Goal: Task Accomplishment & Management: Use online tool/utility

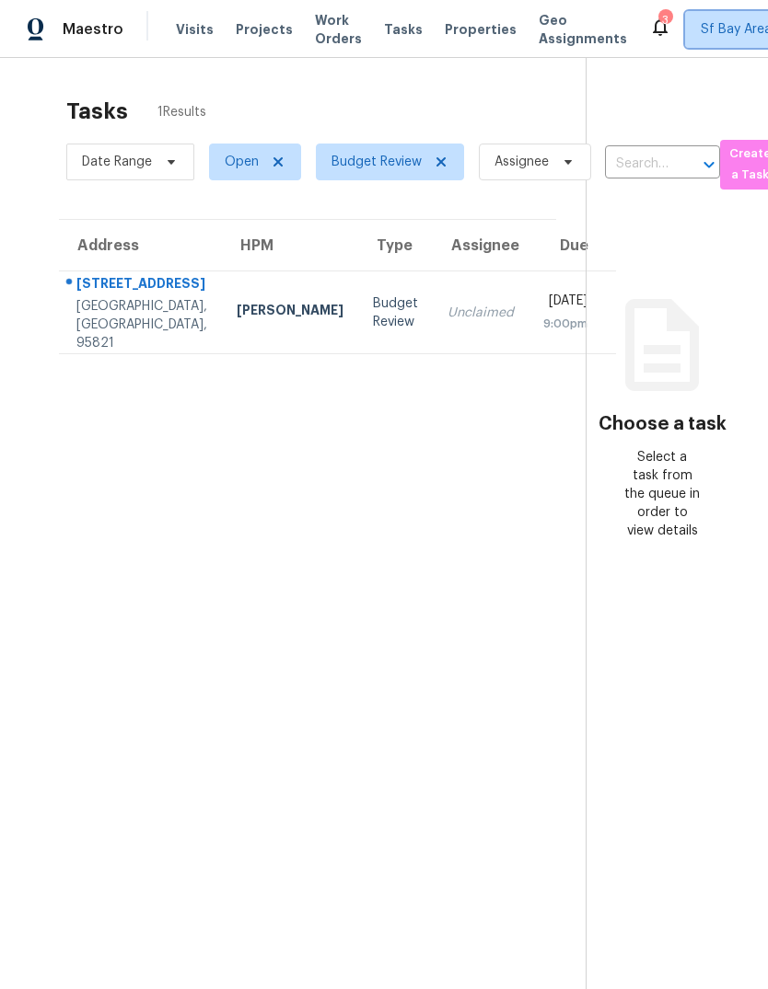
click at [700, 30] on span "Sf Bay Area + 2" at bounding box center [747, 29] width 94 height 18
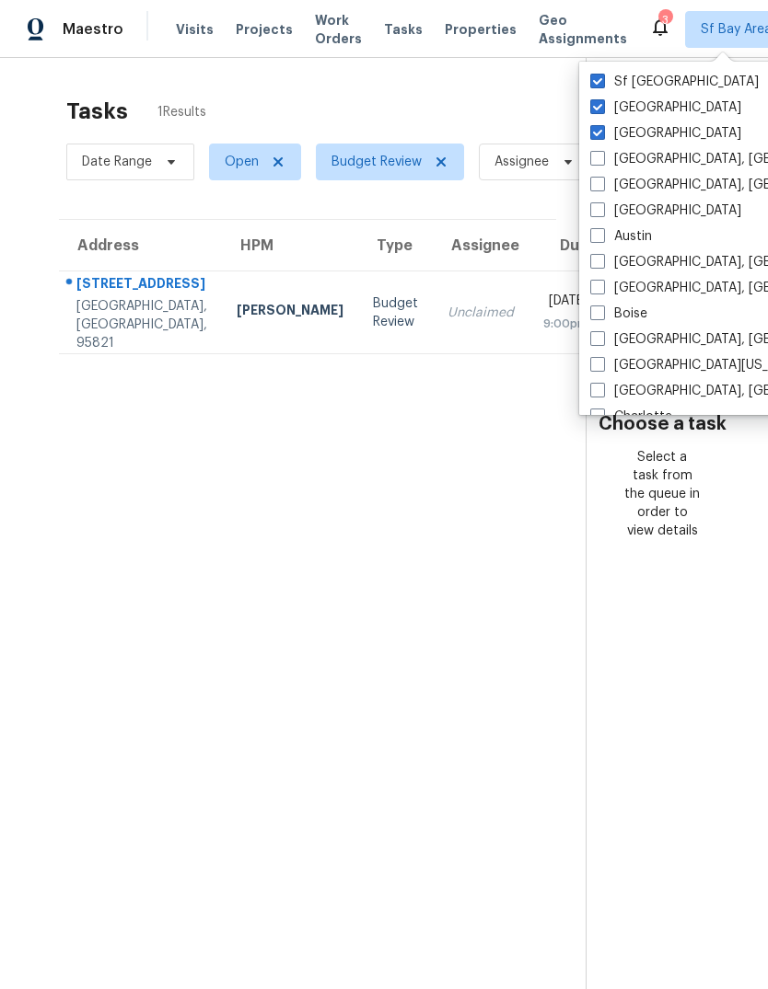
click at [597, 136] on span at bounding box center [597, 132] width 15 height 15
click at [597, 136] on input "[GEOGRAPHIC_DATA]" at bounding box center [596, 130] width 12 height 12
checkbox input "false"
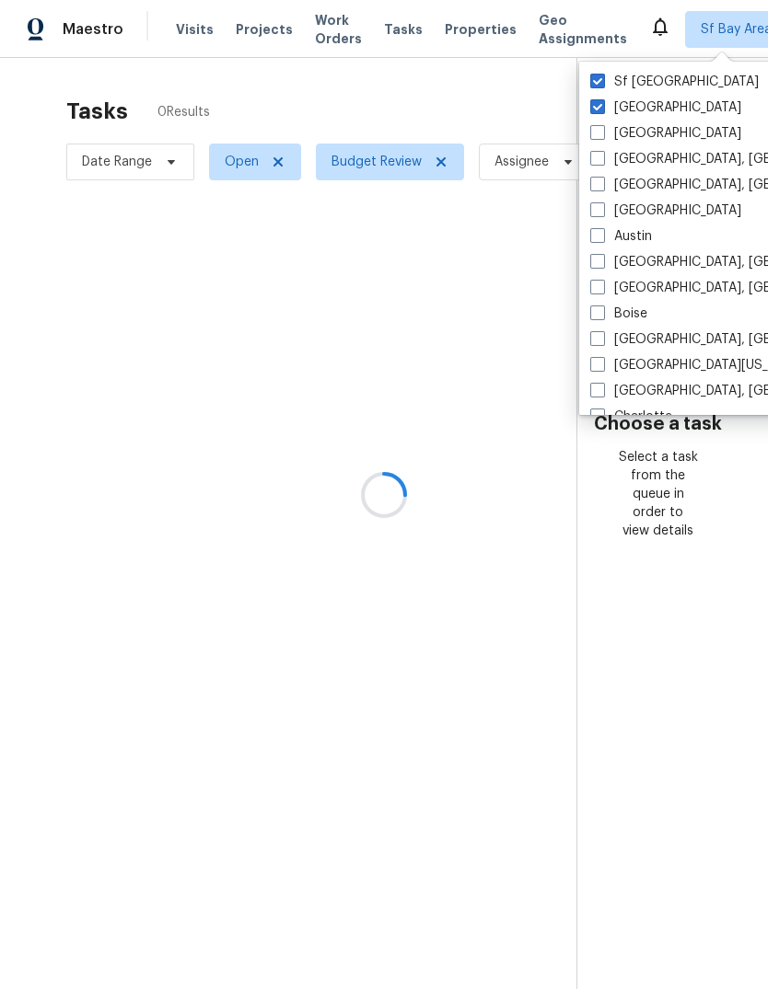
click at [605, 101] on label "[GEOGRAPHIC_DATA]" at bounding box center [665, 107] width 151 height 18
click at [602, 101] on input "[GEOGRAPHIC_DATA]" at bounding box center [596, 104] width 12 height 12
checkbox input "false"
click at [184, 24] on div at bounding box center [384, 494] width 768 height 989
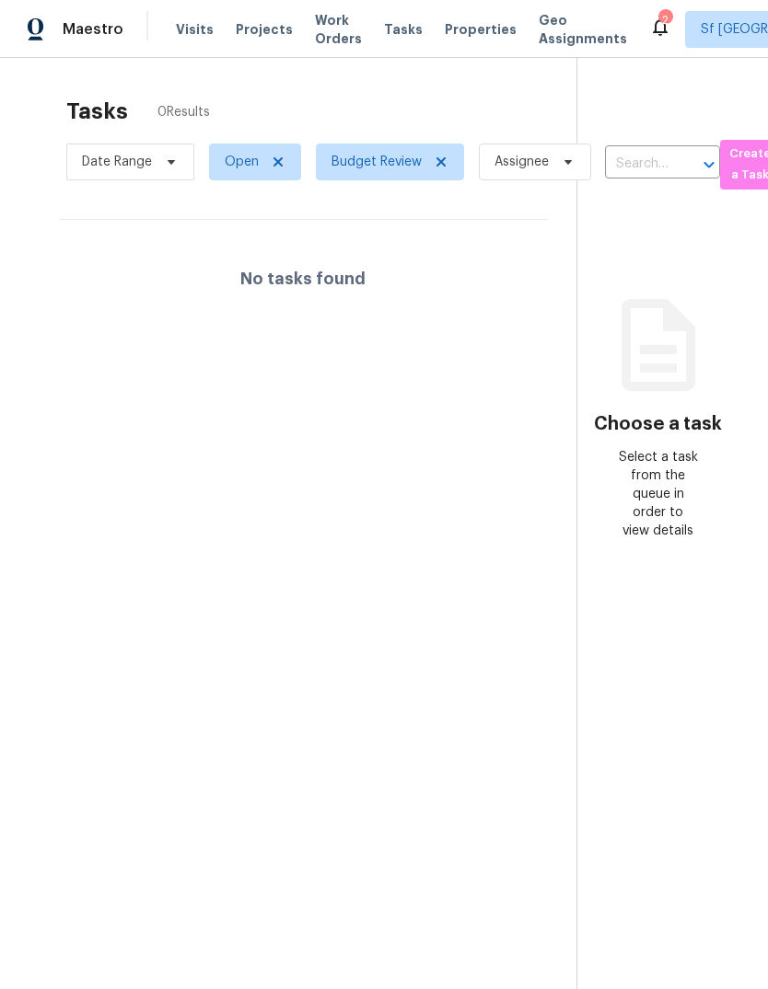
click at [184, 35] on span "Visits" at bounding box center [195, 29] width 38 height 18
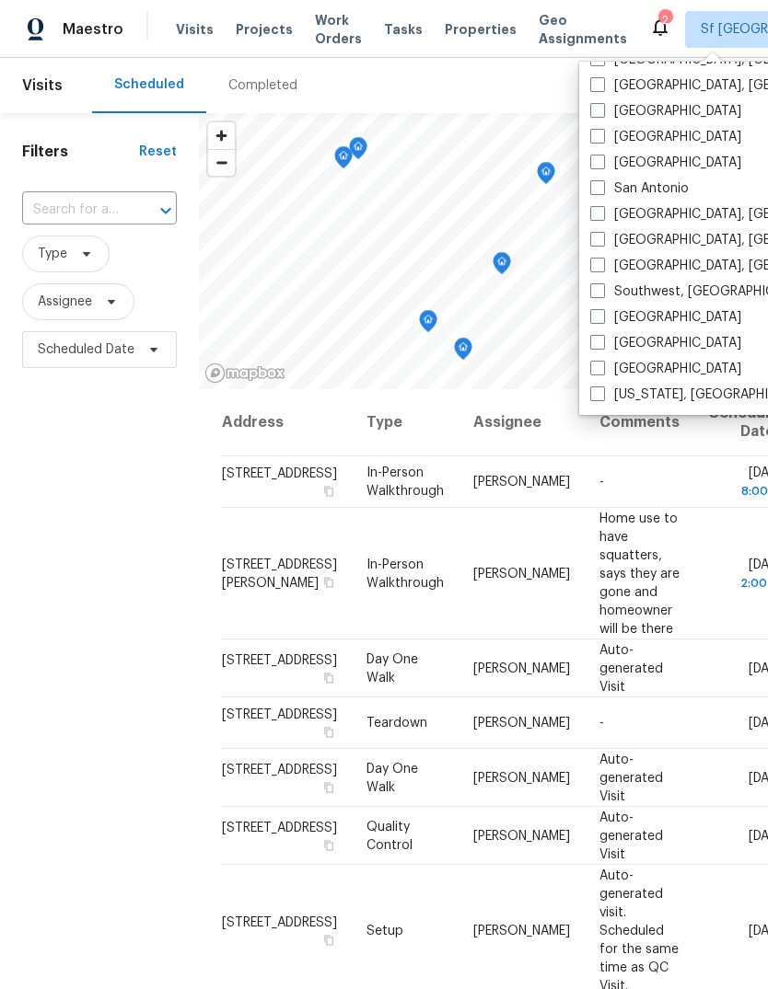
scroll to position [1233, 0]
click at [594, 140] on span at bounding box center [597, 136] width 15 height 15
click at [594, 140] on input "[GEOGRAPHIC_DATA]" at bounding box center [596, 134] width 12 height 12
checkbox input "true"
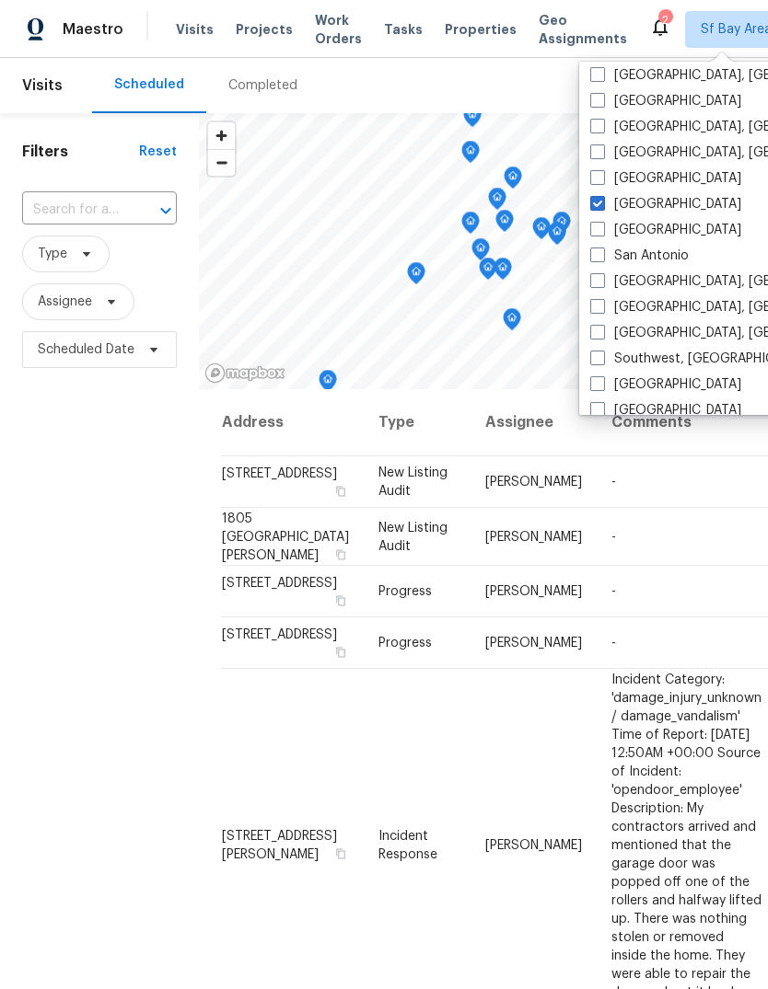
scroll to position [1123, 0]
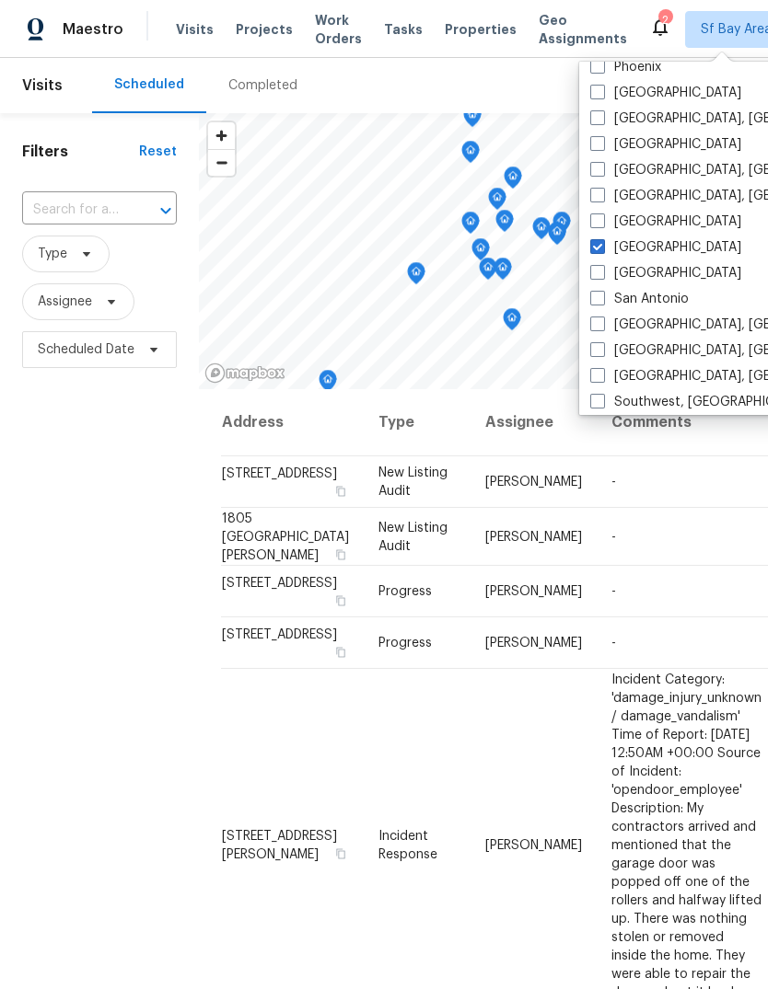
click at [598, 95] on span at bounding box center [597, 92] width 15 height 15
click at [598, 95] on input "[GEOGRAPHIC_DATA]" at bounding box center [596, 90] width 12 height 12
checkbox input "true"
click at [394, 33] on span "Tasks" at bounding box center [403, 29] width 39 height 13
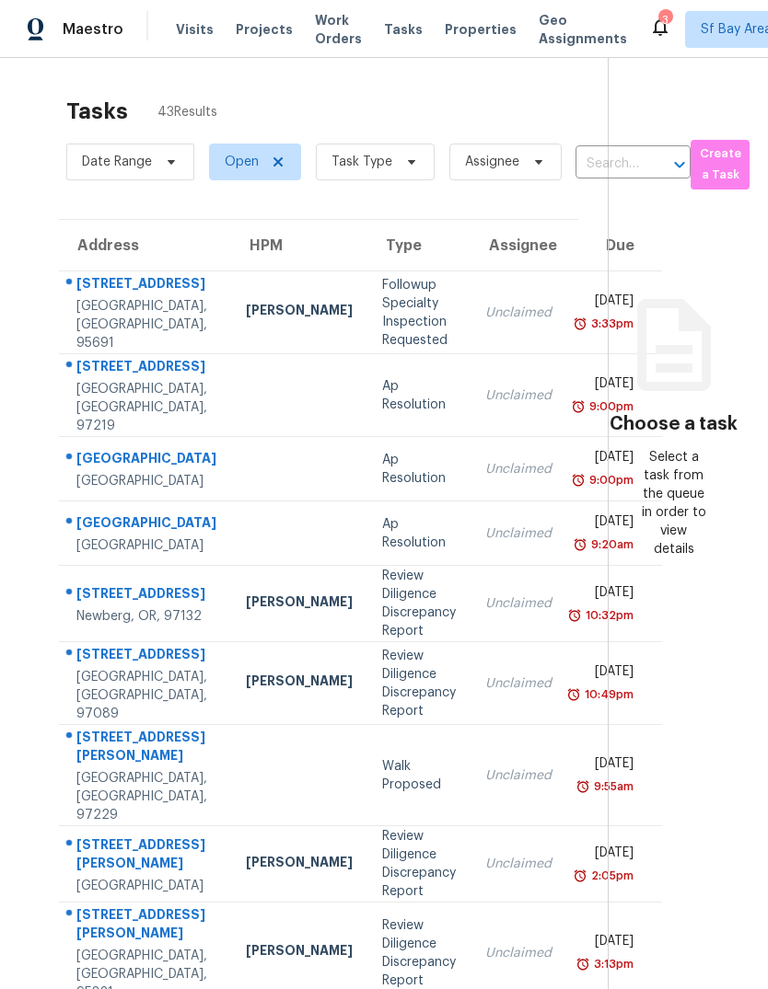
click at [397, 29] on span "Tasks" at bounding box center [403, 29] width 39 height 13
click at [387, 36] on div "Tasks" at bounding box center [403, 29] width 39 height 19
click at [385, 171] on span "Task Type" at bounding box center [361, 162] width 61 height 18
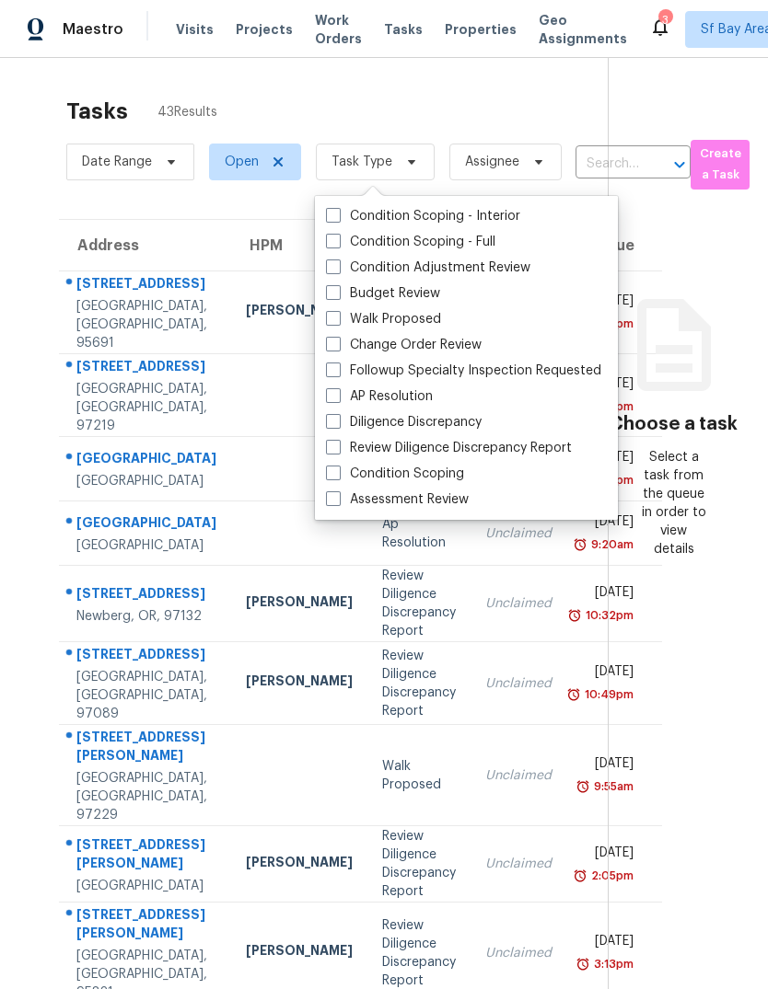
click at [425, 300] on label "Budget Review" at bounding box center [383, 293] width 114 height 18
click at [338, 296] on input "Budget Review" at bounding box center [332, 290] width 12 height 12
checkbox input "true"
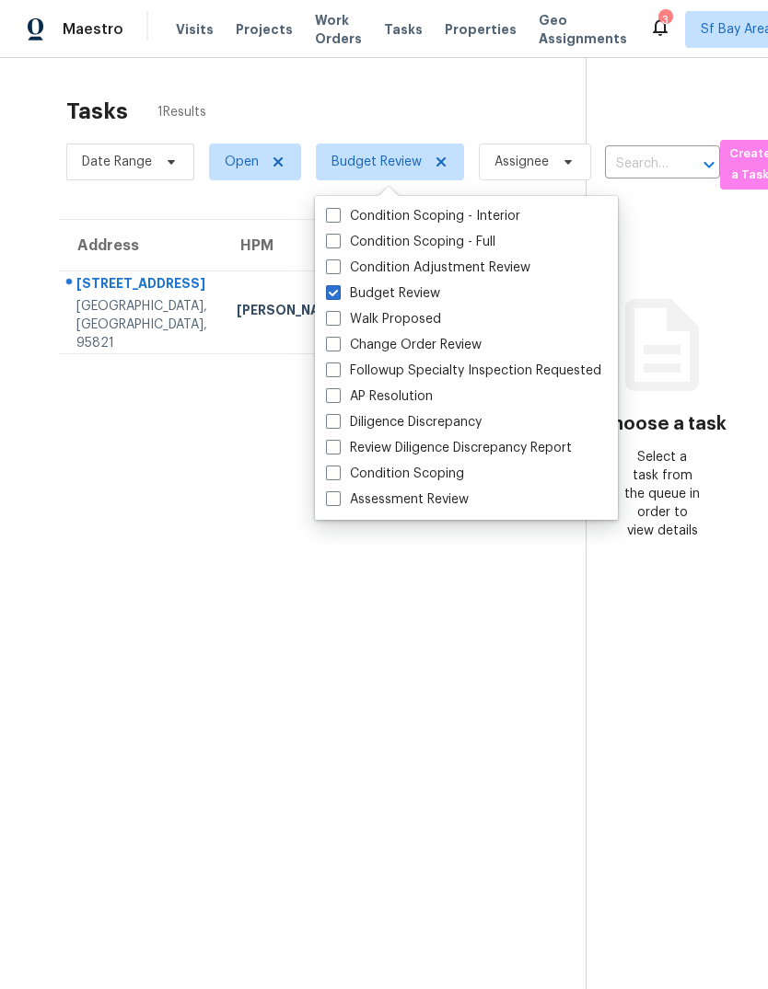
click at [430, 95] on div "Tasks 1 Results" at bounding box center [325, 111] width 519 height 48
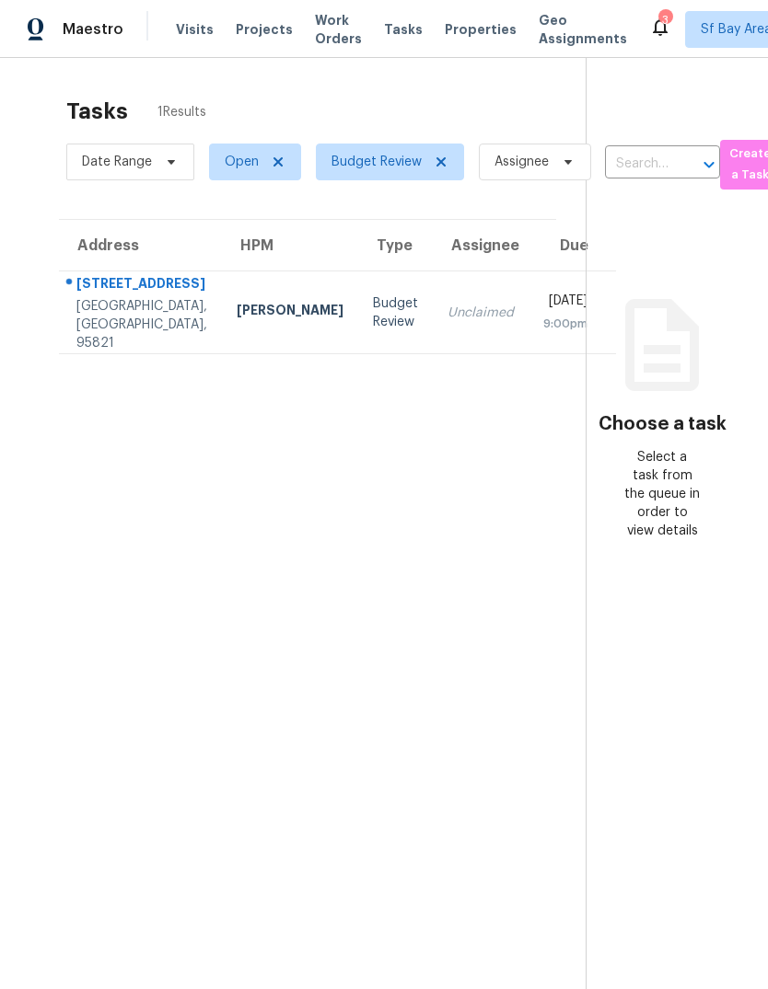
click at [102, 295] on div "3220 Lerwick Rd" at bounding box center [141, 285] width 131 height 23
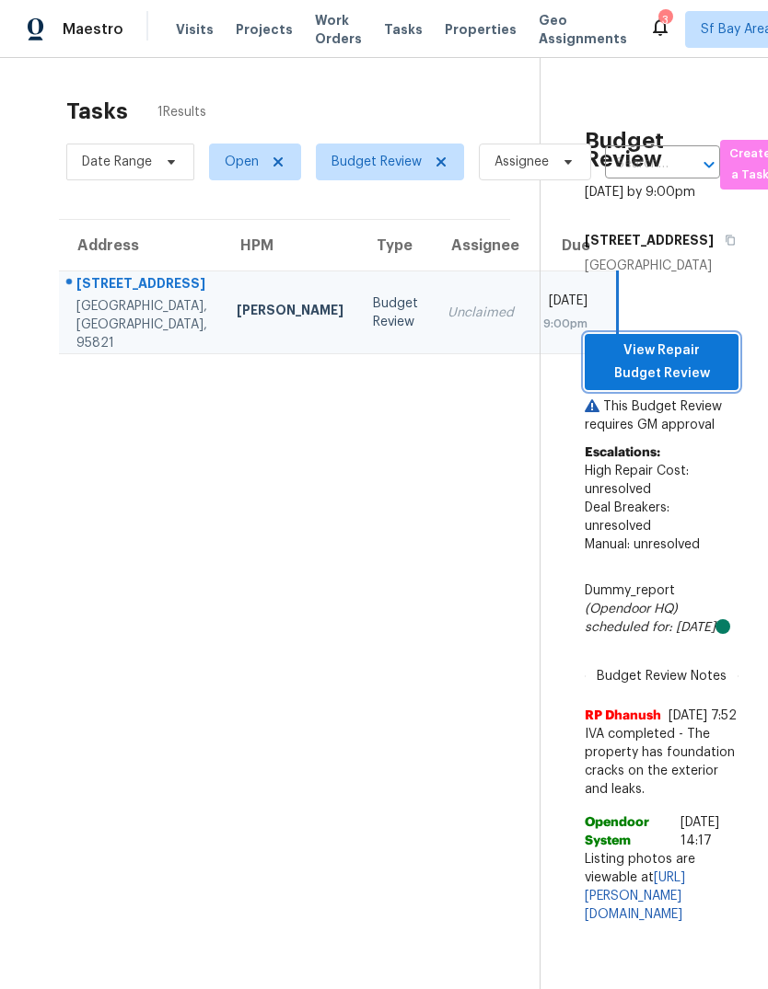
click at [647, 349] on span "View Repair Budget Review" at bounding box center [661, 362] width 124 height 45
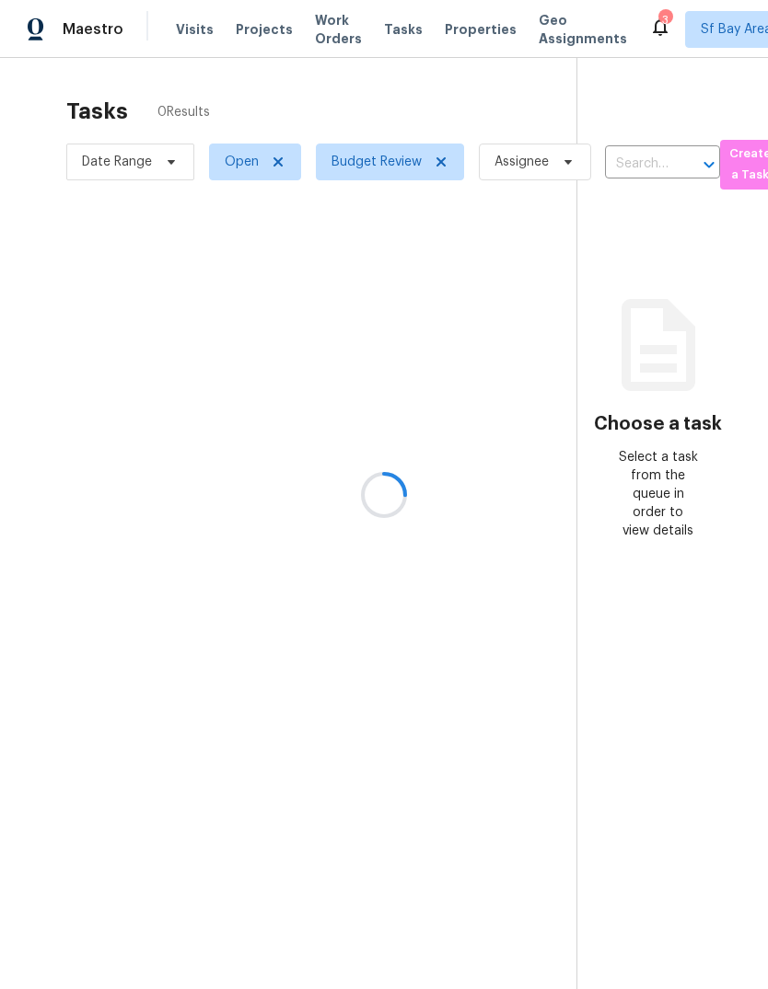
click at [708, 32] on div at bounding box center [384, 494] width 768 height 989
click at [690, 30] on div at bounding box center [384, 494] width 768 height 989
click at [700, 36] on span "Sf Bay Area + 2" at bounding box center [747, 29] width 94 height 18
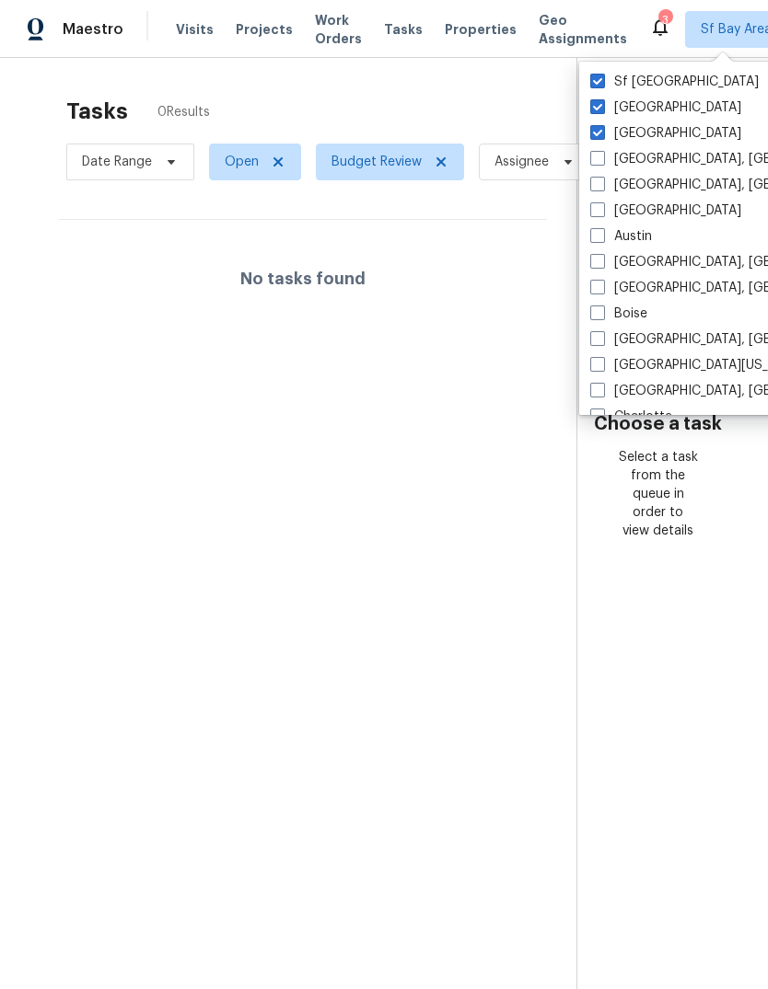
click at [596, 162] on span at bounding box center [597, 158] width 15 height 15
click at [596, 162] on input "[GEOGRAPHIC_DATA], [GEOGRAPHIC_DATA]" at bounding box center [596, 156] width 12 height 12
click at [595, 161] on span at bounding box center [597, 158] width 15 height 15
click at [595, 161] on input "[GEOGRAPHIC_DATA], [GEOGRAPHIC_DATA]" at bounding box center [596, 156] width 12 height 12
checkbox input "false"
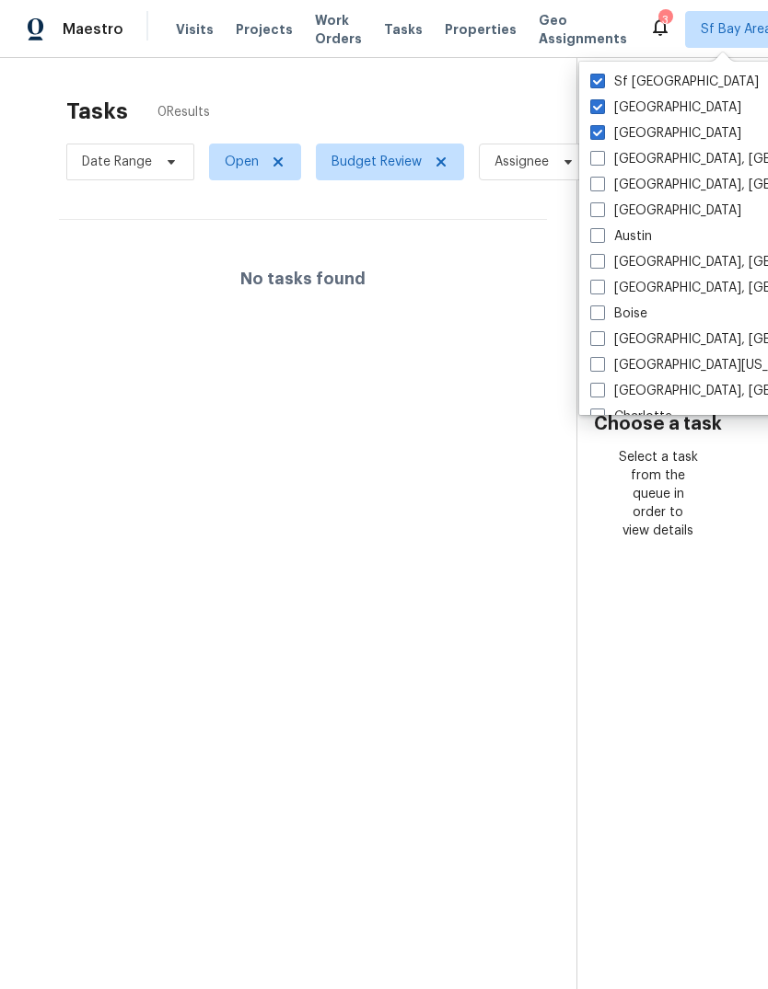
click at [595, 189] on span at bounding box center [597, 184] width 15 height 15
click at [595, 188] on input "[GEOGRAPHIC_DATA], [GEOGRAPHIC_DATA]" at bounding box center [596, 182] width 12 height 12
checkbox input "true"
click at [596, 157] on span at bounding box center [597, 158] width 15 height 15
click at [596, 157] on input "[GEOGRAPHIC_DATA], [GEOGRAPHIC_DATA]" at bounding box center [596, 156] width 12 height 12
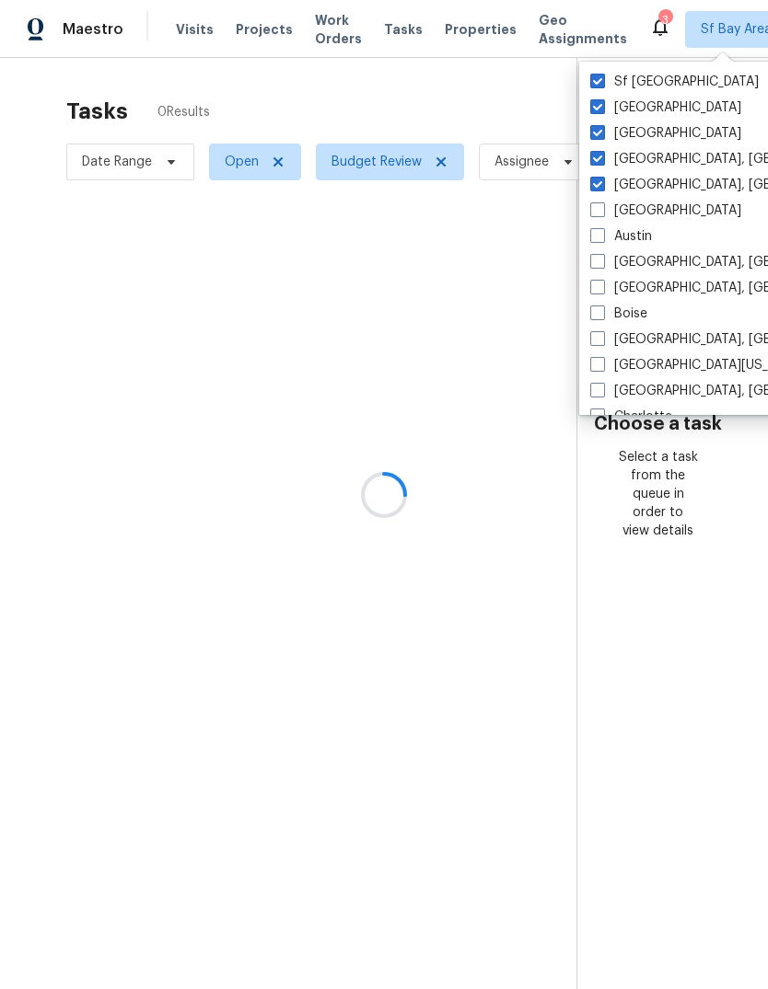
checkbox input "true"
click at [602, 211] on span at bounding box center [597, 209] width 15 height 15
click at [602, 211] on input "[GEOGRAPHIC_DATA]" at bounding box center [596, 208] width 12 height 12
checkbox input "true"
click at [603, 237] on span at bounding box center [597, 235] width 15 height 15
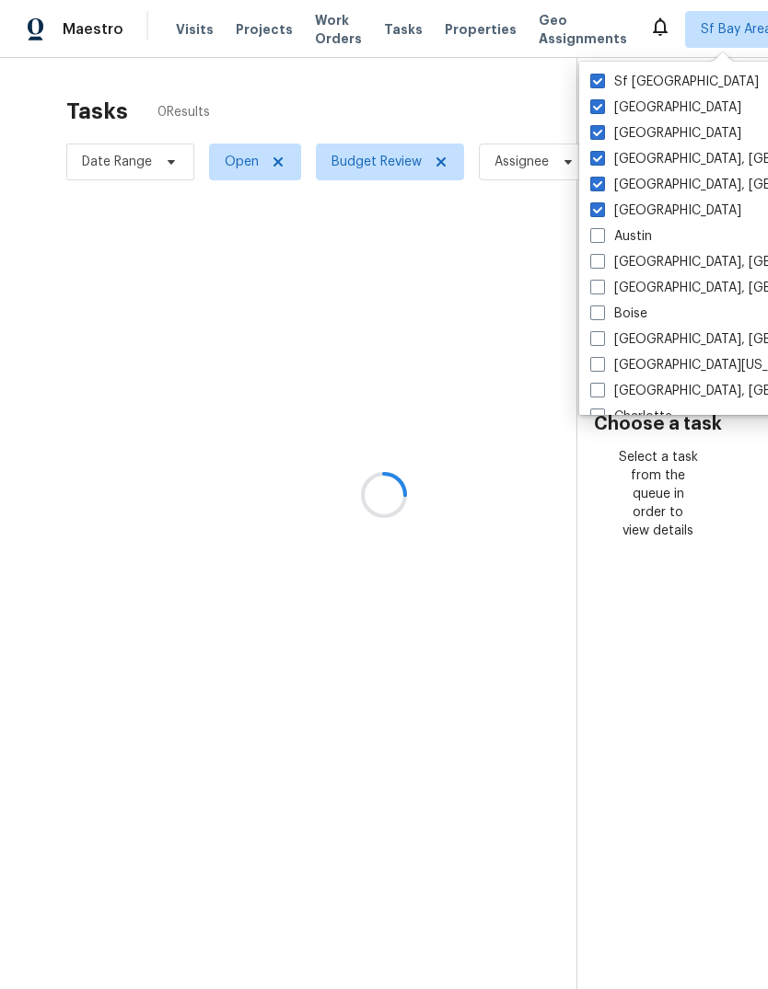
click at [602, 237] on input "Austin" at bounding box center [596, 233] width 12 height 12
checkbox input "true"
click at [608, 261] on label "[GEOGRAPHIC_DATA], [GEOGRAPHIC_DATA]" at bounding box center [732, 262] width 285 height 18
click at [602, 261] on input "[GEOGRAPHIC_DATA], [GEOGRAPHIC_DATA]" at bounding box center [596, 259] width 12 height 12
click at [607, 260] on label "[GEOGRAPHIC_DATA], [GEOGRAPHIC_DATA]" at bounding box center [732, 262] width 285 height 18
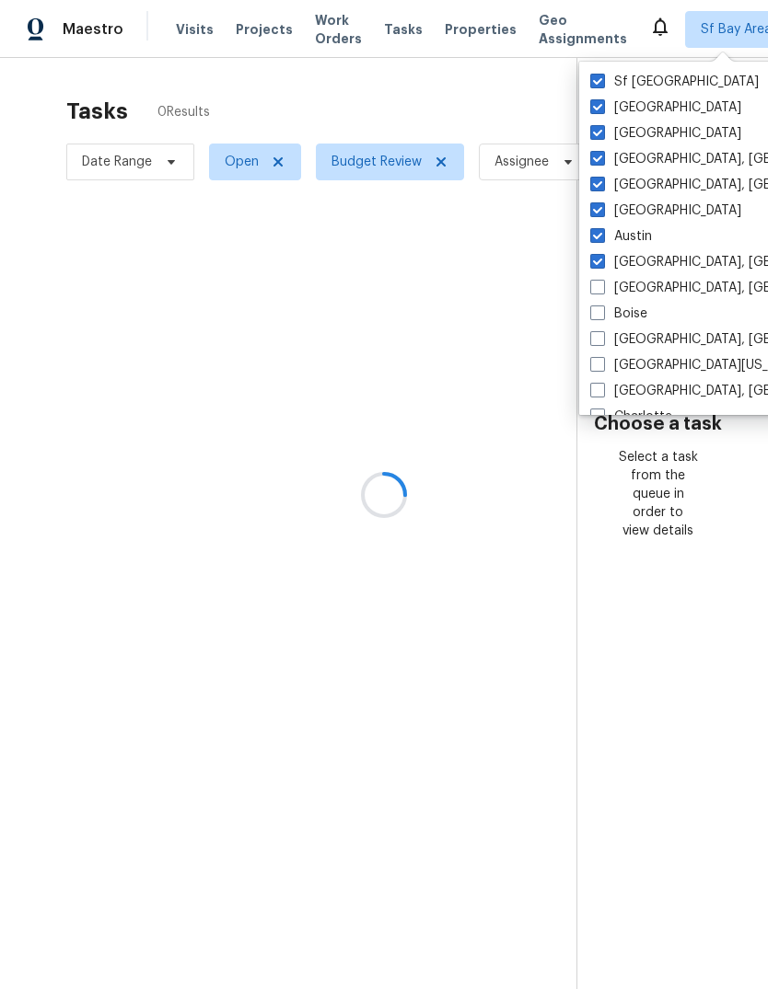
click at [602, 260] on input "[GEOGRAPHIC_DATA], [GEOGRAPHIC_DATA]" at bounding box center [596, 259] width 12 height 12
checkbox input "false"
click at [598, 284] on span at bounding box center [597, 287] width 15 height 15
click at [598, 284] on input "[GEOGRAPHIC_DATA], [GEOGRAPHIC_DATA]" at bounding box center [596, 285] width 12 height 12
click at [598, 283] on span at bounding box center [597, 287] width 15 height 15
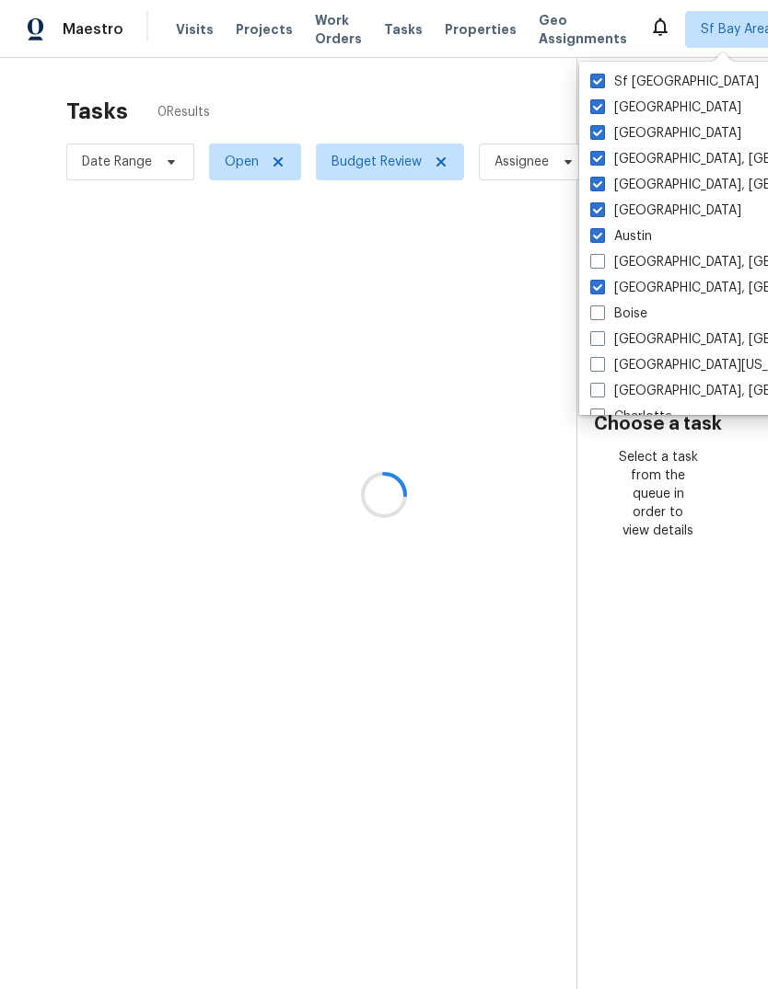
click at [598, 283] on input "[GEOGRAPHIC_DATA], [GEOGRAPHIC_DATA]" at bounding box center [596, 285] width 12 height 12
checkbox input "false"
click at [602, 321] on label "Boise" at bounding box center [618, 314] width 57 height 18
click at [602, 317] on input "Boise" at bounding box center [596, 311] width 12 height 12
checkbox input "true"
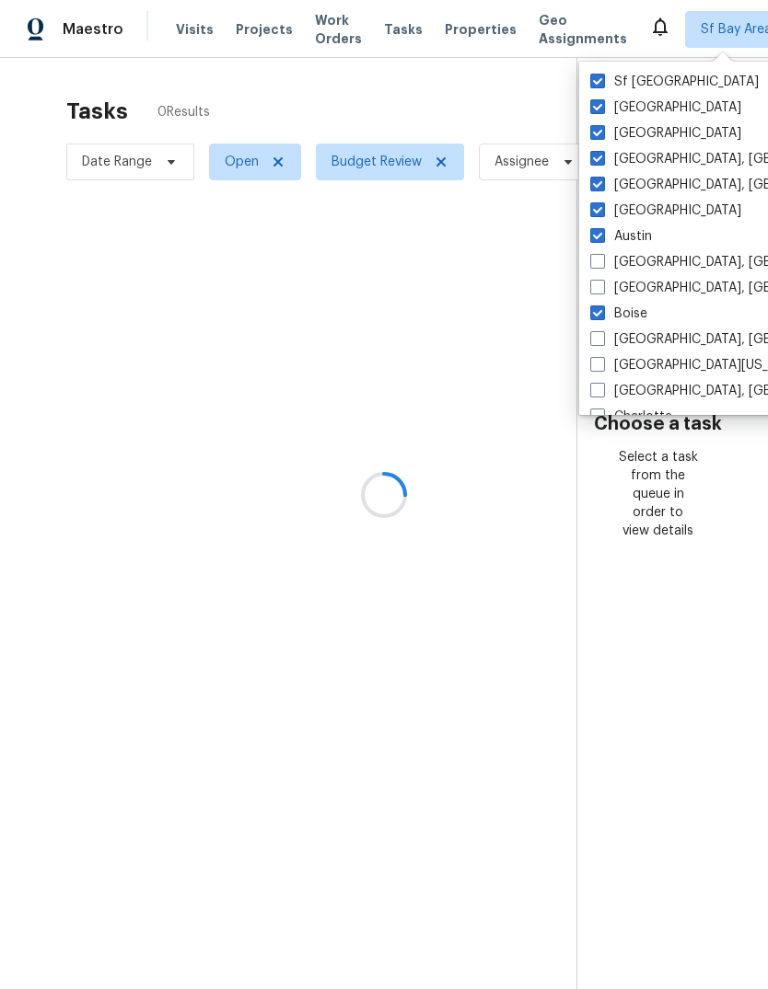
click at [601, 291] on span at bounding box center [597, 287] width 15 height 15
click at [601, 291] on input "[GEOGRAPHIC_DATA], [GEOGRAPHIC_DATA]" at bounding box center [596, 285] width 12 height 12
checkbox input "true"
click at [600, 262] on span at bounding box center [597, 261] width 15 height 15
click at [600, 262] on input "[GEOGRAPHIC_DATA], [GEOGRAPHIC_DATA]" at bounding box center [596, 259] width 12 height 12
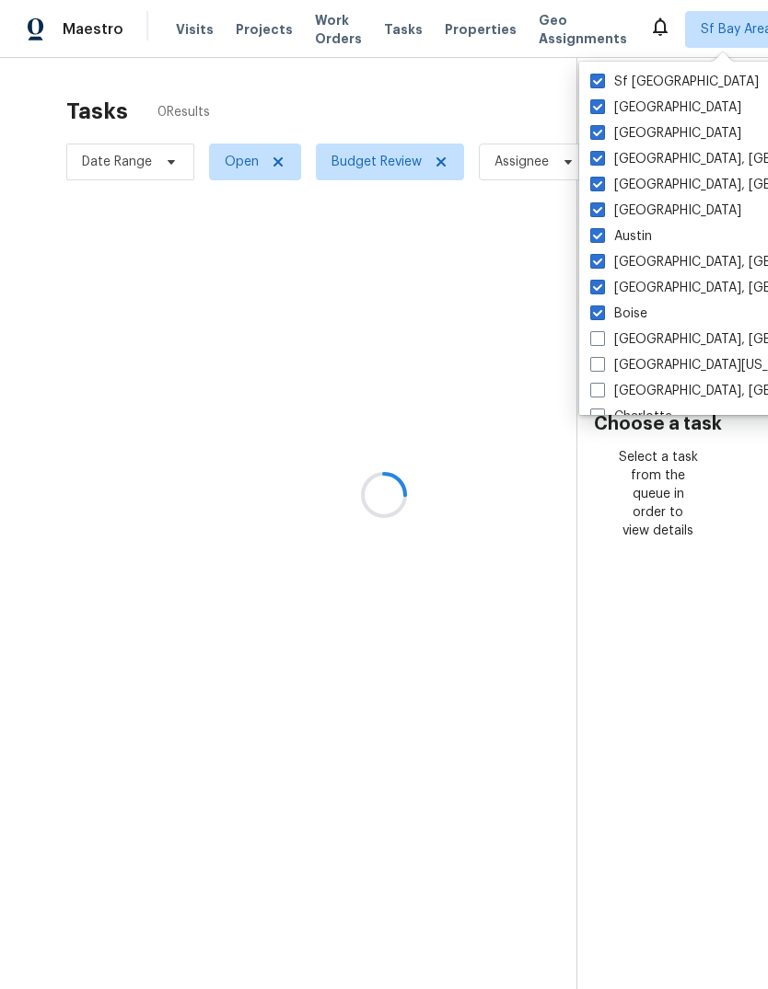
checkbox input "true"
click at [602, 345] on span at bounding box center [597, 338] width 15 height 15
click at [602, 342] on input "[GEOGRAPHIC_DATA], [GEOGRAPHIC_DATA]" at bounding box center [596, 336] width 12 height 12
checkbox input "true"
click at [605, 387] on label "[GEOGRAPHIC_DATA], [GEOGRAPHIC_DATA]" at bounding box center [732, 391] width 285 height 18
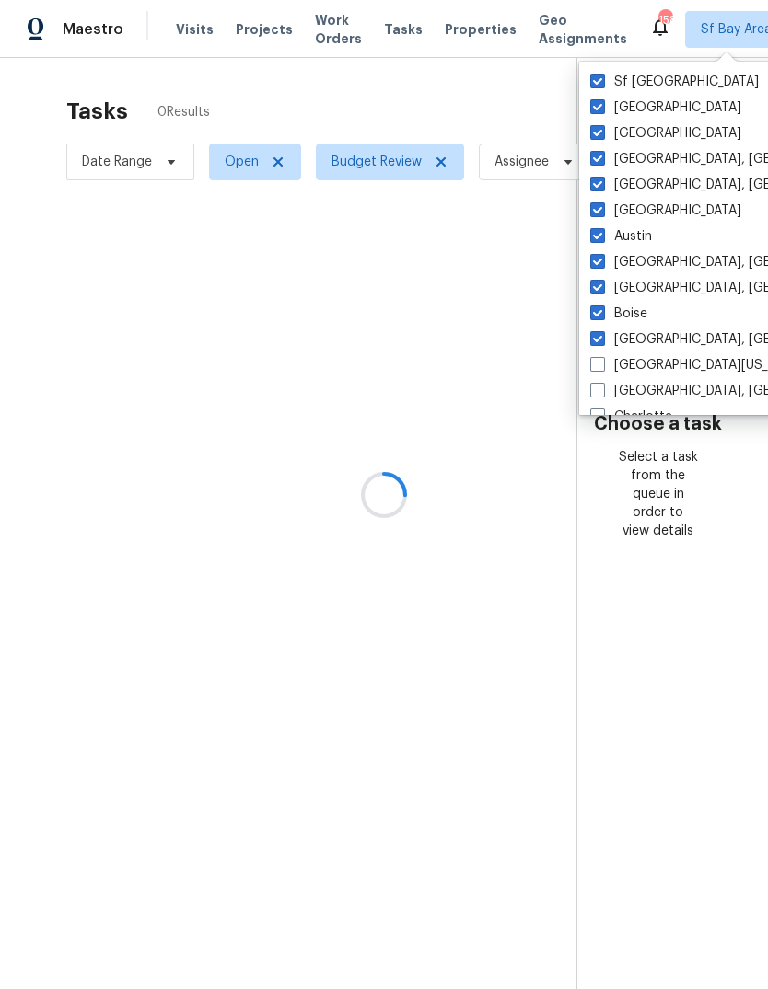
click at [602, 387] on input "[GEOGRAPHIC_DATA], [GEOGRAPHIC_DATA]" at bounding box center [596, 388] width 12 height 12
checkbox input "true"
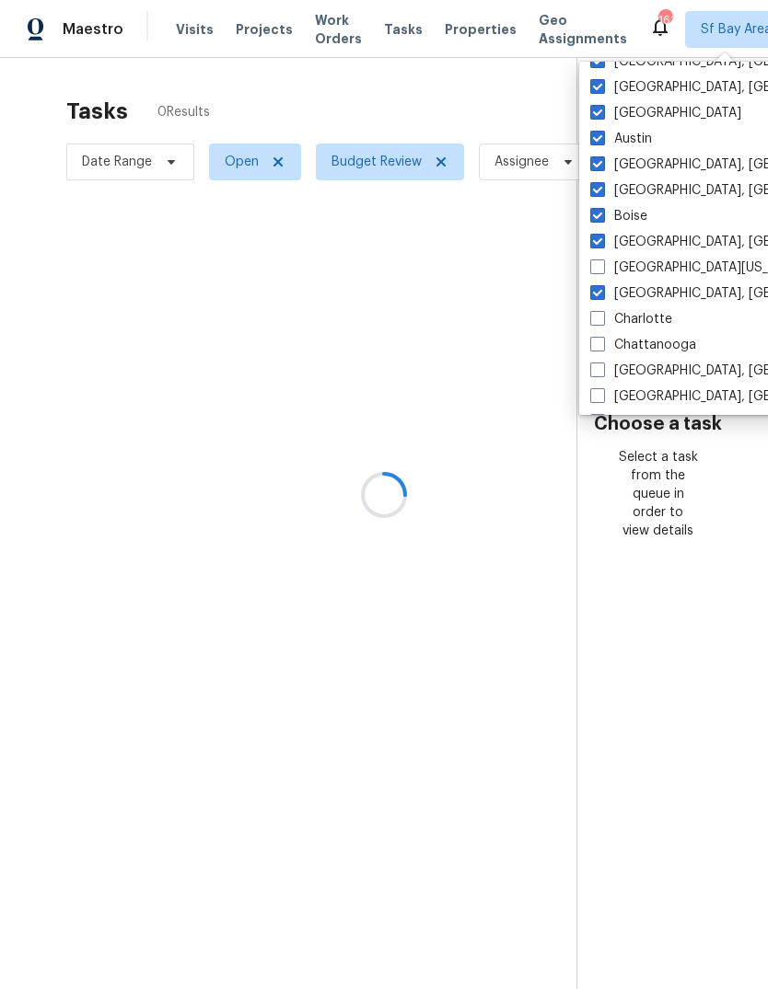
scroll to position [101, 0]
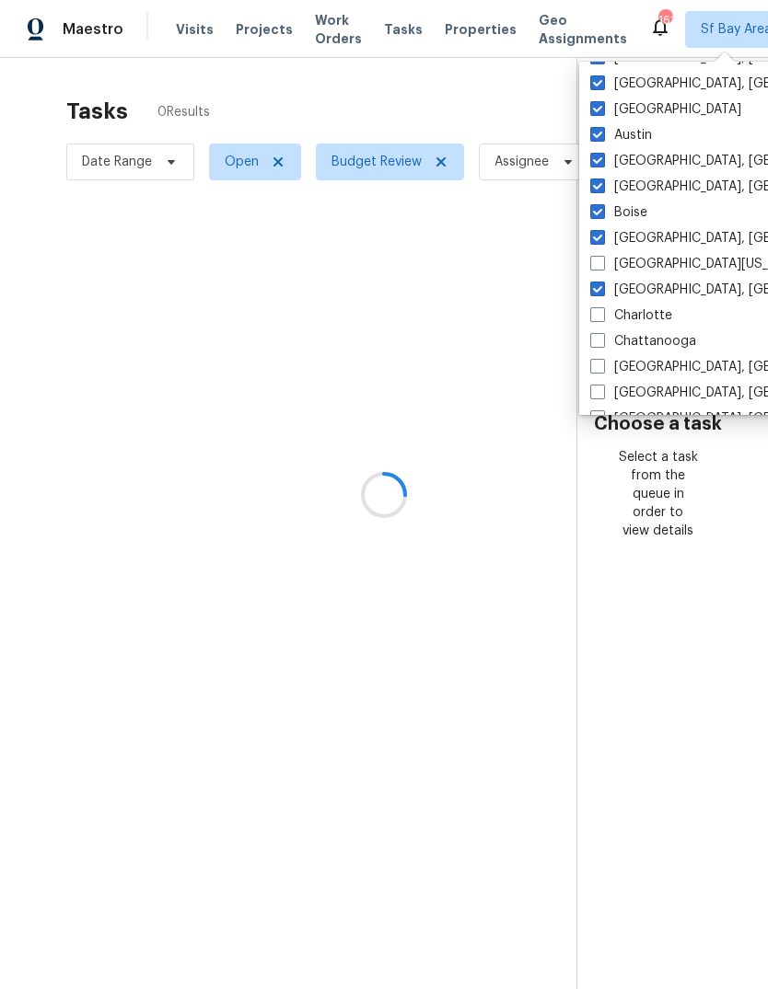
click at [597, 271] on label "[GEOGRAPHIC_DATA][US_STATE], [GEOGRAPHIC_DATA]" at bounding box center [767, 264] width 354 height 18
click at [597, 267] on input "[GEOGRAPHIC_DATA][US_STATE], [GEOGRAPHIC_DATA]" at bounding box center [596, 261] width 12 height 12
checkbox input "true"
click at [607, 315] on label "Charlotte" at bounding box center [631, 316] width 82 height 18
click at [602, 315] on input "Charlotte" at bounding box center [596, 313] width 12 height 12
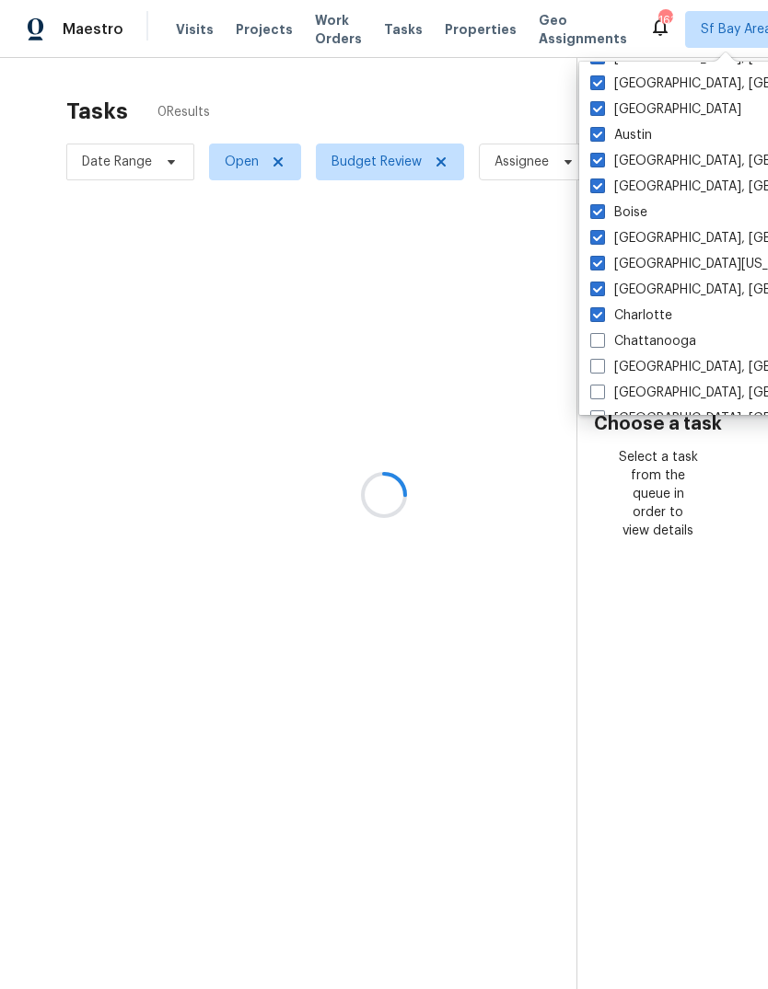
click at [607, 315] on label "Charlotte" at bounding box center [631, 316] width 82 height 18
click at [602, 315] on input "Charlotte" at bounding box center [596, 313] width 12 height 12
checkbox input "false"
click at [604, 364] on span at bounding box center [597, 366] width 15 height 15
click at [602, 364] on input "[GEOGRAPHIC_DATA], [GEOGRAPHIC_DATA]" at bounding box center [596, 364] width 12 height 12
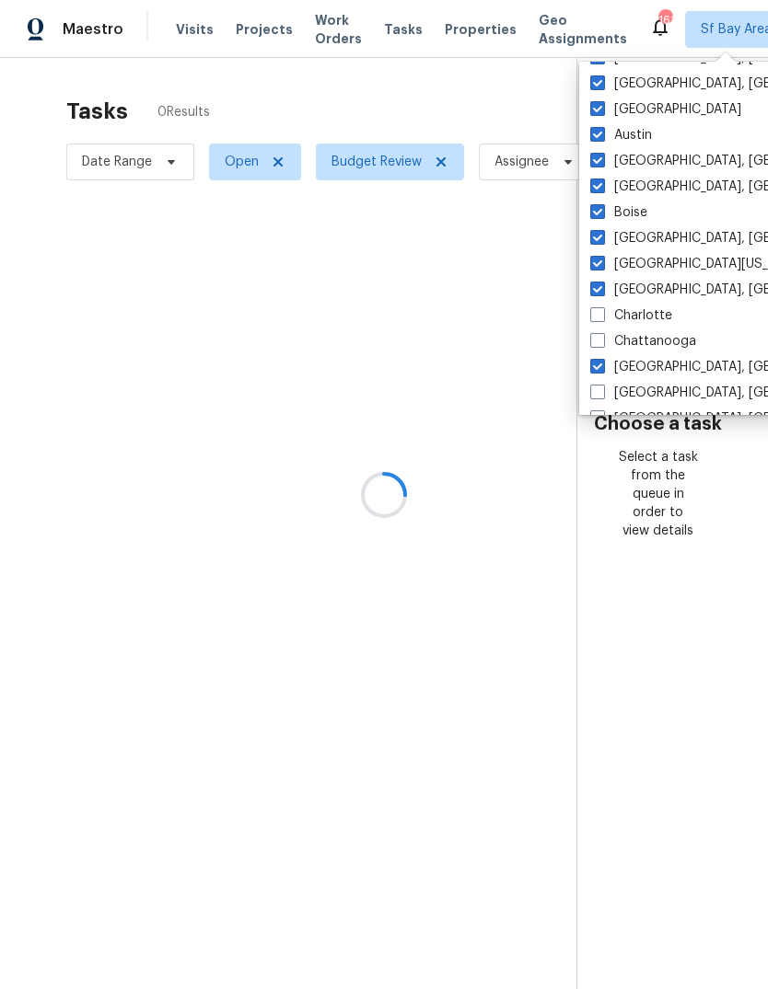
checkbox input "true"
click at [605, 392] on label "[GEOGRAPHIC_DATA], [GEOGRAPHIC_DATA]" at bounding box center [732, 393] width 285 height 18
click at [602, 392] on input "[GEOGRAPHIC_DATA], [GEOGRAPHIC_DATA]" at bounding box center [596, 390] width 12 height 12
checkbox input "true"
click at [604, 335] on span at bounding box center [597, 340] width 15 height 15
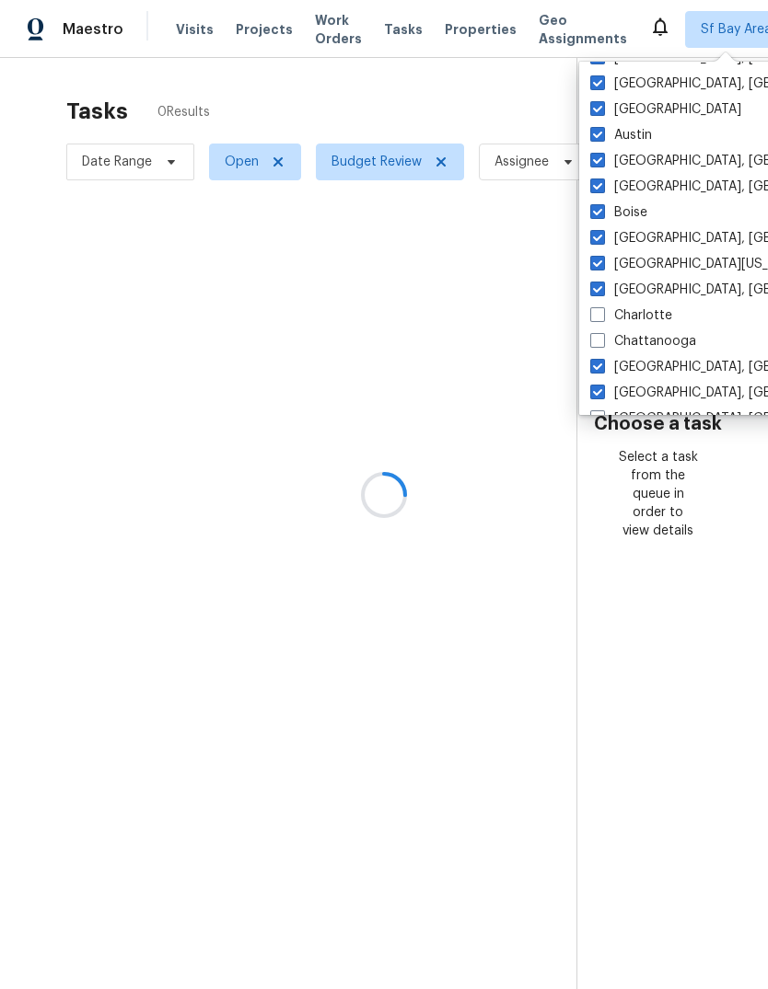
click at [602, 335] on input "Chattanooga" at bounding box center [596, 338] width 12 height 12
checkbox input "true"
click at [604, 309] on span at bounding box center [597, 314] width 15 height 15
click at [602, 309] on input "Charlotte" at bounding box center [596, 313] width 12 height 12
checkbox input "true"
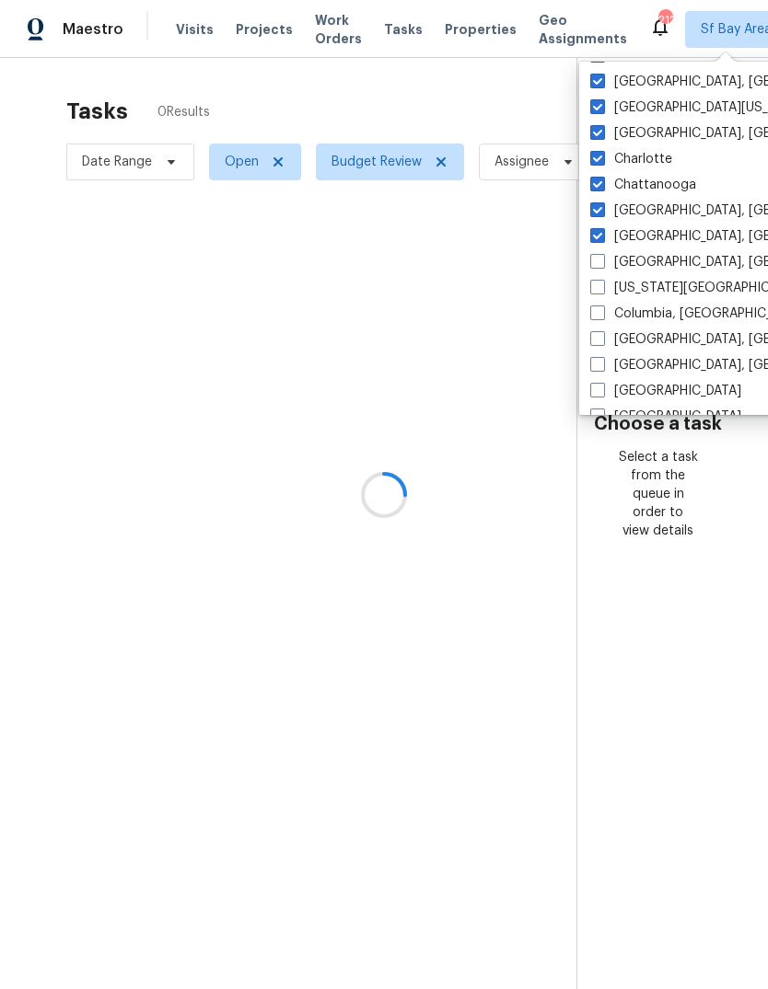
scroll to position [298, 0]
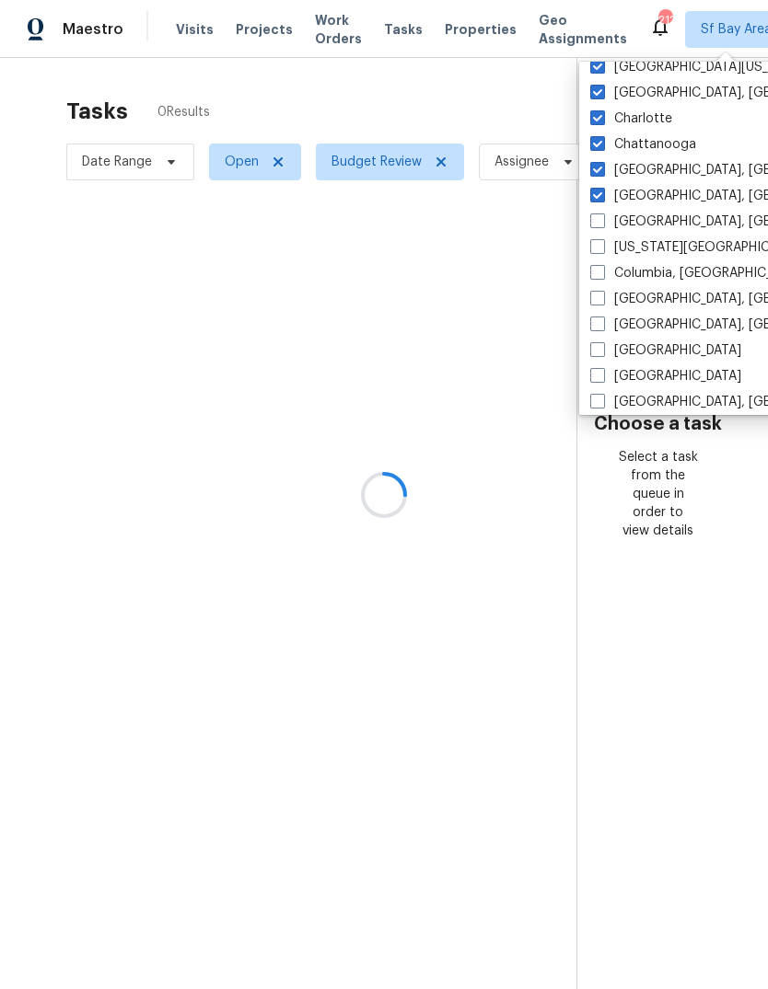
click at [607, 220] on label "[GEOGRAPHIC_DATA], [GEOGRAPHIC_DATA]" at bounding box center [732, 222] width 285 height 18
click at [602, 220] on input "[GEOGRAPHIC_DATA], [GEOGRAPHIC_DATA]" at bounding box center [596, 219] width 12 height 12
checkbox input "true"
click at [603, 251] on span at bounding box center [597, 246] width 15 height 15
click at [602, 250] on input "[US_STATE][GEOGRAPHIC_DATA], [GEOGRAPHIC_DATA]" at bounding box center [596, 244] width 12 height 12
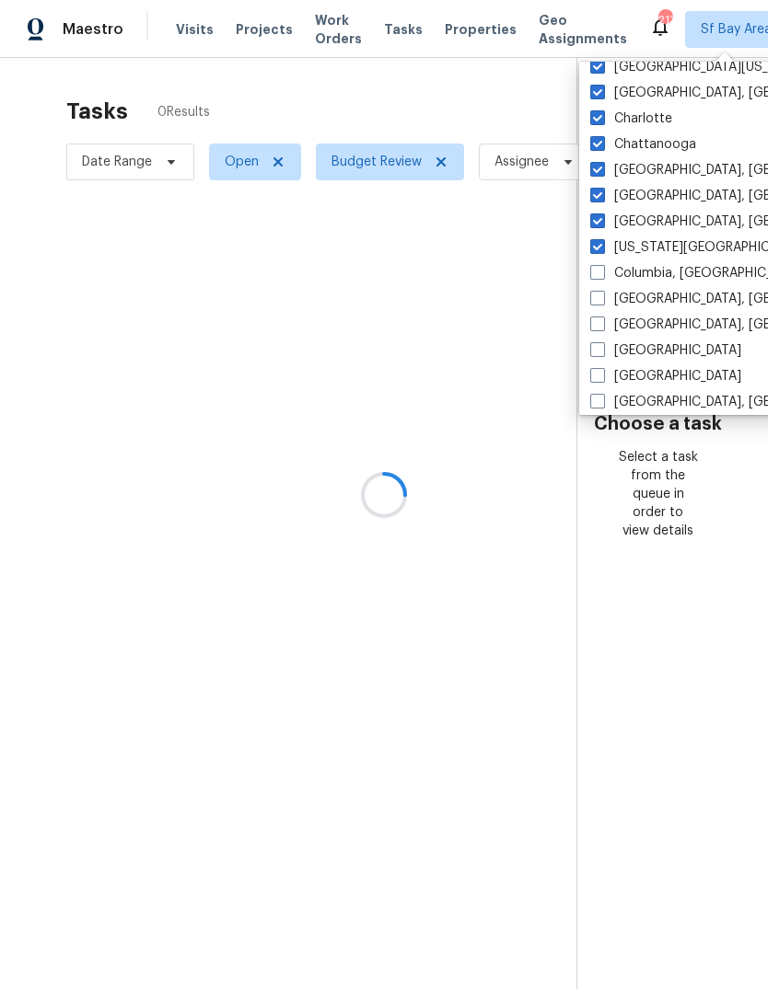
checkbox input "true"
click at [606, 266] on label "Columbia, [GEOGRAPHIC_DATA]" at bounding box center [698, 273] width 216 height 18
click at [602, 266] on input "Columbia, [GEOGRAPHIC_DATA]" at bounding box center [596, 270] width 12 height 12
checkbox input "true"
click at [606, 297] on label "[GEOGRAPHIC_DATA], [GEOGRAPHIC_DATA]" at bounding box center [732, 299] width 285 height 18
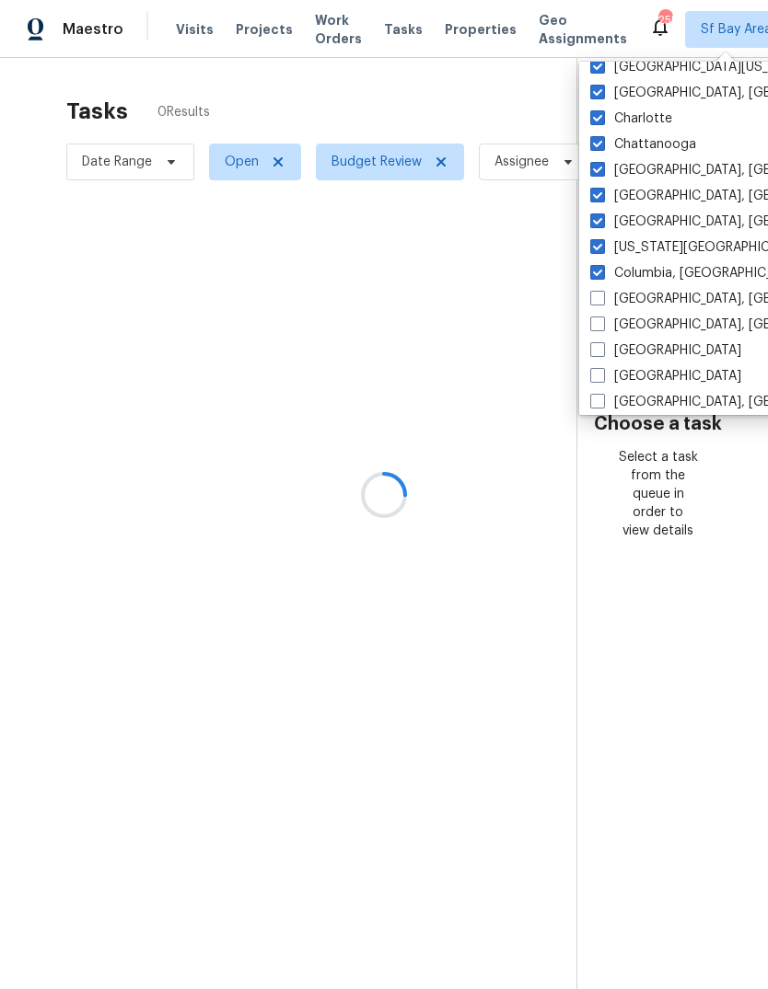
click at [602, 297] on input "[GEOGRAPHIC_DATA], [GEOGRAPHIC_DATA]" at bounding box center [596, 296] width 12 height 12
checkbox input "true"
click at [608, 324] on label "[GEOGRAPHIC_DATA], [GEOGRAPHIC_DATA]" at bounding box center [732, 325] width 285 height 18
click at [602, 324] on input "[GEOGRAPHIC_DATA], [GEOGRAPHIC_DATA]" at bounding box center [596, 322] width 12 height 12
checkbox input "true"
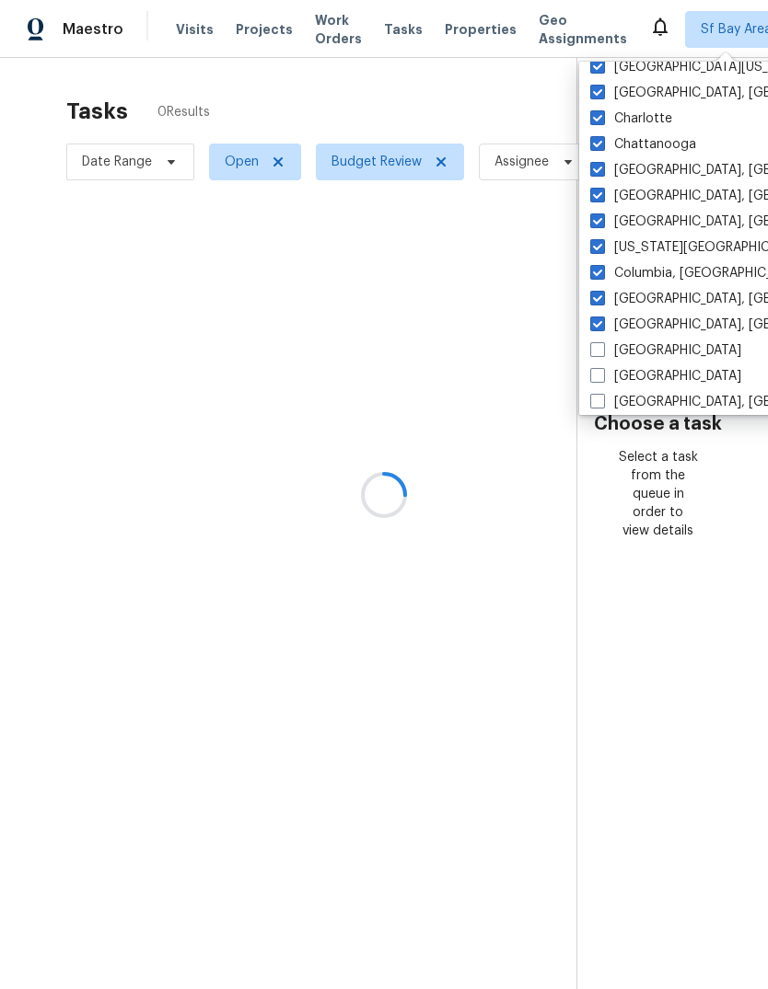
click at [607, 342] on label "[GEOGRAPHIC_DATA]" at bounding box center [665, 350] width 151 height 18
click at [602, 342] on input "[GEOGRAPHIC_DATA]" at bounding box center [596, 347] width 12 height 12
checkbox input "true"
click at [602, 374] on span at bounding box center [597, 375] width 15 height 15
click at [602, 374] on input "[GEOGRAPHIC_DATA]" at bounding box center [596, 373] width 12 height 12
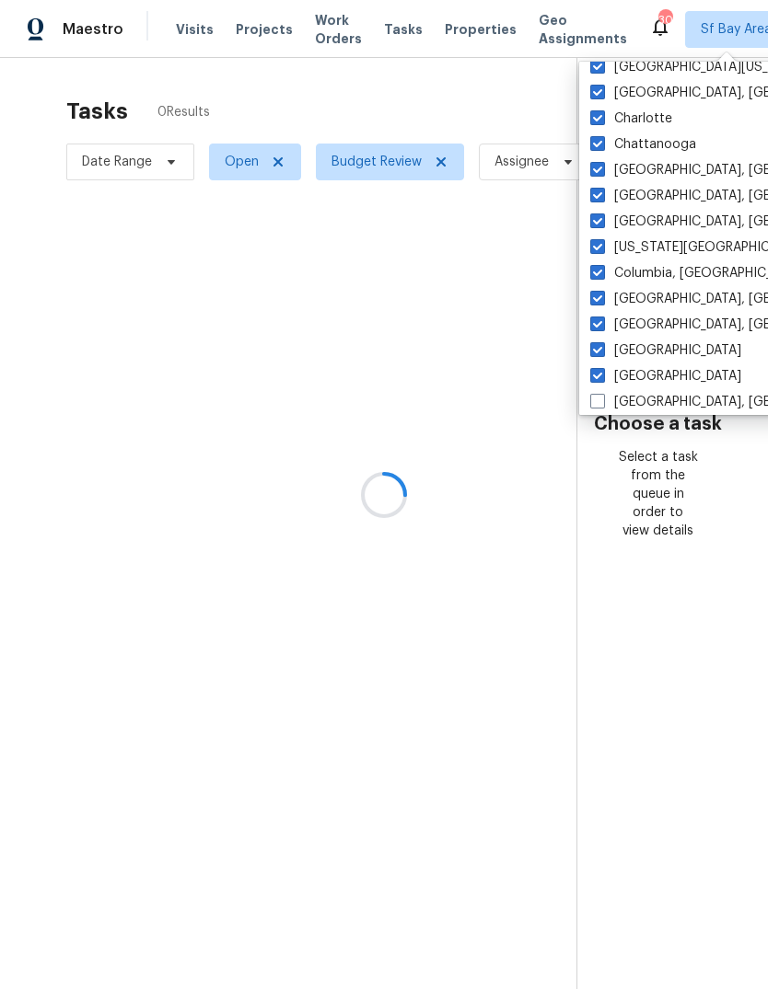
checkbox input "true"
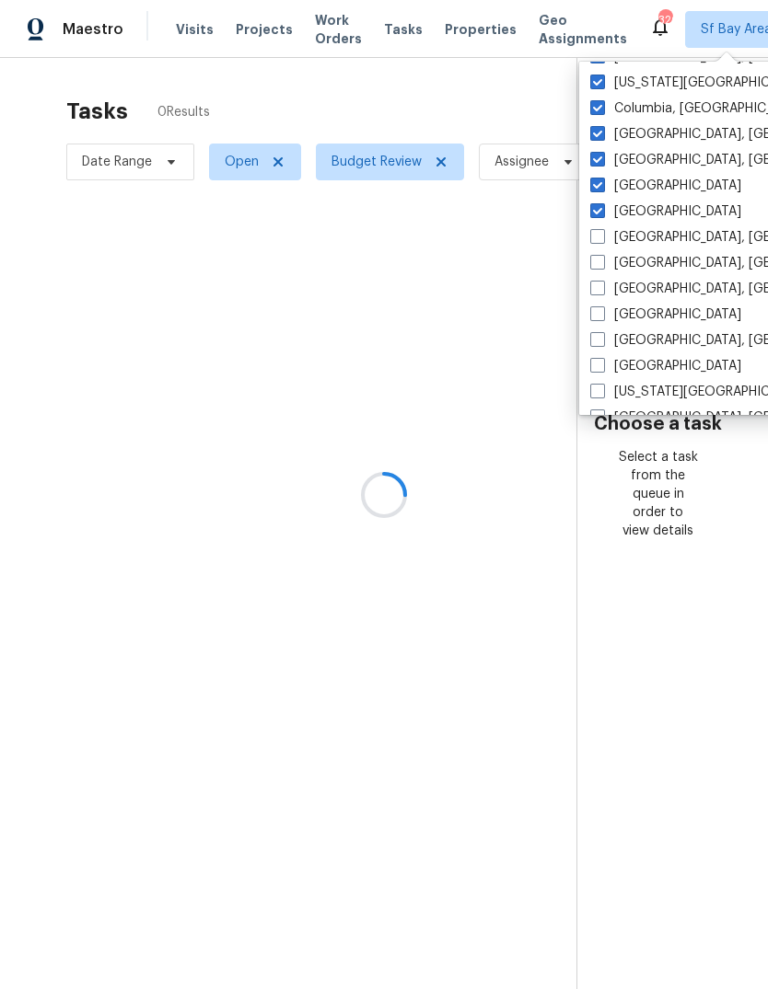
scroll to position [467, 0]
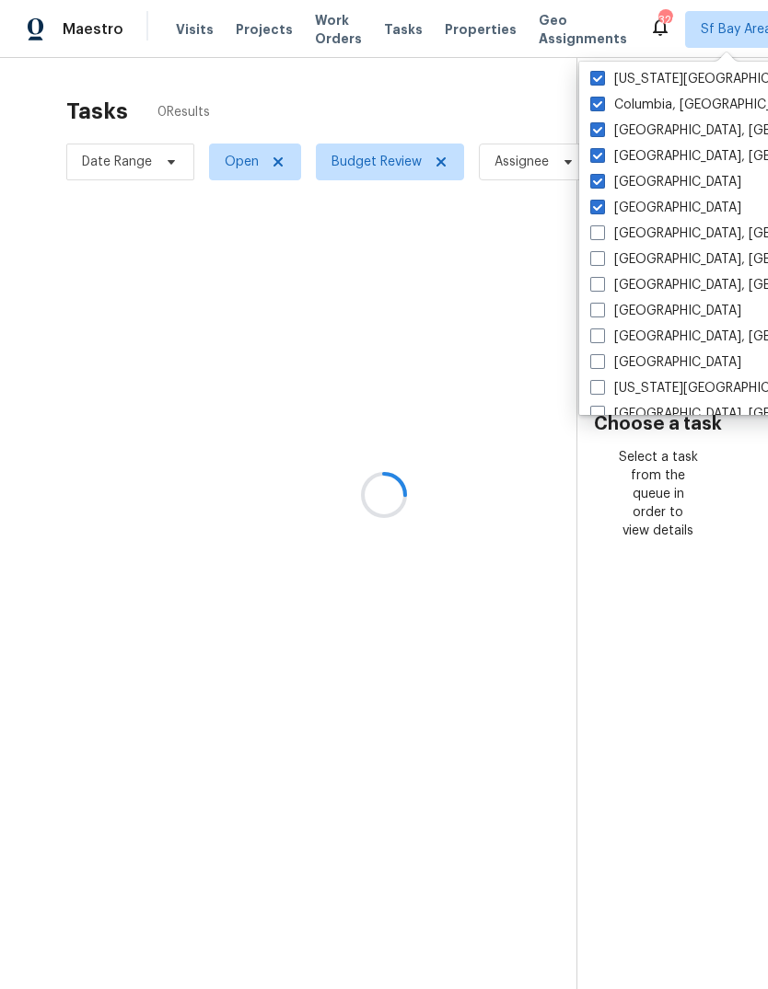
click at [606, 233] on label "[GEOGRAPHIC_DATA], [GEOGRAPHIC_DATA]" at bounding box center [732, 234] width 285 height 18
click at [602, 233] on input "[GEOGRAPHIC_DATA], [GEOGRAPHIC_DATA]" at bounding box center [596, 231] width 12 height 12
checkbox input "true"
click at [611, 257] on label "[GEOGRAPHIC_DATA], [GEOGRAPHIC_DATA]" at bounding box center [732, 259] width 285 height 18
click at [602, 257] on input "[GEOGRAPHIC_DATA], [GEOGRAPHIC_DATA]" at bounding box center [596, 256] width 12 height 12
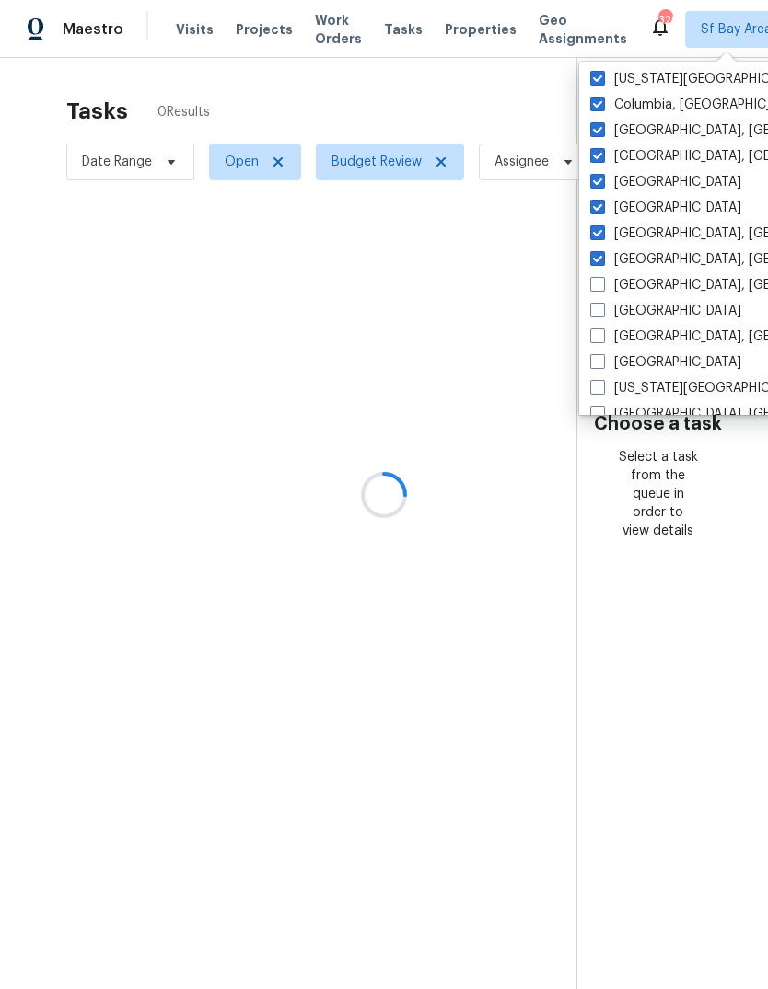
checkbox input "true"
click at [604, 283] on span at bounding box center [597, 284] width 15 height 15
click at [602, 283] on input "[GEOGRAPHIC_DATA], [GEOGRAPHIC_DATA]" at bounding box center [596, 282] width 12 height 12
checkbox input "true"
click at [604, 309] on span at bounding box center [597, 310] width 15 height 15
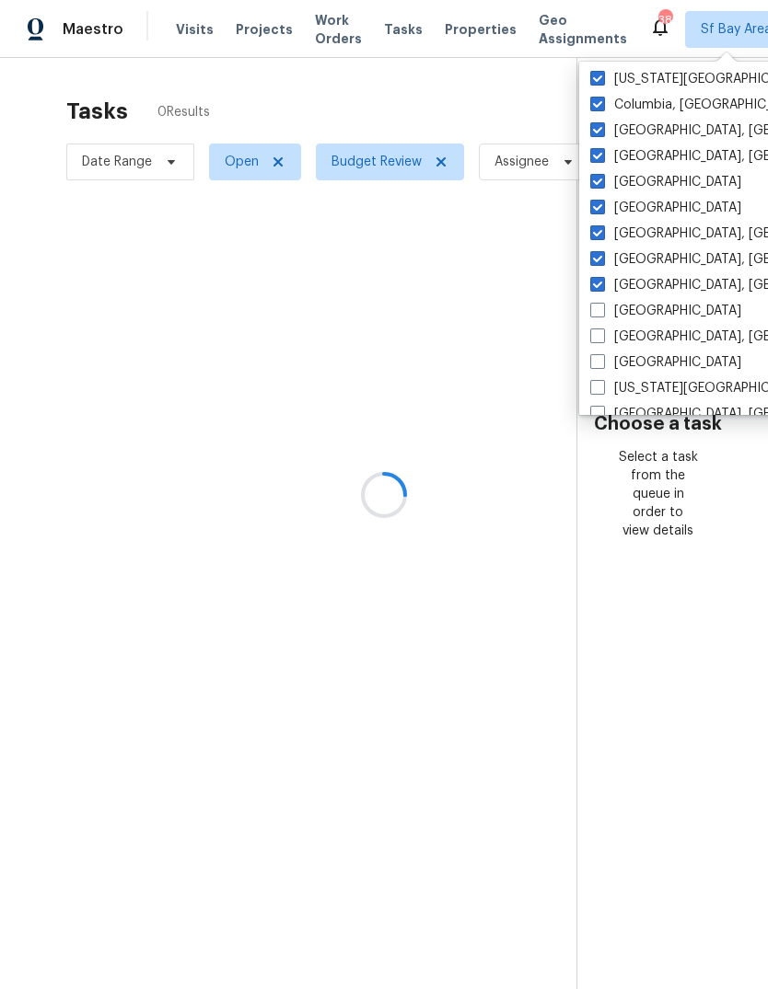
click at [602, 309] on input "[GEOGRAPHIC_DATA]" at bounding box center [596, 308] width 12 height 12
checkbox input "true"
click at [602, 335] on span at bounding box center [597, 336] width 15 height 15
click at [602, 335] on input "[GEOGRAPHIC_DATA], [GEOGRAPHIC_DATA]" at bounding box center [596, 334] width 12 height 12
checkbox input "true"
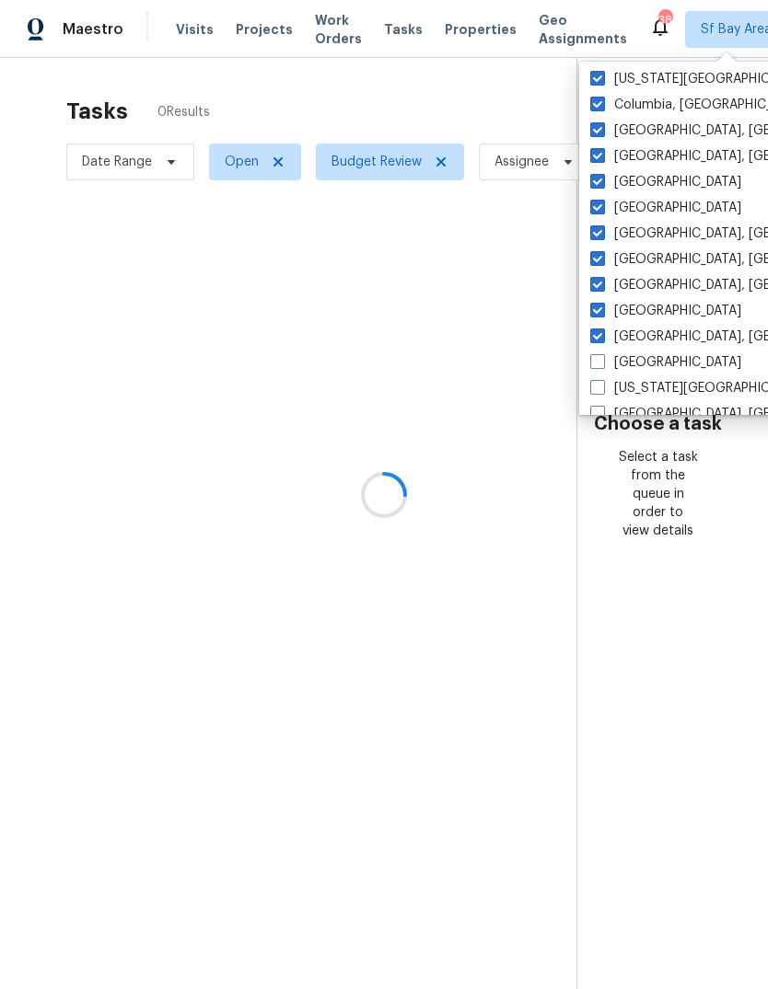
click at [607, 356] on label "[GEOGRAPHIC_DATA]" at bounding box center [665, 362] width 151 height 18
click at [602, 356] on input "[GEOGRAPHIC_DATA]" at bounding box center [596, 359] width 12 height 12
checkbox input "true"
click at [602, 384] on span at bounding box center [597, 387] width 15 height 15
click at [602, 384] on input "[US_STATE][GEOGRAPHIC_DATA]" at bounding box center [596, 385] width 12 height 12
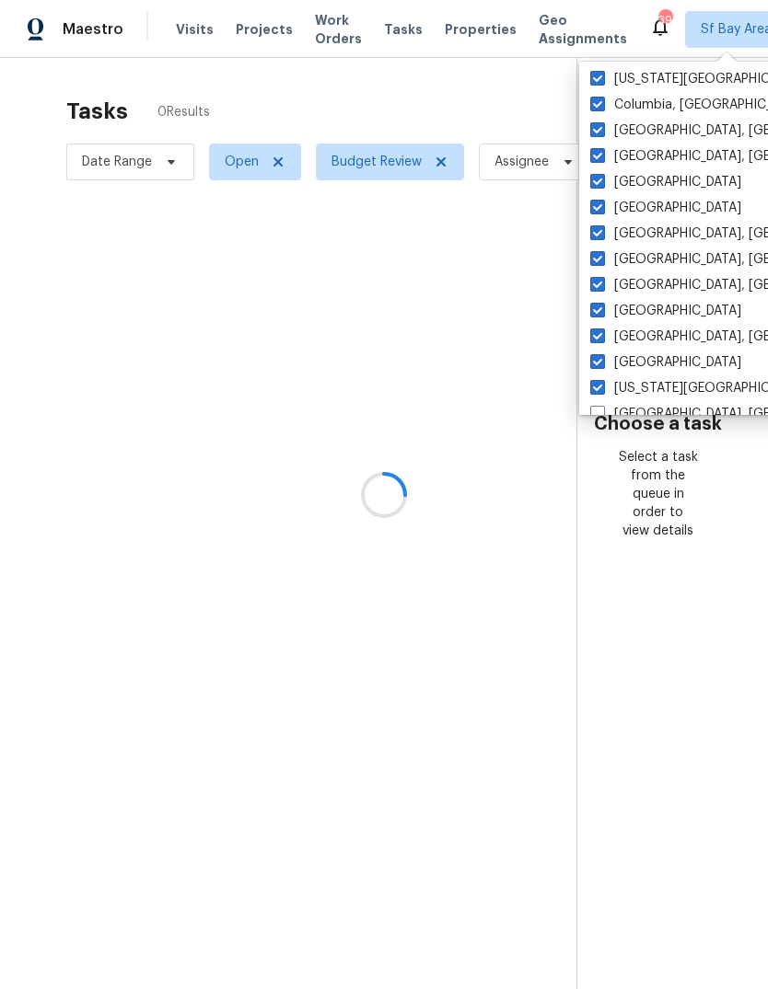
checkbox input "true"
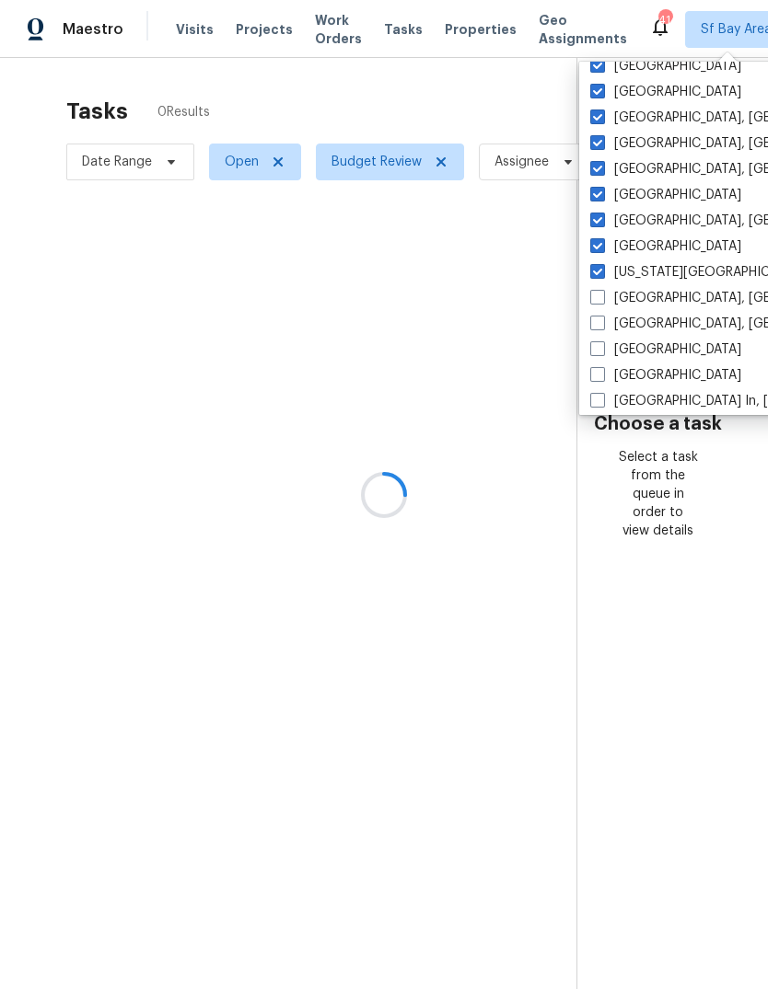
scroll to position [631, 0]
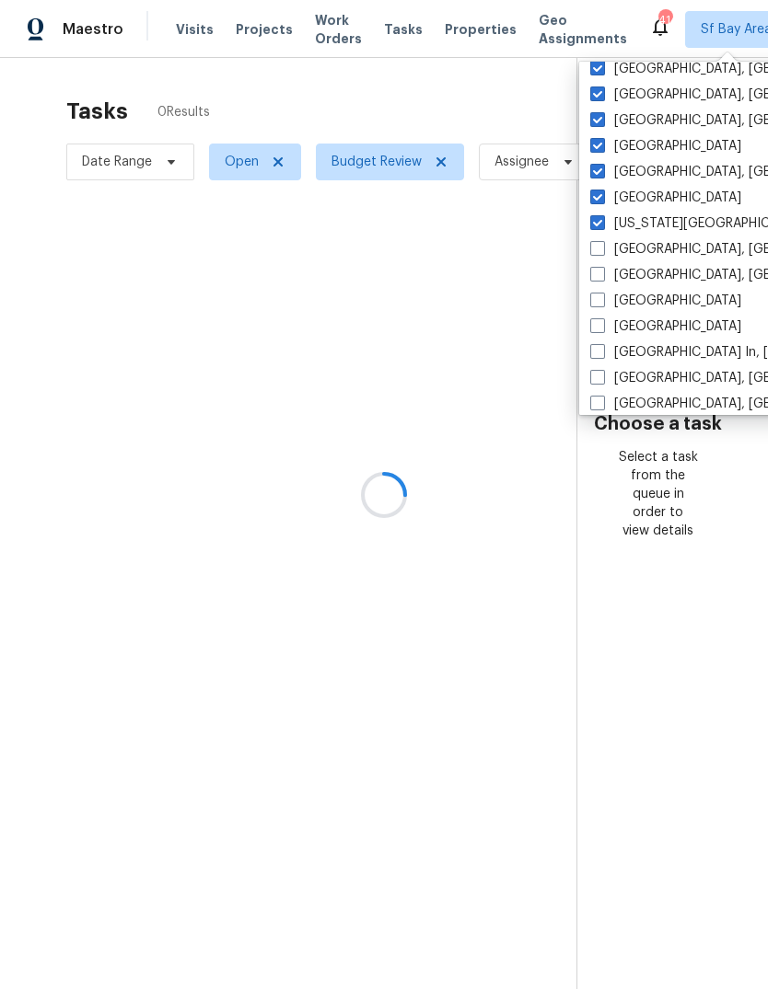
click at [609, 252] on label "[GEOGRAPHIC_DATA], [GEOGRAPHIC_DATA]" at bounding box center [732, 249] width 285 height 18
click at [602, 252] on input "[GEOGRAPHIC_DATA], [GEOGRAPHIC_DATA]" at bounding box center [596, 246] width 12 height 12
checkbox input "true"
click at [604, 272] on span at bounding box center [597, 274] width 15 height 15
click at [602, 272] on input "[GEOGRAPHIC_DATA], [GEOGRAPHIC_DATA]" at bounding box center [596, 272] width 12 height 12
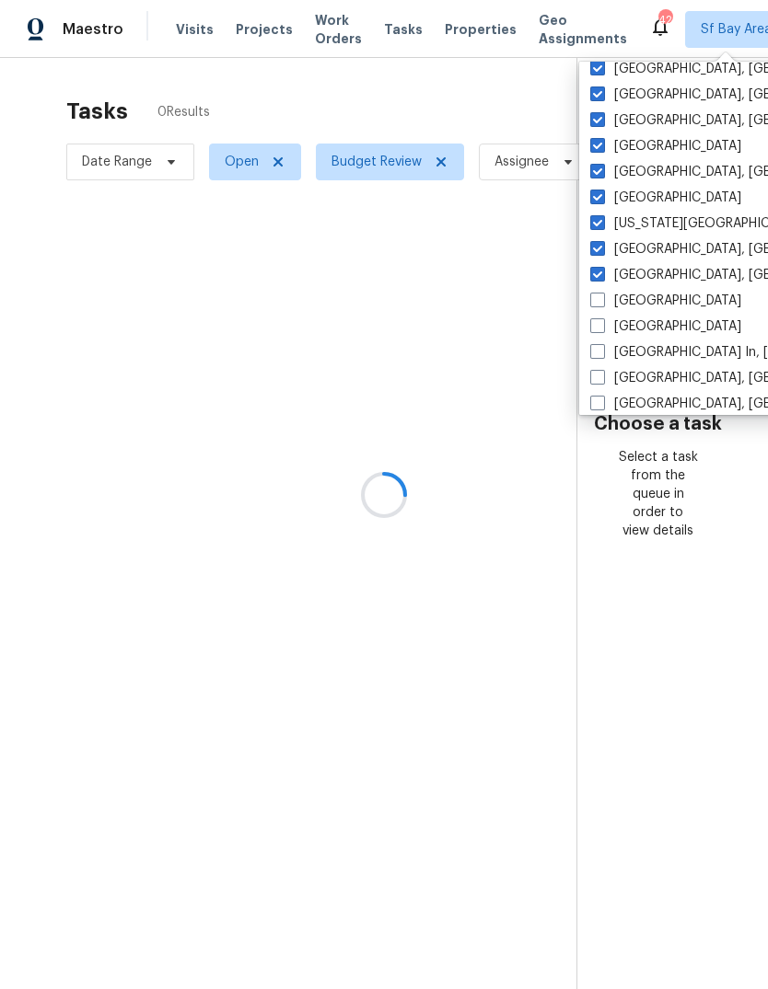
checkbox input "true"
click at [608, 305] on label "[GEOGRAPHIC_DATA]" at bounding box center [665, 301] width 151 height 18
click at [602, 304] on input "[GEOGRAPHIC_DATA]" at bounding box center [596, 298] width 12 height 12
checkbox input "true"
click at [608, 320] on label "[GEOGRAPHIC_DATA]" at bounding box center [665, 327] width 151 height 18
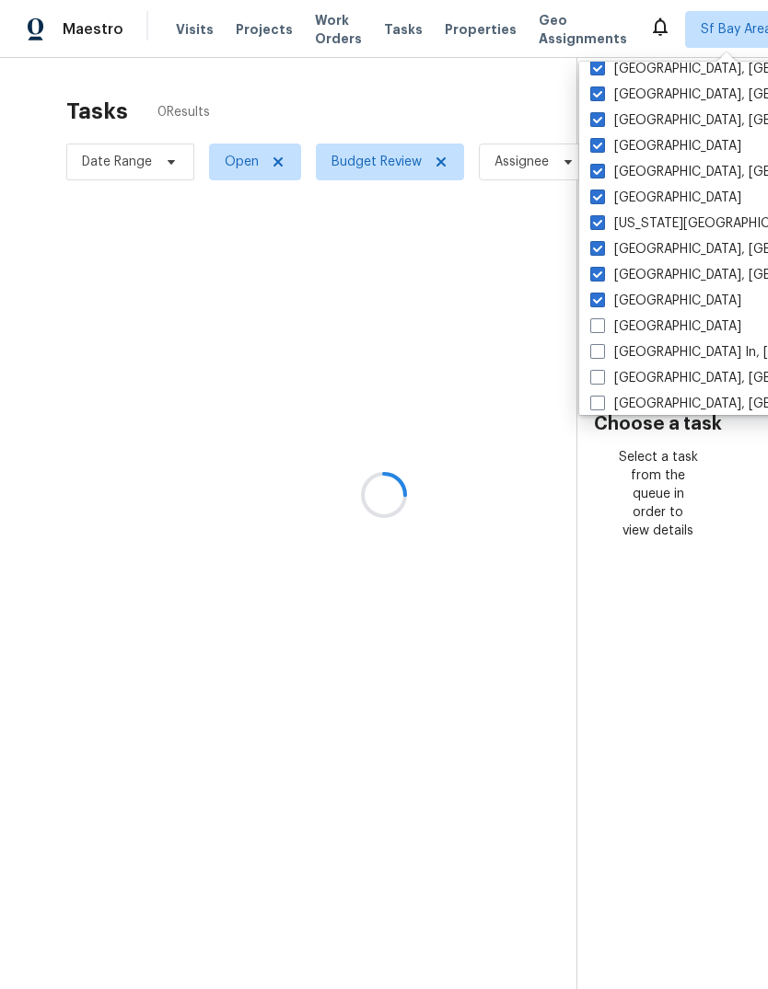
click at [602, 320] on input "[GEOGRAPHIC_DATA]" at bounding box center [596, 324] width 12 height 12
checkbox input "true"
click at [605, 348] on label "[GEOGRAPHIC_DATA] In, [GEOGRAPHIC_DATA]" at bounding box center [740, 352] width 300 height 18
click at [602, 348] on input "[GEOGRAPHIC_DATA] In, [GEOGRAPHIC_DATA]" at bounding box center [596, 349] width 12 height 12
checkbox input "true"
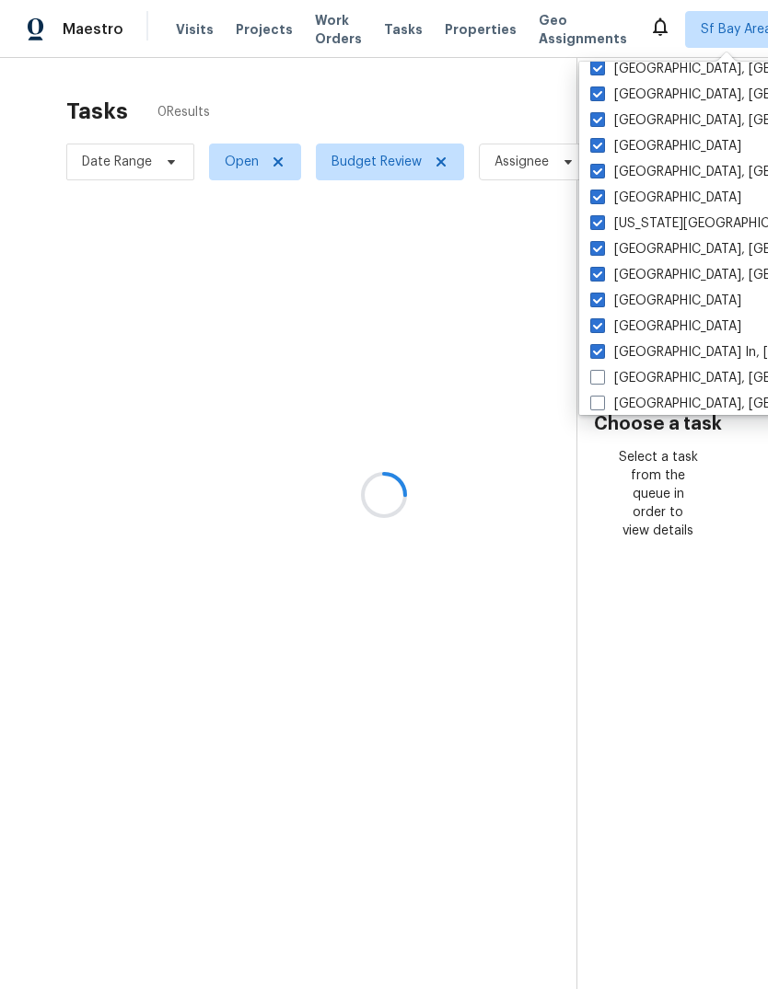
click at [597, 381] on span at bounding box center [597, 377] width 15 height 15
click at [597, 381] on input "[GEOGRAPHIC_DATA], [GEOGRAPHIC_DATA]" at bounding box center [596, 375] width 12 height 12
checkbox input "true"
click at [604, 399] on span at bounding box center [597, 403] width 15 height 15
click at [602, 399] on input "[GEOGRAPHIC_DATA], [GEOGRAPHIC_DATA]" at bounding box center [596, 401] width 12 height 12
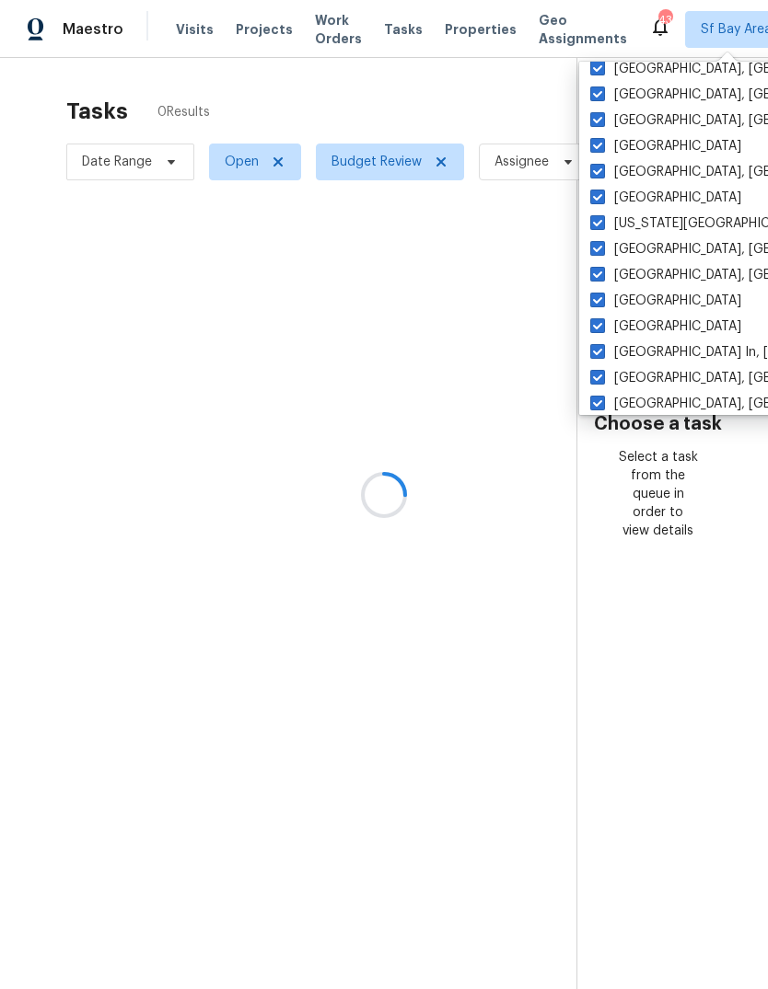
checkbox input "true"
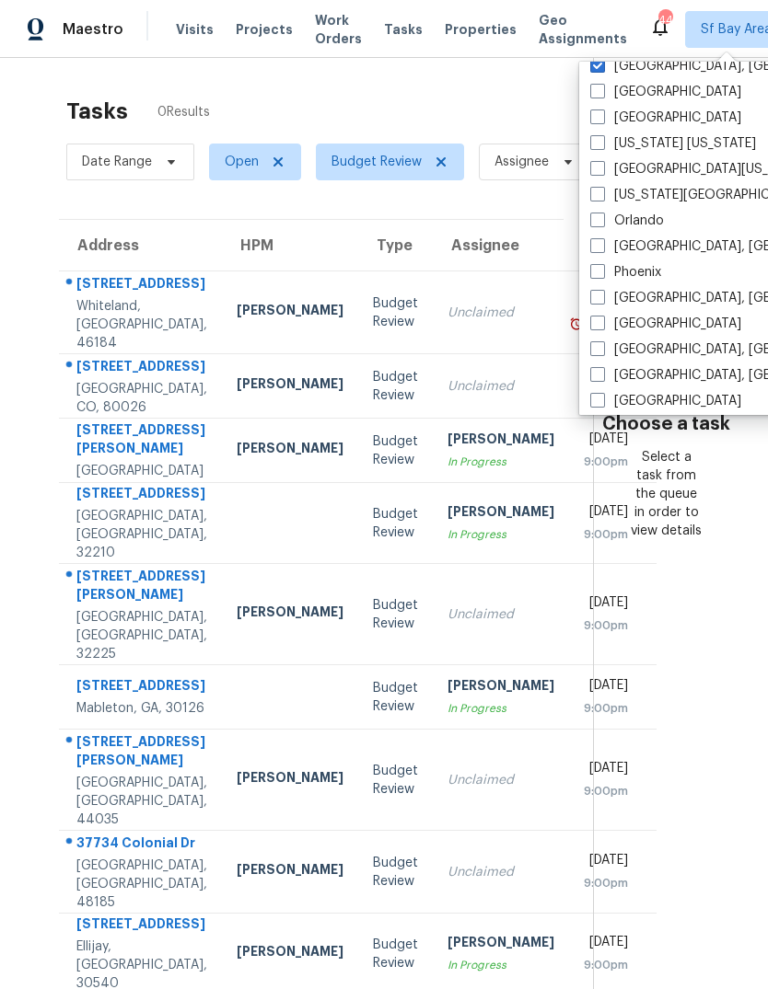
scroll to position [956, 0]
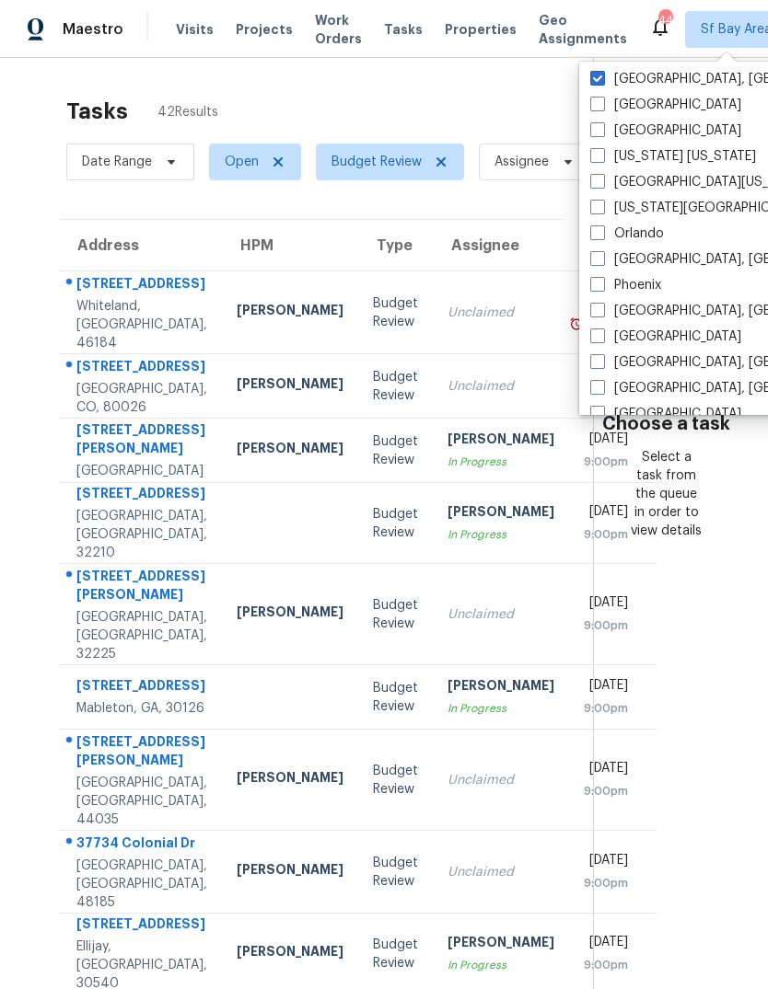
click at [599, 111] on label "[GEOGRAPHIC_DATA]" at bounding box center [665, 105] width 151 height 18
click at [599, 108] on input "[GEOGRAPHIC_DATA]" at bounding box center [596, 102] width 12 height 12
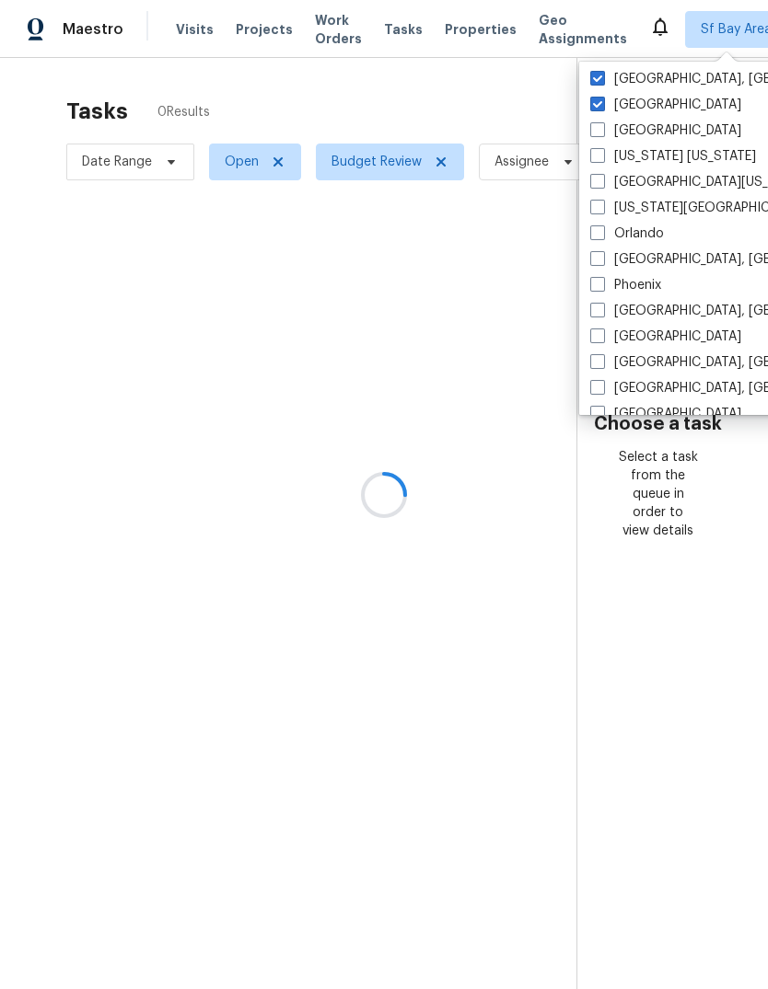
click at [599, 111] on label "[GEOGRAPHIC_DATA]" at bounding box center [665, 105] width 151 height 18
click at [599, 108] on input "[GEOGRAPHIC_DATA]" at bounding box center [596, 102] width 12 height 12
checkbox input "false"
click at [608, 127] on label "[GEOGRAPHIC_DATA]" at bounding box center [665, 130] width 151 height 18
click at [602, 127] on input "[GEOGRAPHIC_DATA]" at bounding box center [596, 127] width 12 height 12
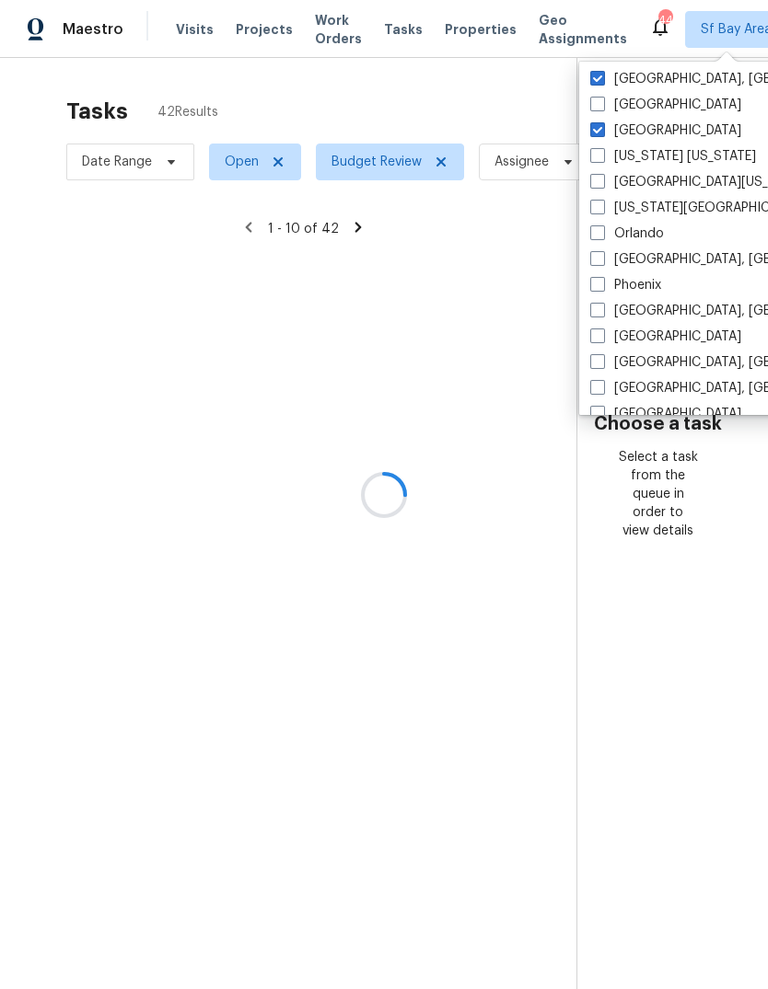
checkbox input "true"
click at [604, 110] on span at bounding box center [597, 104] width 15 height 15
click at [602, 108] on input "[GEOGRAPHIC_DATA]" at bounding box center [596, 102] width 12 height 12
checkbox input "true"
click at [606, 156] on label "[US_STATE] [US_STATE]" at bounding box center [673, 156] width 166 height 18
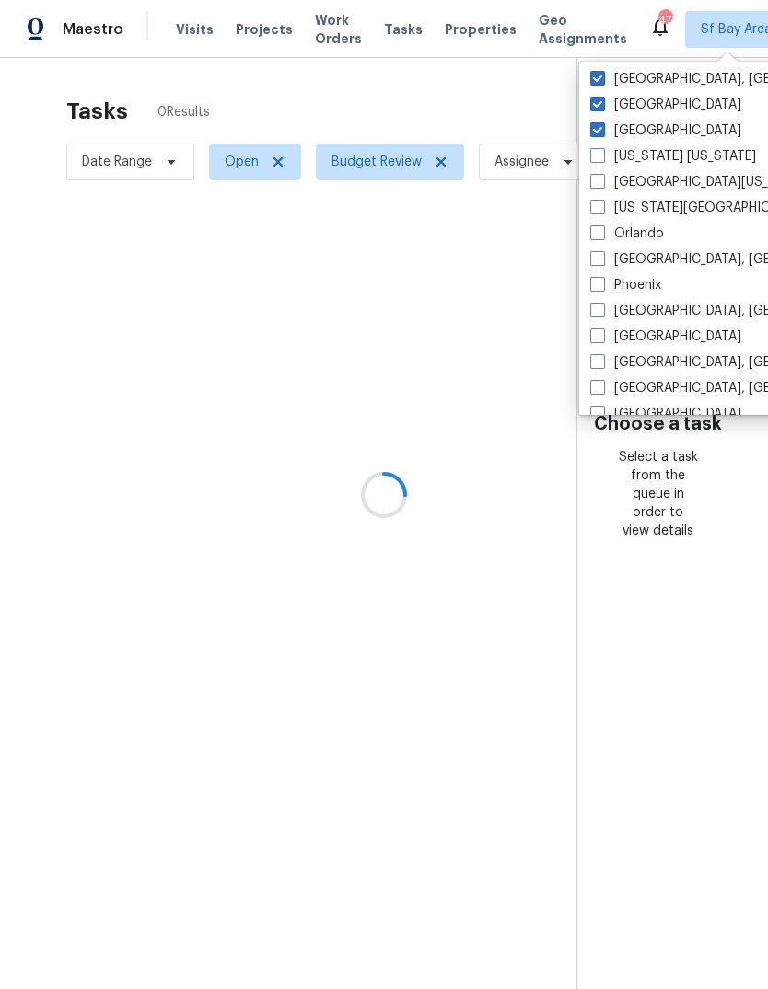
click at [602, 156] on input "[US_STATE] [US_STATE]" at bounding box center [596, 153] width 12 height 12
checkbox input "true"
click at [600, 183] on span at bounding box center [597, 181] width 15 height 15
click at [600, 183] on input "[GEOGRAPHIC_DATA][US_STATE]" at bounding box center [596, 179] width 12 height 12
checkbox input "true"
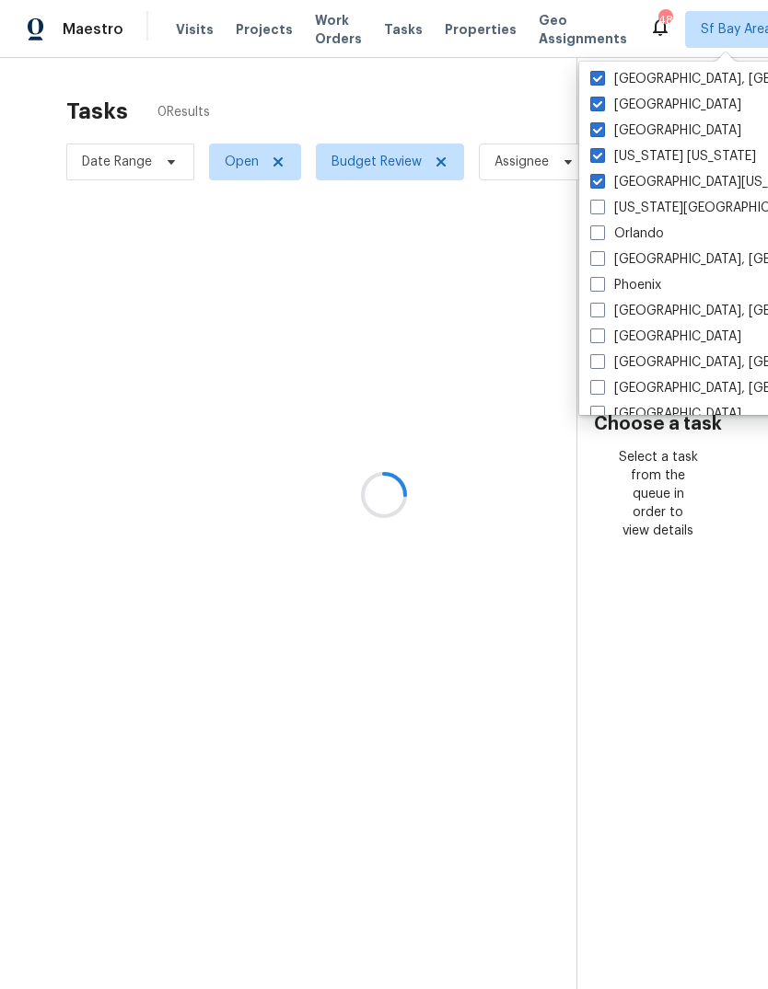
click at [604, 202] on span at bounding box center [597, 207] width 15 height 15
click at [602, 202] on input "[US_STATE][GEOGRAPHIC_DATA], [GEOGRAPHIC_DATA]" at bounding box center [596, 205] width 12 height 12
checkbox input "true"
click at [607, 233] on label "Orlando" at bounding box center [627, 234] width 74 height 18
click at [602, 233] on input "Orlando" at bounding box center [596, 231] width 12 height 12
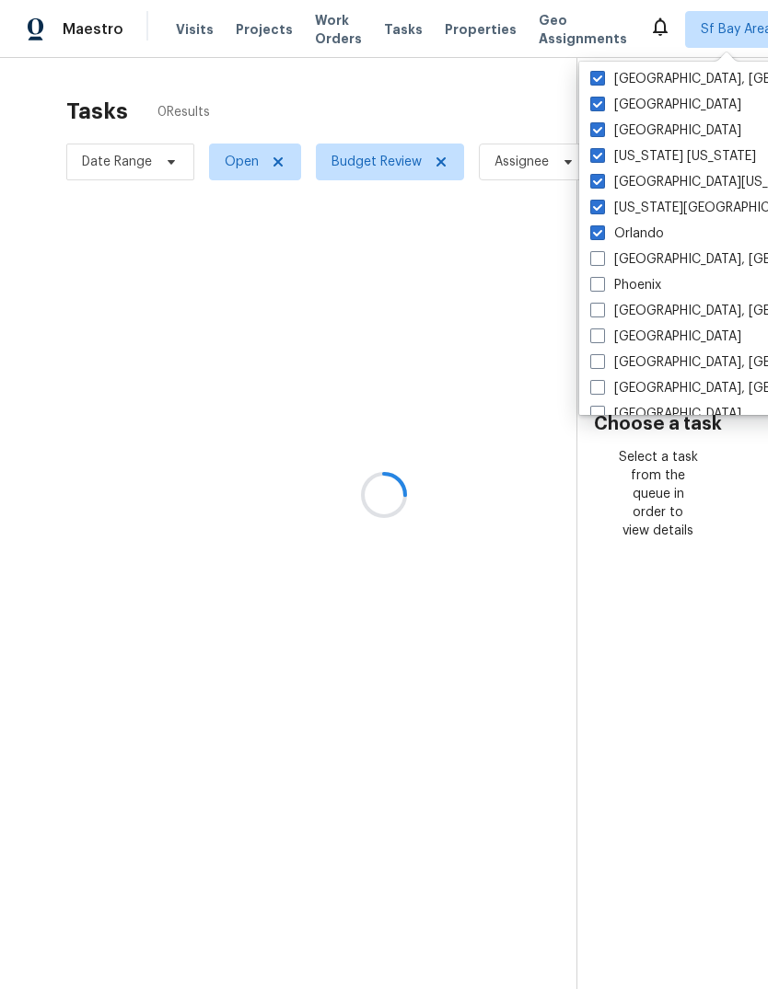
click at [607, 233] on label "Orlando" at bounding box center [627, 234] width 74 height 18
click at [602, 233] on input "Orlando" at bounding box center [596, 231] width 12 height 12
checkbox input "false"
click at [599, 260] on span at bounding box center [597, 258] width 15 height 15
click at [599, 260] on input "[GEOGRAPHIC_DATA], [GEOGRAPHIC_DATA]" at bounding box center [596, 256] width 12 height 12
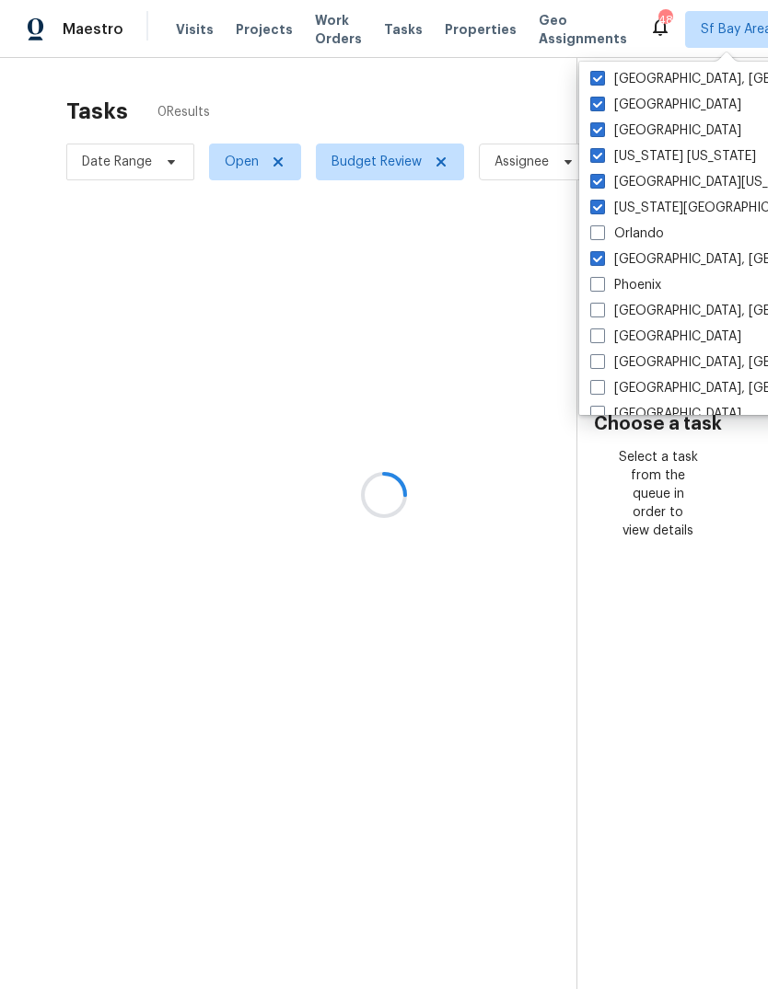
click at [599, 260] on span at bounding box center [597, 258] width 15 height 15
click at [599, 260] on input "[GEOGRAPHIC_DATA], [GEOGRAPHIC_DATA]" at bounding box center [596, 256] width 12 height 12
checkbox input "false"
click at [606, 233] on label "Orlando" at bounding box center [627, 234] width 74 height 18
click at [602, 233] on input "Orlando" at bounding box center [596, 231] width 12 height 12
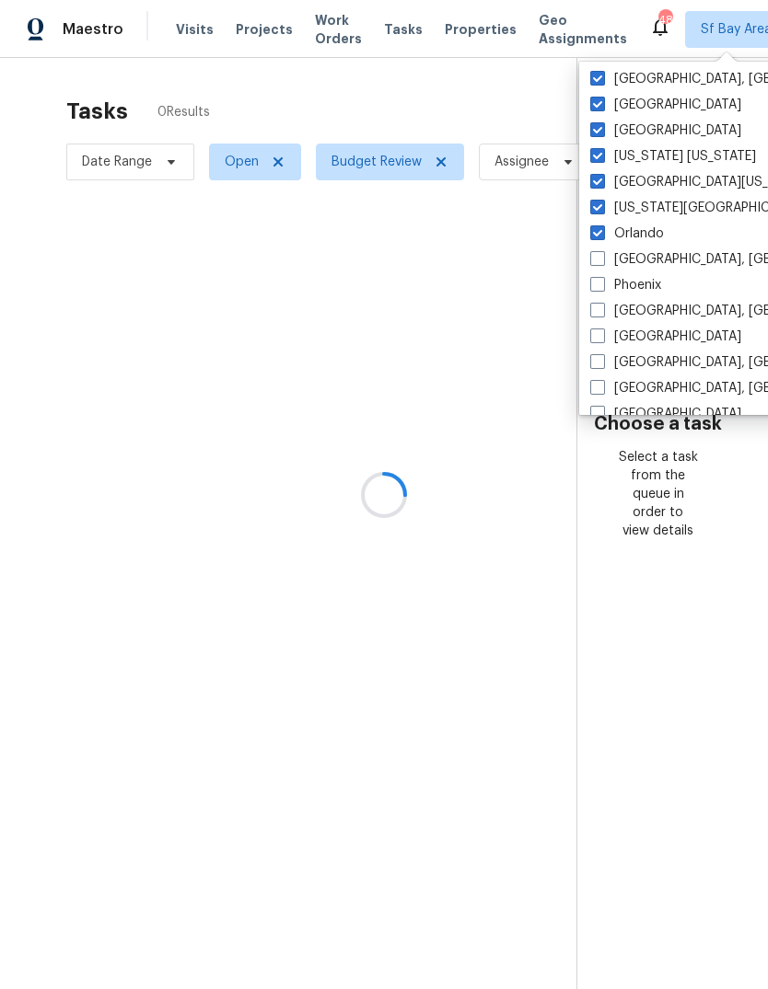
click at [606, 233] on label "Orlando" at bounding box center [627, 234] width 74 height 18
click at [602, 233] on input "Orlando" at bounding box center [596, 231] width 12 height 12
checkbox input "false"
click at [604, 292] on label "Phoenix" at bounding box center [625, 285] width 71 height 18
click at [602, 288] on input "Phoenix" at bounding box center [596, 282] width 12 height 12
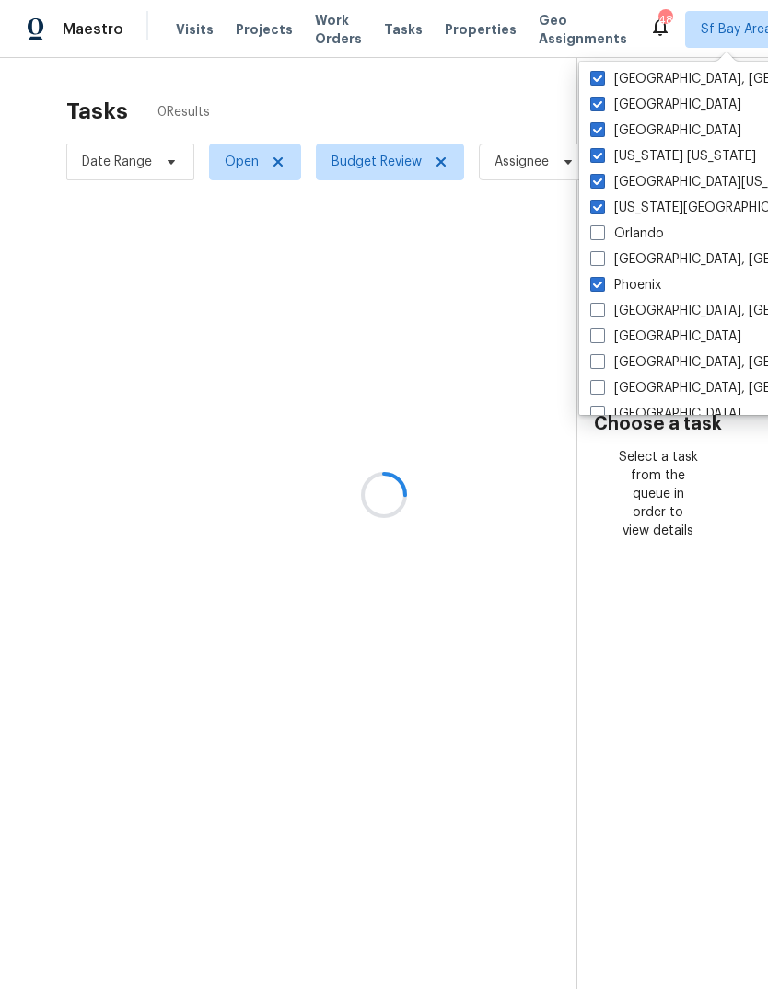
checkbox input "true"
click at [616, 341] on label "[GEOGRAPHIC_DATA]" at bounding box center [665, 337] width 151 height 18
click at [602, 340] on input "[GEOGRAPHIC_DATA]" at bounding box center [596, 334] width 12 height 12
checkbox input "true"
click at [605, 256] on label "[GEOGRAPHIC_DATA], [GEOGRAPHIC_DATA]" at bounding box center [732, 259] width 285 height 18
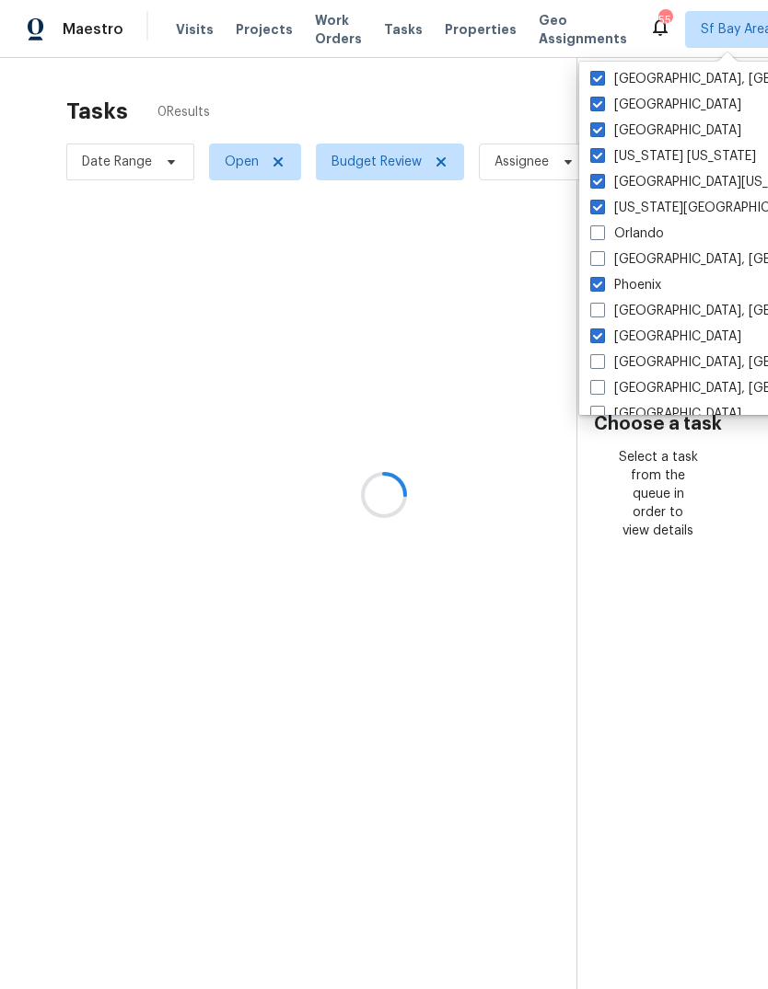
click at [602, 256] on input "[GEOGRAPHIC_DATA], [GEOGRAPHIC_DATA]" at bounding box center [596, 256] width 12 height 12
checkbox input "true"
click at [640, 239] on label "Orlando" at bounding box center [627, 234] width 74 height 18
click at [602, 237] on input "Orlando" at bounding box center [596, 231] width 12 height 12
checkbox input "true"
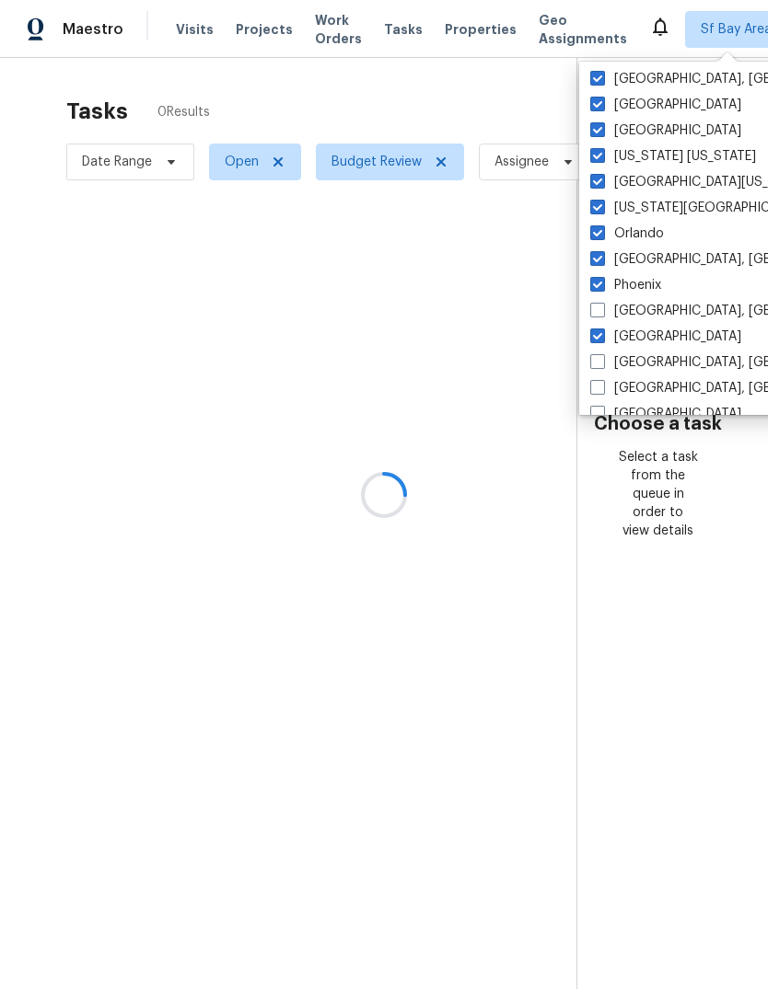
click at [650, 285] on label "Phoenix" at bounding box center [625, 285] width 71 height 18
click at [602, 285] on input "Phoenix" at bounding box center [596, 282] width 12 height 12
click at [650, 290] on label "Phoenix" at bounding box center [625, 285] width 71 height 18
click at [602, 288] on input "Phoenix" at bounding box center [596, 282] width 12 height 12
checkbox input "true"
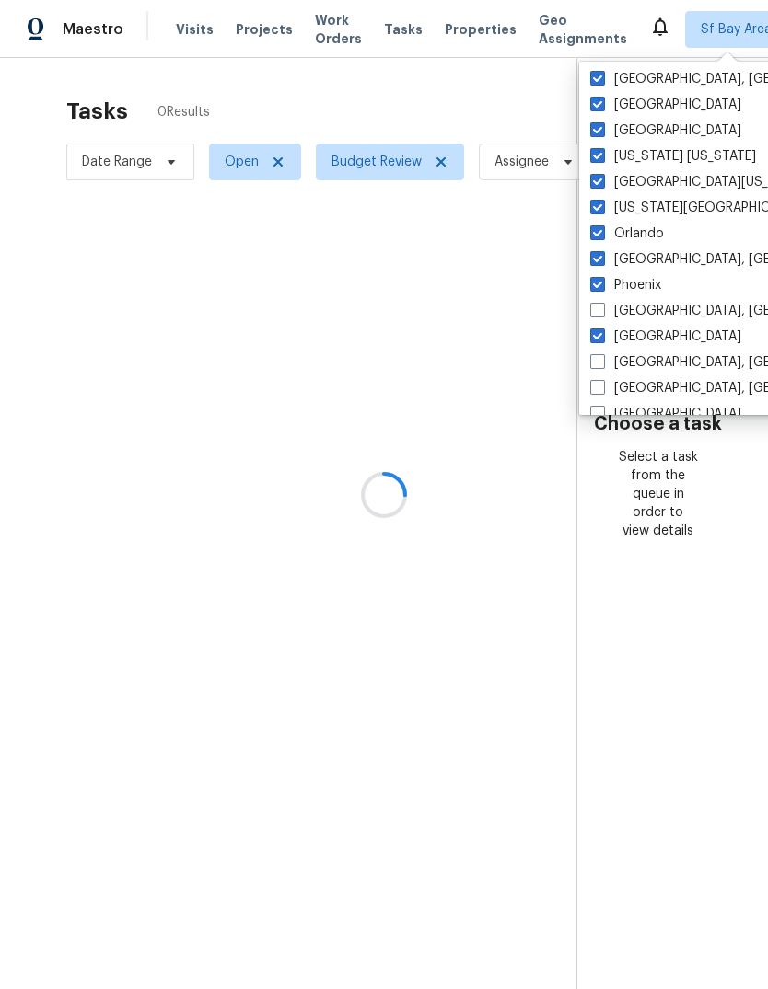
click at [653, 316] on label "[GEOGRAPHIC_DATA], [GEOGRAPHIC_DATA]" at bounding box center [732, 311] width 285 height 18
click at [602, 314] on input "[GEOGRAPHIC_DATA], [GEOGRAPHIC_DATA]" at bounding box center [596, 308] width 12 height 12
checkbox input "true"
click at [649, 356] on label "[GEOGRAPHIC_DATA], [GEOGRAPHIC_DATA]" at bounding box center [732, 362] width 285 height 18
click at [602, 356] on input "[GEOGRAPHIC_DATA], [GEOGRAPHIC_DATA]" at bounding box center [596, 359] width 12 height 12
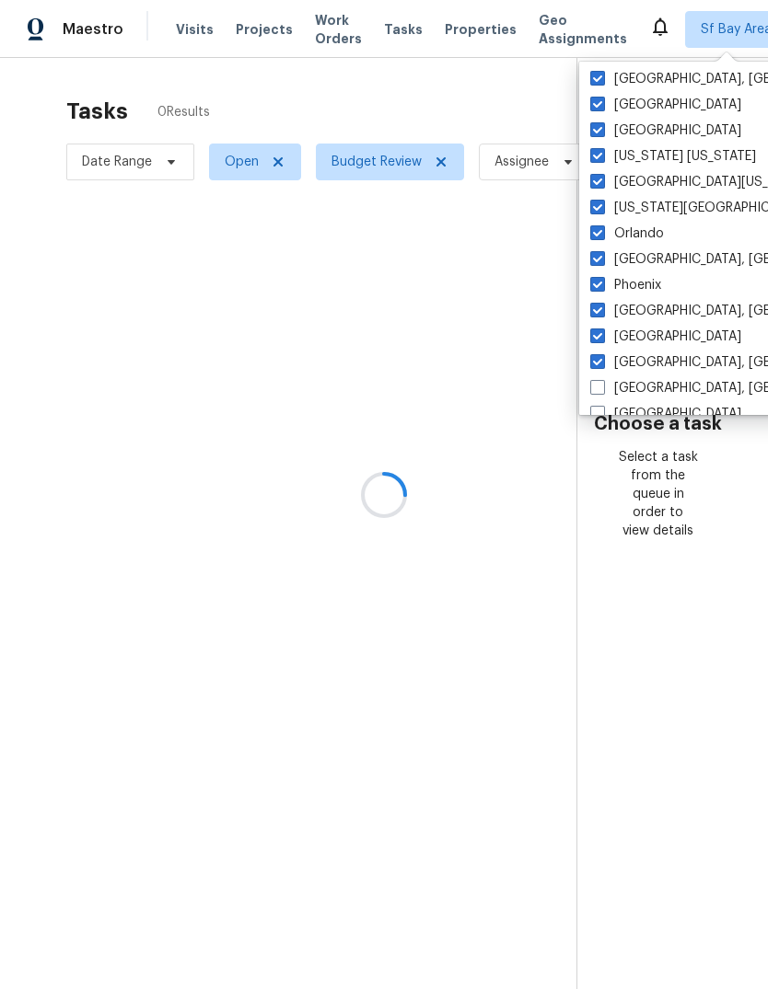
checkbox input "true"
click at [655, 387] on label "[GEOGRAPHIC_DATA], [GEOGRAPHIC_DATA]" at bounding box center [732, 388] width 285 height 18
click at [602, 387] on input "[GEOGRAPHIC_DATA], [GEOGRAPHIC_DATA]" at bounding box center [596, 385] width 12 height 12
checkbox input "true"
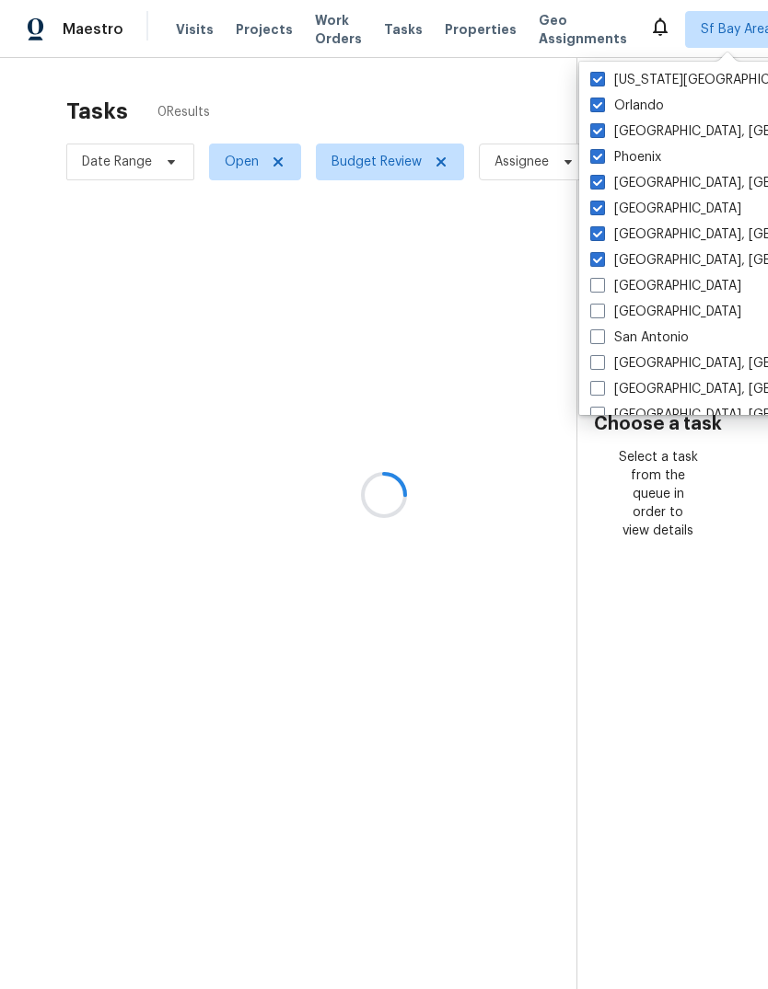
scroll to position [1130, 0]
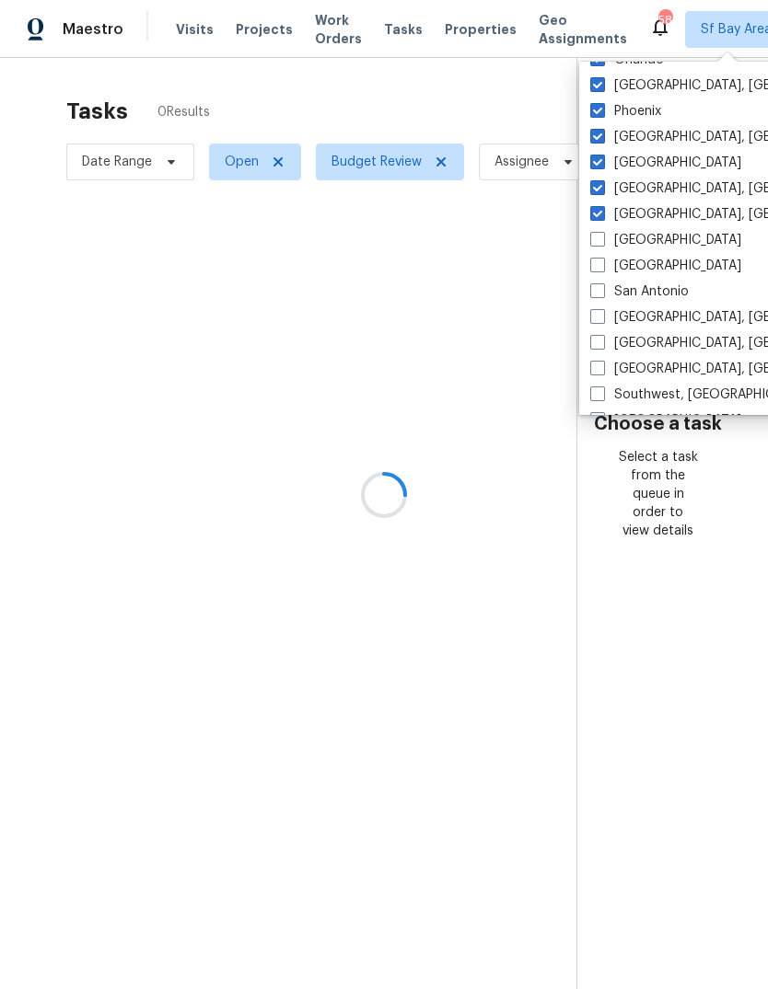
click at [653, 245] on label "[GEOGRAPHIC_DATA]" at bounding box center [665, 240] width 151 height 18
click at [602, 243] on input "[GEOGRAPHIC_DATA]" at bounding box center [596, 237] width 12 height 12
click at [653, 245] on label "[GEOGRAPHIC_DATA]" at bounding box center [665, 240] width 151 height 18
click at [602, 243] on input "[GEOGRAPHIC_DATA]" at bounding box center [596, 237] width 12 height 12
checkbox input "false"
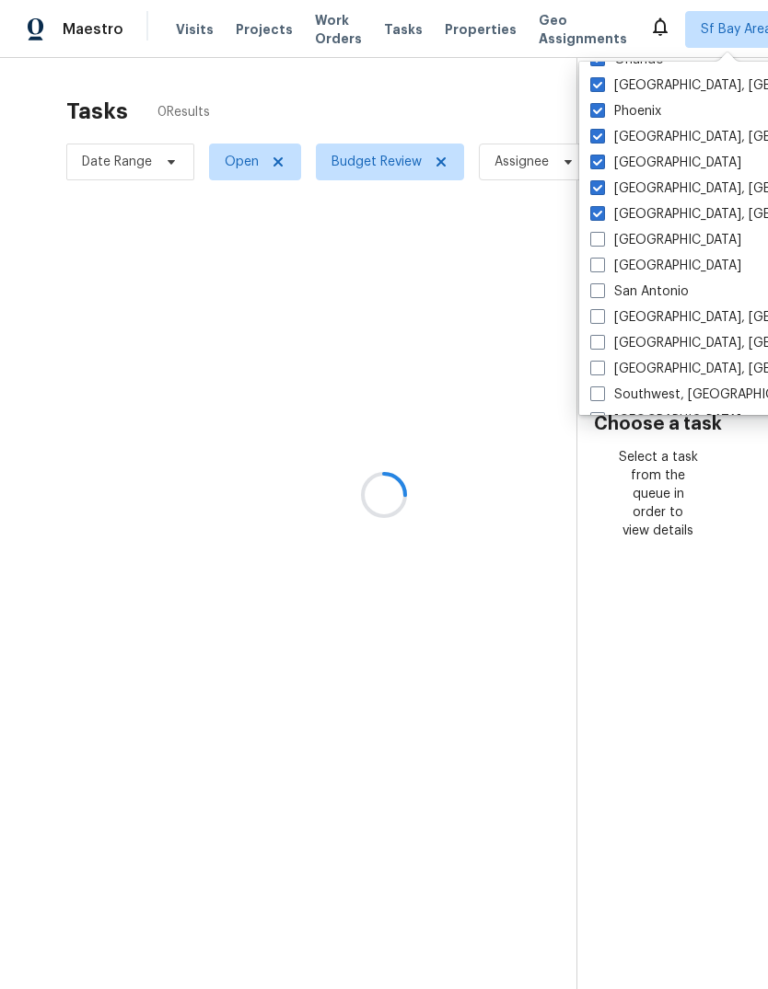
click at [649, 260] on label "[GEOGRAPHIC_DATA]" at bounding box center [665, 266] width 151 height 18
click at [602, 260] on input "[GEOGRAPHIC_DATA]" at bounding box center [596, 263] width 12 height 12
checkbox input "true"
click at [644, 237] on label "[GEOGRAPHIC_DATA]" at bounding box center [665, 240] width 151 height 18
click at [602, 237] on input "[GEOGRAPHIC_DATA]" at bounding box center [596, 237] width 12 height 12
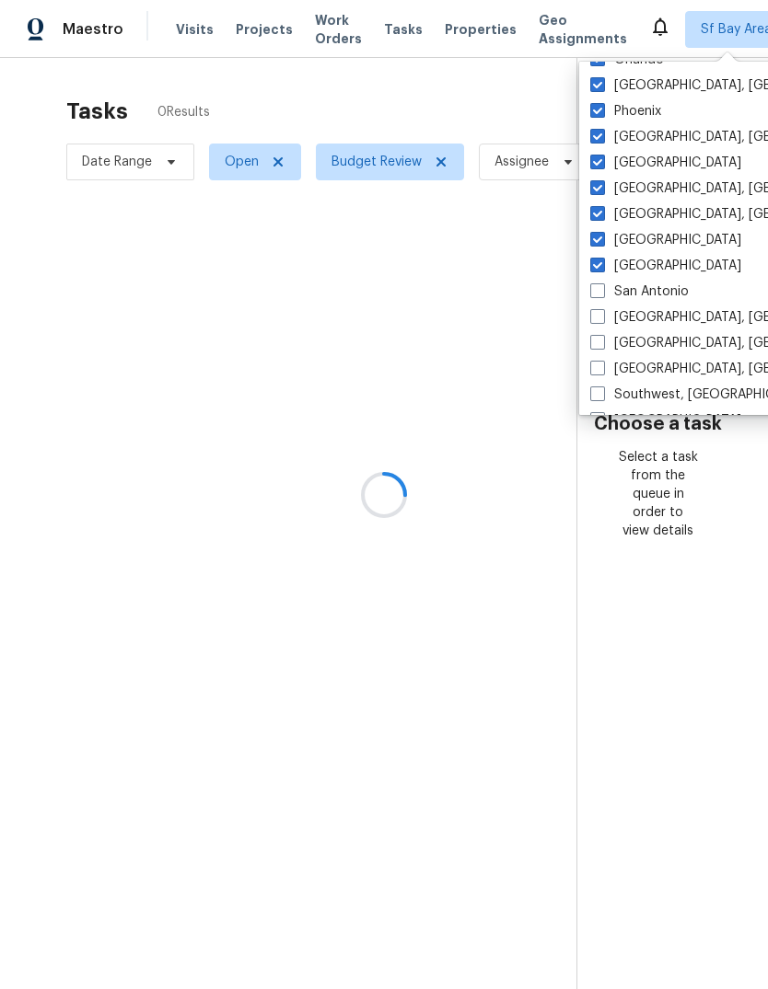
checkbox input "true"
click at [650, 292] on label "San Antonio" at bounding box center [639, 292] width 98 height 18
click at [602, 292] on input "San Antonio" at bounding box center [596, 289] width 12 height 12
checkbox input "true"
click at [659, 319] on label "[GEOGRAPHIC_DATA], [GEOGRAPHIC_DATA]" at bounding box center [732, 317] width 285 height 18
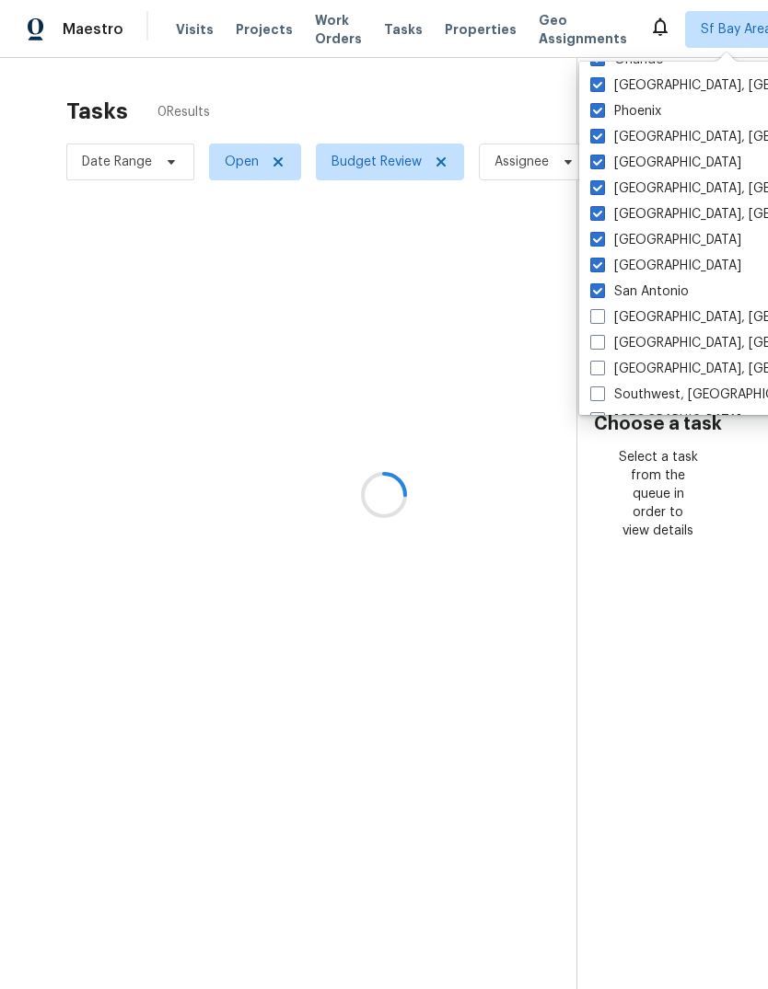
click at [602, 319] on input "[GEOGRAPHIC_DATA], [GEOGRAPHIC_DATA]" at bounding box center [596, 314] width 12 height 12
checkbox input "true"
click at [660, 349] on label "[GEOGRAPHIC_DATA], [GEOGRAPHIC_DATA]" at bounding box center [732, 343] width 285 height 18
click at [602, 346] on input "[GEOGRAPHIC_DATA], [GEOGRAPHIC_DATA]" at bounding box center [596, 340] width 12 height 12
checkbox input "true"
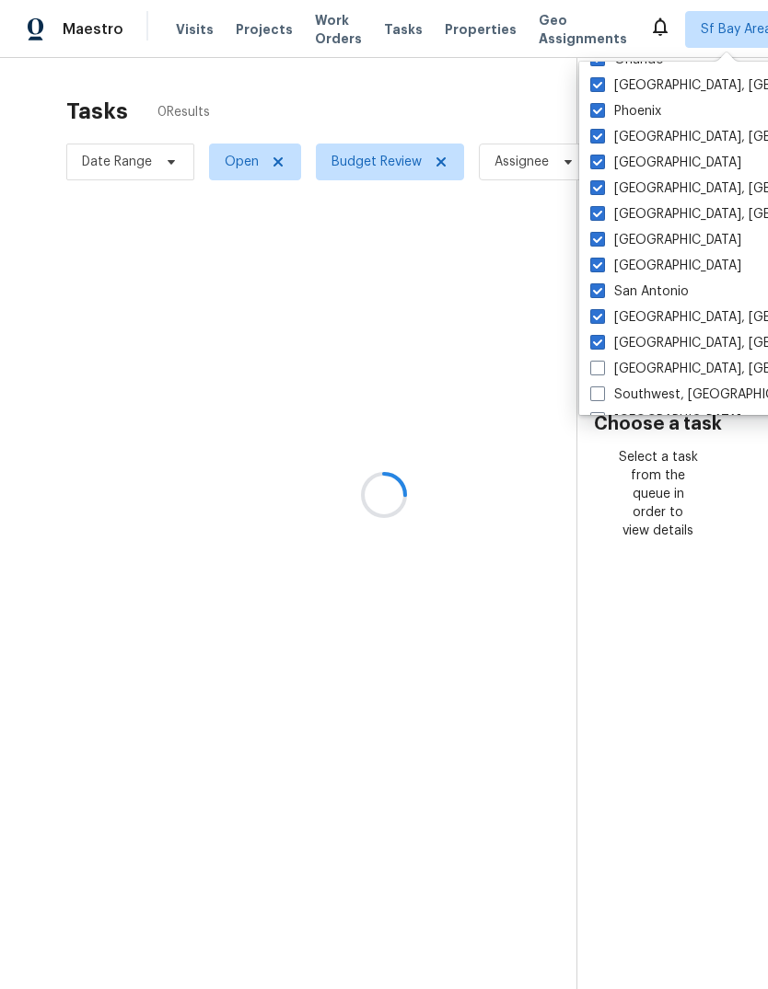
click at [659, 376] on label "[GEOGRAPHIC_DATA], [GEOGRAPHIC_DATA]" at bounding box center [732, 369] width 285 height 18
click at [602, 372] on input "[GEOGRAPHIC_DATA], [GEOGRAPHIC_DATA]" at bounding box center [596, 366] width 12 height 12
checkbox input "true"
click at [665, 399] on label "Southwest, [GEOGRAPHIC_DATA]" at bounding box center [702, 395] width 225 height 18
click at [602, 398] on input "Southwest, [GEOGRAPHIC_DATA]" at bounding box center [596, 392] width 12 height 12
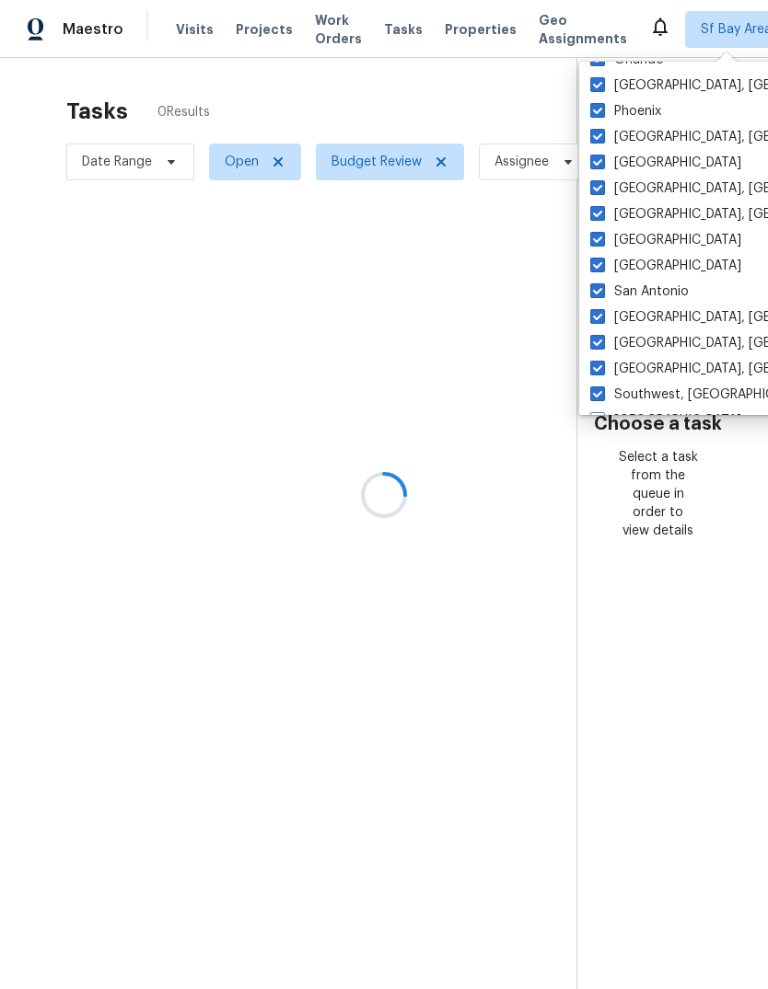
checkbox input "true"
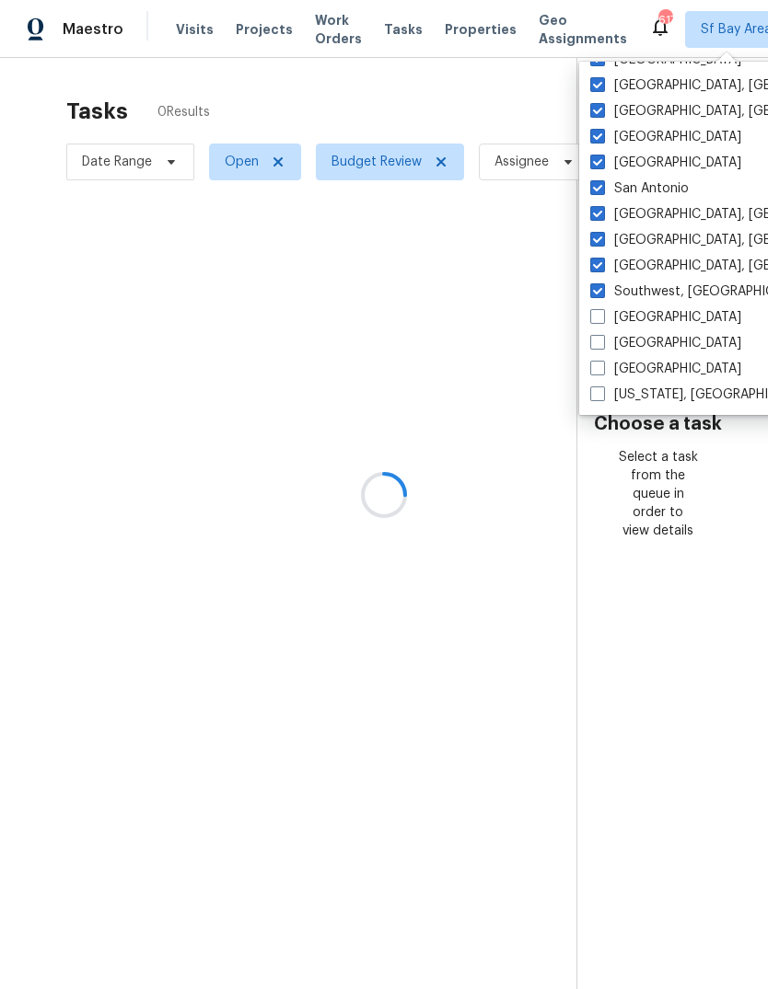
scroll to position [1233, 0]
click at [658, 318] on label "[GEOGRAPHIC_DATA]" at bounding box center [665, 317] width 151 height 18
click at [602, 318] on input "[GEOGRAPHIC_DATA]" at bounding box center [596, 314] width 12 height 12
checkbox input "true"
click at [648, 341] on label "[GEOGRAPHIC_DATA]" at bounding box center [665, 343] width 151 height 18
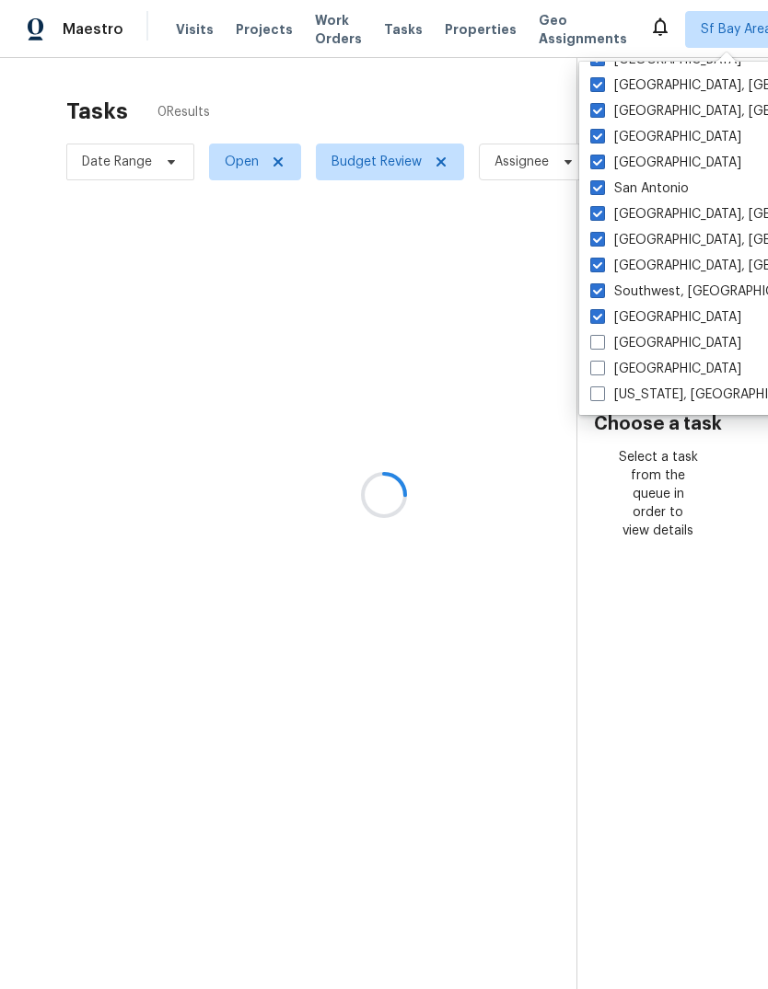
click at [602, 341] on input "[GEOGRAPHIC_DATA]" at bounding box center [596, 340] width 12 height 12
checkbox input "true"
click at [642, 373] on label "[GEOGRAPHIC_DATA]" at bounding box center [665, 369] width 151 height 18
click at [602, 372] on input "[GEOGRAPHIC_DATA]" at bounding box center [596, 366] width 12 height 12
checkbox input "true"
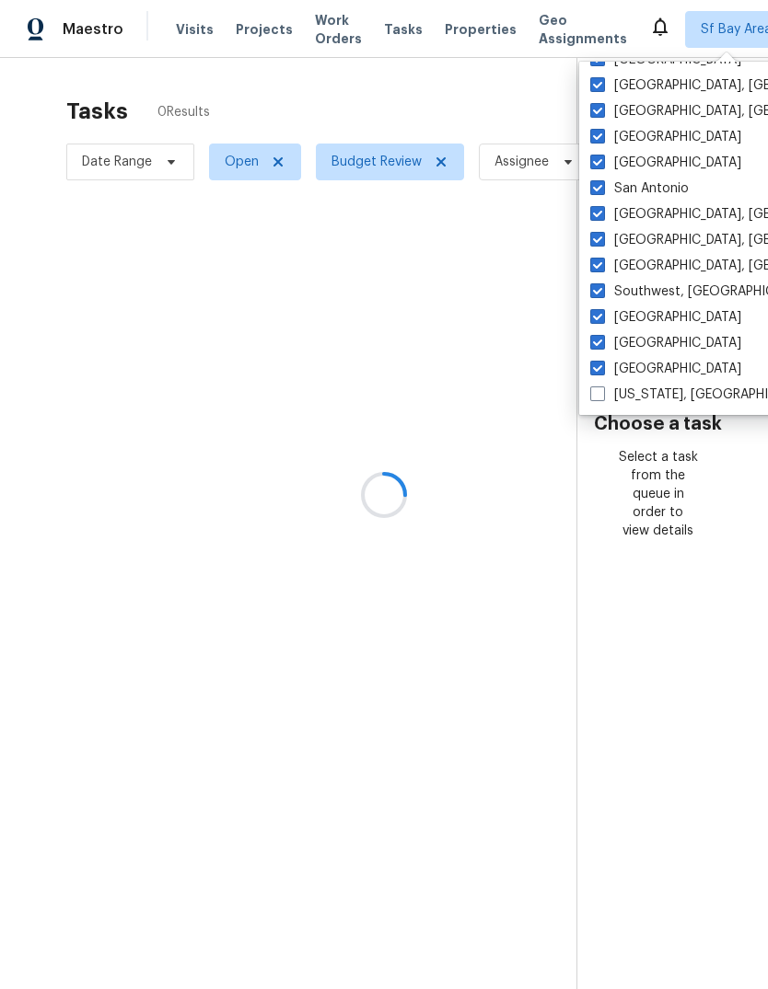
click at [653, 401] on label "[US_STATE], [GEOGRAPHIC_DATA]" at bounding box center [703, 395] width 227 height 18
click at [602, 398] on input "[US_STATE], [GEOGRAPHIC_DATA]" at bounding box center [596, 392] width 12 height 12
checkbox input "true"
click at [405, 156] on div at bounding box center [384, 494] width 768 height 989
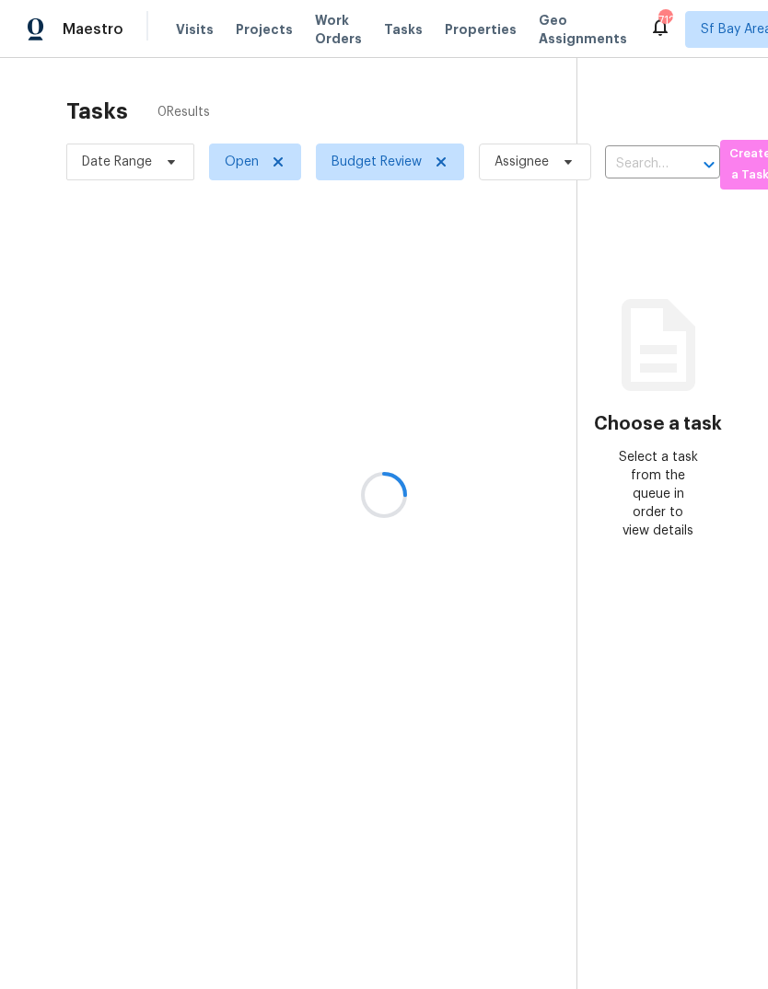
click at [443, 162] on div at bounding box center [384, 494] width 768 height 989
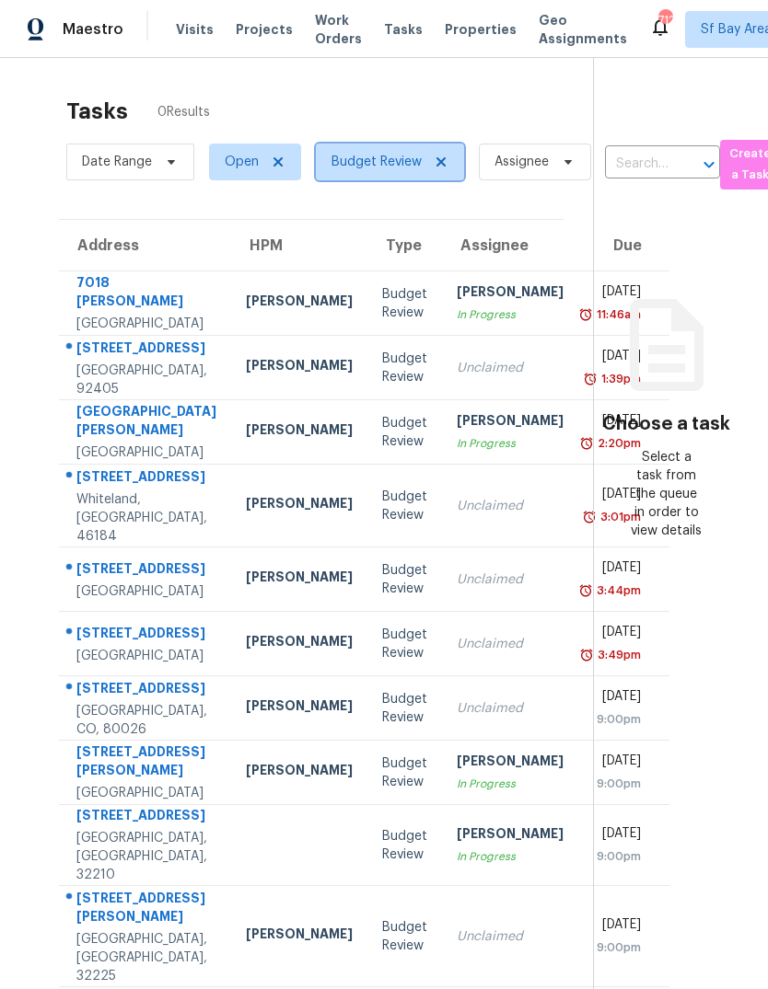
click at [446, 159] on icon at bounding box center [441, 162] width 15 height 15
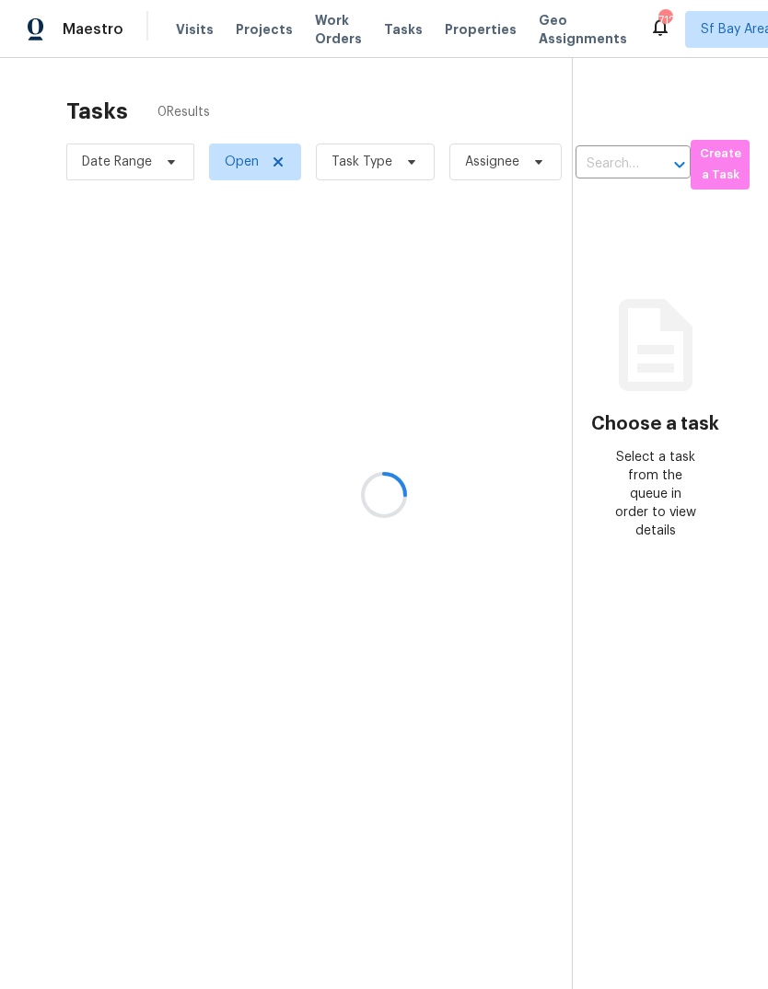
click at [393, 166] on div at bounding box center [384, 494] width 768 height 989
click at [376, 156] on div at bounding box center [384, 494] width 768 height 989
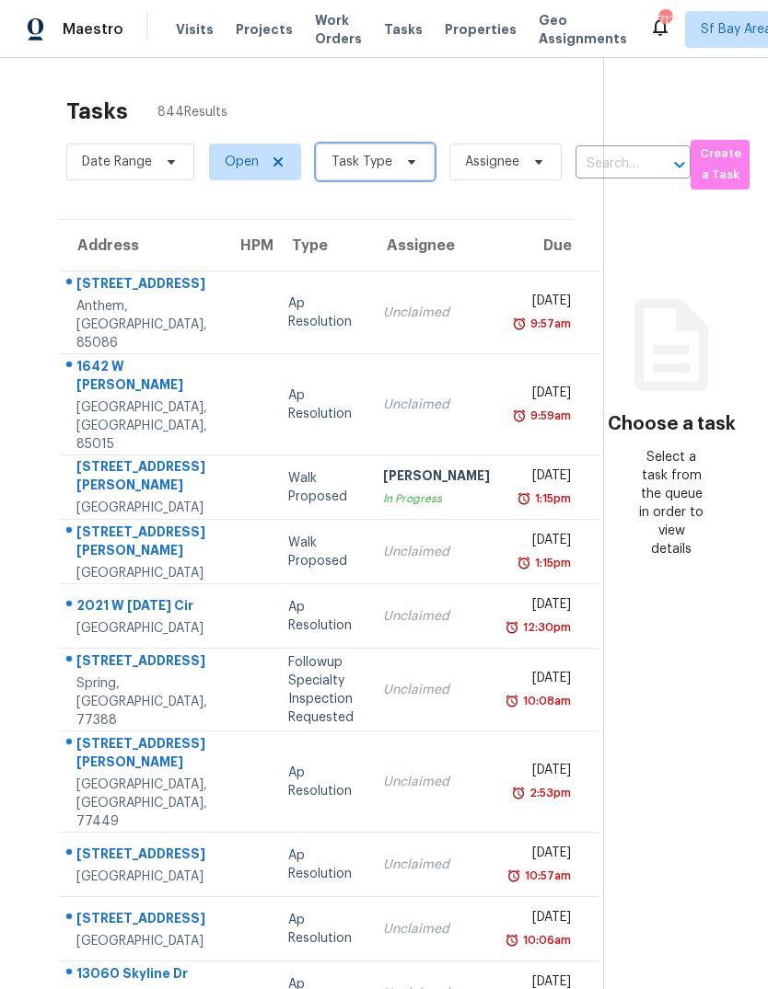
click at [368, 162] on span "Task Type" at bounding box center [361, 162] width 61 height 18
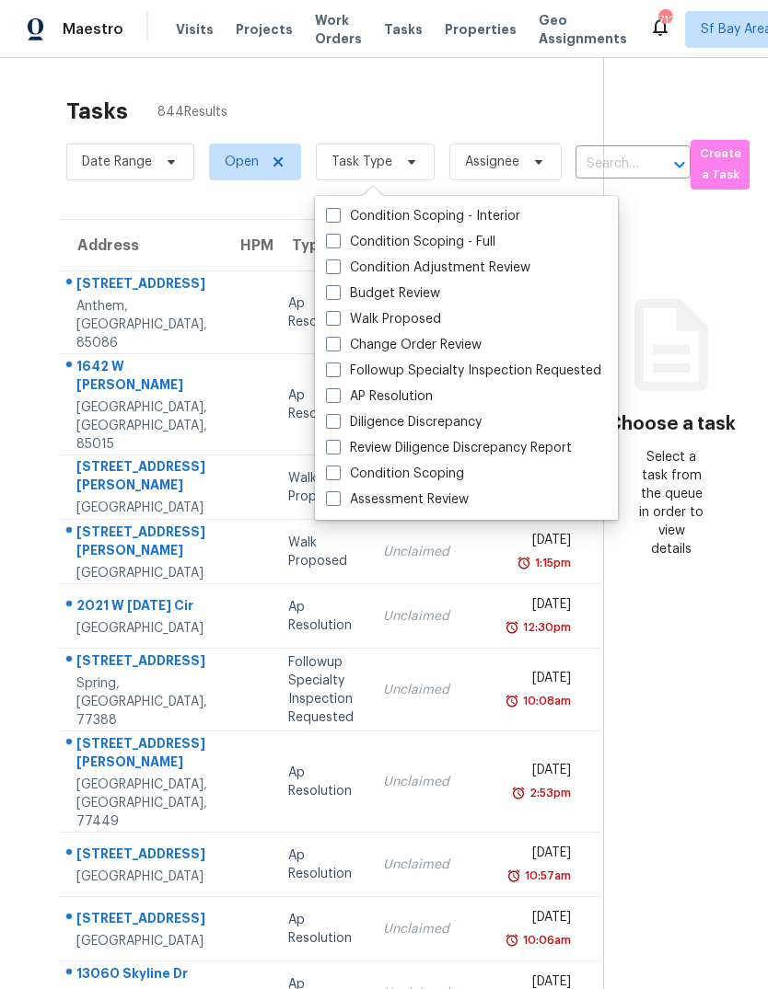
click at [419, 501] on label "Assessment Review" at bounding box center [397, 500] width 143 height 18
click at [338, 501] on input "Assessment Review" at bounding box center [332, 497] width 12 height 12
checkbox input "true"
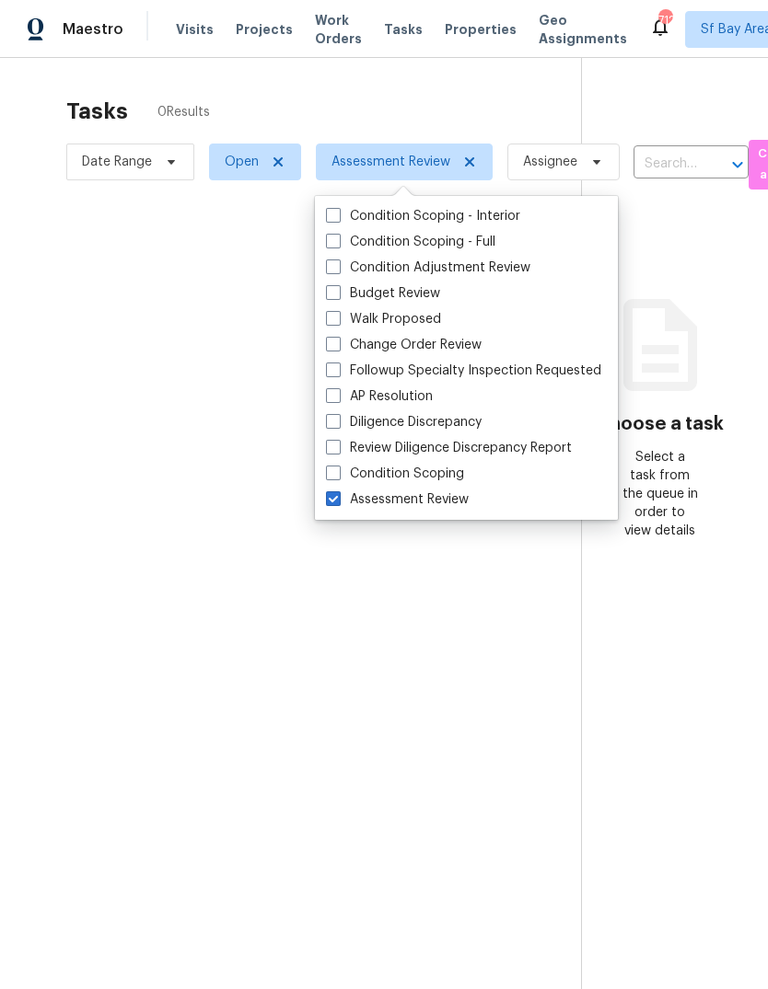
click at [479, 100] on div at bounding box center [384, 494] width 768 height 989
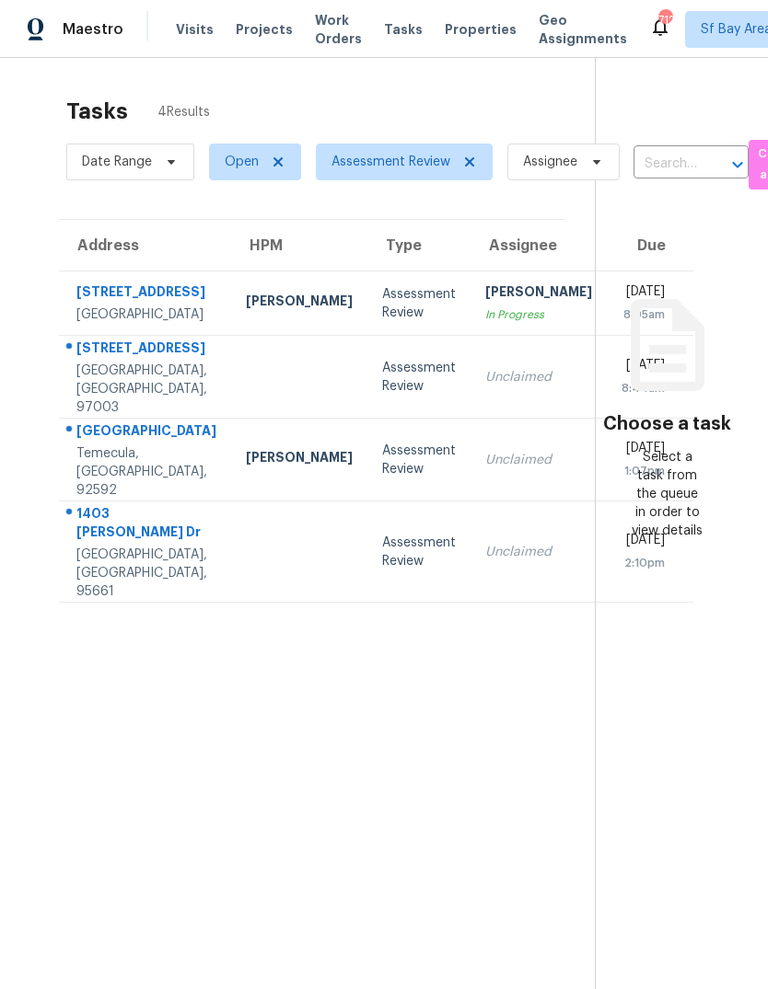
click at [101, 546] on div "1403 [PERSON_NAME] Dr" at bounding box center [146, 524] width 140 height 41
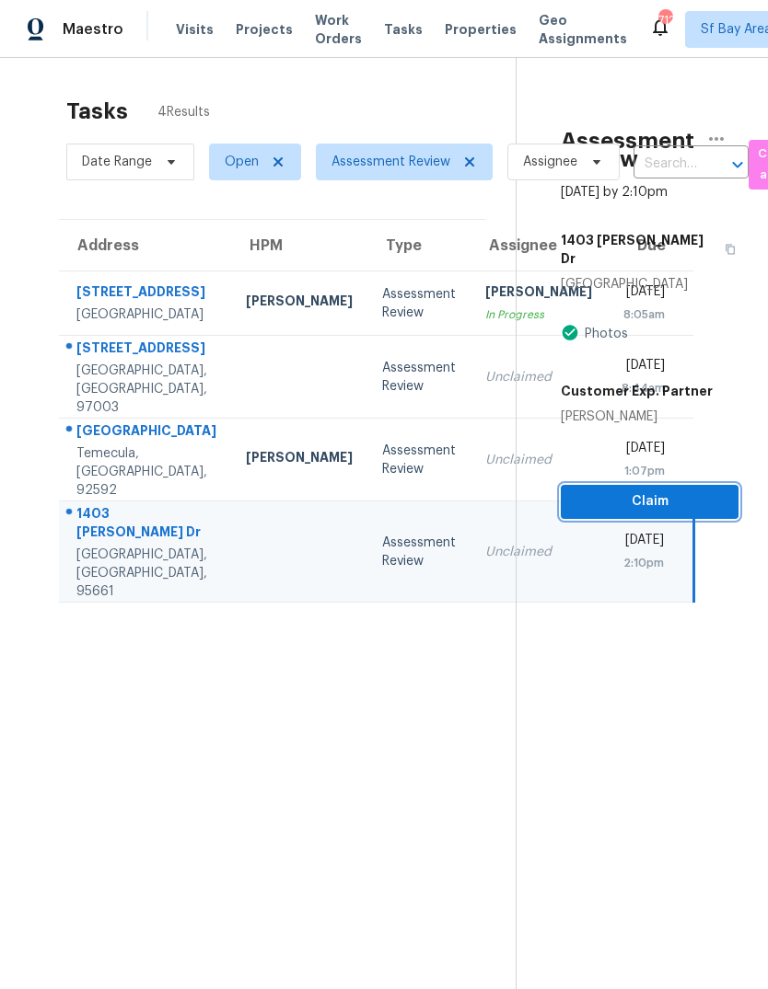
click at [647, 491] on span "Claim" at bounding box center [649, 502] width 148 height 23
click at [652, 491] on span "Claim" at bounding box center [649, 502] width 148 height 23
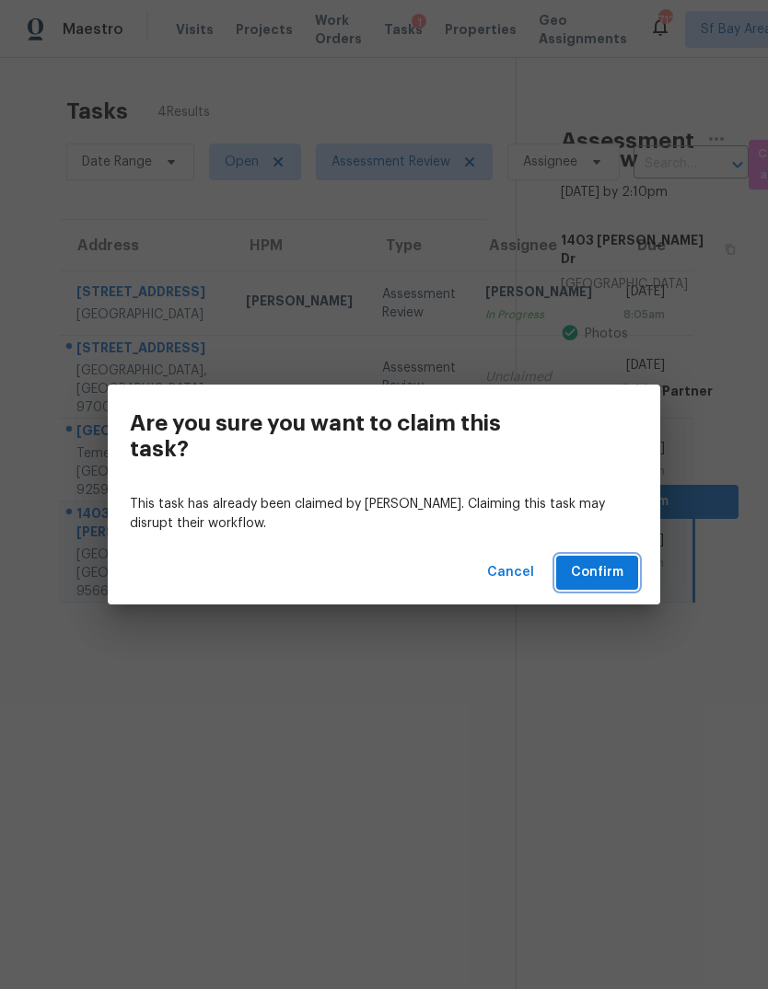
click at [596, 573] on span "Confirm" at bounding box center [597, 572] width 52 height 23
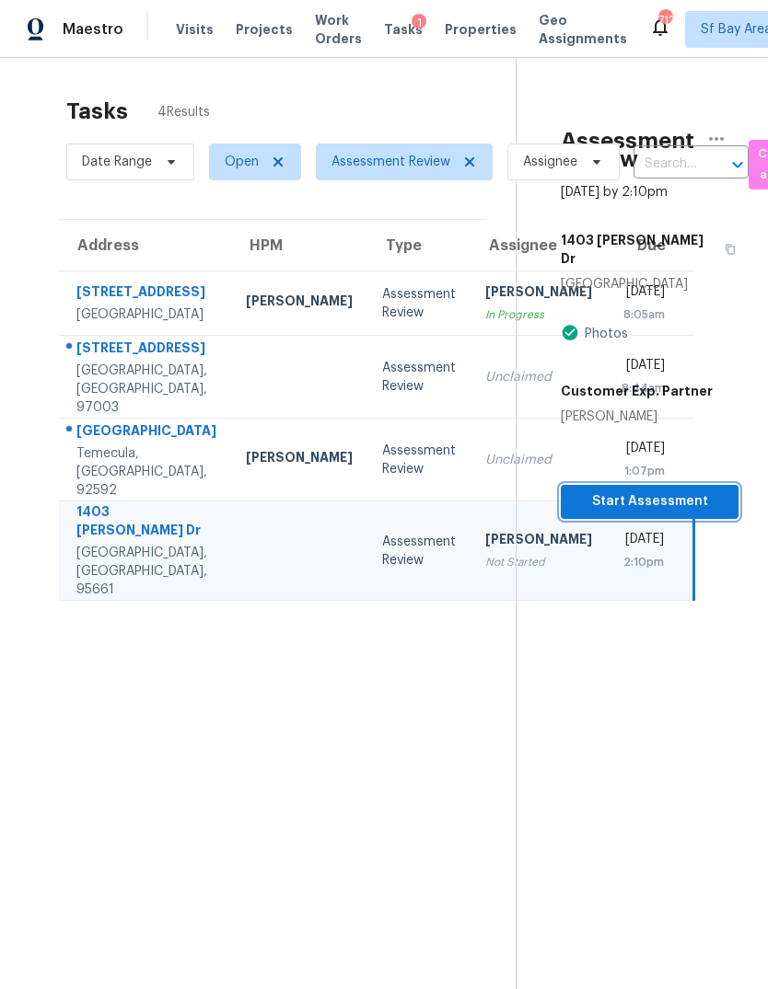
click at [652, 491] on span "Start Assessment" at bounding box center [649, 502] width 148 height 23
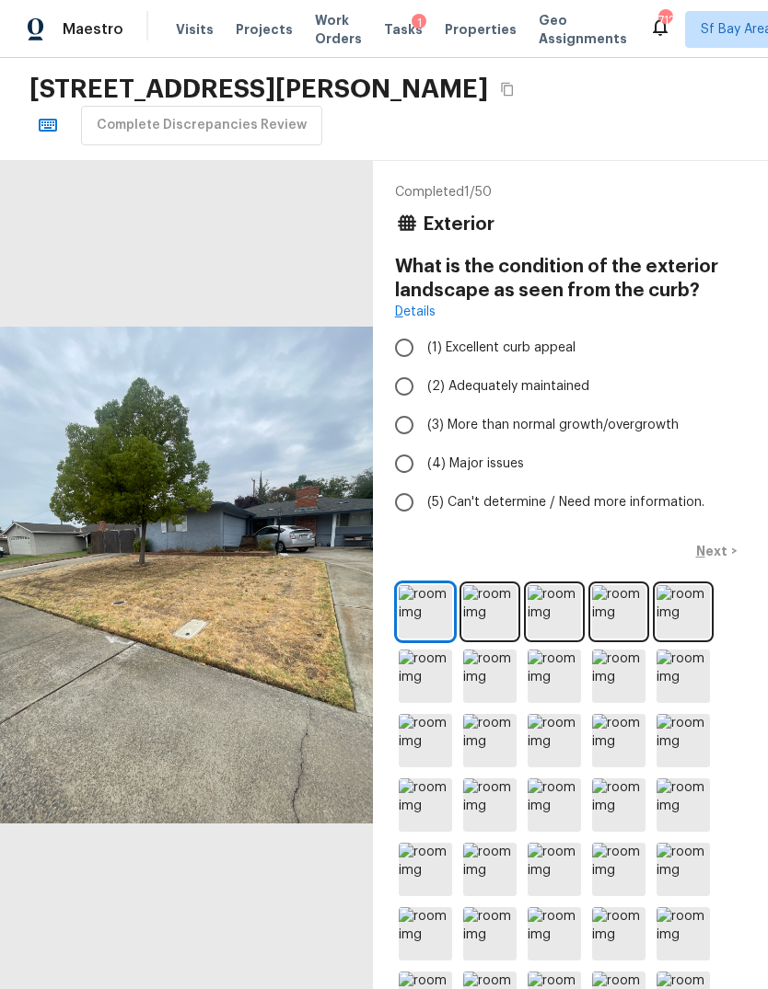
click at [404, 426] on input "(3) More than normal growth/overgrowth" at bounding box center [404, 425] width 39 height 39
radio input "true"
click at [724, 548] on p "Next" at bounding box center [713, 551] width 35 height 18
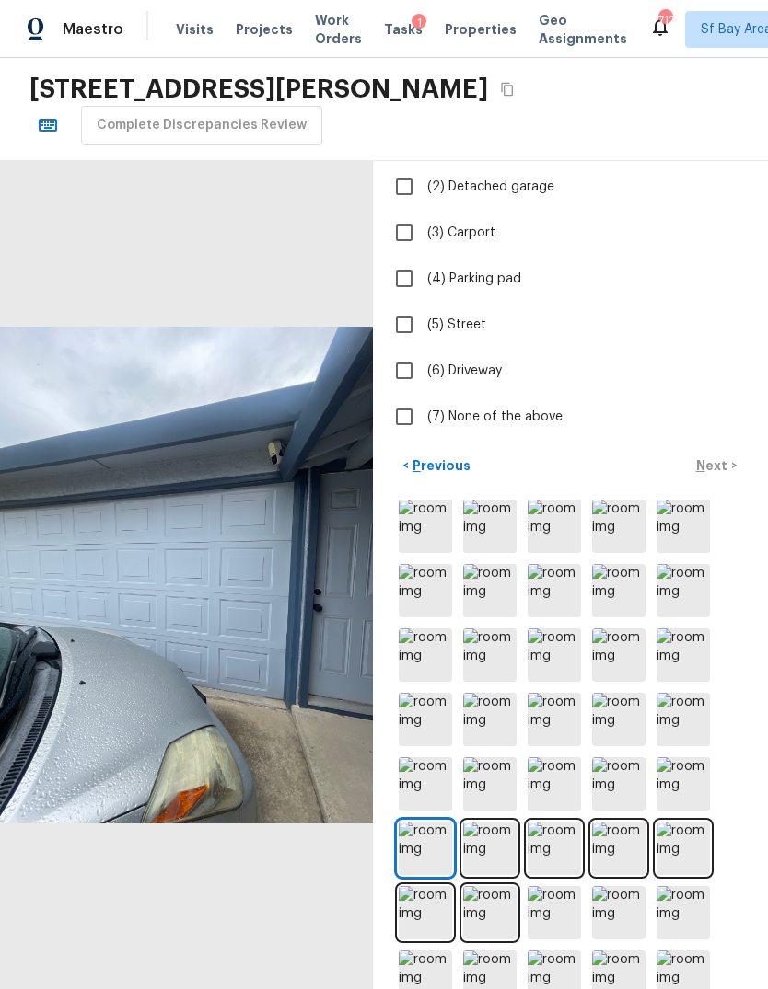
scroll to position [209, 0]
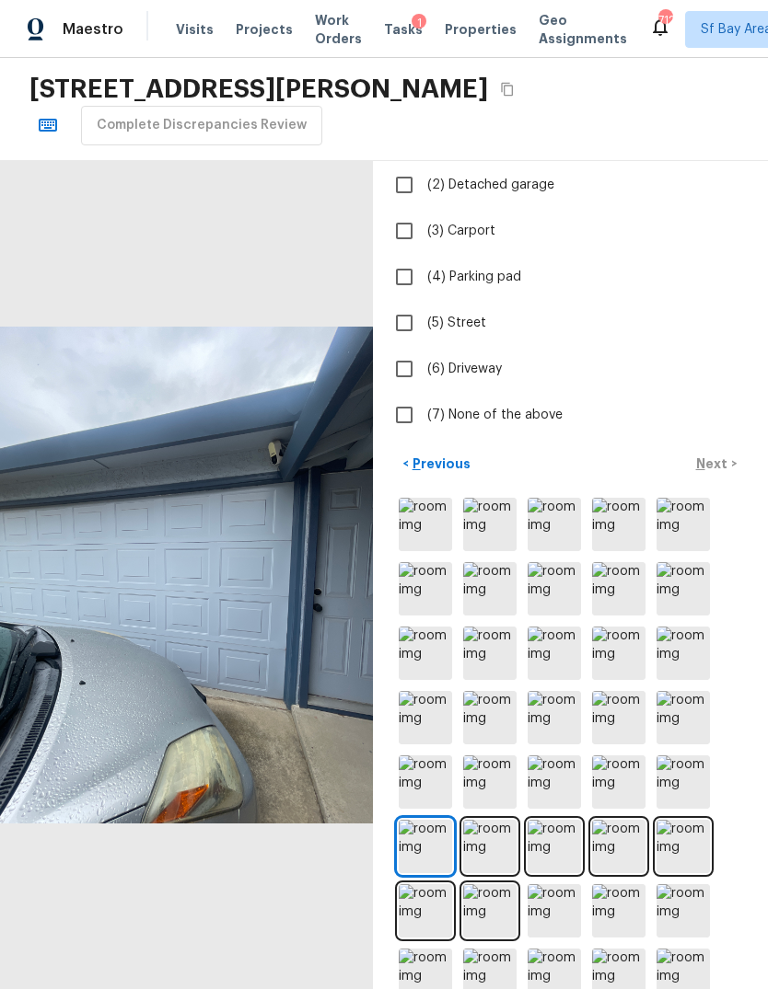
click at [564, 840] on img at bounding box center [553, 846] width 53 height 53
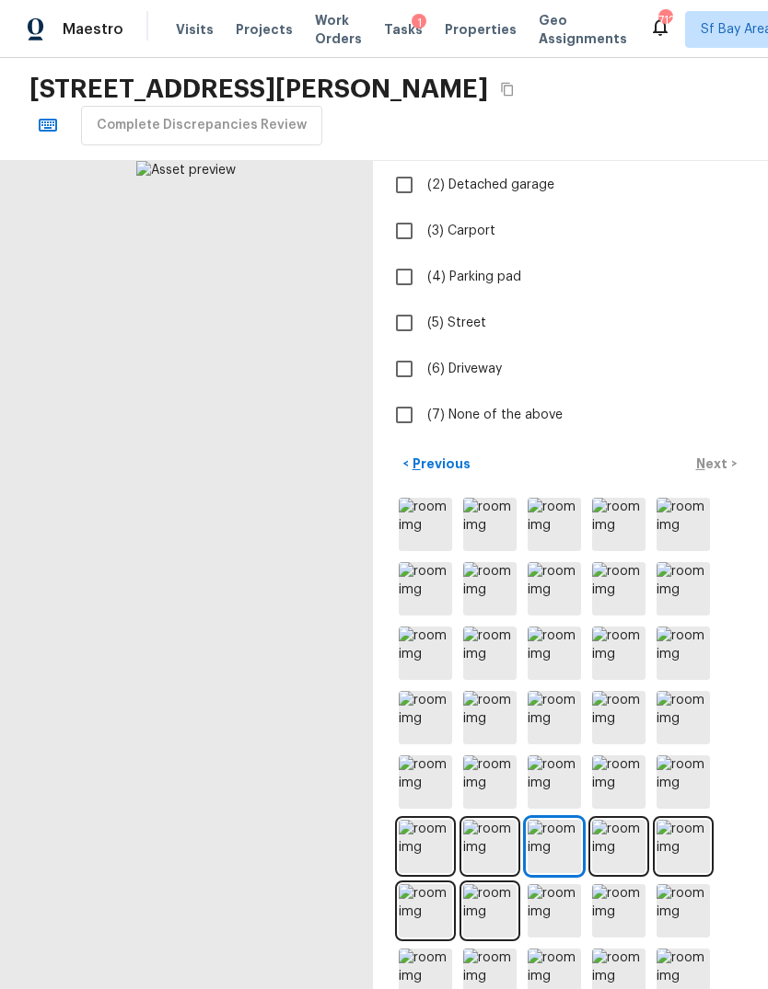
click at [503, 840] on img at bounding box center [489, 846] width 53 height 53
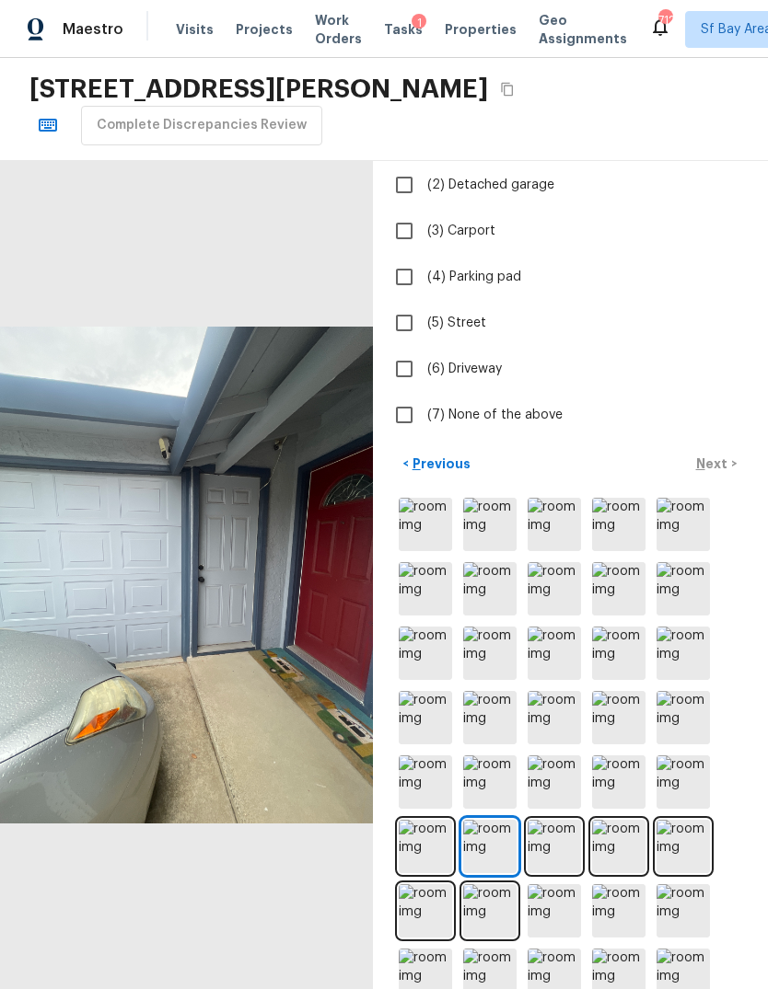
click at [405, 181] on input "(2) Detached garage" at bounding box center [404, 185] width 39 height 39
checkbox input "true"
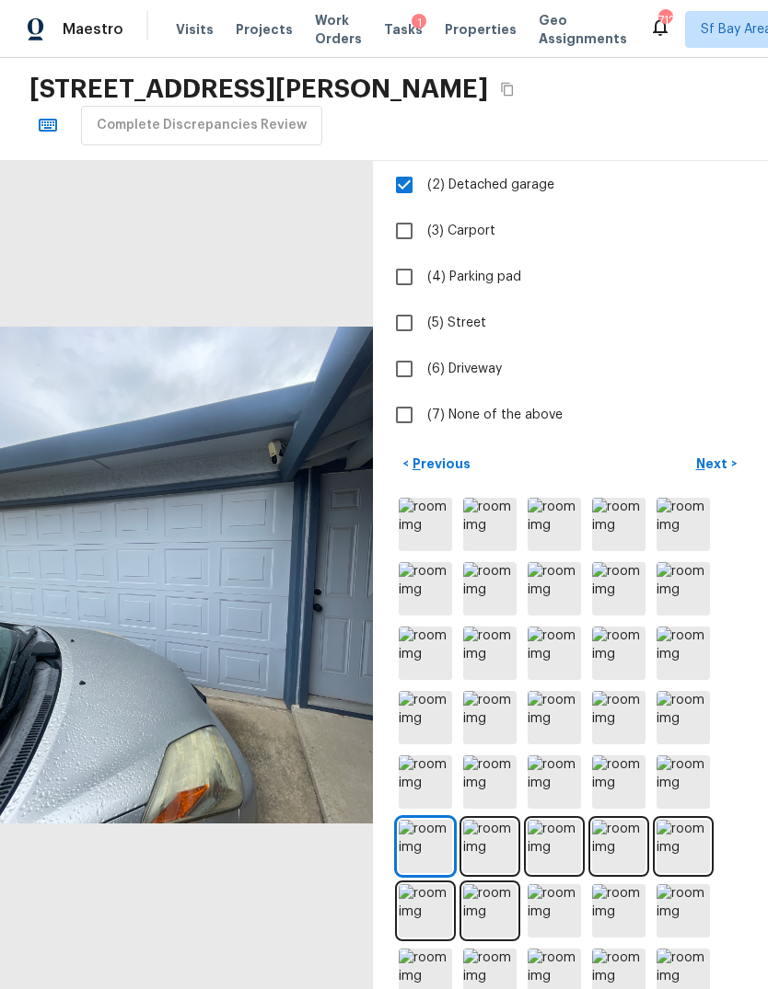
click at [684, 387] on label "(6) Driveway" at bounding box center [558, 369] width 346 height 39
click at [423, 387] on input "(6) Driveway" at bounding box center [404, 369] width 39 height 39
click at [485, 368] on span "(6) Driveway" at bounding box center [464, 369] width 75 height 18
click at [423, 368] on input "(6) Driveway" at bounding box center [404, 369] width 39 height 39
checkbox input "false"
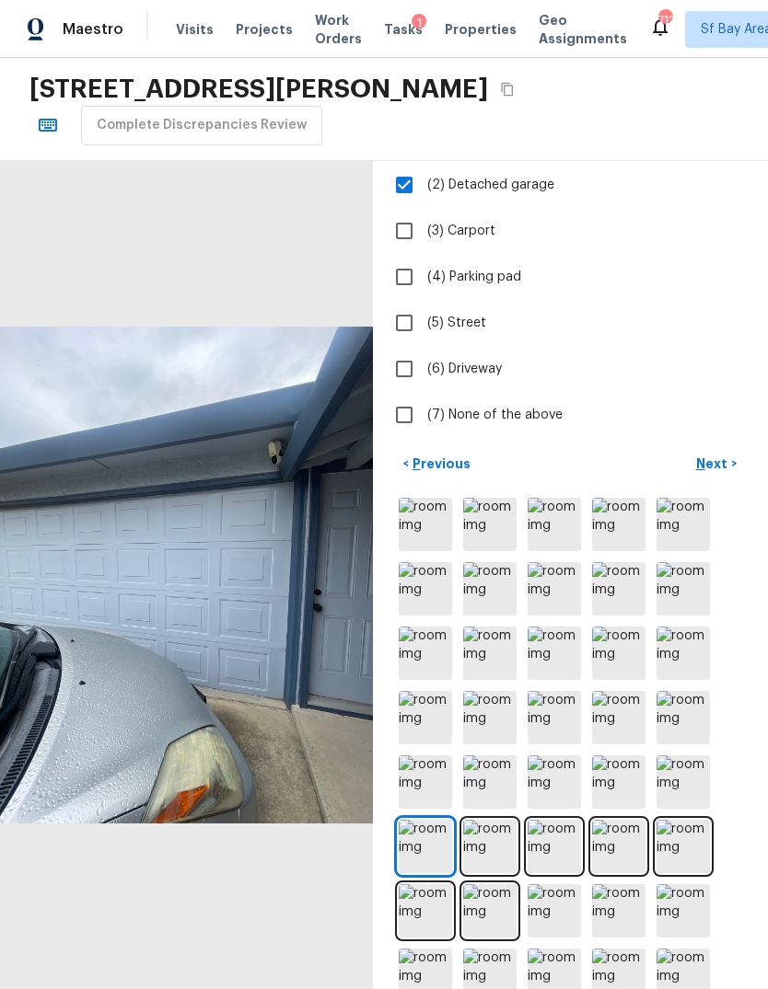
click at [712, 456] on p "Next" at bounding box center [713, 464] width 35 height 18
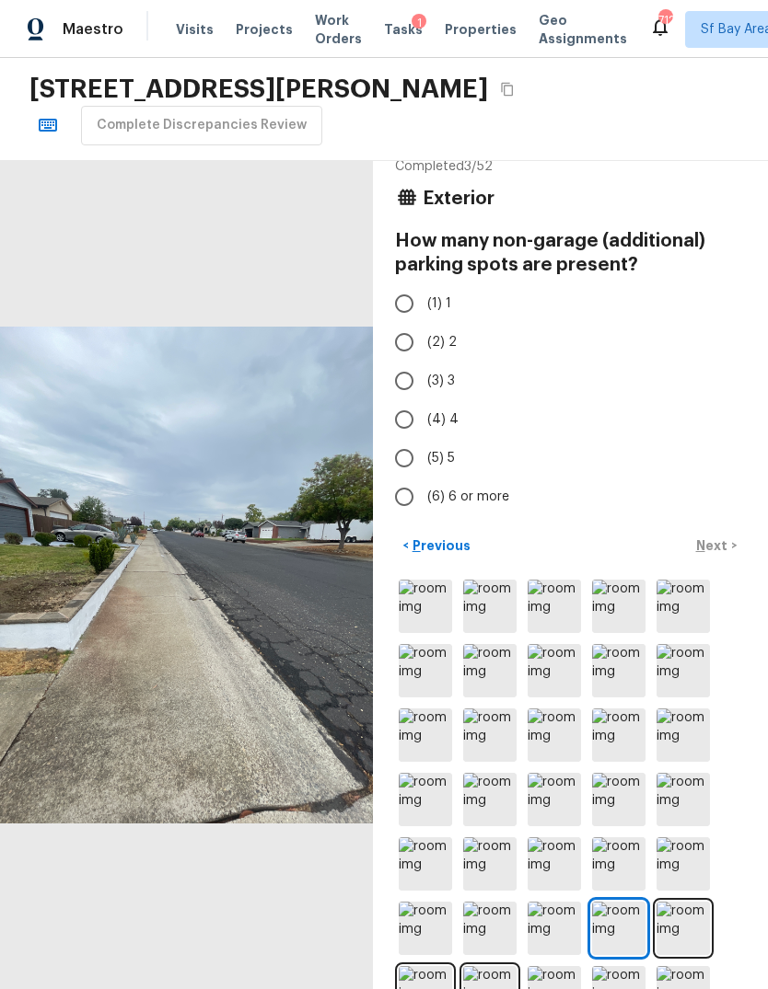
scroll to position [15, 0]
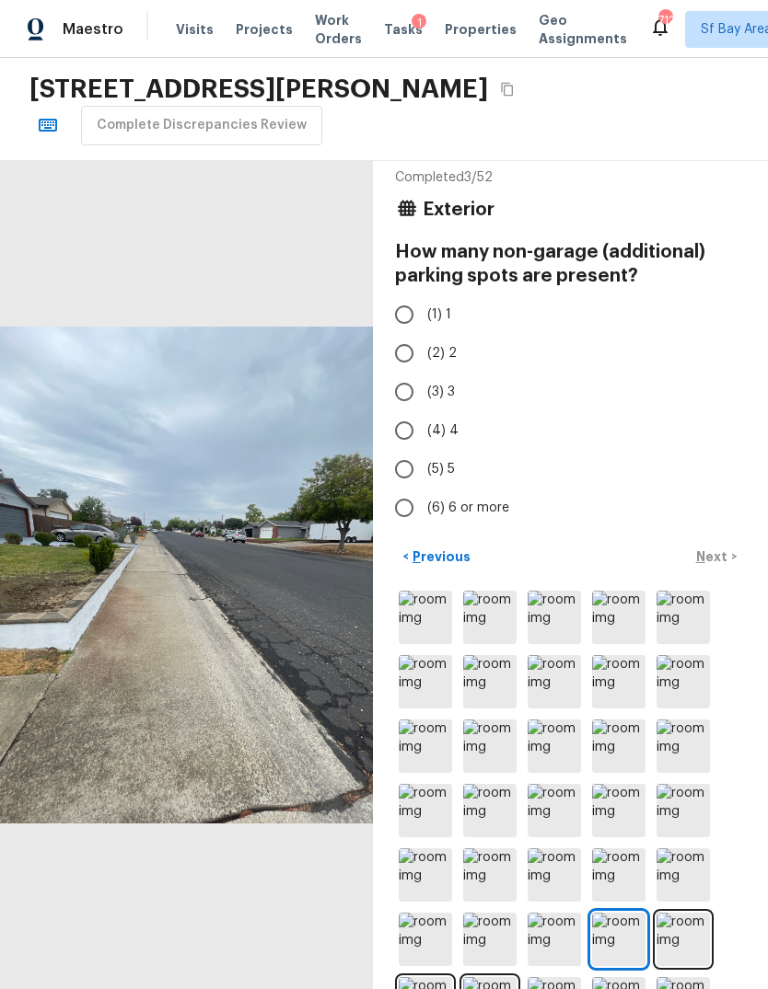
click at [408, 353] on input "(2) 2" at bounding box center [404, 353] width 39 height 39
radio input "true"
click at [721, 554] on p "Next" at bounding box center [713, 557] width 35 height 18
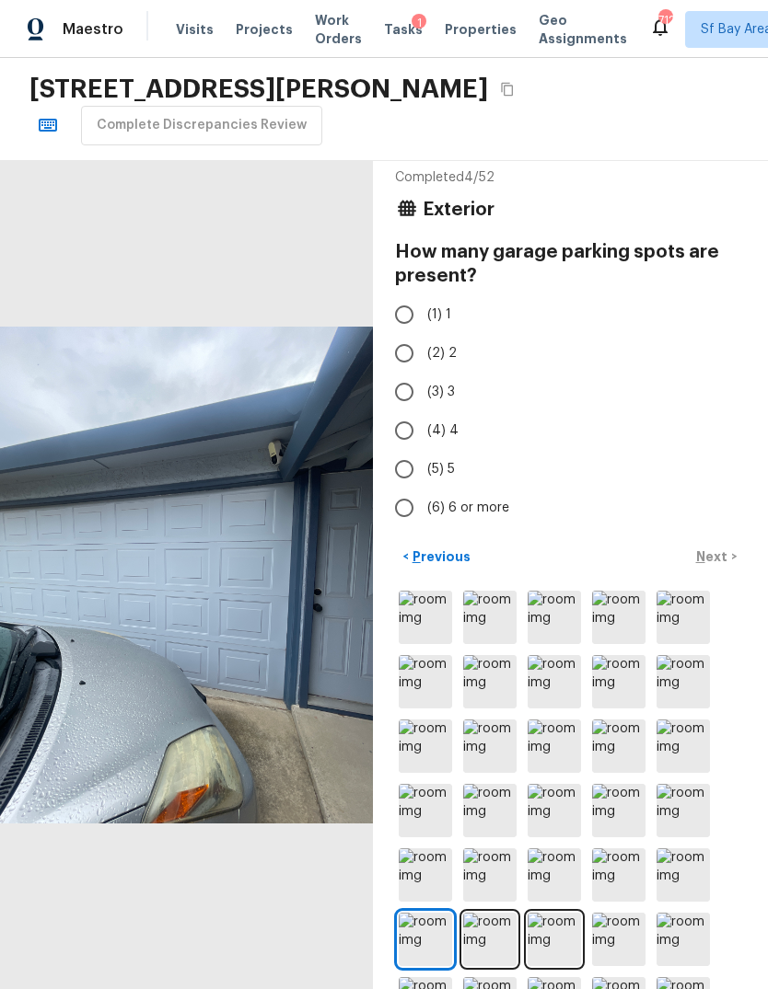
click at [410, 345] on input "(2) 2" at bounding box center [404, 353] width 39 height 39
radio input "true"
click at [730, 561] on button "Next >" at bounding box center [716, 557] width 59 height 30
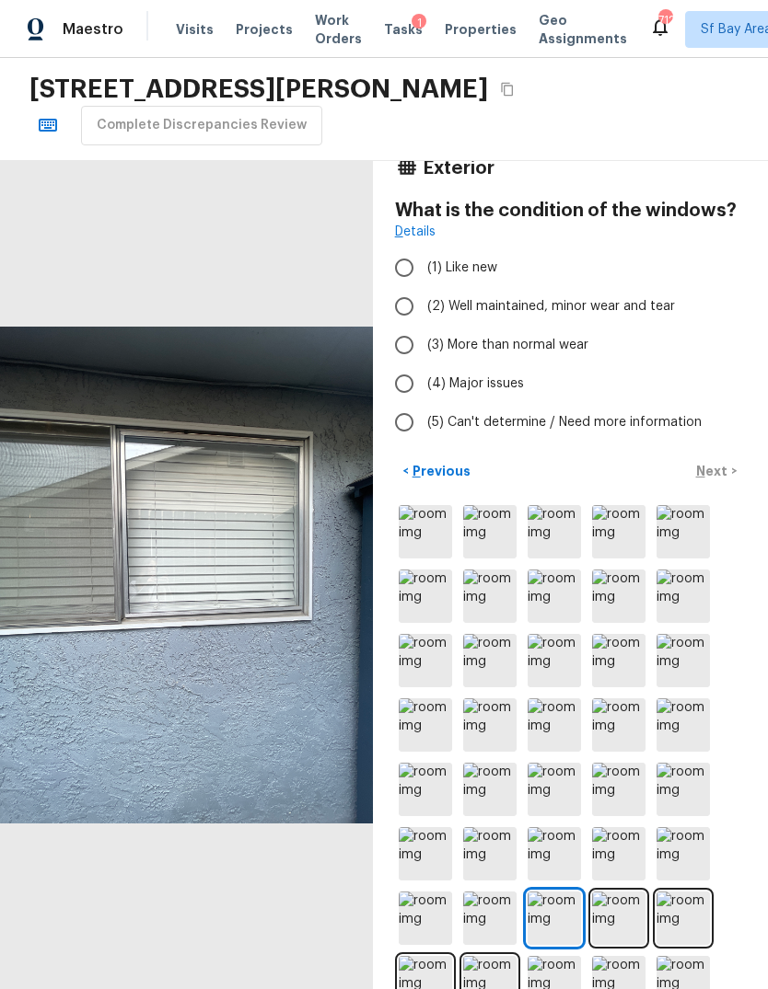
scroll to position [92, 0]
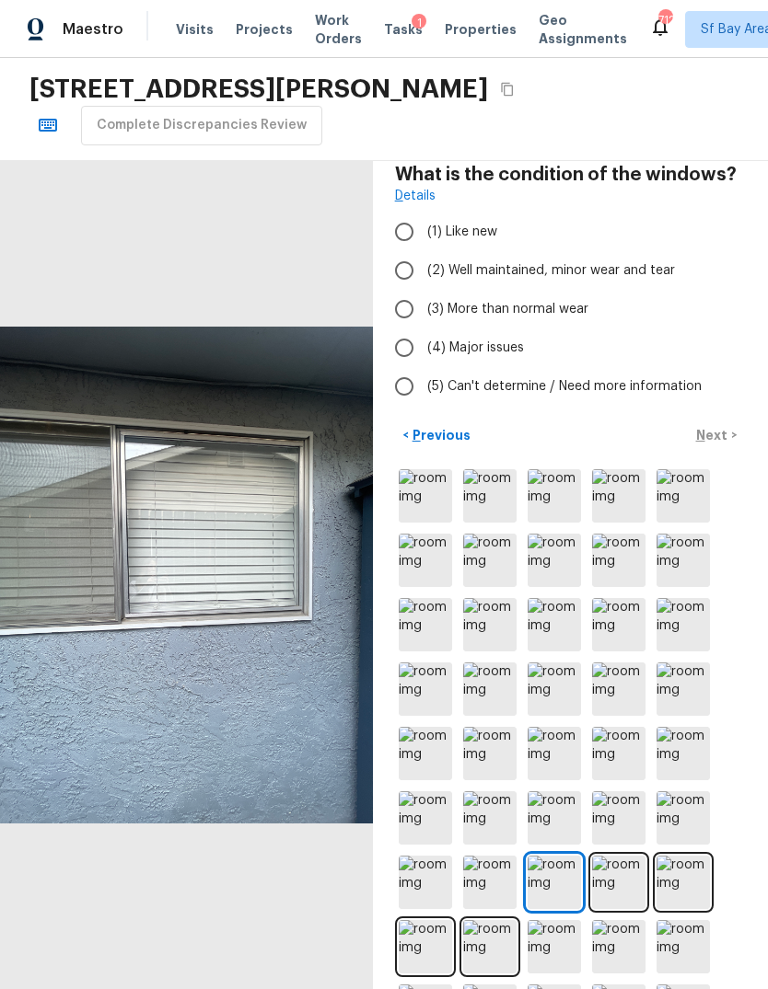
click at [624, 879] on img at bounding box center [618, 882] width 53 height 53
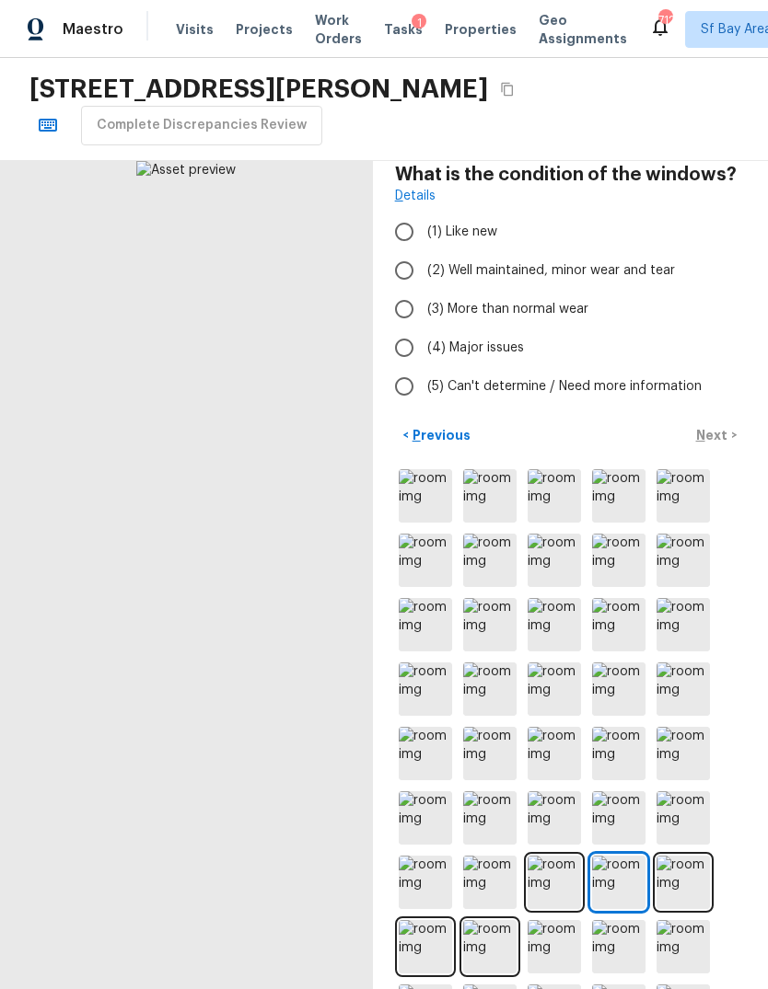
click at [693, 884] on img at bounding box center [682, 882] width 53 height 53
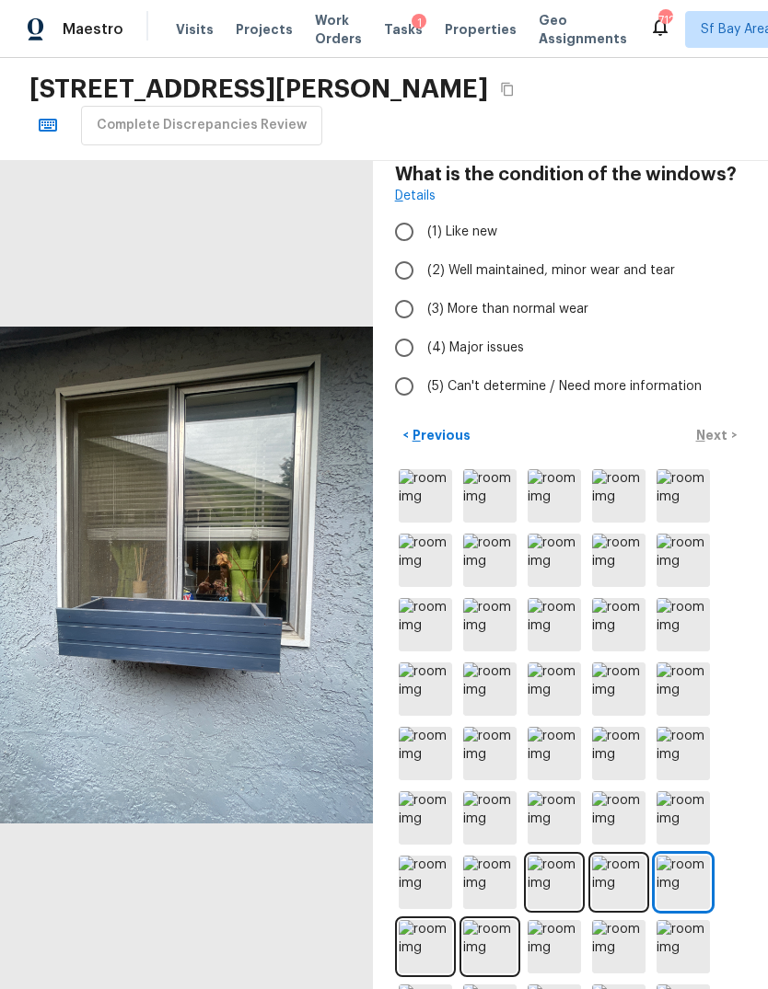
click at [419, 264] on input "(2) Well maintained, minor wear and tear" at bounding box center [404, 270] width 39 height 39
radio input "true"
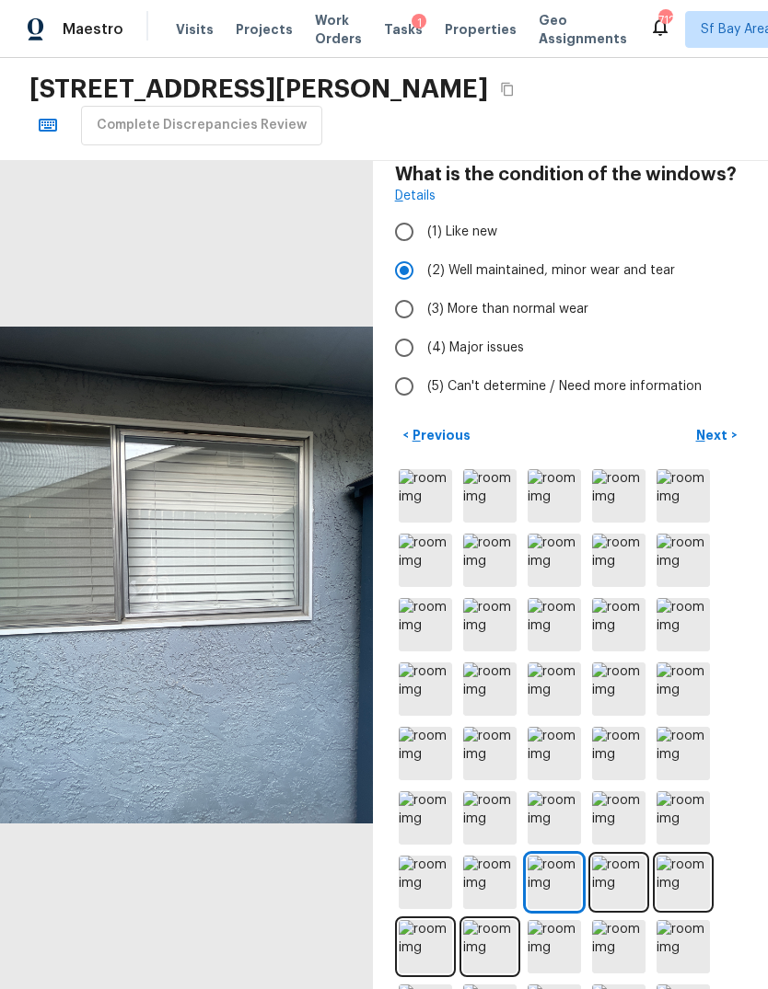
click at [715, 439] on p "Next" at bounding box center [713, 435] width 35 height 18
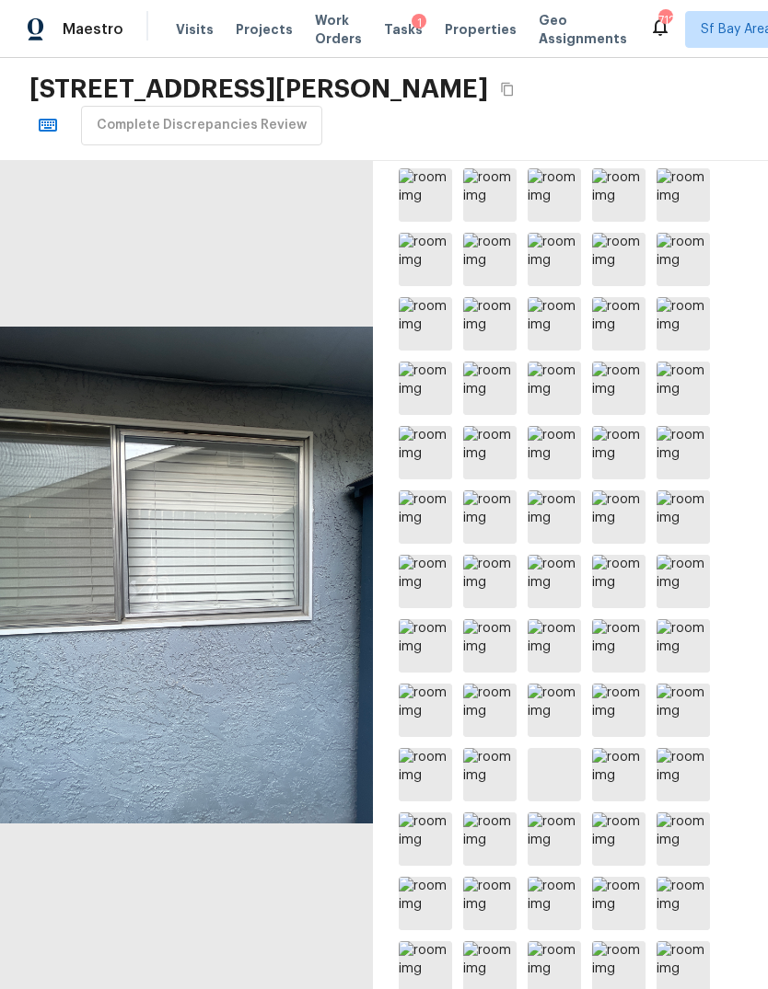
scroll to position [1029, 0]
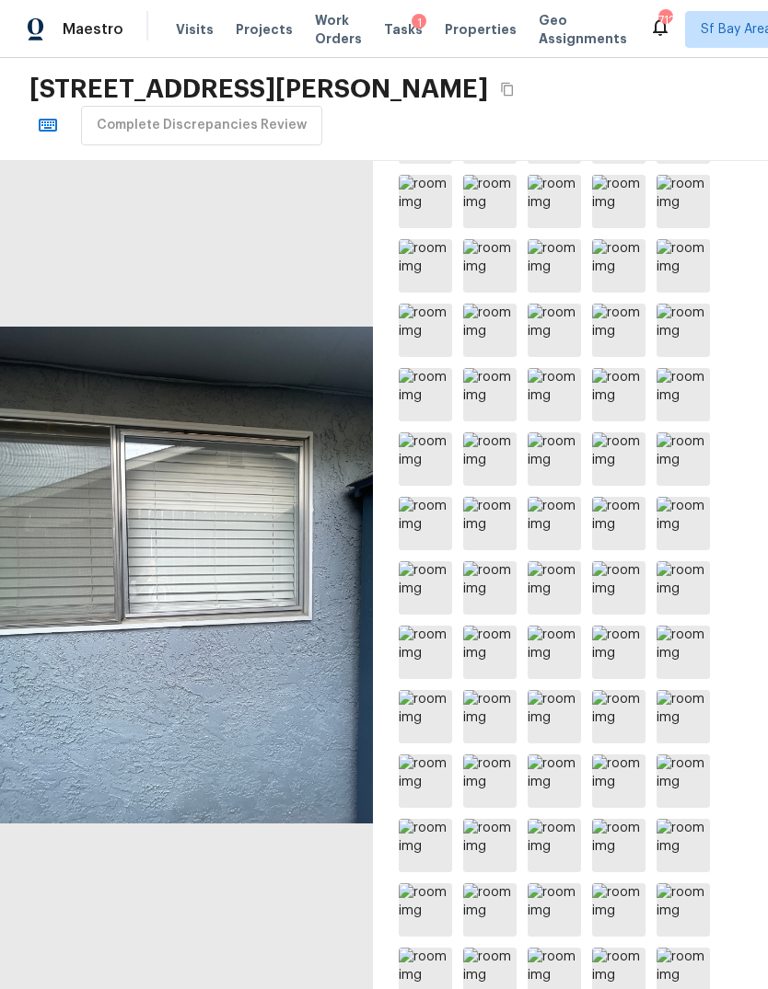
click at [667, 524] on img at bounding box center [682, 523] width 53 height 53
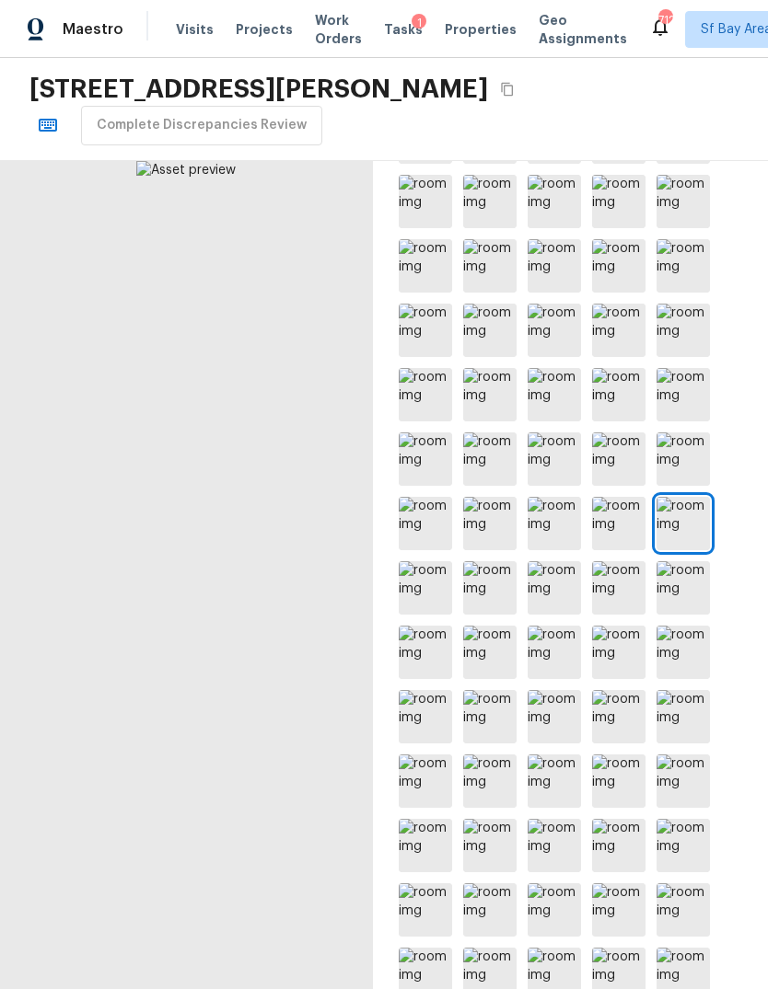
click at [615, 535] on img at bounding box center [618, 523] width 53 height 53
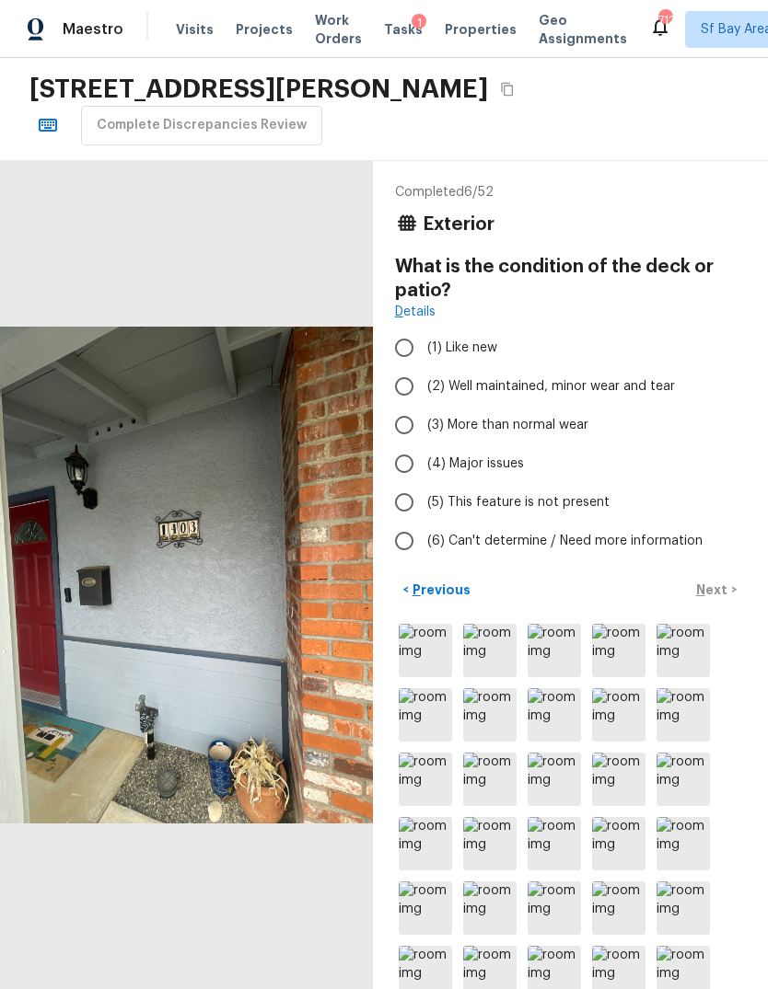
scroll to position [0, 0]
click at [550, 424] on span "(3) More than normal wear" at bounding box center [507, 425] width 161 height 18
click at [423, 424] on input "(3) More than normal wear" at bounding box center [404, 425] width 39 height 39
radio input "true"
click at [719, 597] on p "Next" at bounding box center [713, 590] width 35 height 18
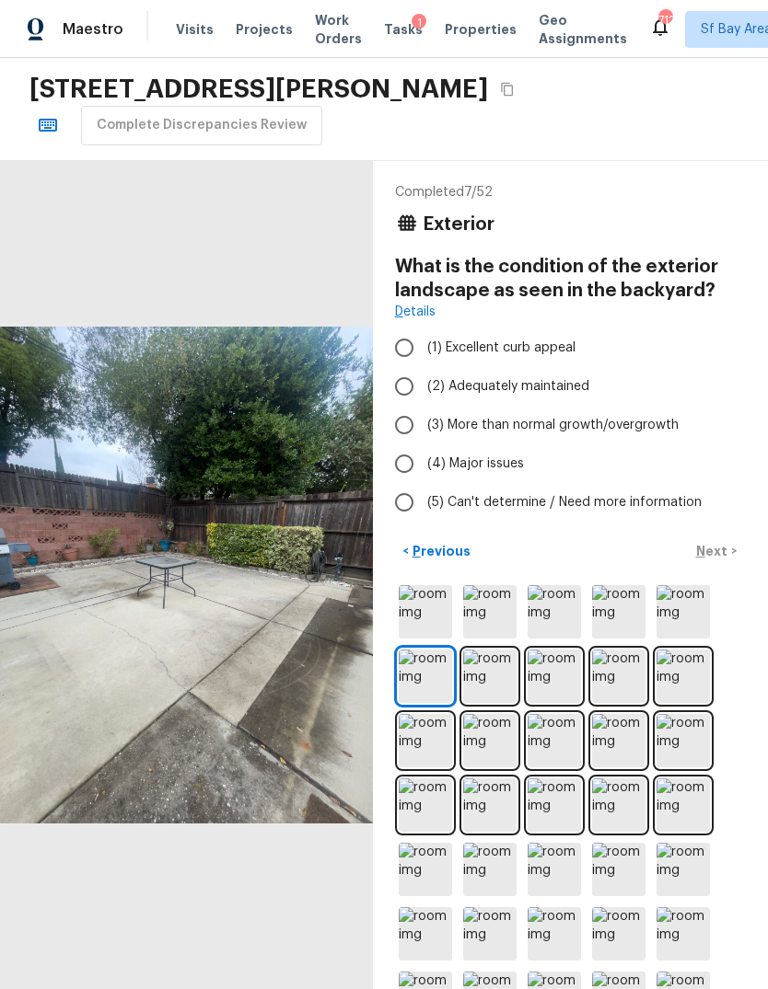
click at [577, 425] on span "(3) More than normal growth/overgrowth" at bounding box center [552, 425] width 251 height 18
click at [423, 425] on input "(3) More than normal growth/overgrowth" at bounding box center [404, 425] width 39 height 39
radio input "true"
click at [720, 555] on p "Next" at bounding box center [713, 551] width 35 height 18
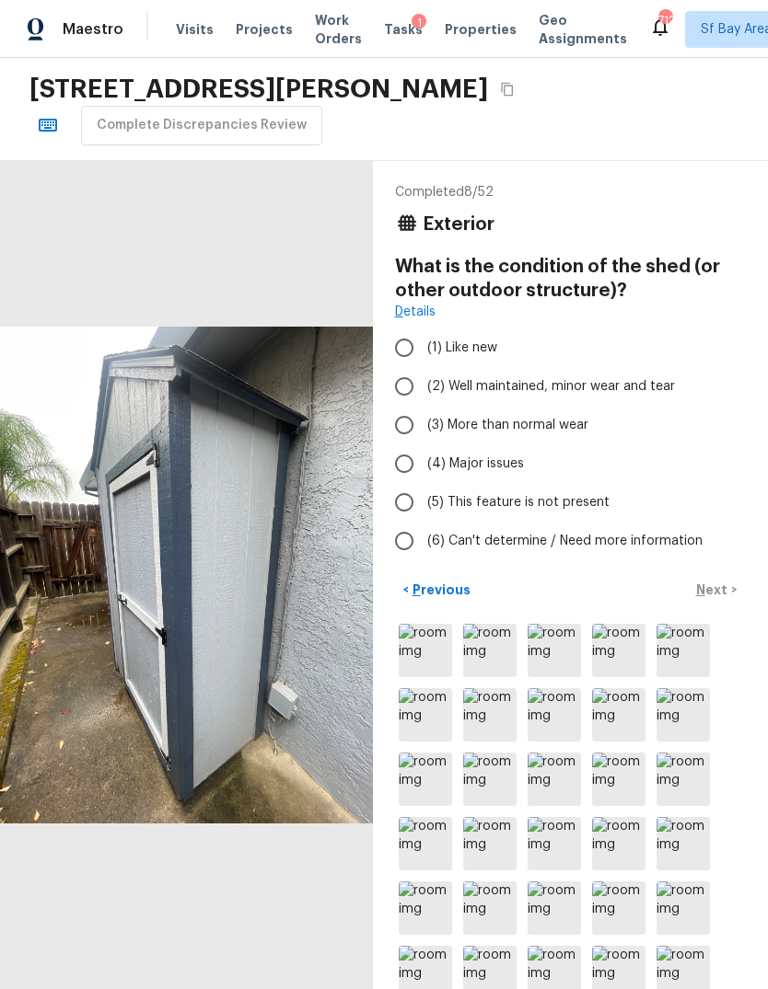
click at [551, 384] on span "(2) Well maintained, minor wear and tear" at bounding box center [551, 386] width 248 height 18
click at [423, 384] on input "(2) Well maintained, minor wear and tear" at bounding box center [404, 386] width 39 height 39
radio input "true"
click at [720, 598] on p "Next" at bounding box center [713, 590] width 35 height 18
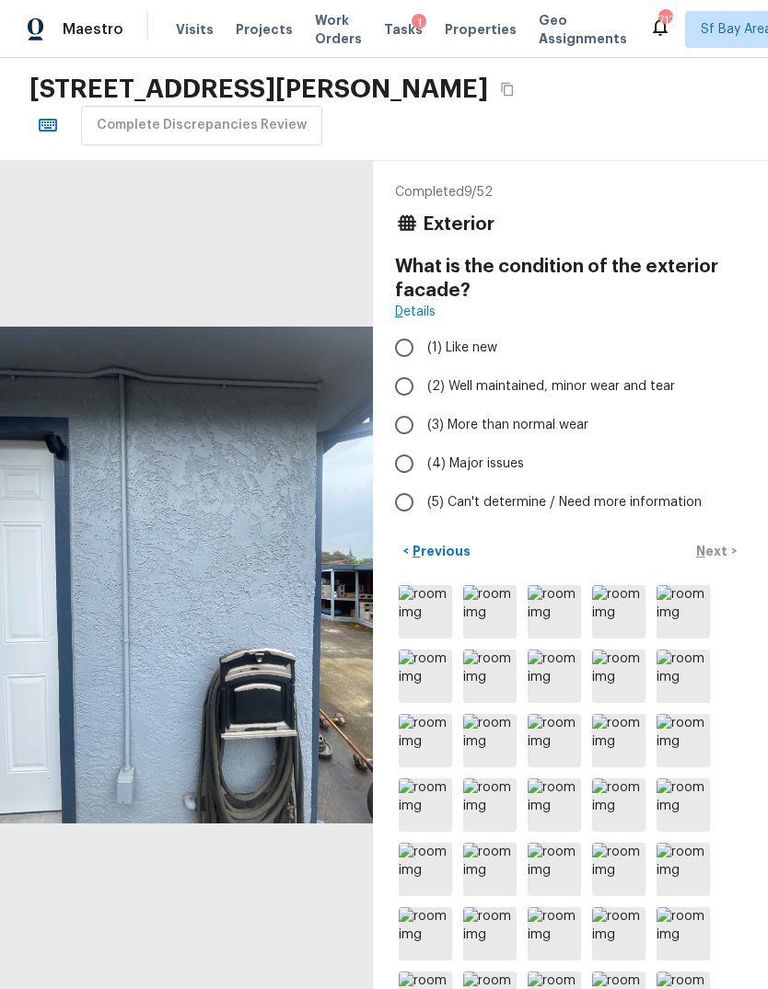
click at [547, 388] on span "(2) Well maintained, minor wear and tear" at bounding box center [551, 386] width 248 height 18
click at [423, 388] on input "(2) Well maintained, minor wear and tear" at bounding box center [404, 386] width 39 height 39
radio input "true"
click at [723, 548] on p "Next" at bounding box center [713, 551] width 35 height 18
click at [503, 384] on span "(2) Well maintained, minor wear and tear" at bounding box center [551, 386] width 248 height 18
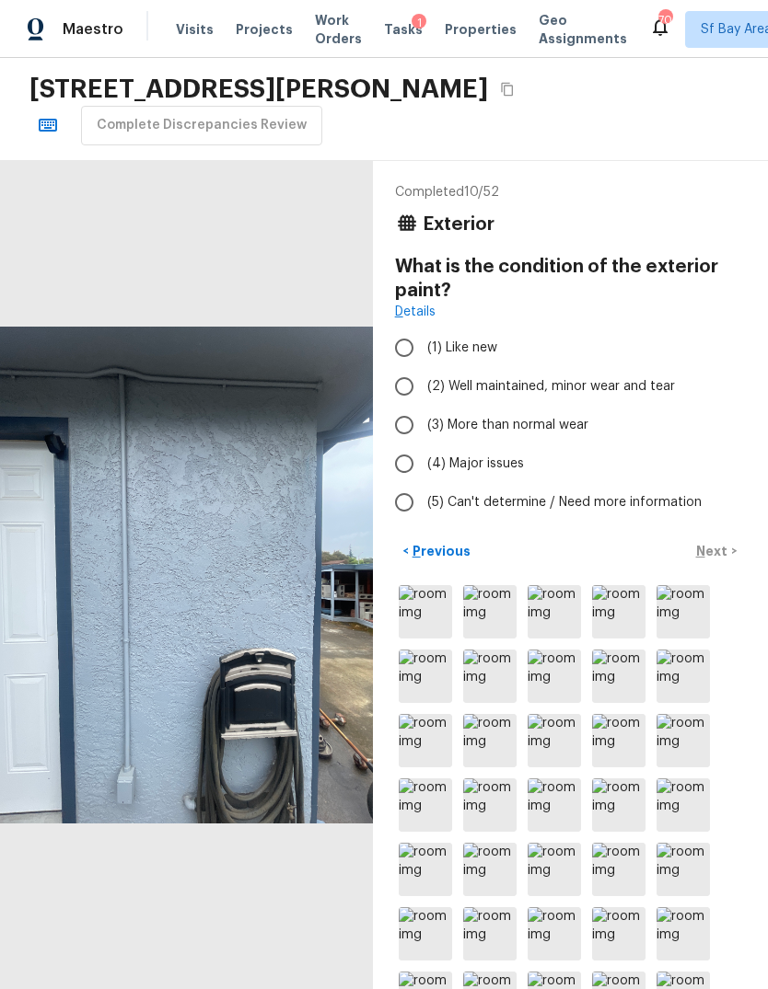
click at [423, 384] on input "(2) Well maintained, minor wear and tear" at bounding box center [404, 386] width 39 height 39
radio input "true"
click at [720, 556] on p "Next" at bounding box center [713, 551] width 35 height 18
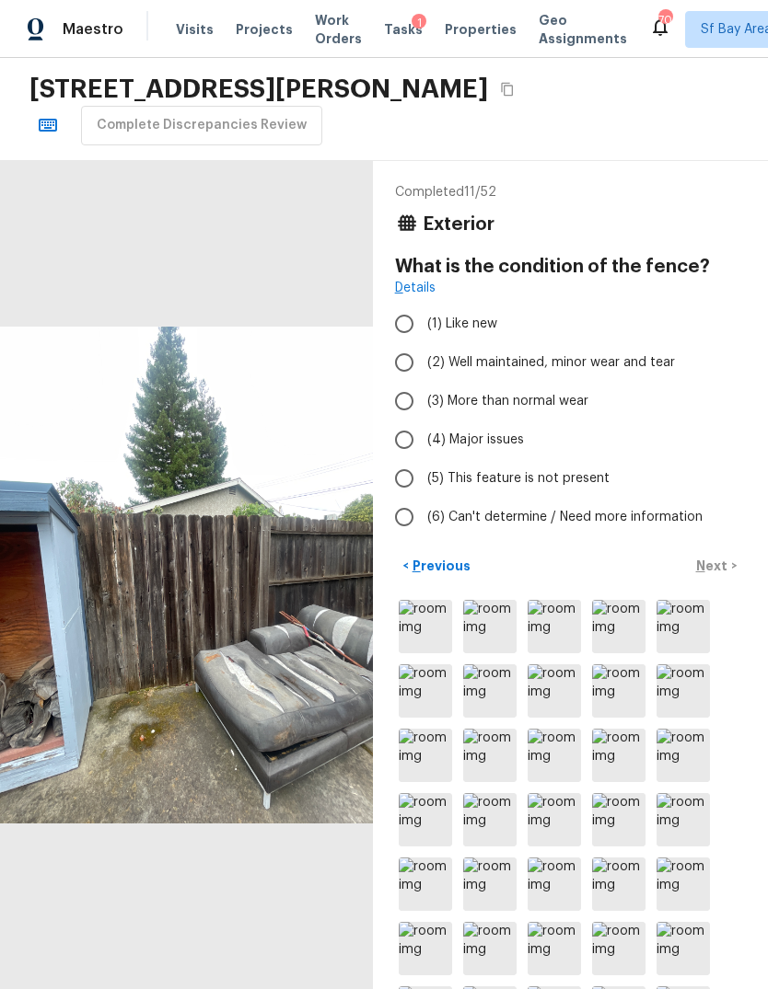
click at [550, 407] on span "(3) More than normal wear" at bounding box center [507, 401] width 161 height 18
click at [423, 407] on input "(3) More than normal wear" at bounding box center [404, 401] width 39 height 39
radio input "true"
click at [719, 571] on p "Next" at bounding box center [713, 566] width 35 height 18
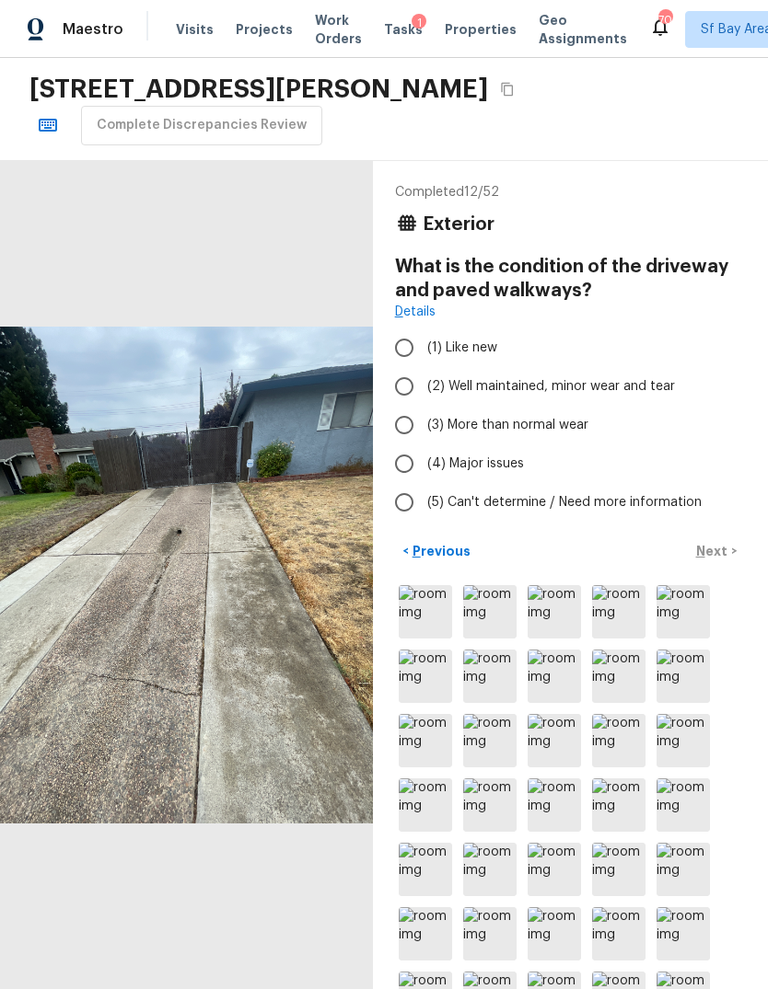
click at [560, 425] on span "(3) More than normal wear" at bounding box center [507, 425] width 161 height 18
click at [423, 425] on input "(3) More than normal wear" at bounding box center [404, 425] width 39 height 39
radio input "true"
click at [722, 545] on p "Next" at bounding box center [713, 551] width 35 height 18
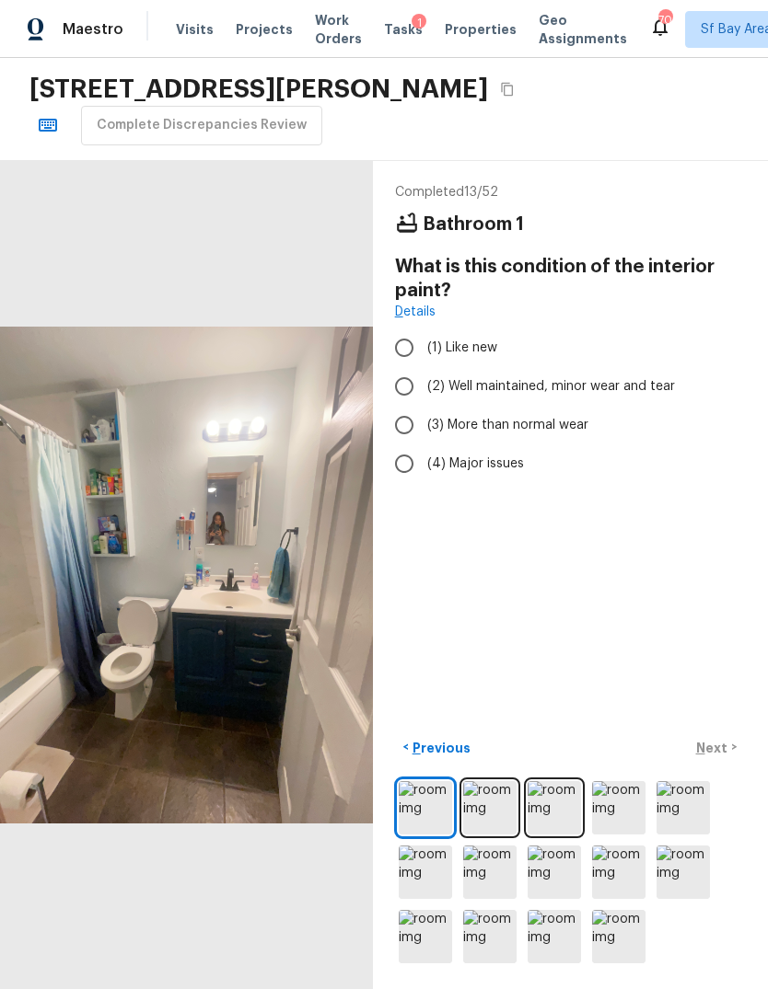
click at [558, 431] on span "(3) More than normal wear" at bounding box center [507, 425] width 161 height 18
click at [423, 431] on input "(3) More than normal wear" at bounding box center [404, 425] width 39 height 39
radio input "true"
click at [505, 835] on img at bounding box center [489, 807] width 53 height 53
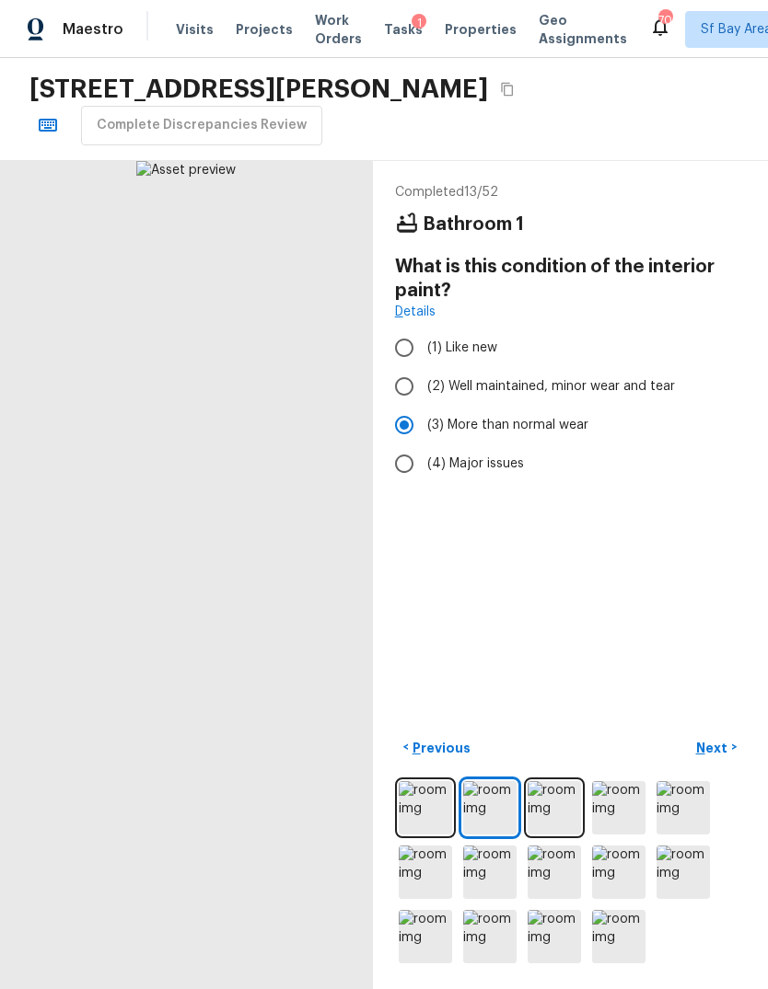
click at [559, 835] on img at bounding box center [553, 807] width 53 height 53
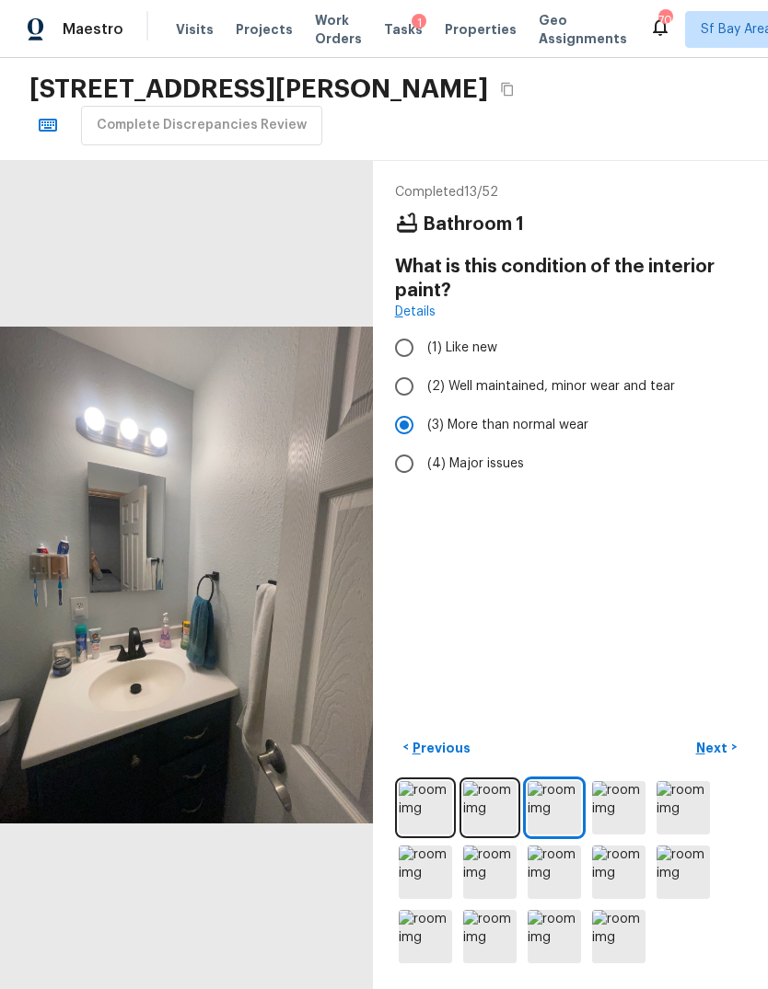
click at [720, 758] on p "Next" at bounding box center [713, 748] width 35 height 18
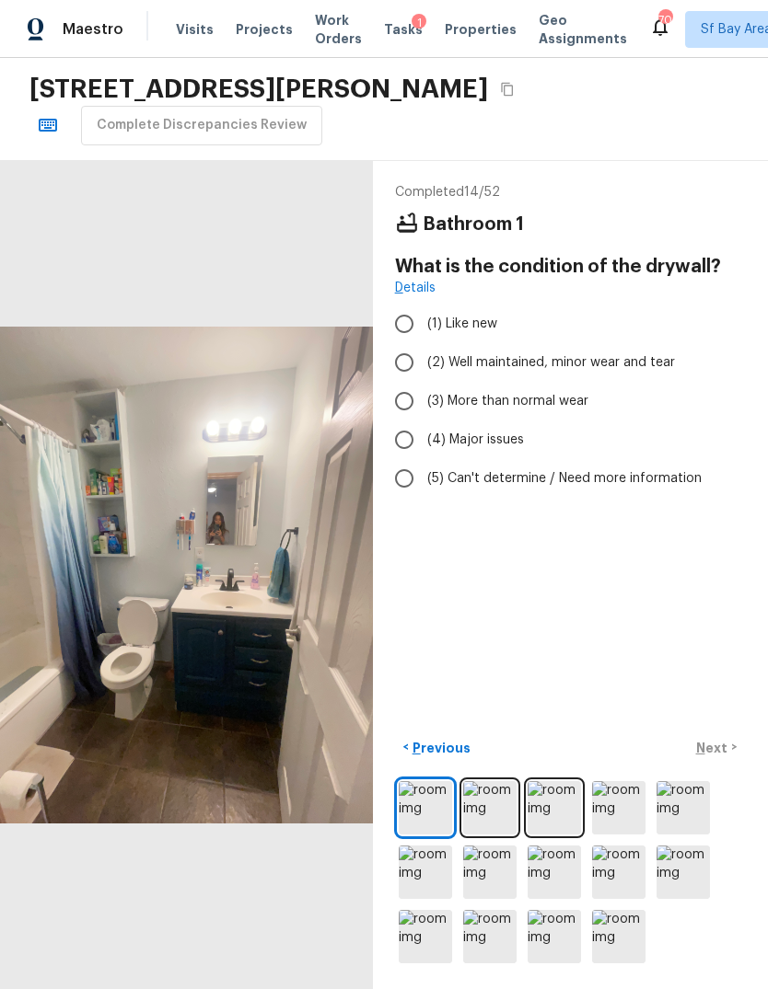
click at [513, 364] on span "(2) Well maintained, minor wear and tear" at bounding box center [551, 362] width 248 height 18
click at [423, 364] on input "(2) Well maintained, minor wear and tear" at bounding box center [404, 362] width 39 height 39
radio input "true"
click at [725, 758] on p "Next" at bounding box center [713, 748] width 35 height 18
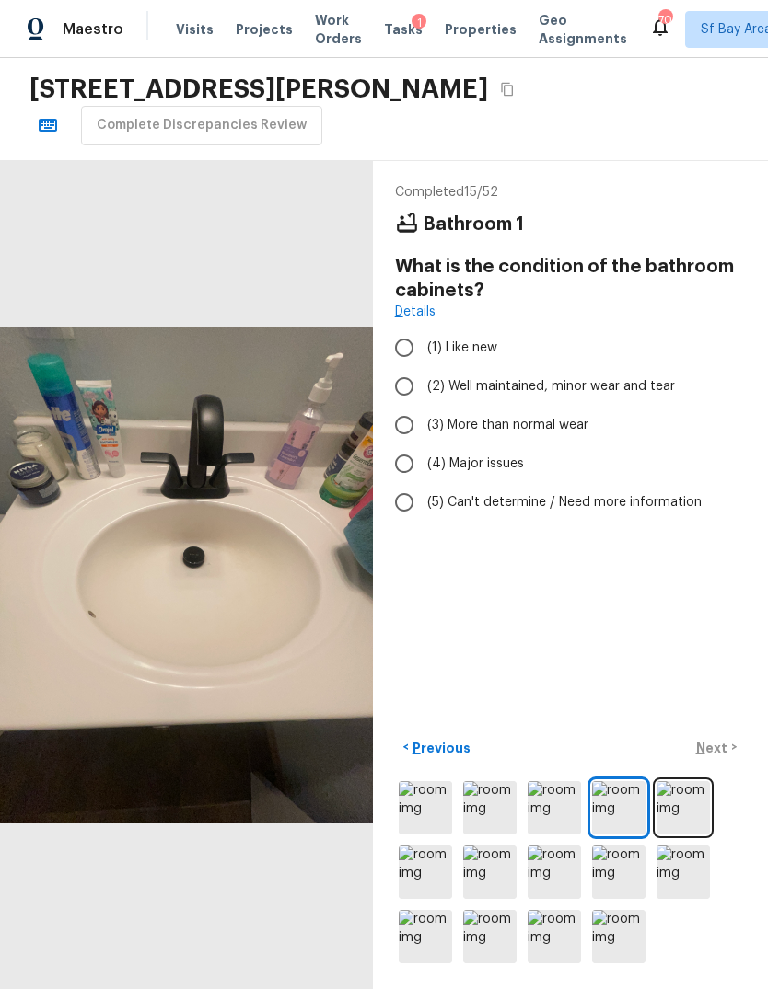
click at [690, 835] on img at bounding box center [682, 807] width 53 height 53
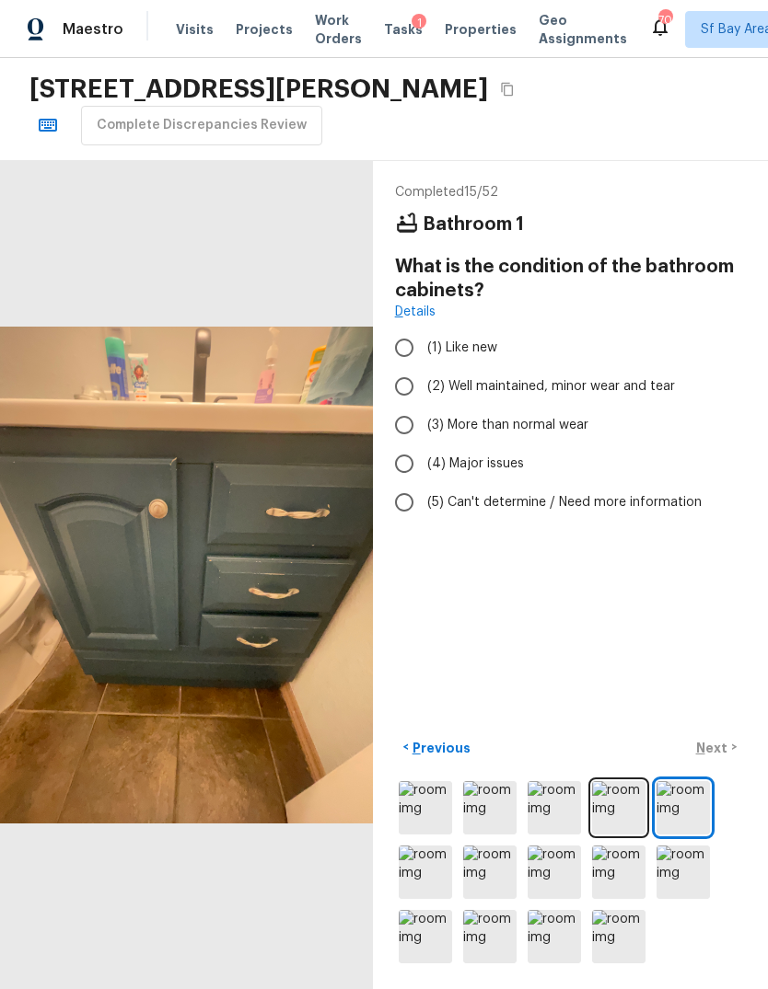
click at [566, 428] on span "(3) More than normal wear" at bounding box center [507, 425] width 161 height 18
click at [423, 428] on input "(3) More than normal wear" at bounding box center [404, 425] width 39 height 39
radio input "true"
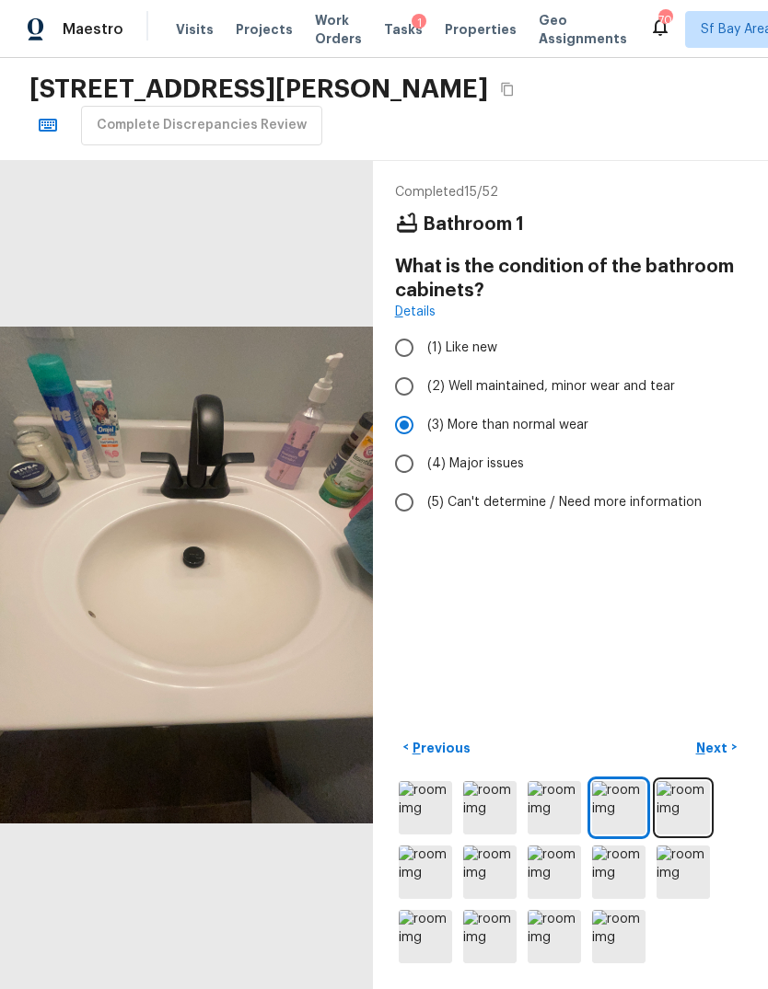
click at [722, 758] on p "Next" at bounding box center [713, 748] width 35 height 18
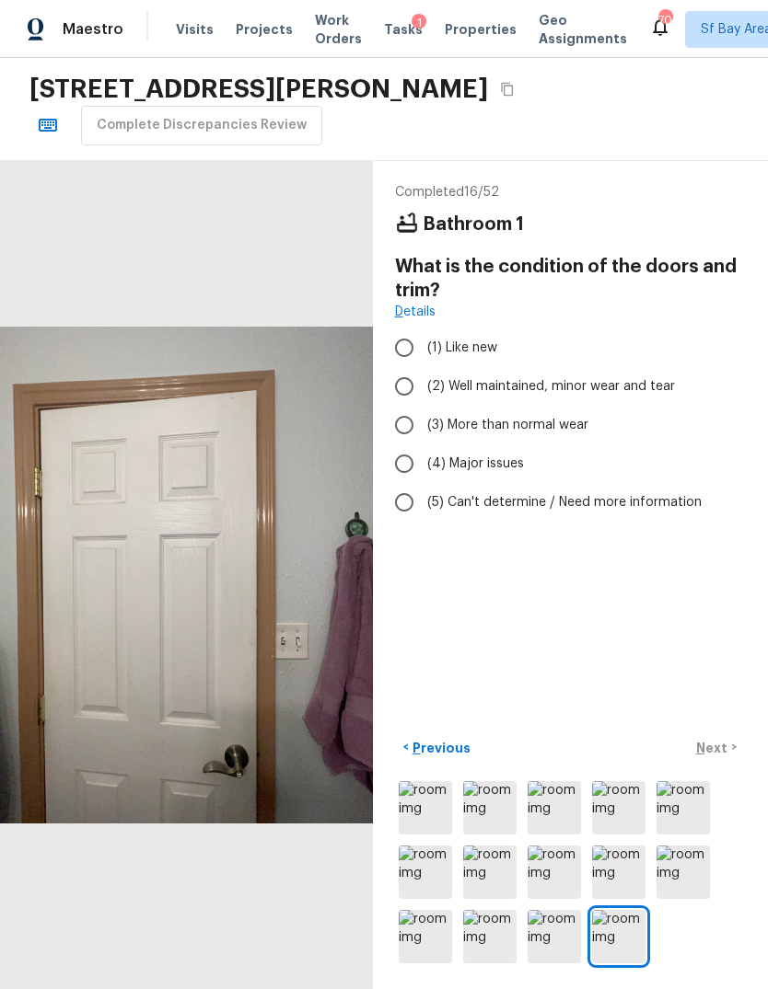
click at [616, 391] on span "(2) Well maintained, minor wear and tear" at bounding box center [551, 386] width 248 height 18
click at [423, 391] on input "(2) Well maintained, minor wear and tear" at bounding box center [404, 386] width 39 height 39
radio input "true"
click at [722, 758] on p "Next" at bounding box center [713, 748] width 35 height 18
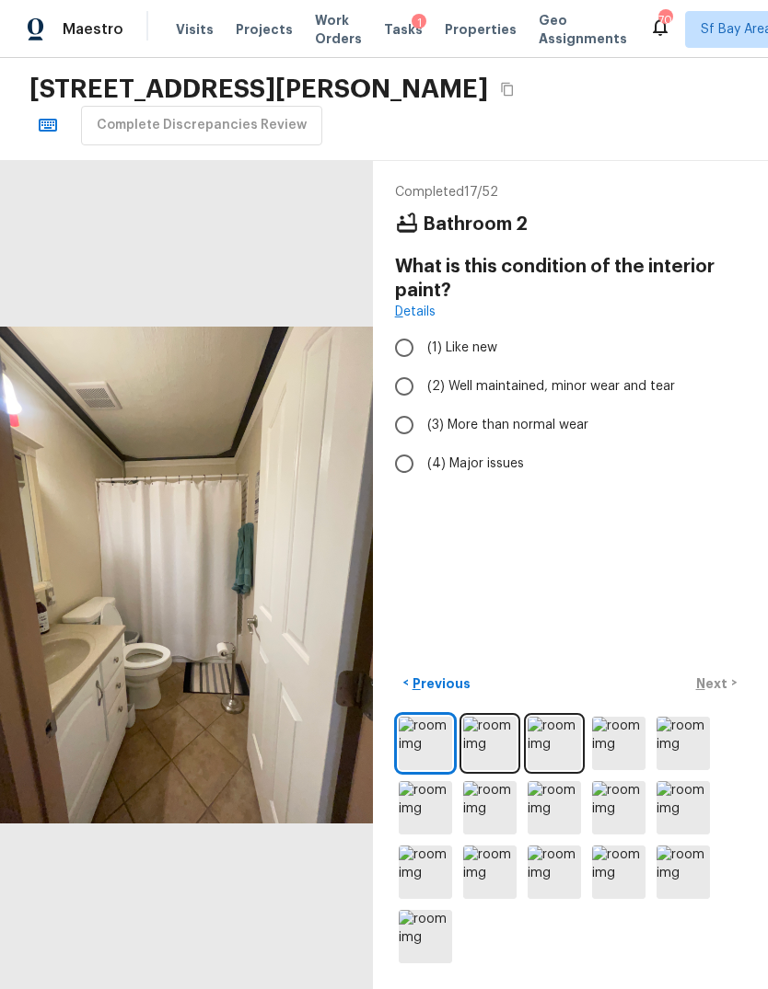
click at [561, 430] on span "(3) More than normal wear" at bounding box center [507, 425] width 161 height 18
click at [423, 430] on input "(3) More than normal wear" at bounding box center [404, 425] width 39 height 39
radio input "true"
click at [713, 693] on p "Next" at bounding box center [713, 684] width 35 height 18
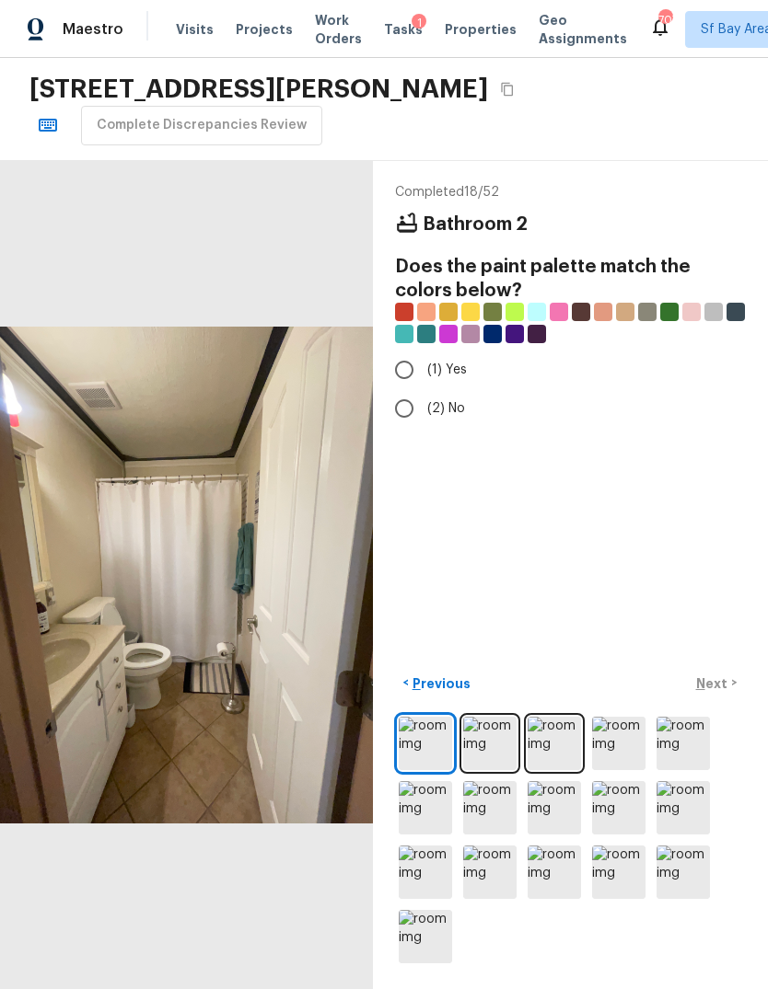
click at [406, 414] on input "(2) No" at bounding box center [404, 408] width 39 height 39
radio input "true"
click at [408, 364] on input "(1) Yes" at bounding box center [404, 370] width 39 height 39
radio input "true"
click at [723, 693] on p "Next" at bounding box center [713, 684] width 35 height 18
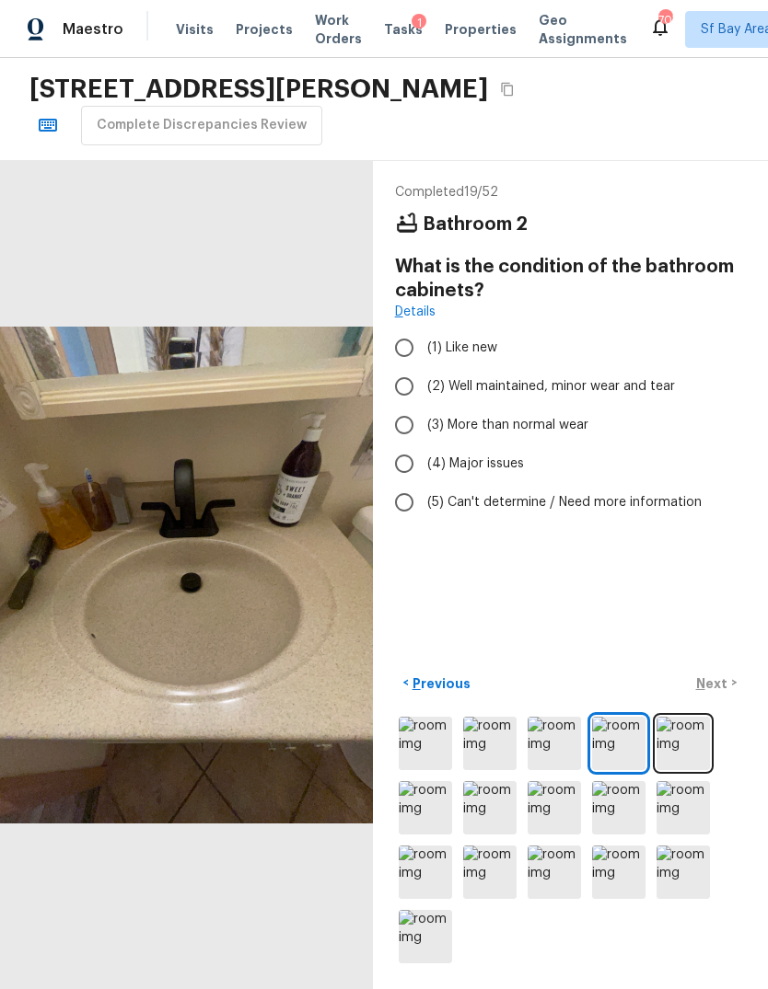
click at [687, 770] on img at bounding box center [682, 743] width 53 height 53
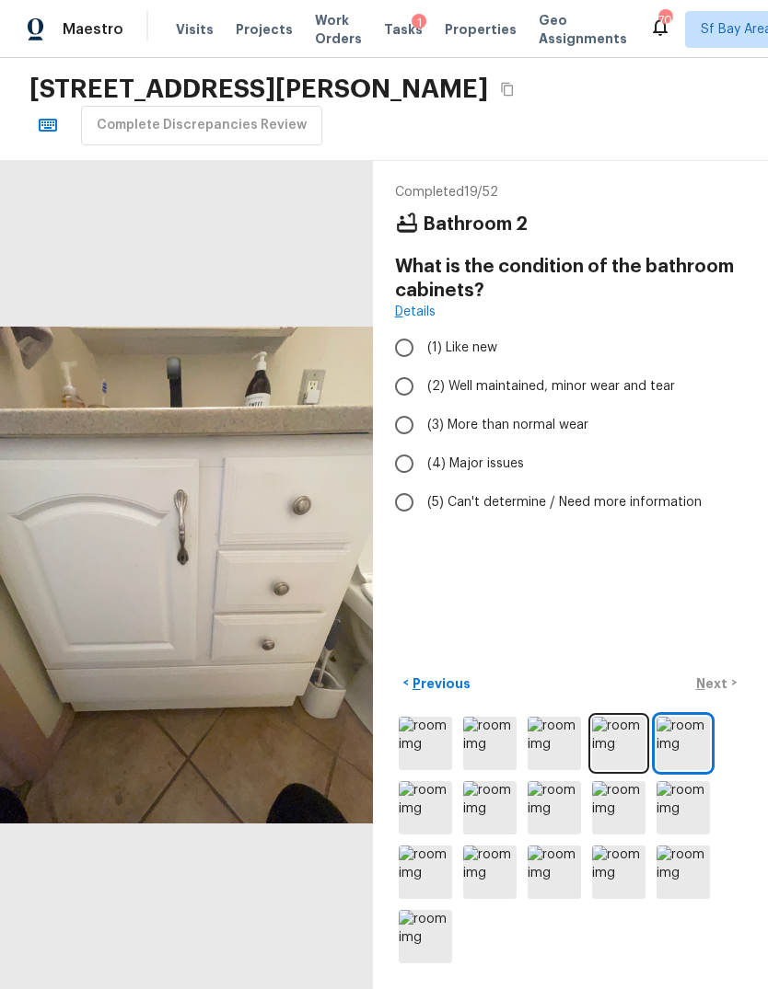
click at [596, 384] on span "(2) Well maintained, minor wear and tear" at bounding box center [551, 386] width 248 height 18
click at [423, 384] on input "(2) Well maintained, minor wear and tear" at bounding box center [404, 386] width 39 height 39
radio input "true"
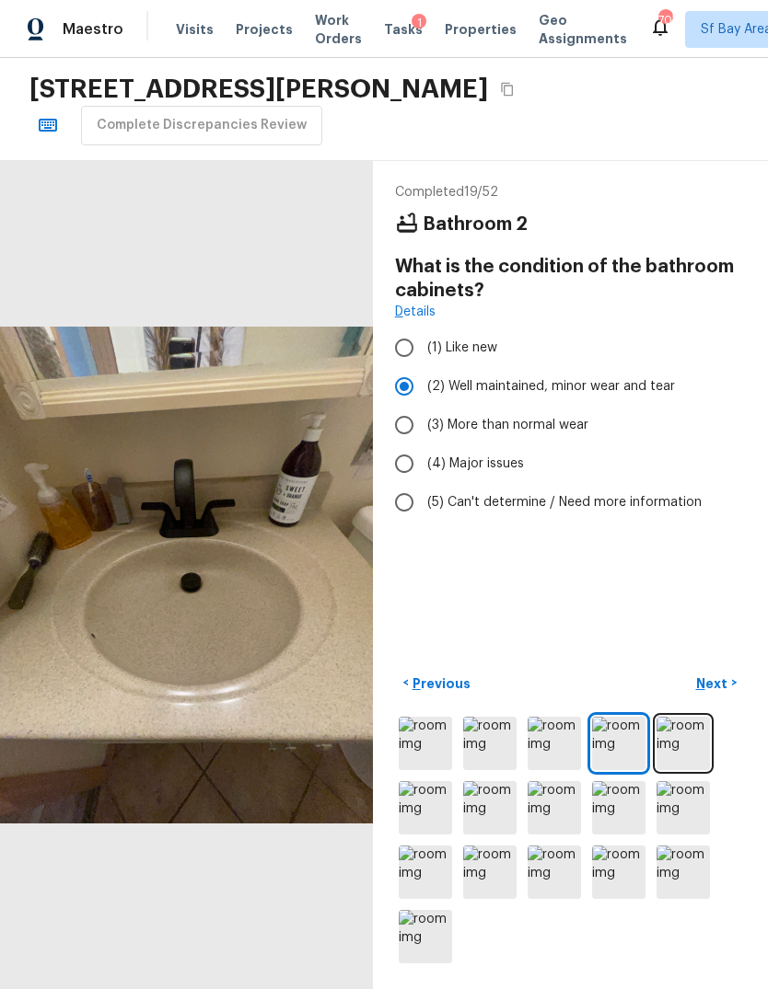
click at [714, 693] on p "Next" at bounding box center [713, 684] width 35 height 18
click at [642, 380] on span "(2) Well maintained, minor wear and tear" at bounding box center [551, 386] width 248 height 18
click at [423, 380] on input "(2) Well maintained, minor wear and tear" at bounding box center [404, 386] width 39 height 39
radio input "true"
click at [715, 693] on p "Next" at bounding box center [713, 684] width 35 height 18
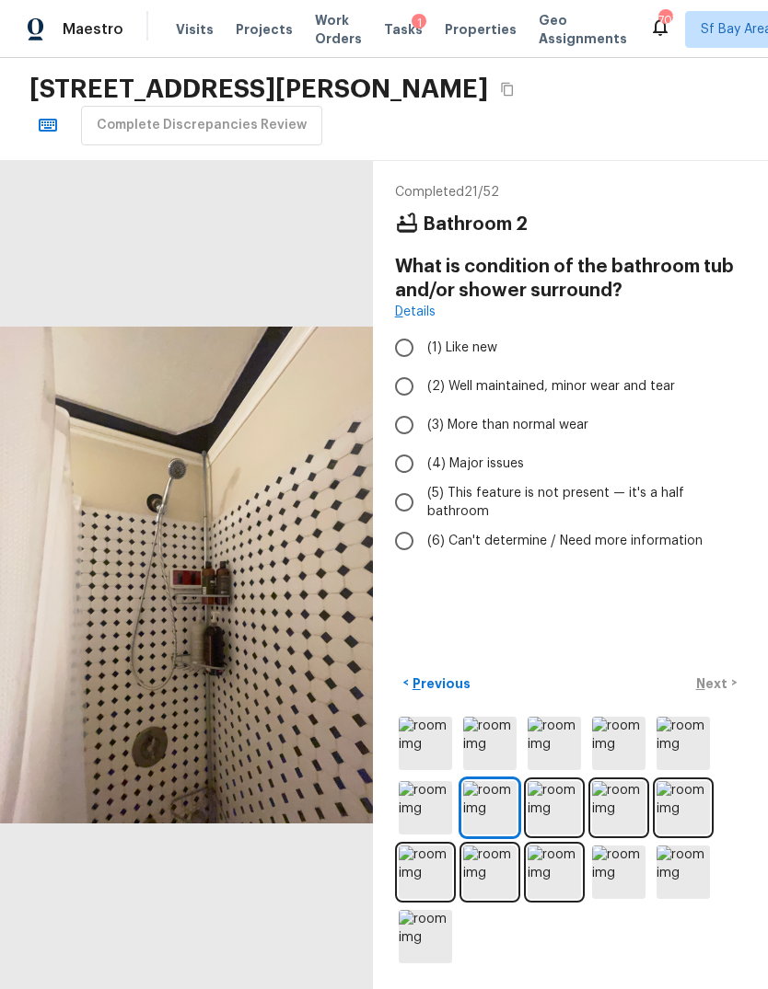
click at [517, 463] on span "(4) Major issues" at bounding box center [475, 464] width 97 height 18
click at [423, 463] on input "(4) Major issues" at bounding box center [404, 464] width 39 height 39
radio input "true"
click at [720, 693] on p "Next" at bounding box center [713, 684] width 35 height 18
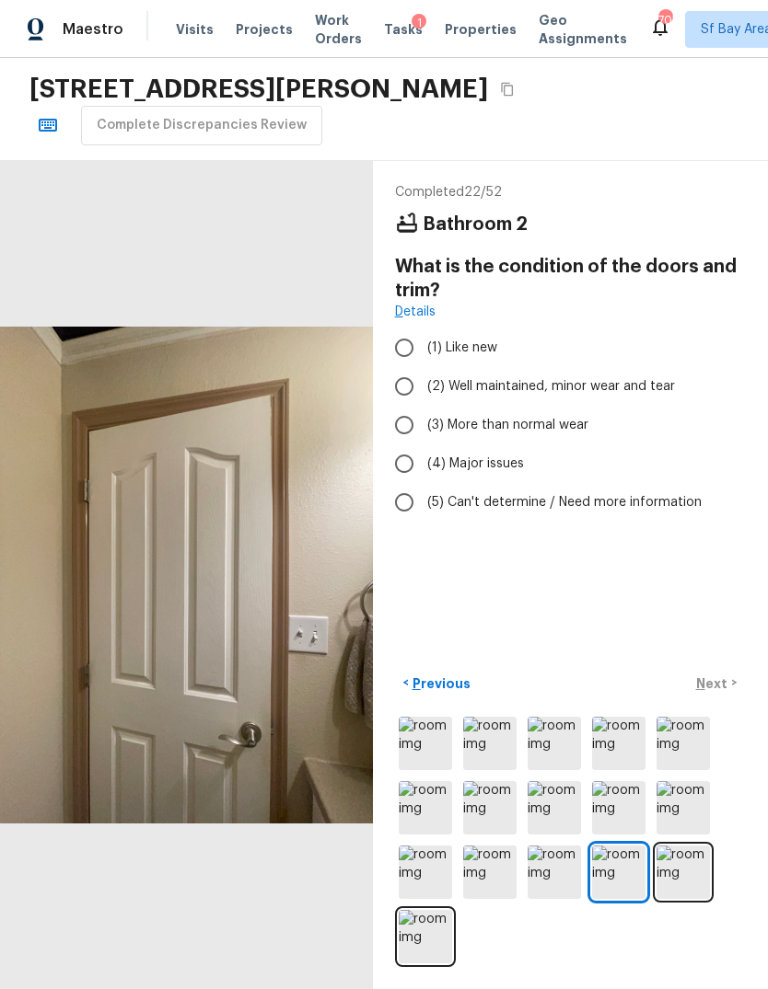
click at [638, 384] on span "(2) Well maintained, minor wear and tear" at bounding box center [551, 386] width 248 height 18
click at [423, 384] on input "(2) Well maintained, minor wear and tear" at bounding box center [404, 386] width 39 height 39
radio input "true"
click at [720, 693] on p "Next" at bounding box center [713, 684] width 35 height 18
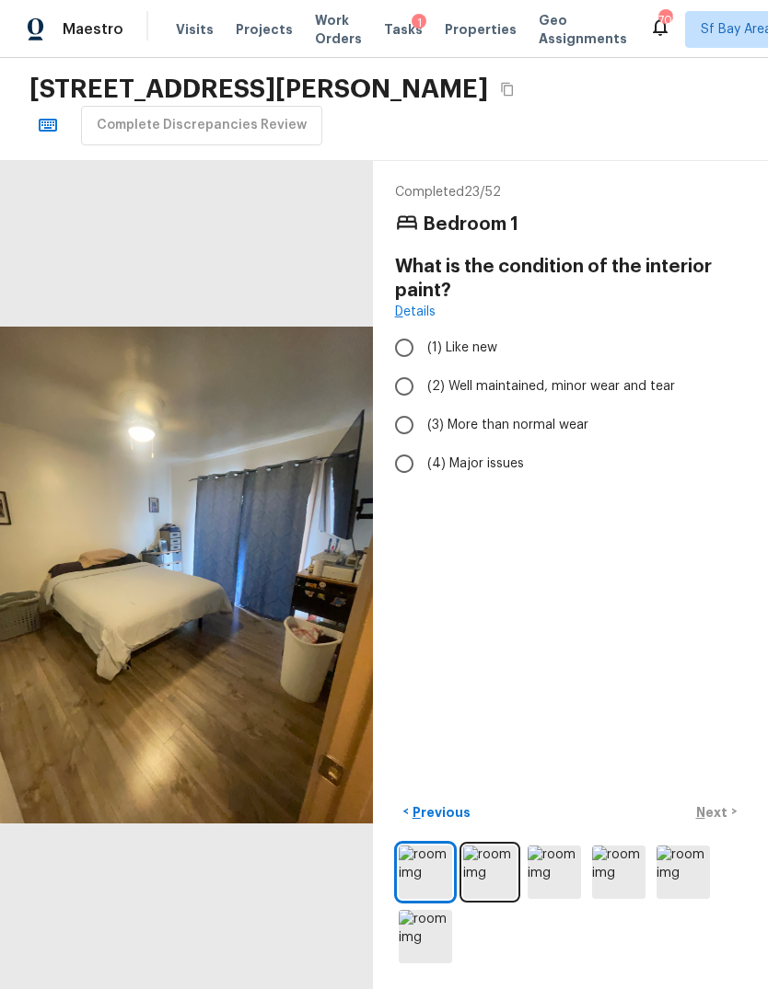
click at [569, 436] on label "(3) More than normal wear" at bounding box center [558, 425] width 346 height 39
click at [423, 436] on input "(3) More than normal wear" at bounding box center [404, 425] width 39 height 39
radio input "true"
click at [720, 822] on p "Next" at bounding box center [713, 813] width 35 height 18
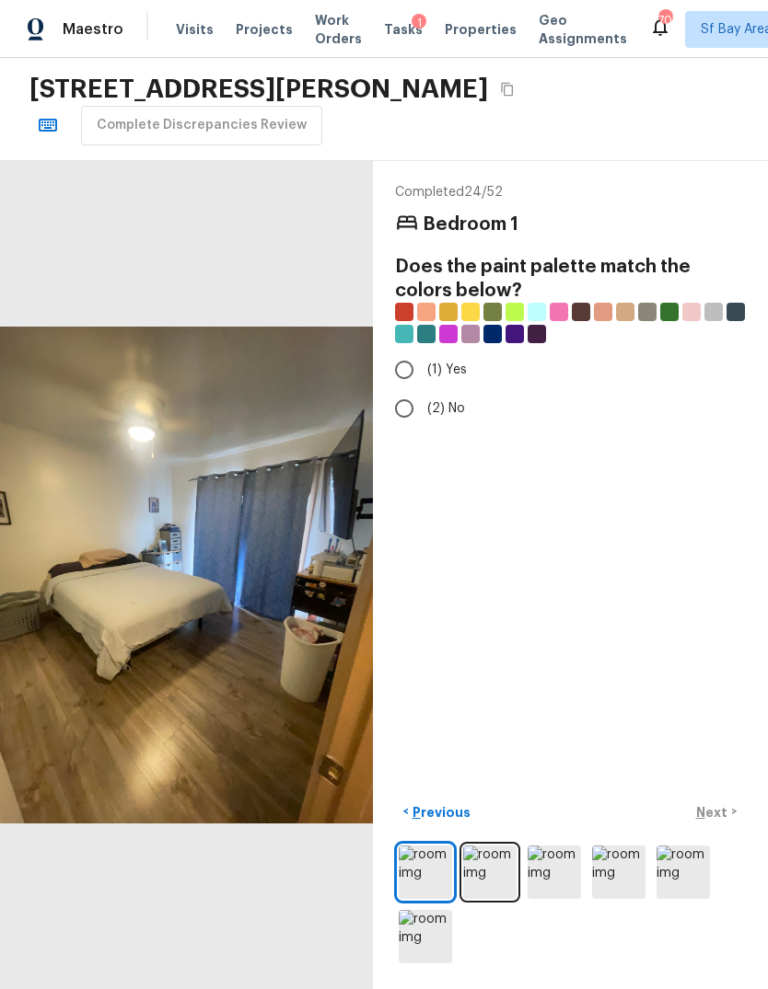
click at [450, 405] on span "(2) No" at bounding box center [446, 408] width 38 height 18
click at [423, 405] on input "(2) No" at bounding box center [404, 408] width 39 height 39
radio input "true"
click at [723, 822] on p "Next" at bounding box center [713, 813] width 35 height 18
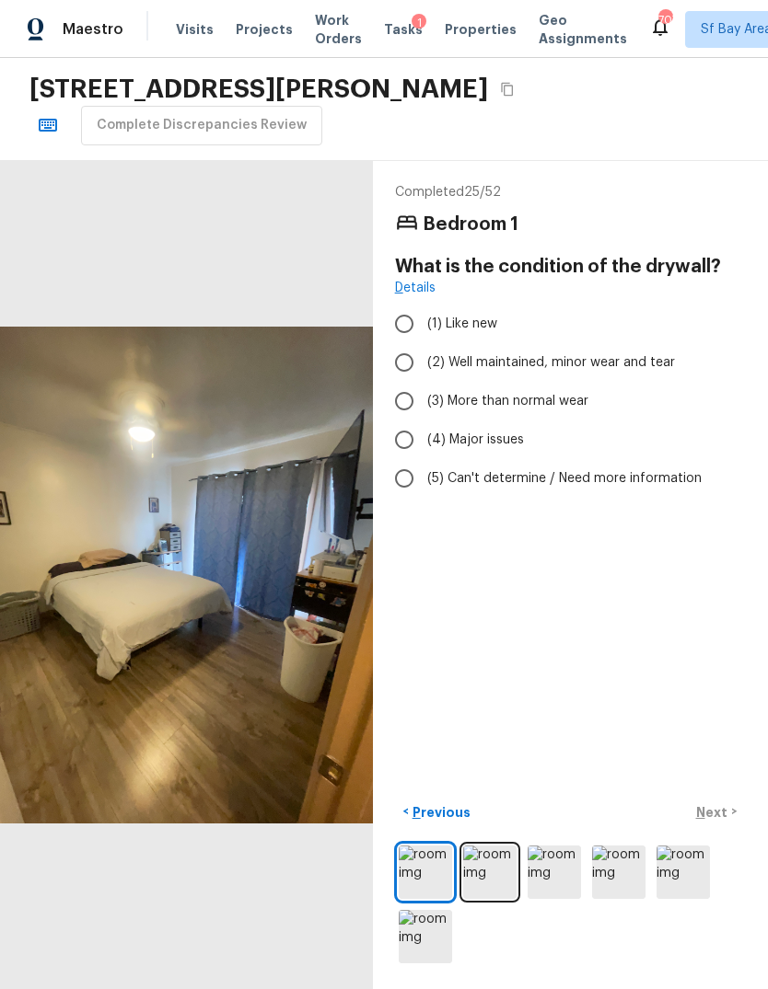
click at [592, 361] on span "(2) Well maintained, minor wear and tear" at bounding box center [551, 362] width 248 height 18
click at [423, 361] on input "(2) Well maintained, minor wear and tear" at bounding box center [404, 362] width 39 height 39
radio input "true"
click at [720, 822] on p "Next" at bounding box center [713, 813] width 35 height 18
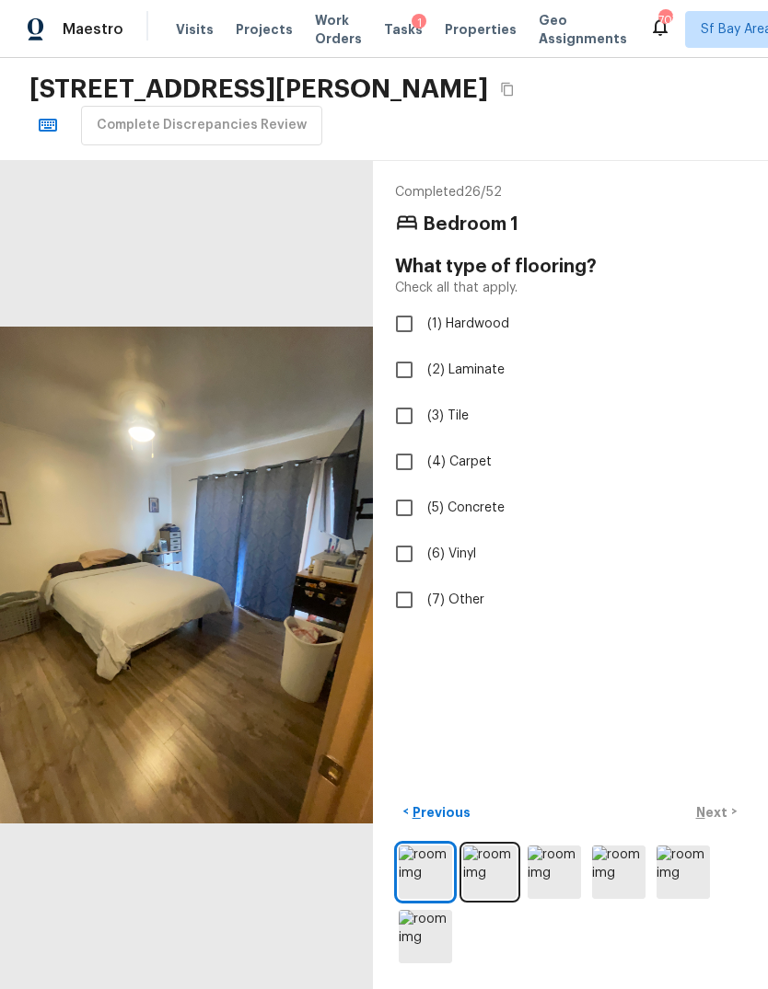
click at [501, 373] on span "(2) Laminate" at bounding box center [465, 370] width 77 height 18
click at [423, 373] on input "(2) Laminate" at bounding box center [404, 370] width 39 height 39
checkbox input "true"
click at [723, 822] on p "Next" at bounding box center [713, 813] width 35 height 18
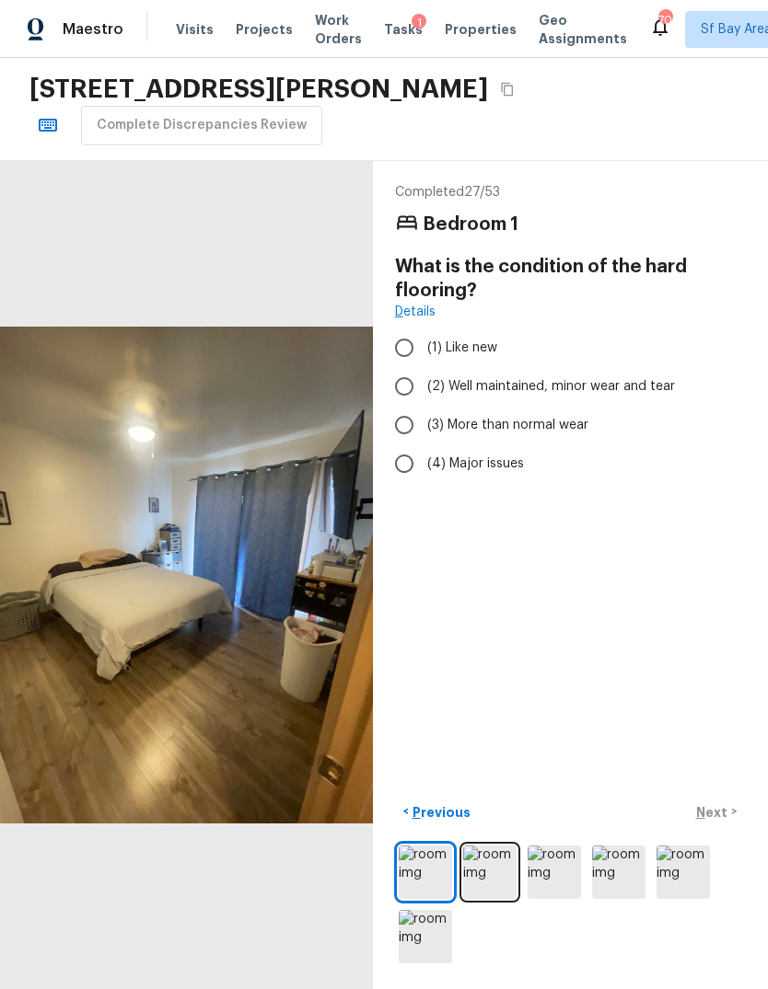
click at [619, 404] on label "(2) Well maintained, minor wear and tear" at bounding box center [558, 386] width 346 height 39
click at [423, 404] on input "(2) Well maintained, minor wear and tear" at bounding box center [404, 386] width 39 height 39
radio input "true"
click at [720, 822] on p "Next" at bounding box center [713, 813] width 35 height 18
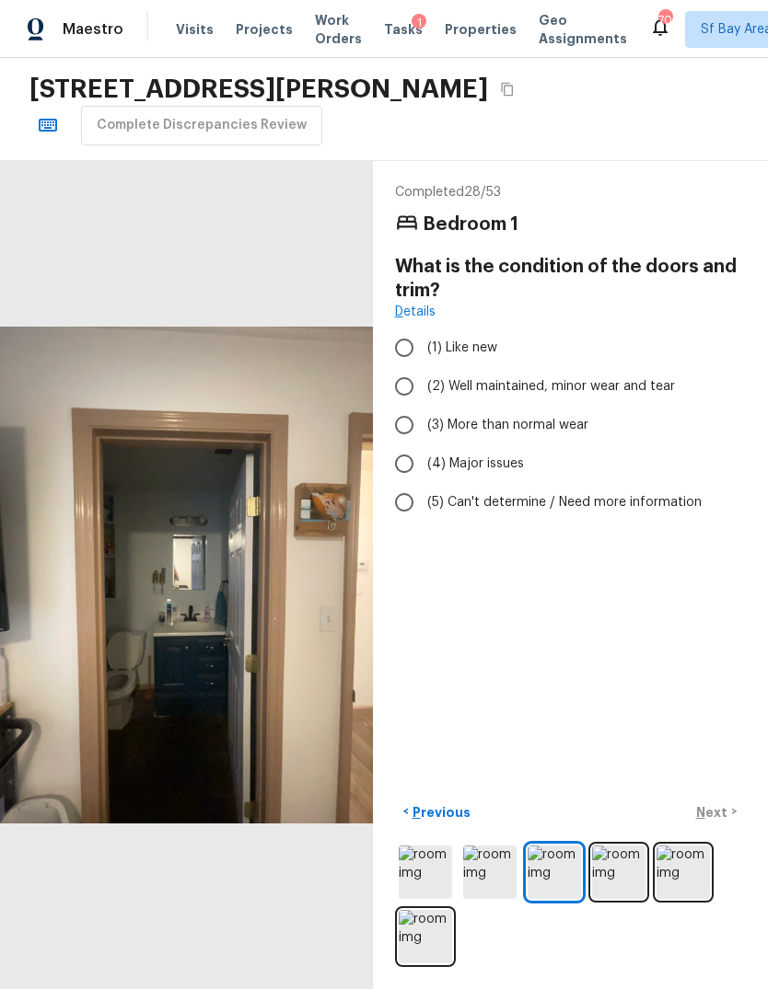
click at [649, 381] on span "(2) Well maintained, minor wear and tear" at bounding box center [551, 386] width 248 height 18
click at [423, 381] on input "(2) Well maintained, minor wear and tear" at bounding box center [404, 386] width 39 height 39
radio input "true"
click at [718, 822] on p "Next" at bounding box center [713, 813] width 35 height 18
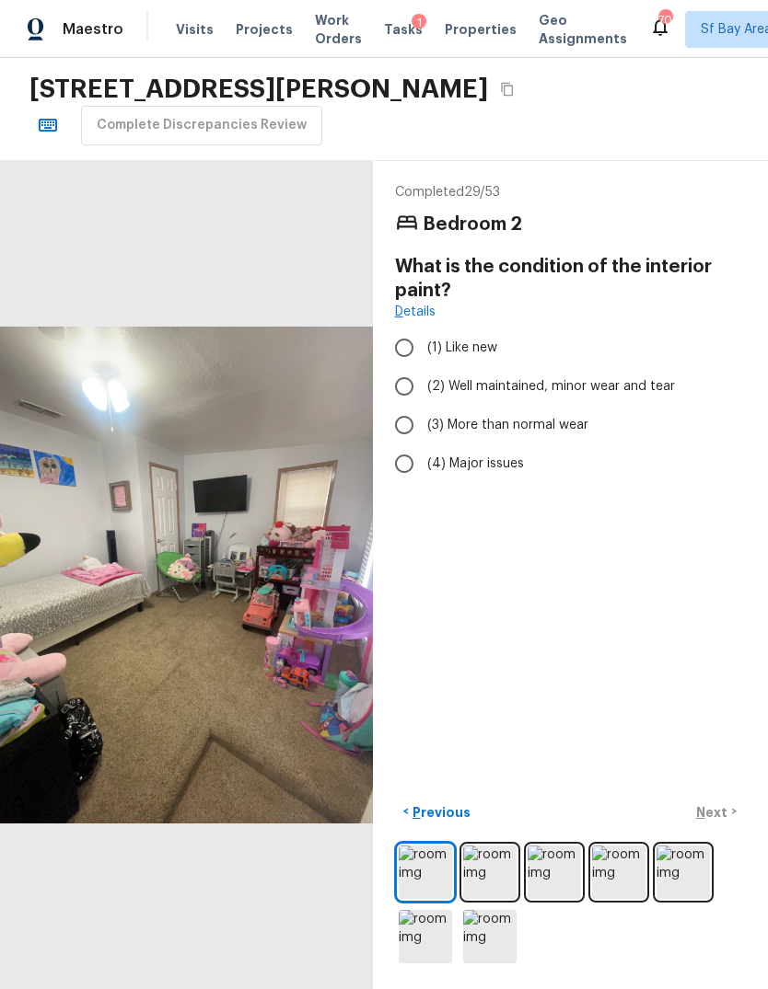
click at [569, 432] on span "(3) More than normal wear" at bounding box center [507, 425] width 161 height 18
click at [423, 432] on input "(3) More than normal wear" at bounding box center [404, 425] width 39 height 39
radio input "true"
click at [733, 827] on button "Next >" at bounding box center [716, 812] width 59 height 30
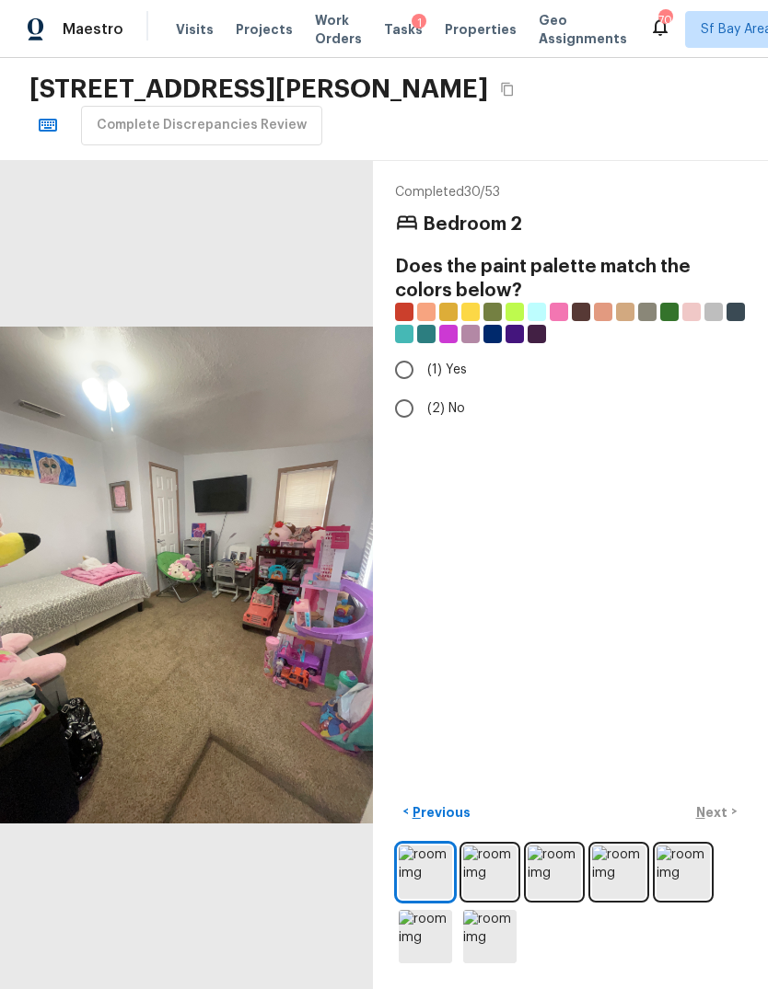
click at [410, 411] on input "(2) No" at bounding box center [404, 408] width 39 height 39
radio input "true"
click at [723, 822] on p "Next" at bounding box center [713, 813] width 35 height 18
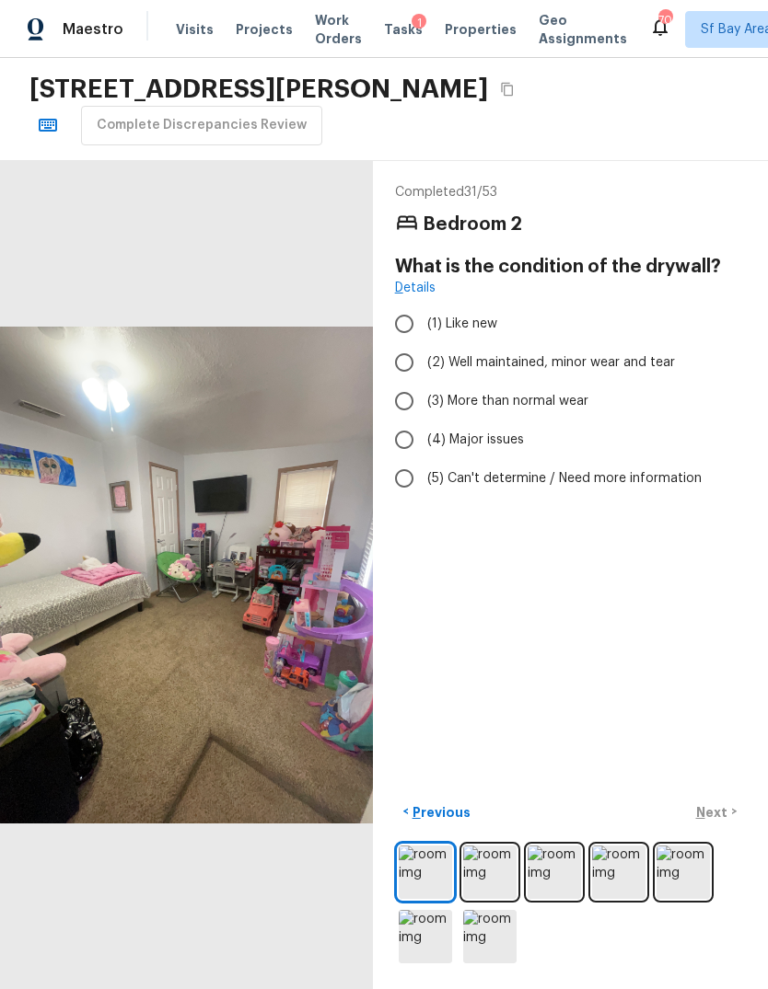
click at [568, 356] on span "(2) Well maintained, minor wear and tear" at bounding box center [551, 362] width 248 height 18
click at [423, 356] on input "(2) Well maintained, minor wear and tear" at bounding box center [404, 362] width 39 height 39
radio input "true"
click at [721, 822] on p "Next" at bounding box center [713, 813] width 35 height 18
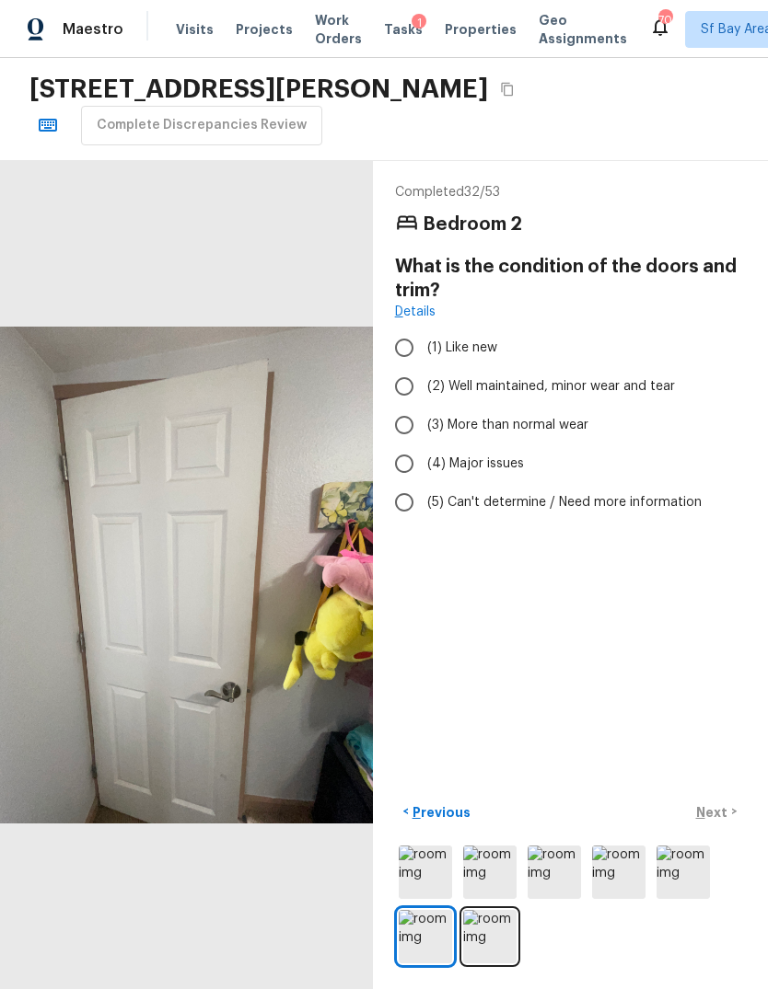
click at [588, 380] on span "(2) Well maintained, minor wear and tear" at bounding box center [551, 386] width 248 height 18
click at [423, 380] on input "(2) Well maintained, minor wear and tear" at bounding box center [404, 386] width 39 height 39
radio input "true"
click at [719, 822] on p "Next" at bounding box center [713, 813] width 35 height 18
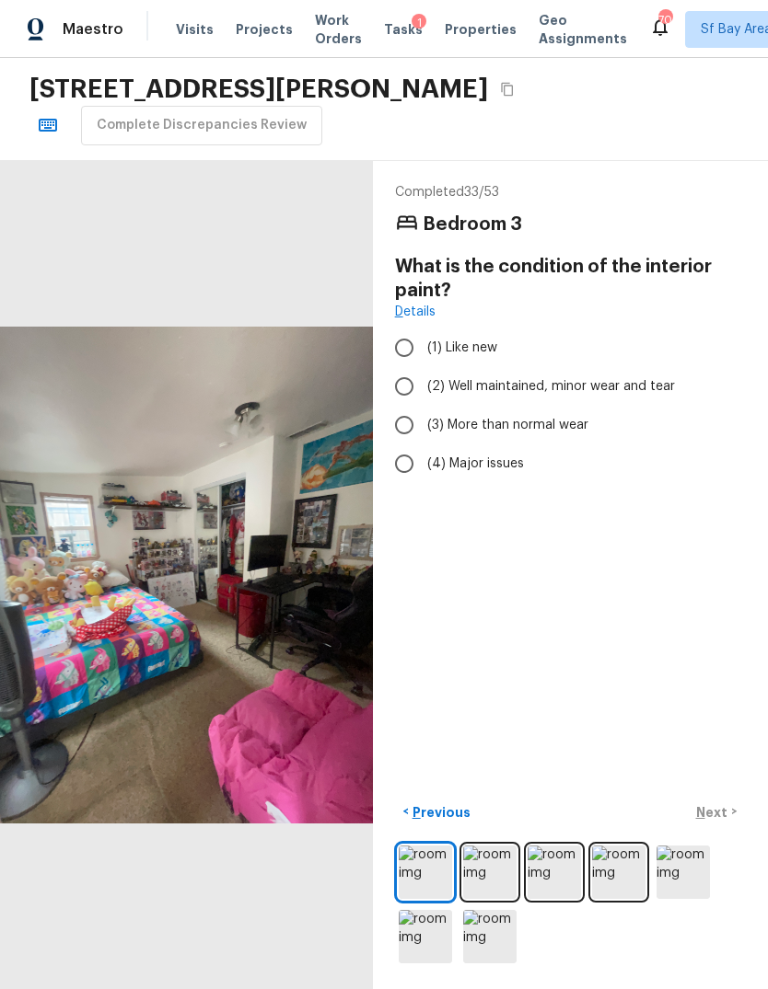
click at [568, 436] on label "(3) More than normal wear" at bounding box center [558, 425] width 346 height 39
click at [423, 436] on input "(3) More than normal wear" at bounding box center [404, 425] width 39 height 39
radio input "true"
click at [715, 822] on p "Next" at bounding box center [713, 813] width 35 height 18
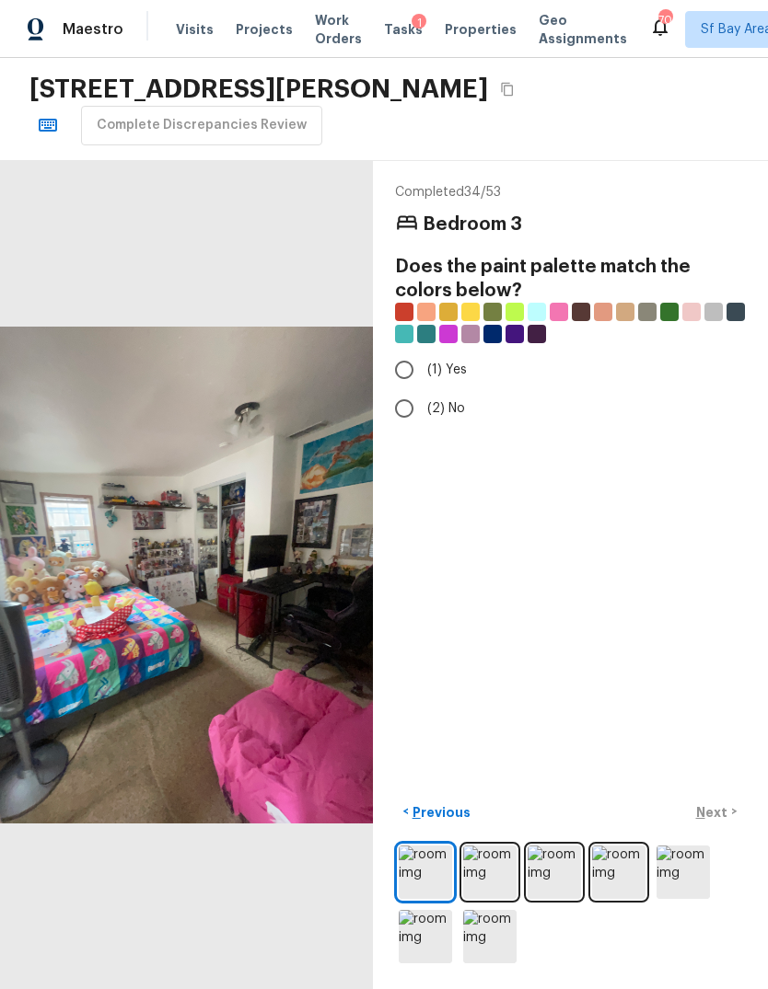
click at [406, 412] on input "(2) No" at bounding box center [404, 408] width 39 height 39
radio input "true"
click at [714, 822] on p "Next" at bounding box center [713, 813] width 35 height 18
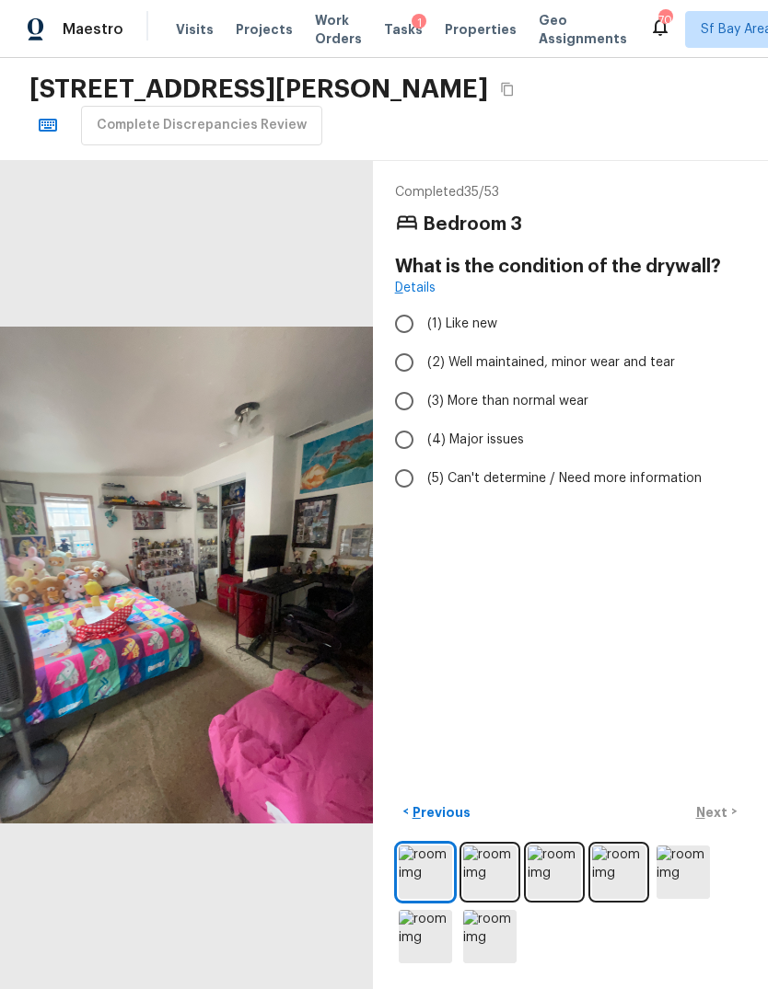
click at [518, 365] on span "(2) Well maintained, minor wear and tear" at bounding box center [551, 362] width 248 height 18
click at [423, 365] on input "(2) Well maintained, minor wear and tear" at bounding box center [404, 362] width 39 height 39
radio input "true"
click at [715, 822] on p "Next" at bounding box center [713, 813] width 35 height 18
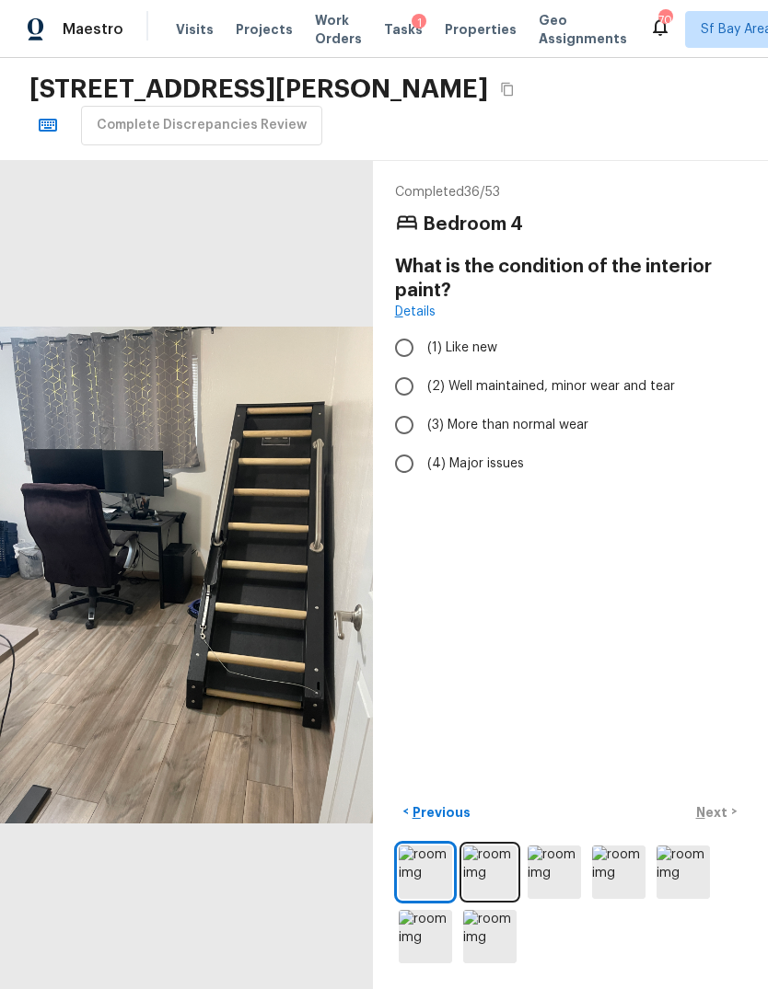
click at [563, 430] on span "(3) More than normal wear" at bounding box center [507, 425] width 161 height 18
click at [423, 430] on input "(3) More than normal wear" at bounding box center [404, 425] width 39 height 39
radio input "true"
click at [720, 822] on p "Next" at bounding box center [713, 813] width 35 height 18
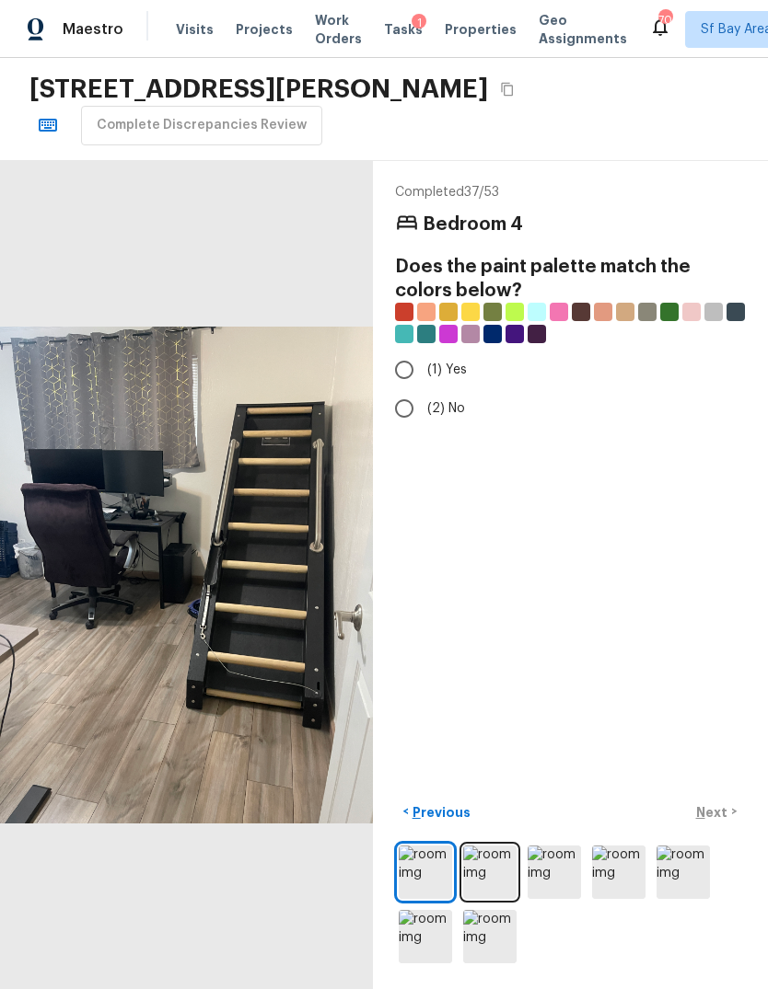
click at [444, 403] on span "(2) No" at bounding box center [446, 408] width 38 height 18
click at [423, 403] on input "(2) No" at bounding box center [404, 408] width 39 height 39
radio input "true"
click at [712, 822] on p "Next" at bounding box center [713, 813] width 35 height 18
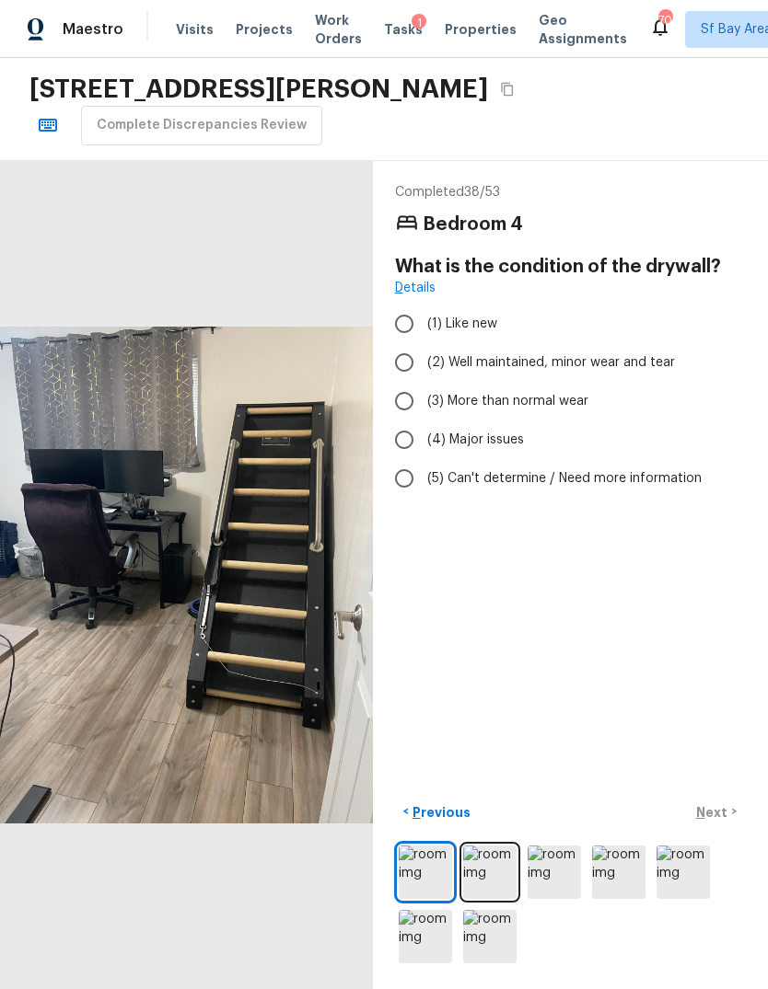
click at [578, 360] on span "(2) Well maintained, minor wear and tear" at bounding box center [551, 362] width 248 height 18
click at [423, 360] on input "(2) Well maintained, minor wear and tear" at bounding box center [404, 362] width 39 height 39
radio input "true"
click at [723, 822] on p "Next" at bounding box center [713, 813] width 35 height 18
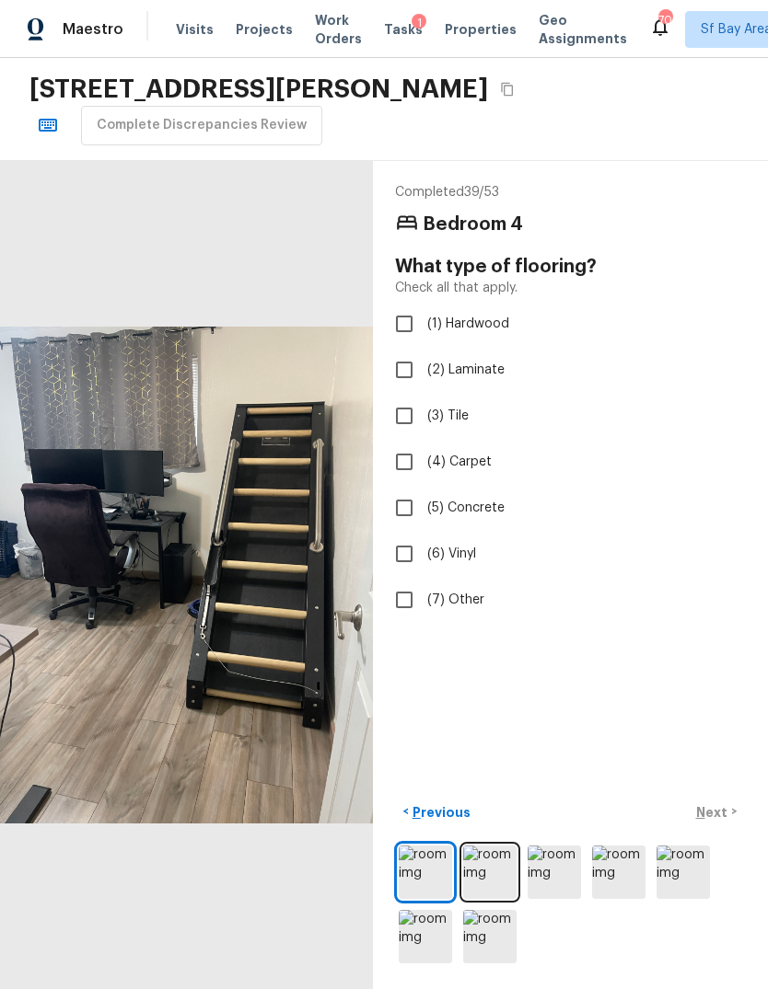
click at [489, 368] on span "(2) Laminate" at bounding box center [465, 370] width 77 height 18
click at [423, 368] on input "(2) Laminate" at bounding box center [404, 370] width 39 height 39
checkbox input "true"
click at [721, 822] on p "Next" at bounding box center [713, 813] width 35 height 18
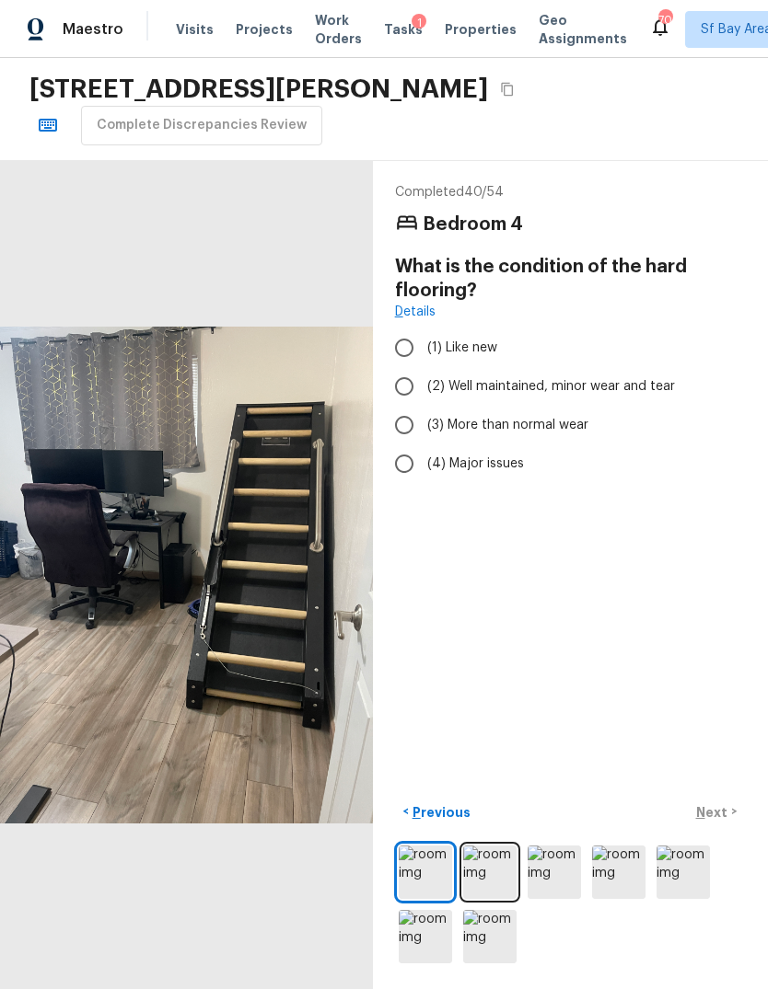
click at [604, 393] on span "(2) Well maintained, minor wear and tear" at bounding box center [551, 386] width 248 height 18
click at [423, 393] on input "(2) Well maintained, minor wear and tear" at bounding box center [404, 386] width 39 height 39
radio input "true"
click at [726, 822] on p "Next" at bounding box center [713, 813] width 35 height 18
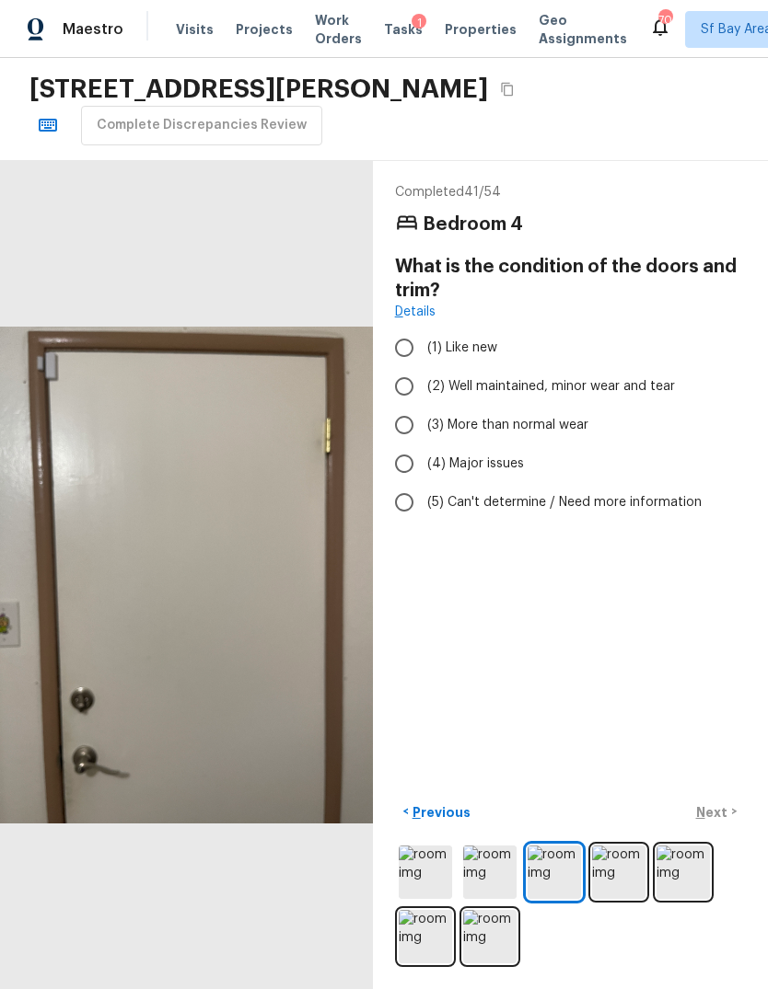
click at [635, 383] on span "(2) Well maintained, minor wear and tear" at bounding box center [551, 386] width 248 height 18
click at [423, 383] on input "(2) Well maintained, minor wear and tear" at bounding box center [404, 386] width 39 height 39
radio input "true"
click at [721, 822] on p "Next" at bounding box center [713, 813] width 35 height 18
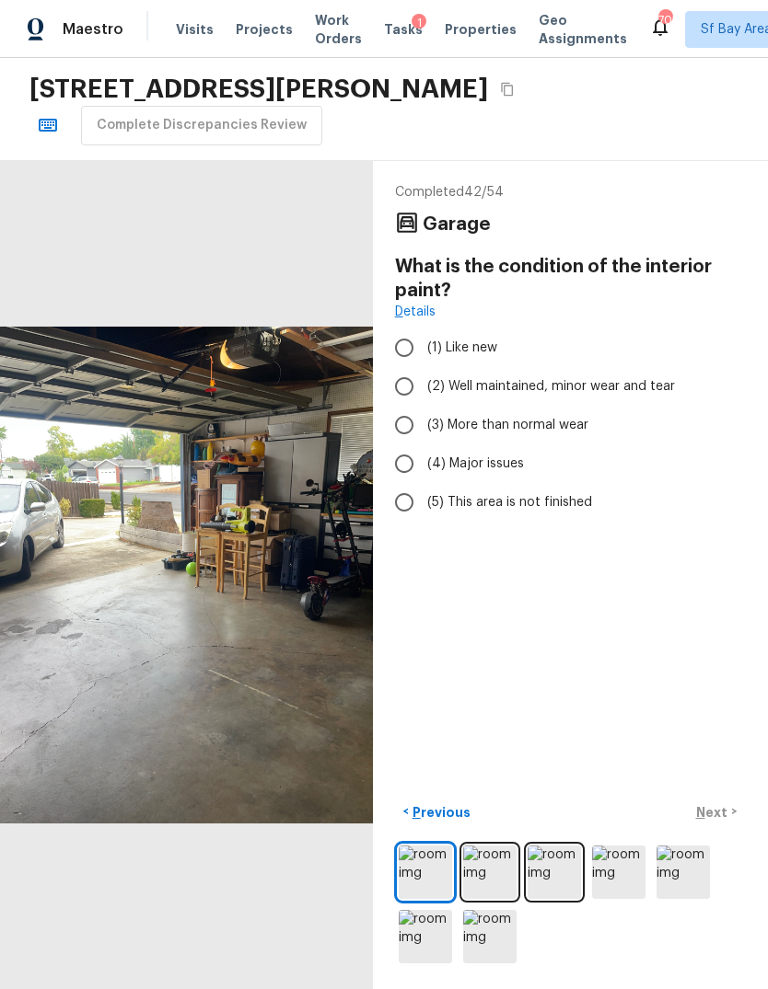
click at [566, 433] on span "(3) More than normal wear" at bounding box center [507, 425] width 161 height 18
click at [423, 433] on input "(3) More than normal wear" at bounding box center [404, 425] width 39 height 39
radio input "true"
click at [712, 822] on p "Next" at bounding box center [713, 813] width 35 height 18
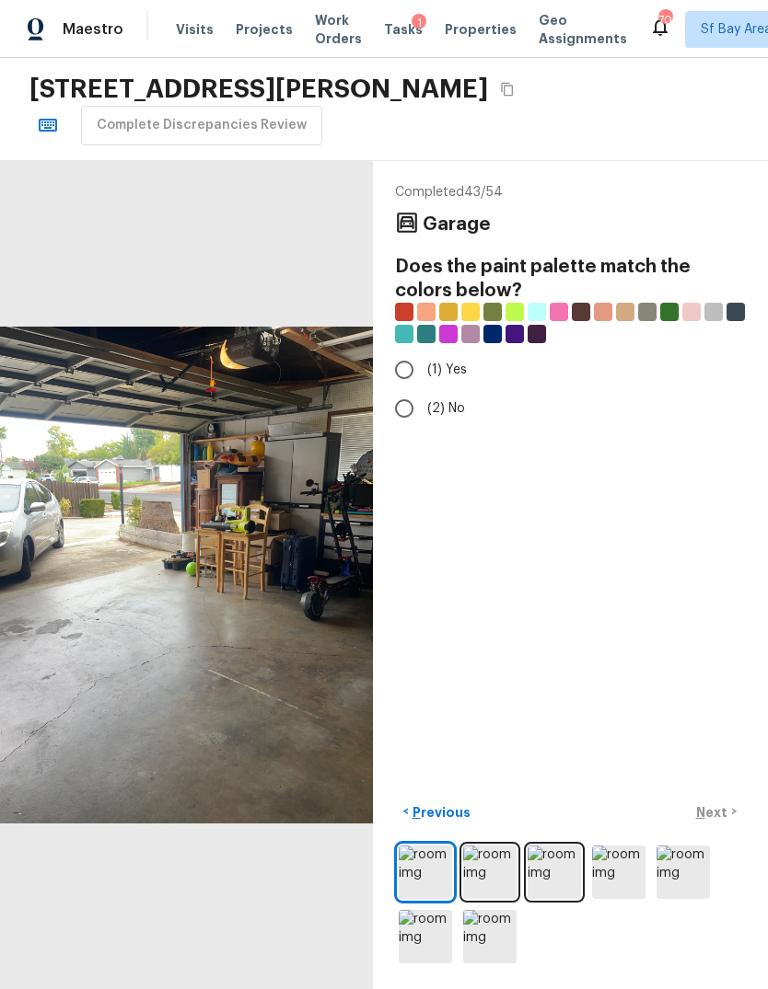
click at [456, 408] on span "(2) No" at bounding box center [446, 408] width 38 height 18
click at [423, 408] on input "(2) No" at bounding box center [404, 408] width 39 height 39
radio input "true"
click at [716, 822] on p "Next" at bounding box center [713, 813] width 35 height 18
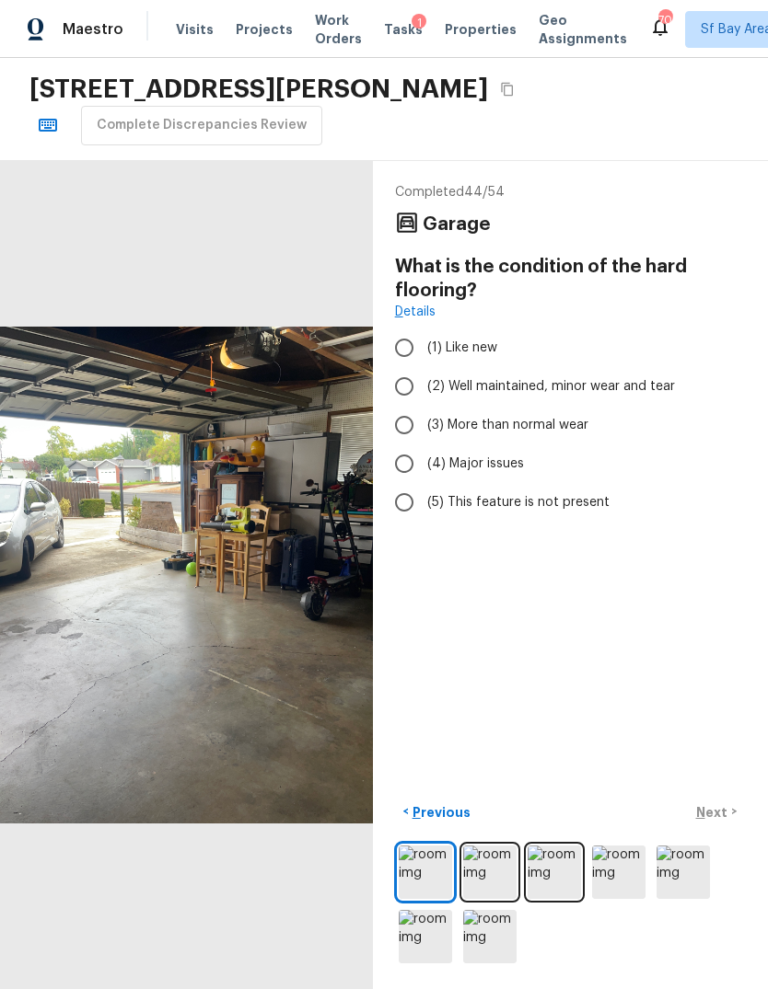
click at [553, 427] on span "(3) More than normal wear" at bounding box center [507, 425] width 161 height 18
click at [423, 427] on input "(3) More than normal wear" at bounding box center [404, 425] width 39 height 39
radio input "true"
click at [719, 822] on p "Next" at bounding box center [713, 813] width 35 height 18
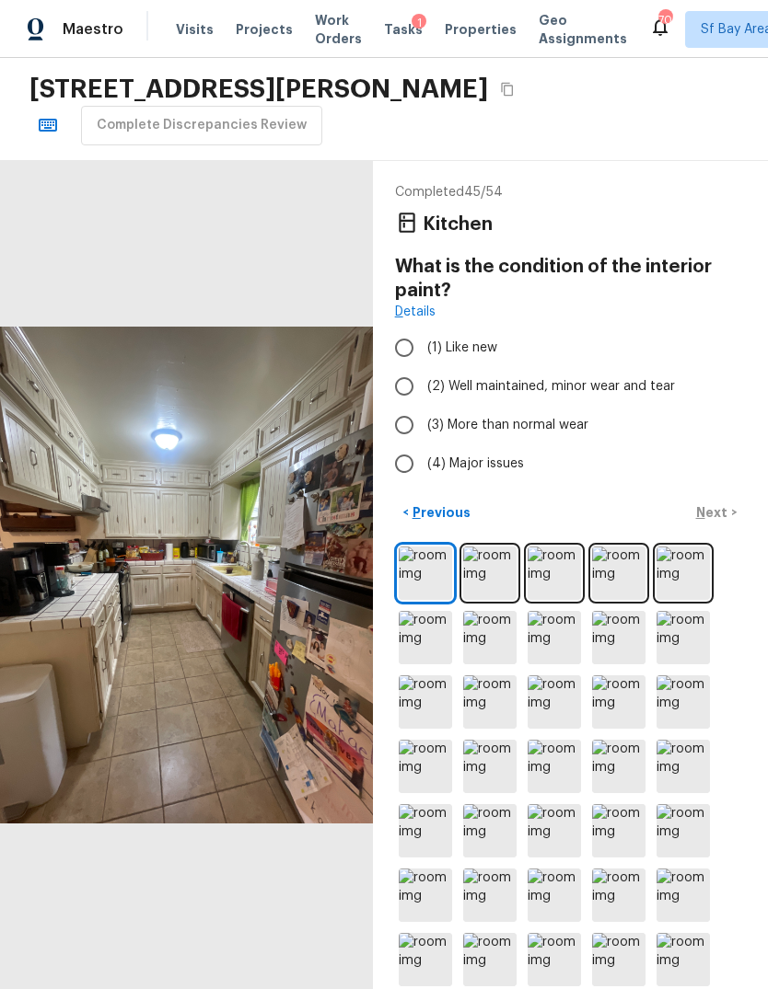
click at [569, 422] on span "(3) More than normal wear" at bounding box center [507, 425] width 161 height 18
click at [423, 422] on input "(3) More than normal wear" at bounding box center [404, 425] width 39 height 39
radio input "true"
click at [710, 522] on p "Next" at bounding box center [713, 512] width 35 height 18
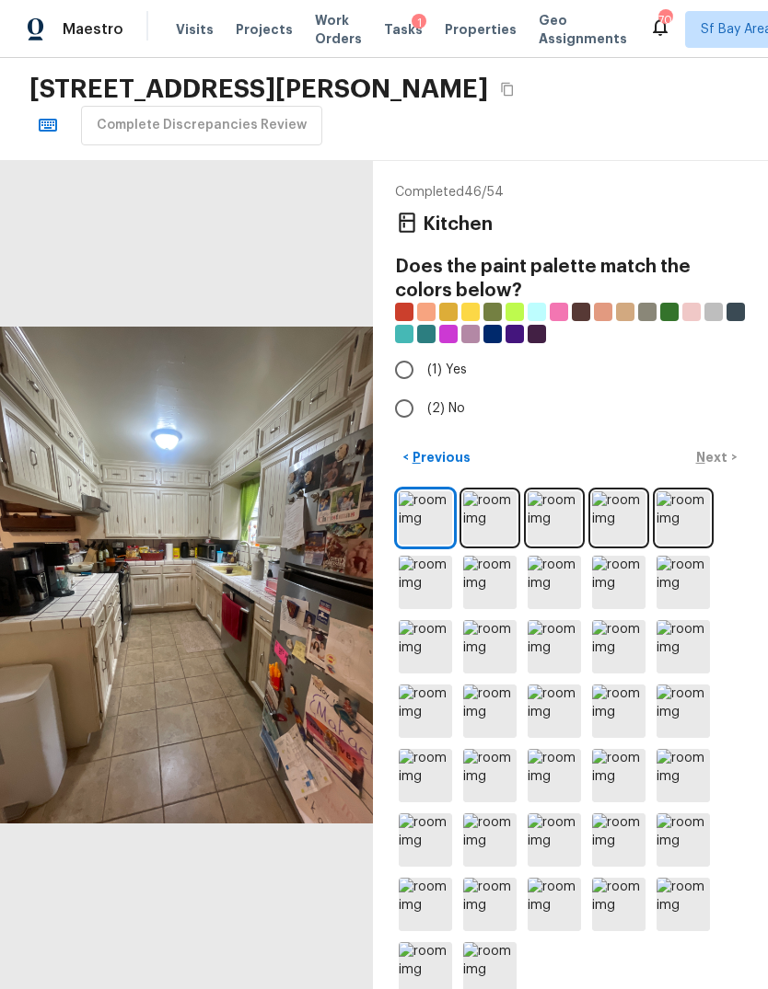
click at [457, 404] on span "(2) No" at bounding box center [446, 408] width 38 height 18
click at [423, 404] on input "(2) No" at bounding box center [404, 408] width 39 height 39
radio input "true"
click at [451, 366] on span "(1) Yes" at bounding box center [447, 370] width 40 height 18
click at [423, 366] on input "(1) Yes" at bounding box center [404, 370] width 39 height 39
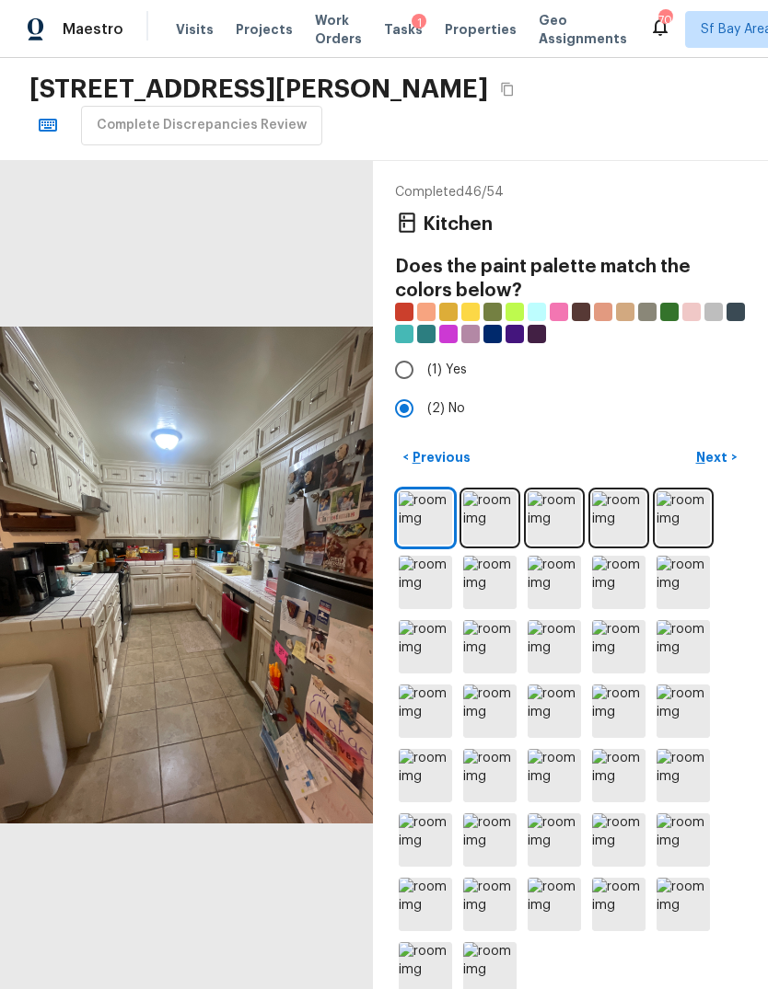
radio input "true"
click at [719, 473] on button "Next >" at bounding box center [716, 458] width 59 height 30
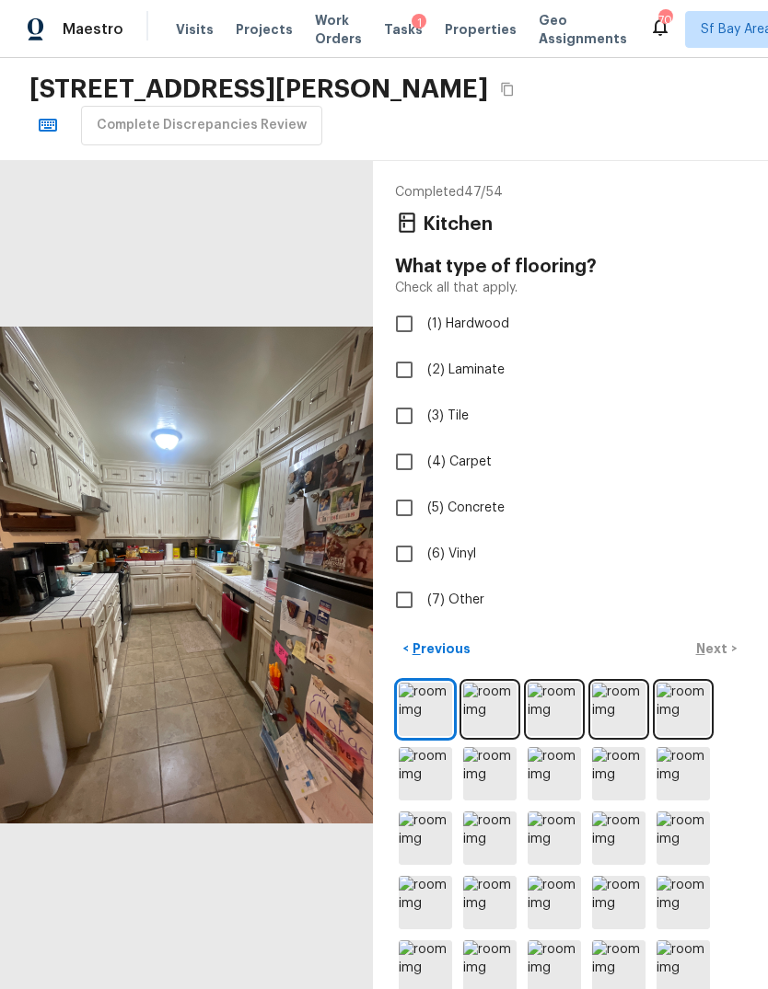
click at [465, 422] on span "(3) Tile" at bounding box center [447, 416] width 41 height 18
click at [423, 422] on input "(3) Tile" at bounding box center [404, 416] width 39 height 39
checkbox input "true"
click at [722, 654] on div "< Previous Next >" at bounding box center [570, 649] width 351 height 30
click at [715, 647] on p "Next" at bounding box center [713, 649] width 35 height 18
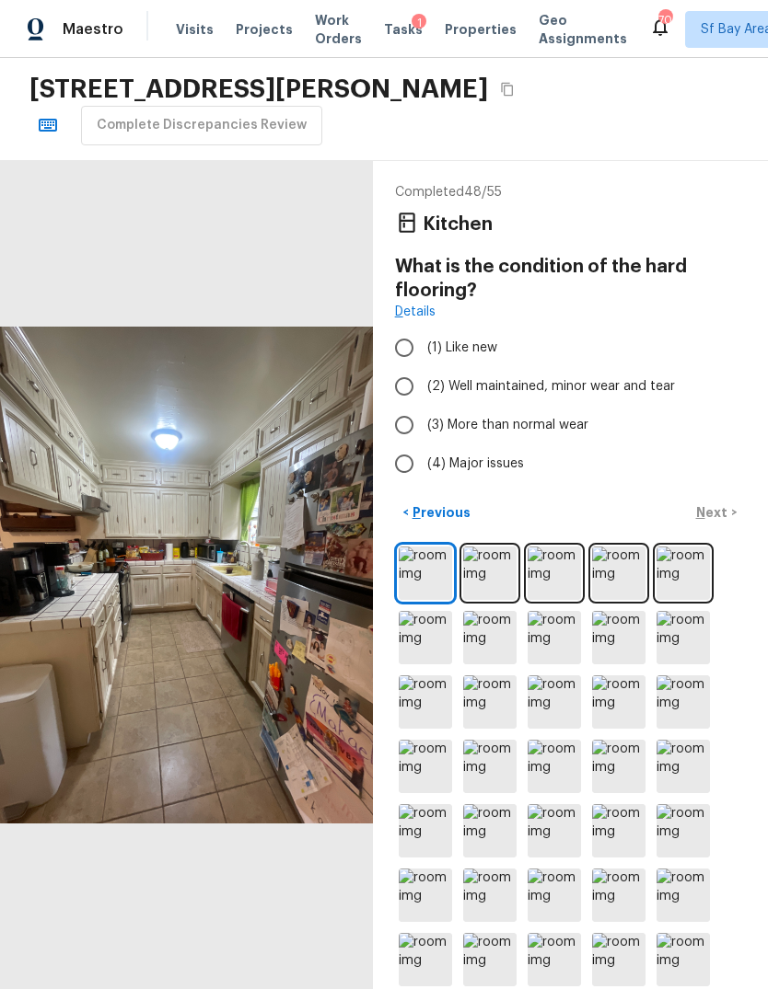
click at [570, 433] on span "(3) More than normal wear" at bounding box center [507, 425] width 161 height 18
click at [423, 433] on input "(3) More than normal wear" at bounding box center [404, 425] width 39 height 39
radio input "true"
click at [726, 522] on p "Next" at bounding box center [713, 512] width 35 height 18
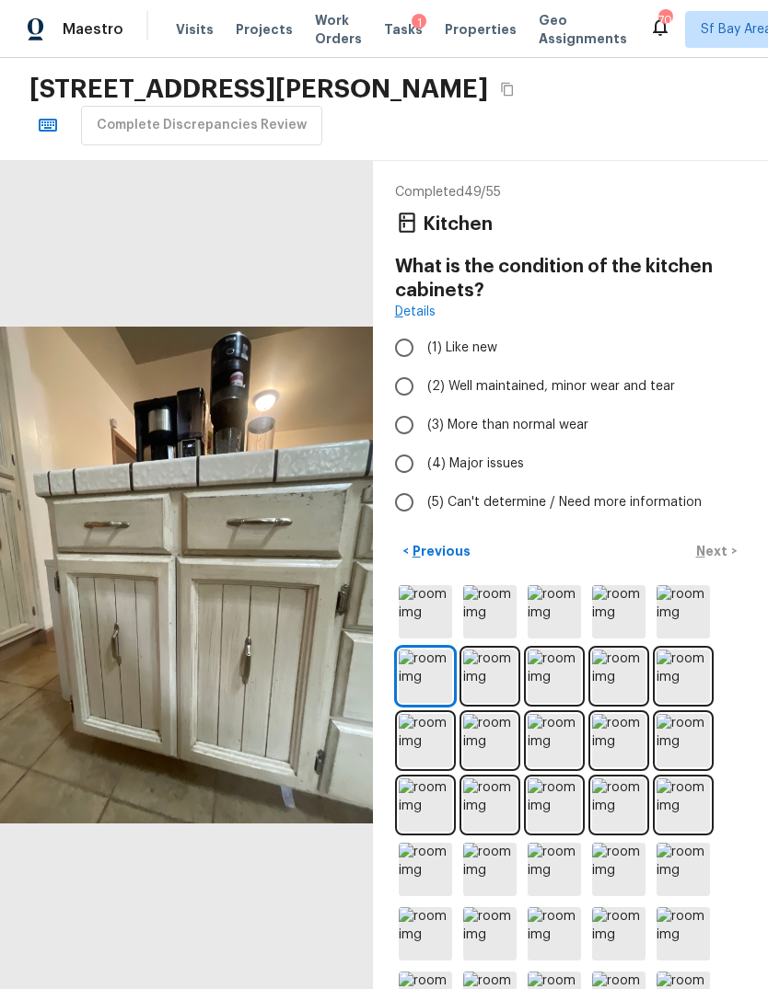
click at [566, 428] on span "(3) More than normal wear" at bounding box center [507, 425] width 161 height 18
click at [423, 428] on input "(3) More than normal wear" at bounding box center [404, 425] width 39 height 39
radio input "true"
click at [514, 466] on span "(4) Major issues" at bounding box center [475, 464] width 97 height 18
click at [423, 466] on input "(4) Major issues" at bounding box center [404, 464] width 39 height 39
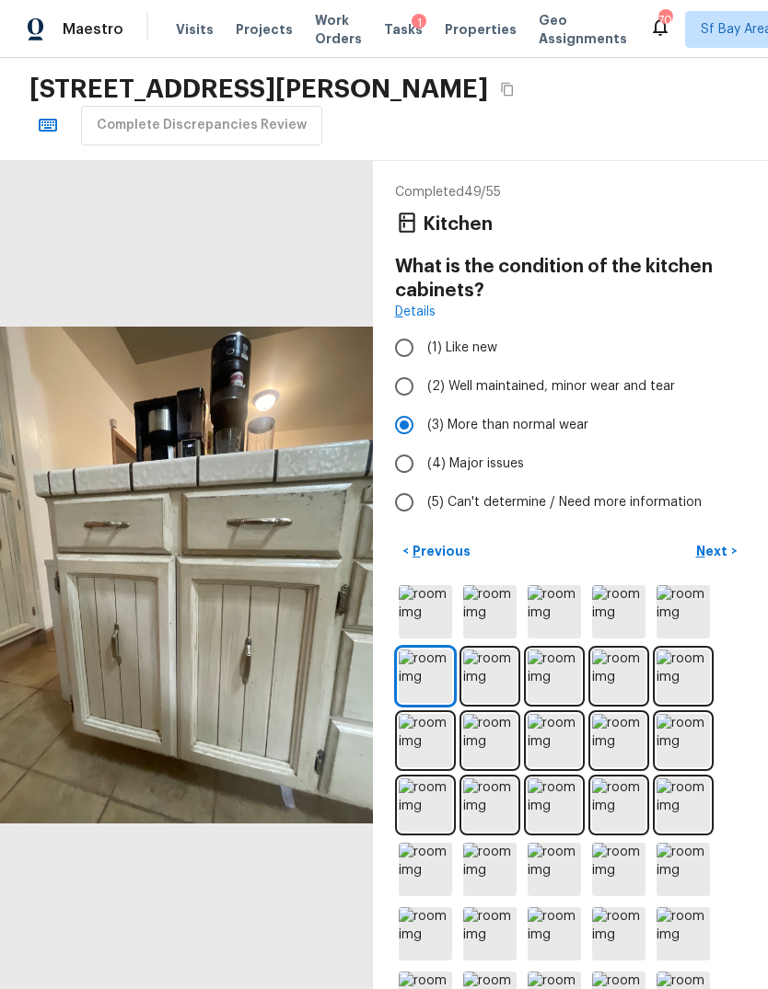
radio input "true"
click at [720, 548] on p "Next" at bounding box center [713, 551] width 35 height 18
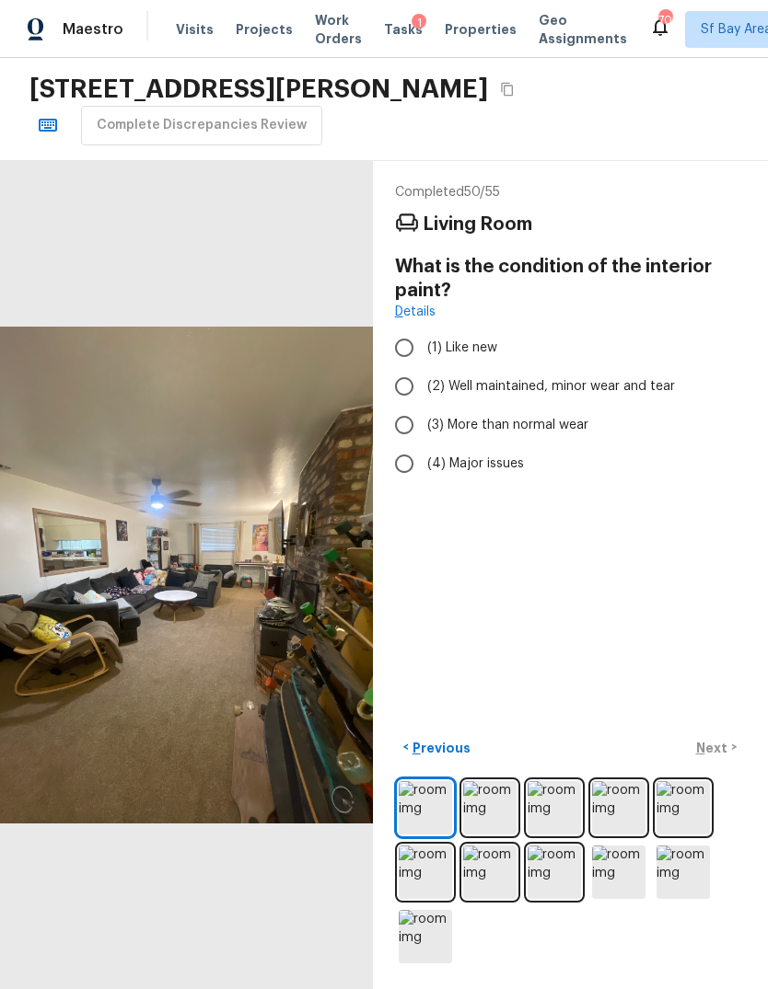
click at [550, 418] on span "(3) More than normal wear" at bounding box center [507, 425] width 161 height 18
click at [423, 418] on input "(3) More than normal wear" at bounding box center [404, 425] width 39 height 39
radio input "true"
click at [719, 758] on p "Next" at bounding box center [713, 748] width 35 height 18
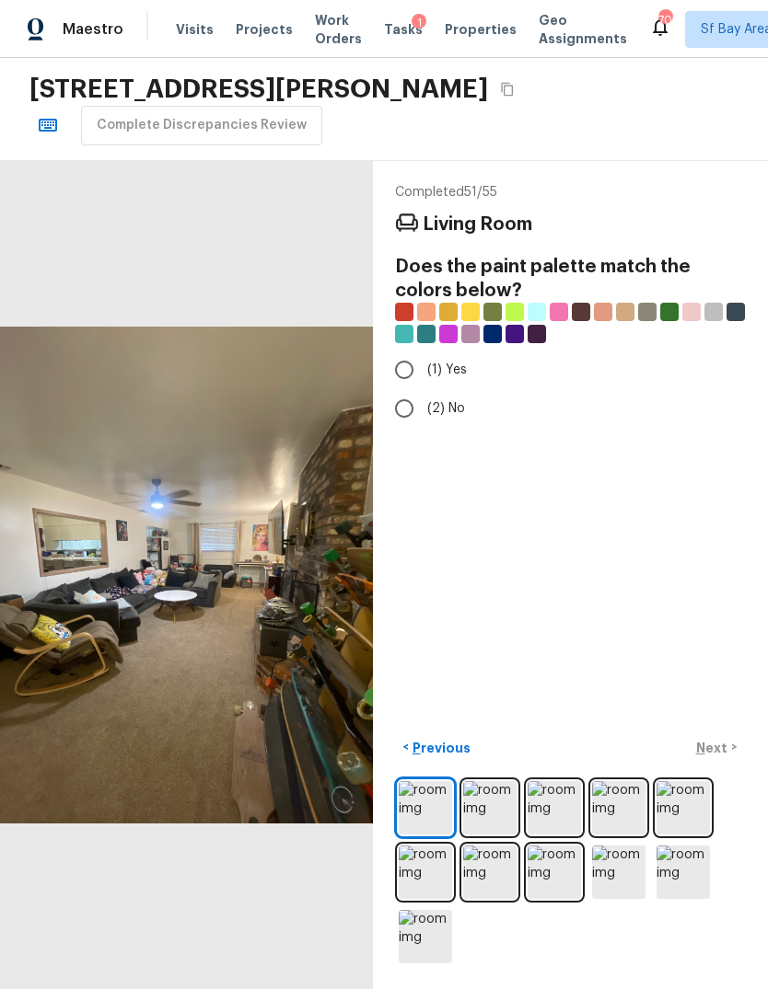
click at [464, 413] on label "(2) No" at bounding box center [558, 408] width 346 height 39
click at [423, 413] on input "(2) No" at bounding box center [404, 408] width 39 height 39
radio input "true"
click at [722, 758] on p "Next" at bounding box center [713, 748] width 35 height 18
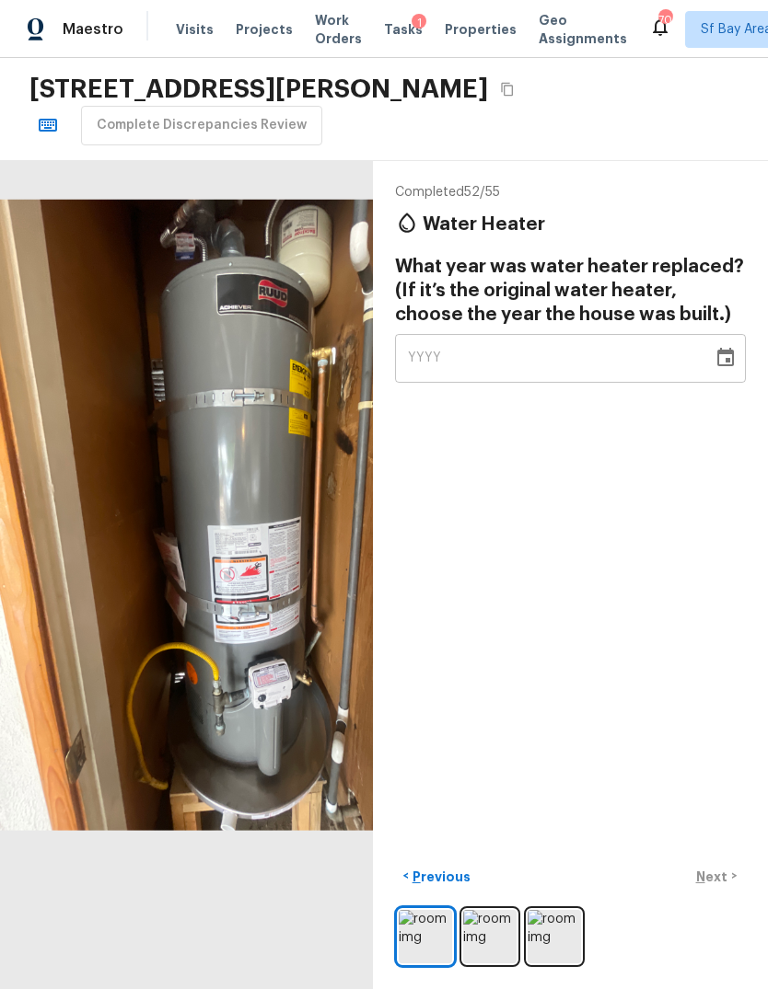
click at [498, 364] on div "YYYY" at bounding box center [554, 358] width 292 height 49
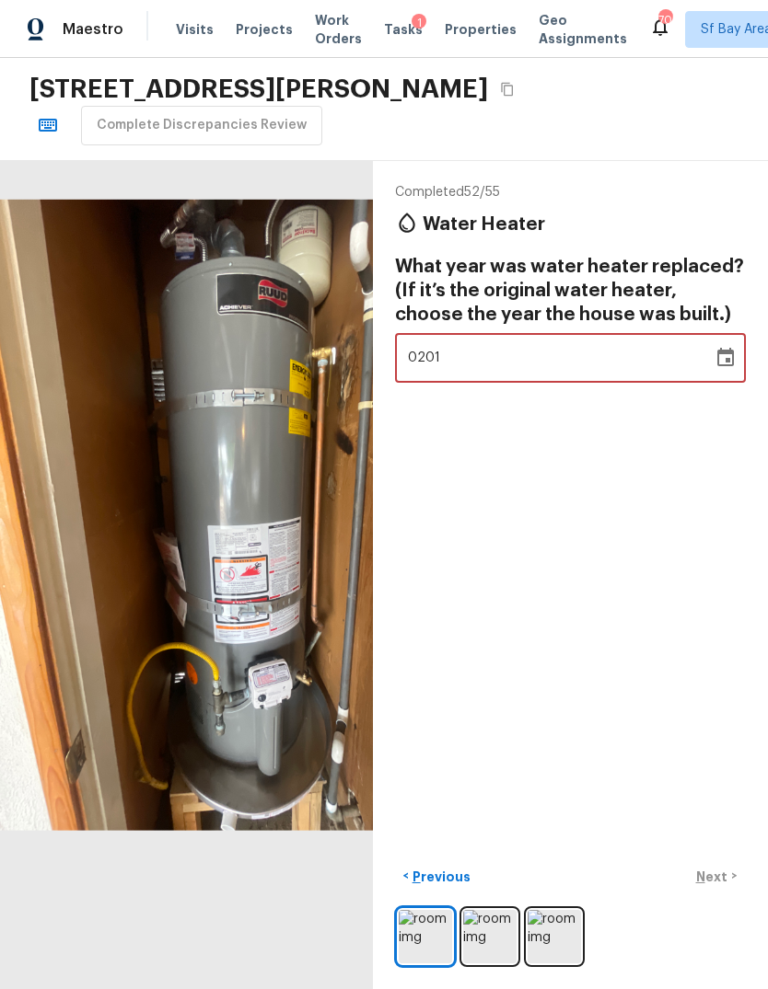
type input "2013"
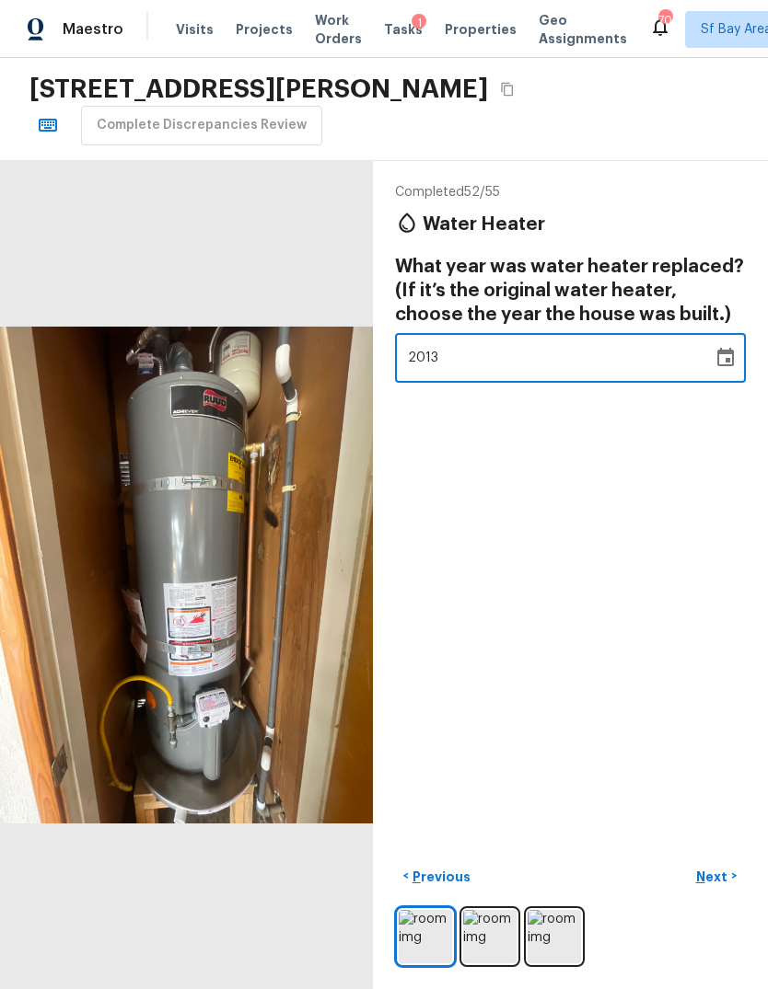
click at [642, 472] on div "Completed 52 / 55 Water Heater What year was water heater replaced? (If it’s th…" at bounding box center [570, 575] width 395 height 829
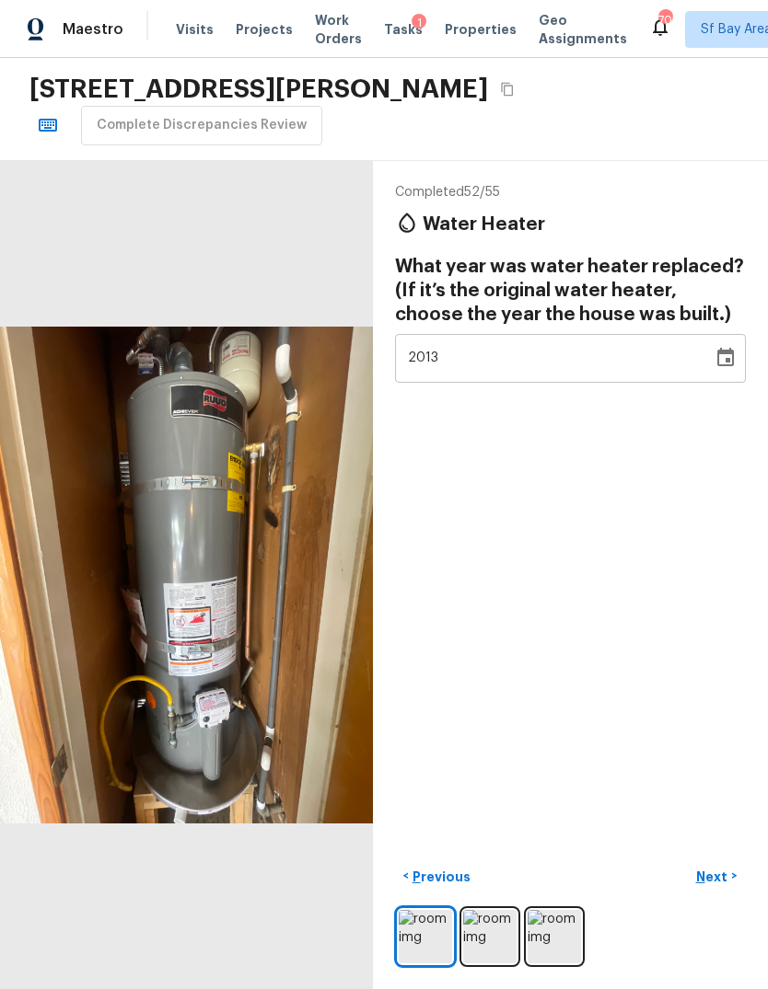
click at [715, 886] on p "Next" at bounding box center [713, 877] width 35 height 18
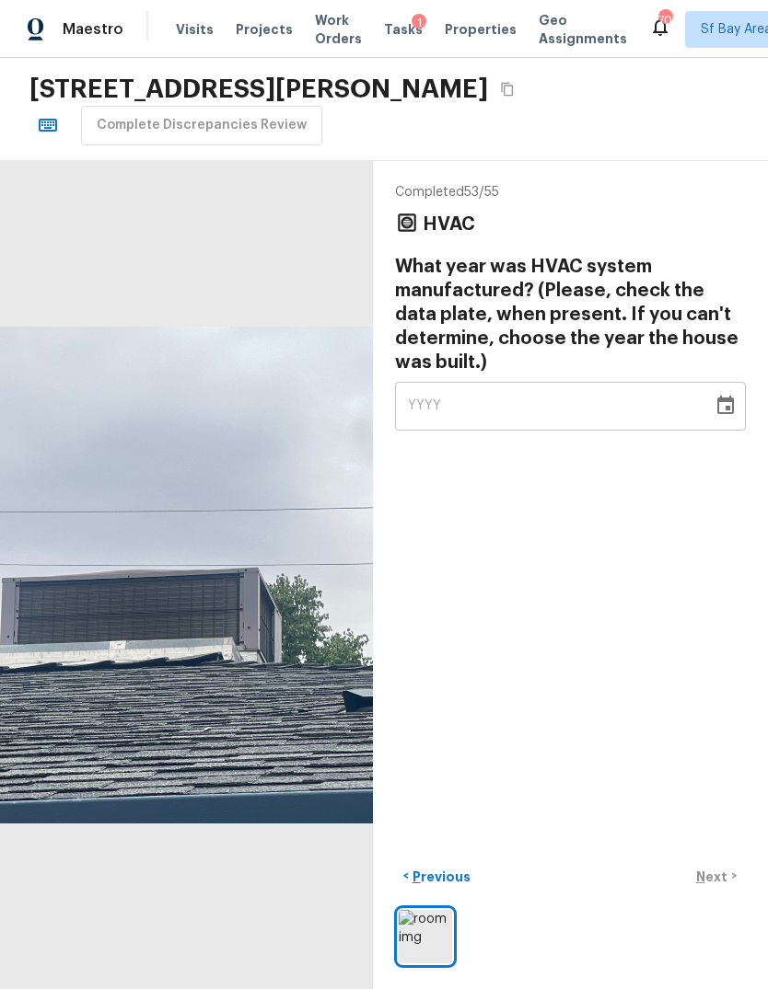
click at [514, 87] on icon "Copy Address" at bounding box center [507, 89] width 15 height 15
click at [501, 391] on div "YYYY" at bounding box center [554, 406] width 292 height 49
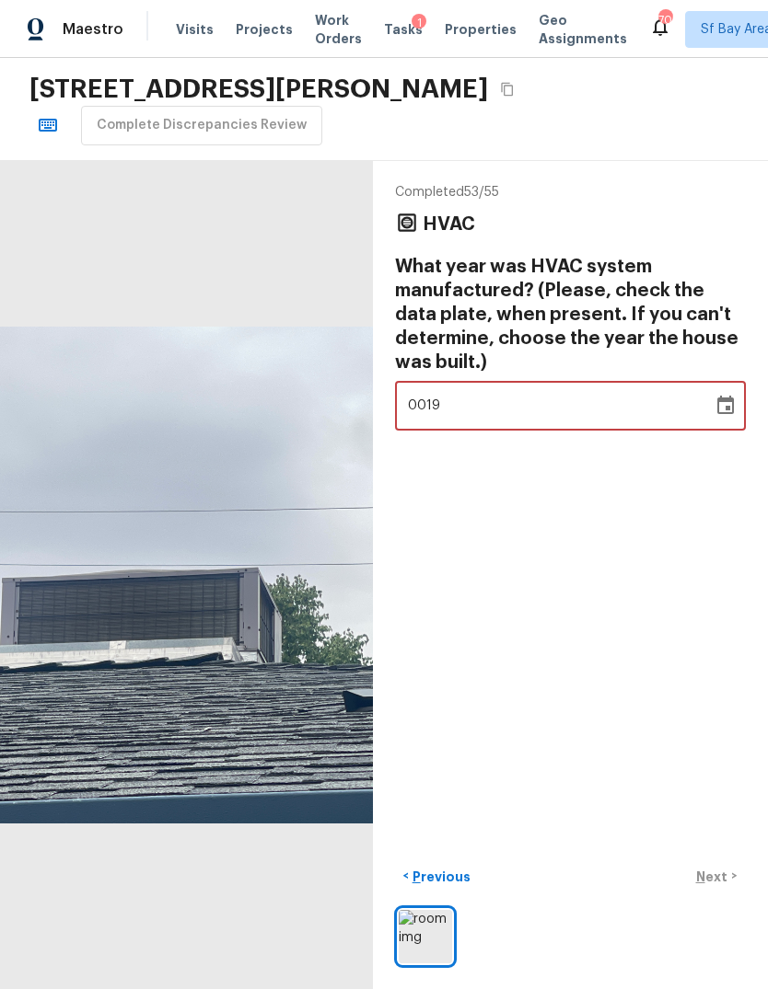
type input "1955"
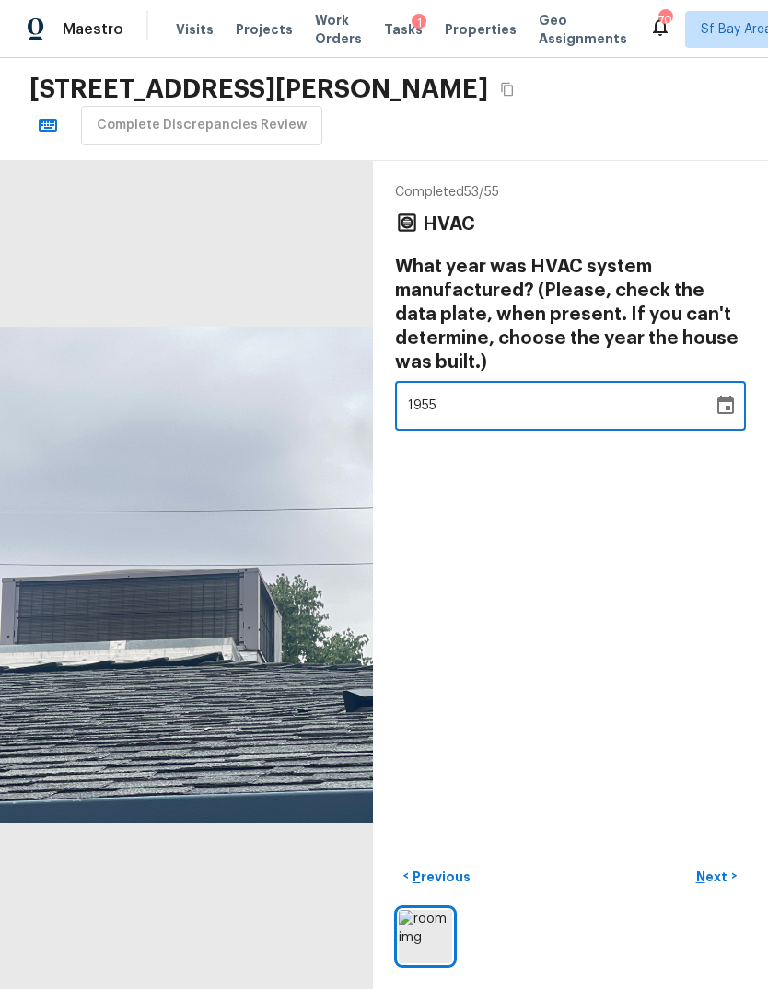
click at [648, 539] on div "Completed 53 / 55 HVAC What year was HVAC system manufactured? (Please, check t…" at bounding box center [570, 575] width 395 height 829
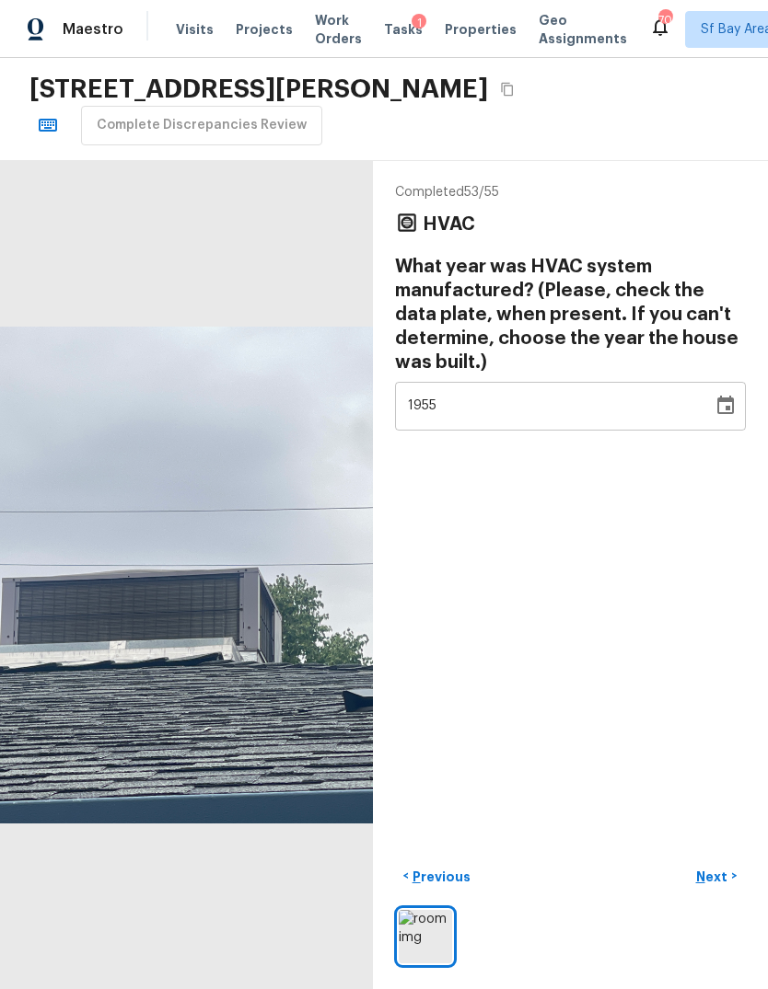
scroll to position [32, 0]
click at [722, 886] on p "Next" at bounding box center [713, 877] width 35 height 18
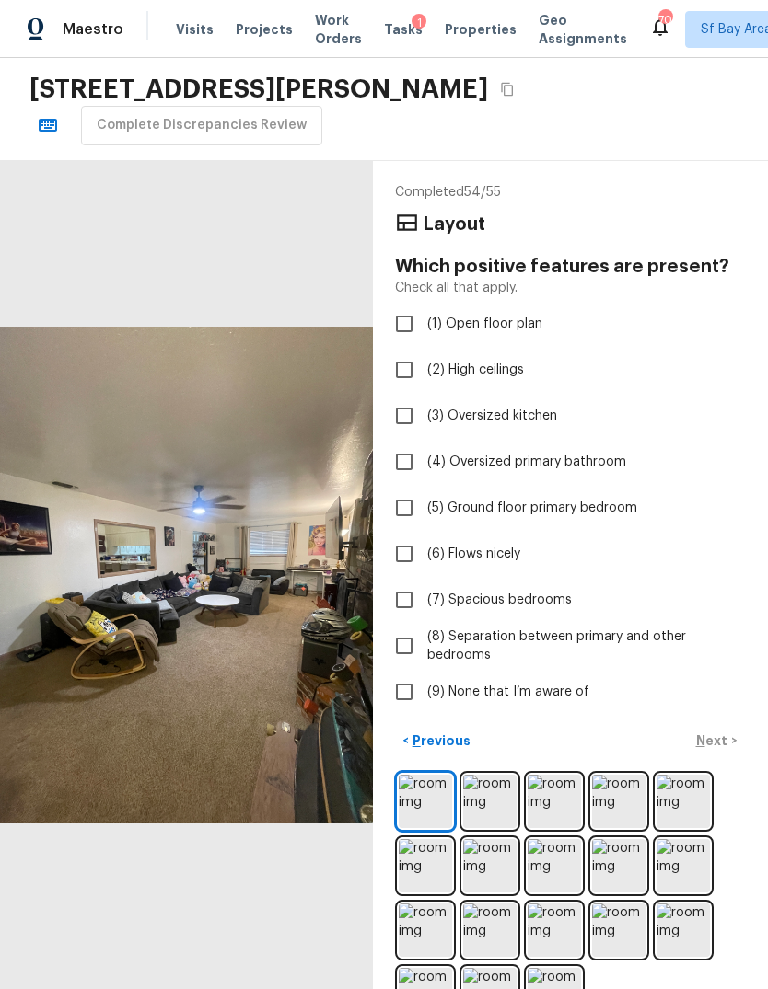
click at [533, 683] on span "(9) None that I’m aware of" at bounding box center [508, 692] width 162 height 18
click at [423, 673] on input "(9) None that I’m aware of" at bounding box center [404, 692] width 39 height 39
checkbox input "true"
click at [719, 748] on p "Next" at bounding box center [713, 741] width 35 height 18
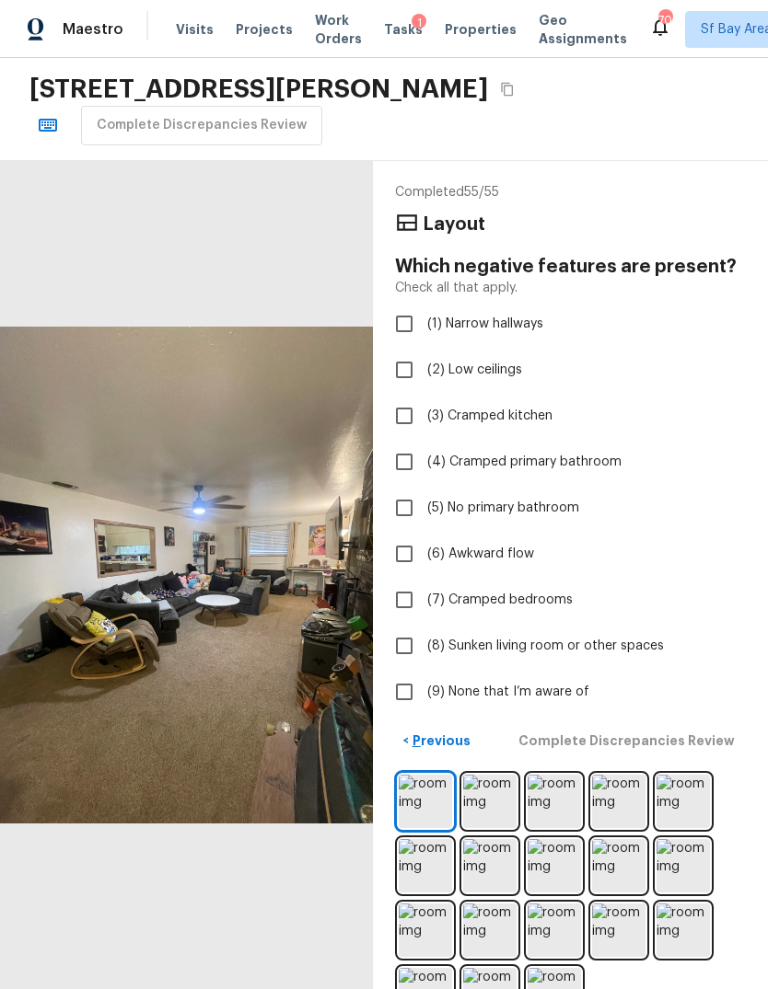
scroll to position [0, 0]
click at [399, 686] on input "(9) None that I’m aware of" at bounding box center [404, 692] width 39 height 39
checkbox input "true"
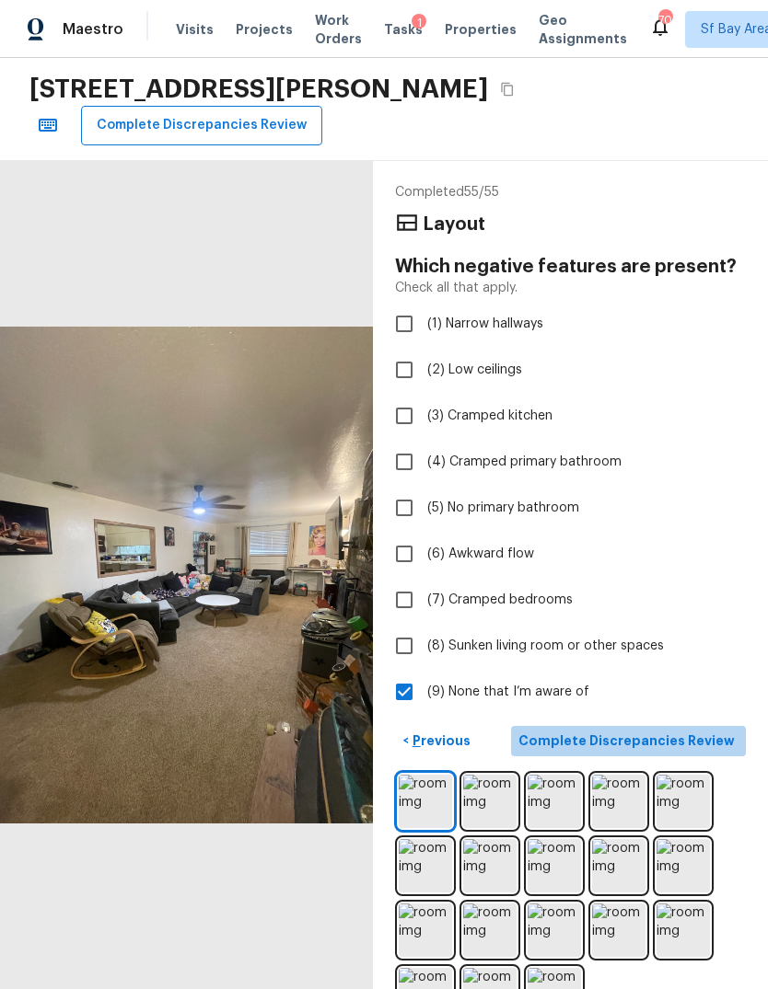
click at [689, 750] on p "Complete Discrepancies Review" at bounding box center [628, 741] width 220 height 18
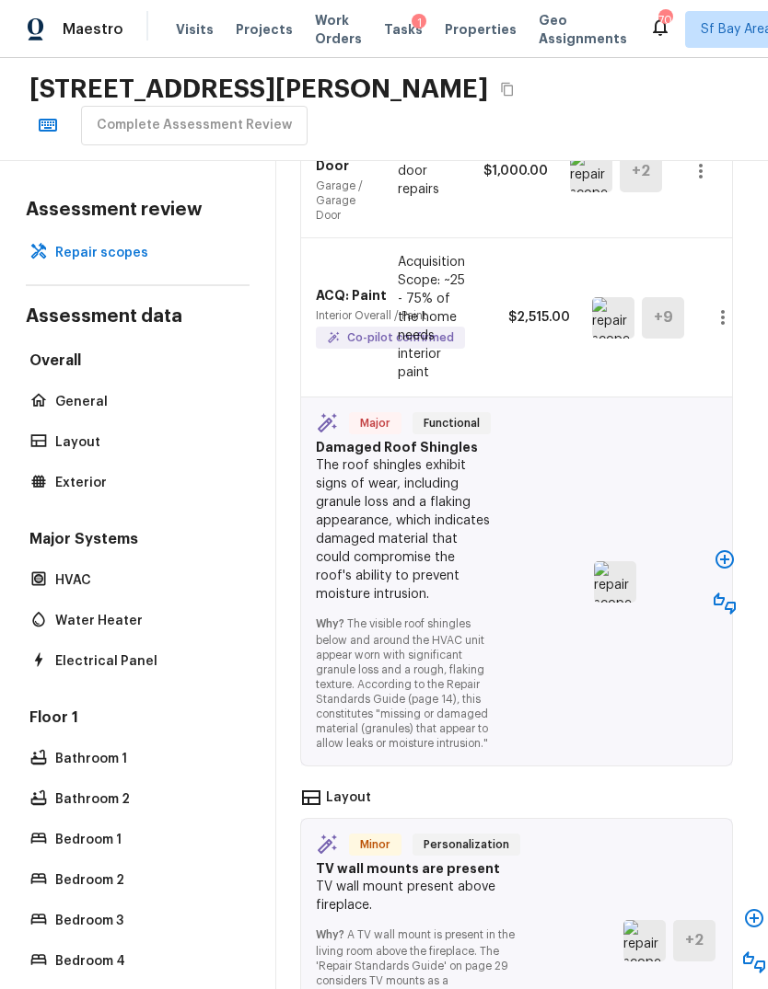
scroll to position [478, 6]
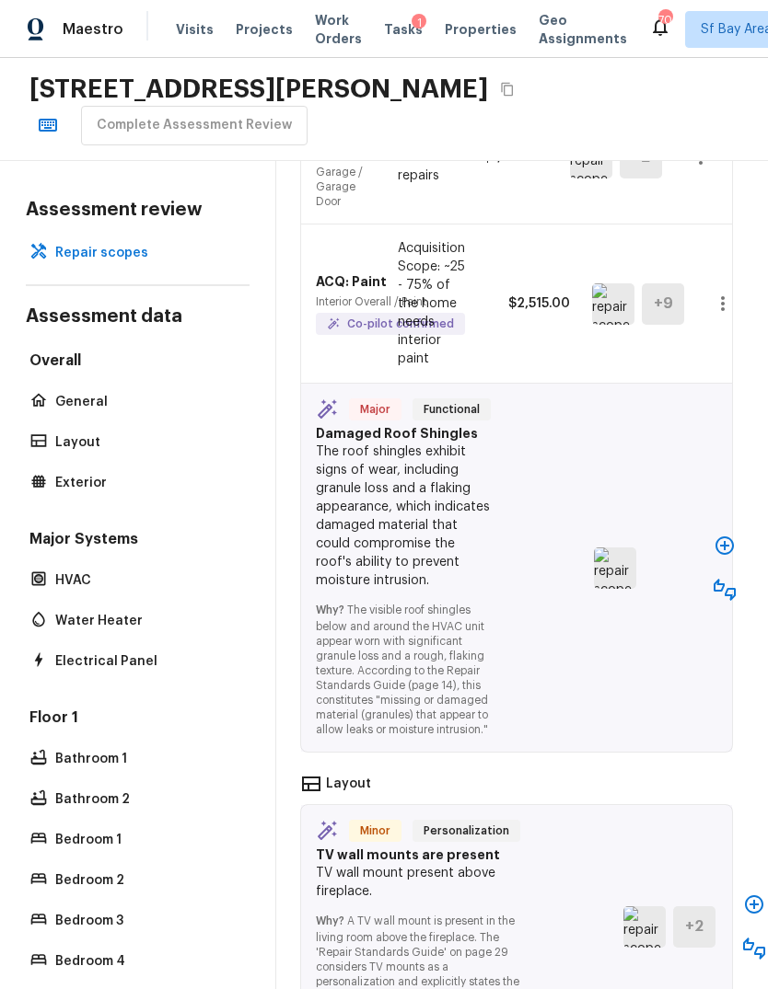
click at [615, 561] on img at bounding box center [615, 568] width 42 height 41
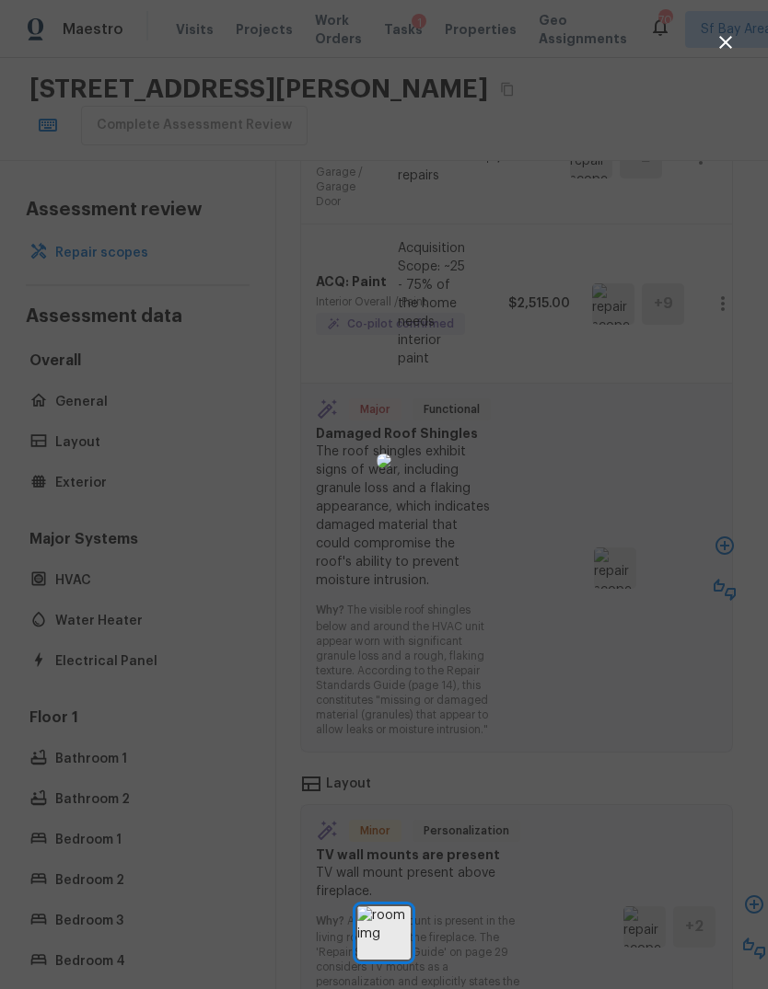
click at [746, 102] on div at bounding box center [384, 460] width 768 height 862
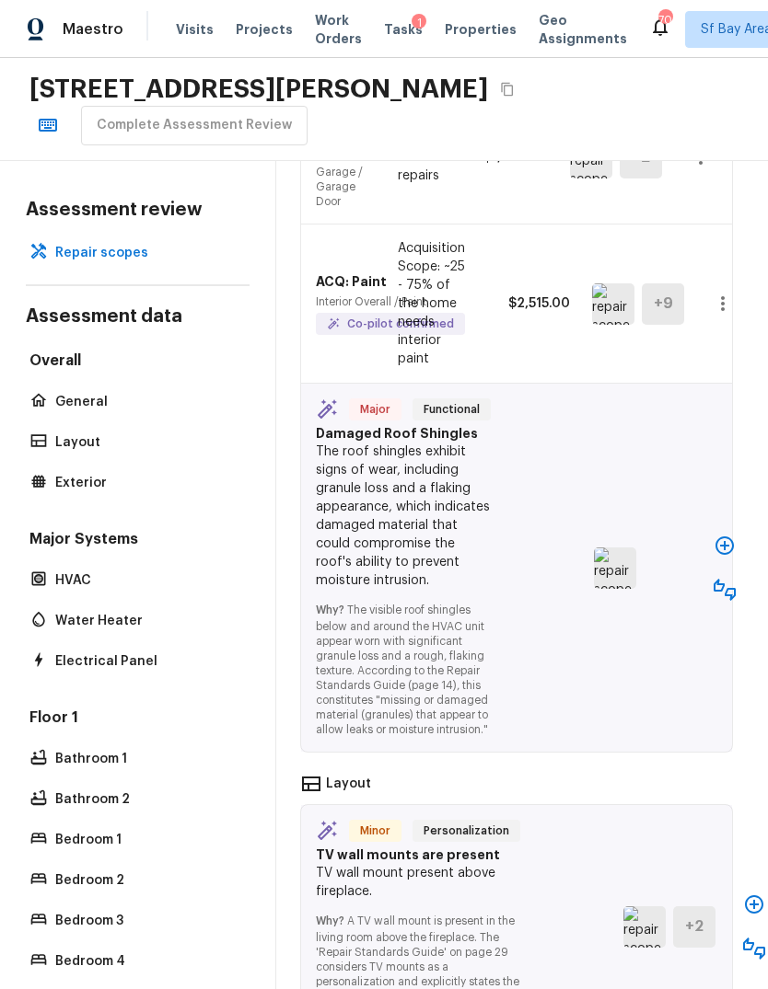
click at [713, 579] on icon "button" at bounding box center [724, 590] width 22 height 22
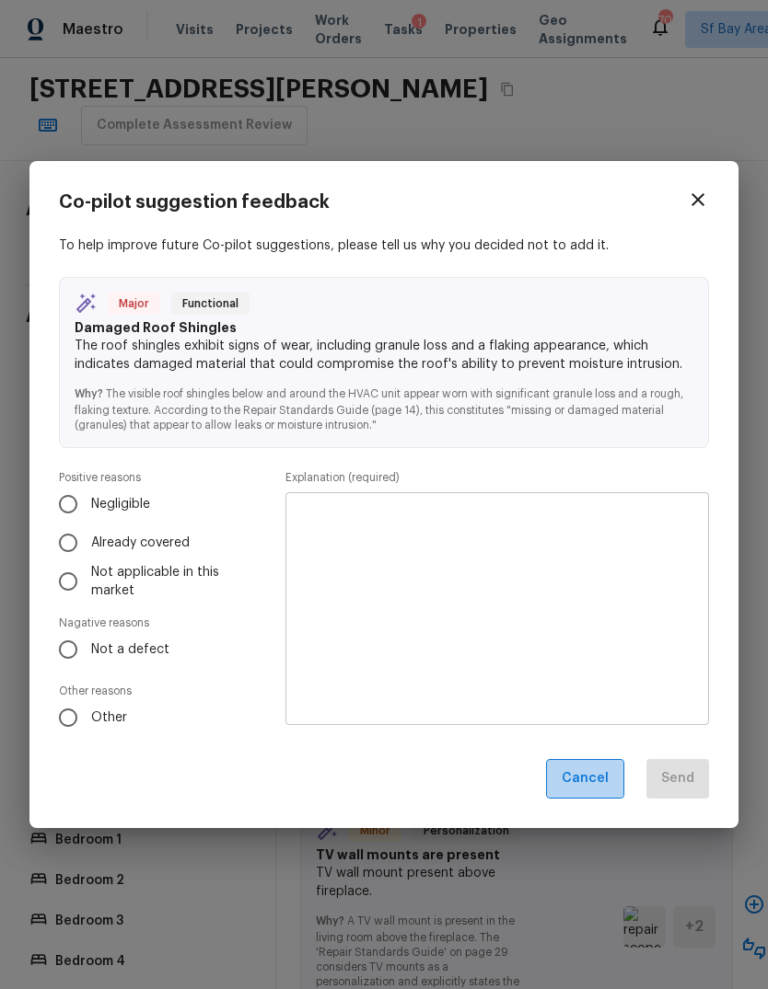
click at [597, 783] on button "Cancel" at bounding box center [585, 779] width 78 height 40
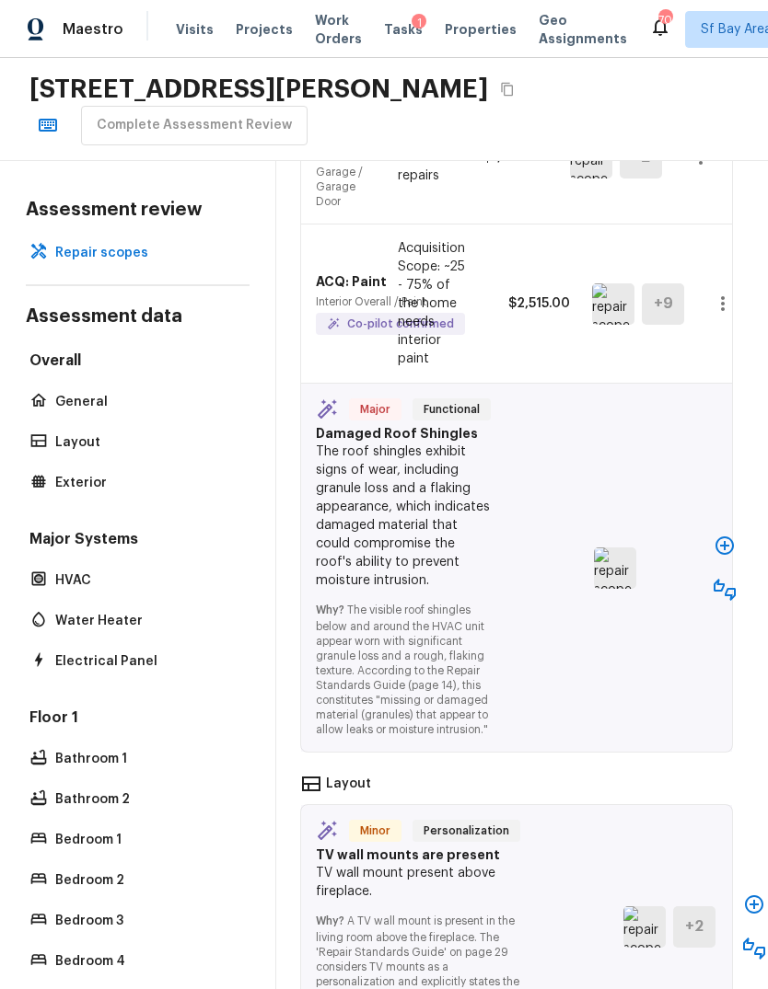
click at [719, 537] on icon "button" at bounding box center [724, 546] width 18 height 18
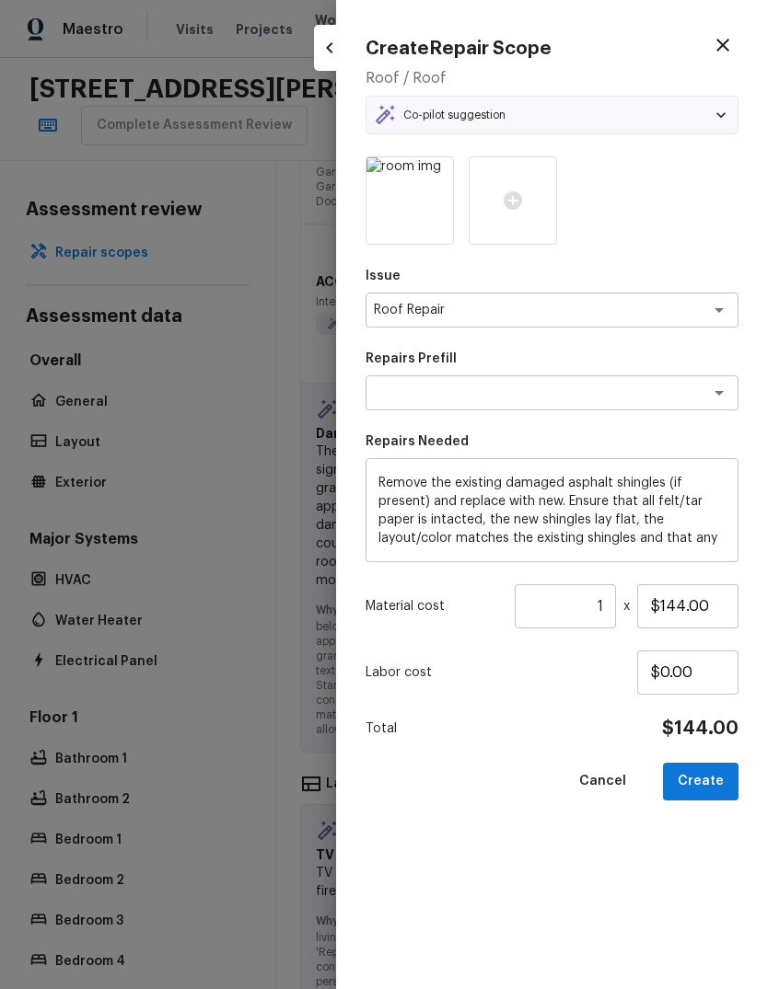
type textarea "Roof Patching (Asphalt shingle)"
click at [609, 604] on input "1" at bounding box center [565, 606] width 101 height 44
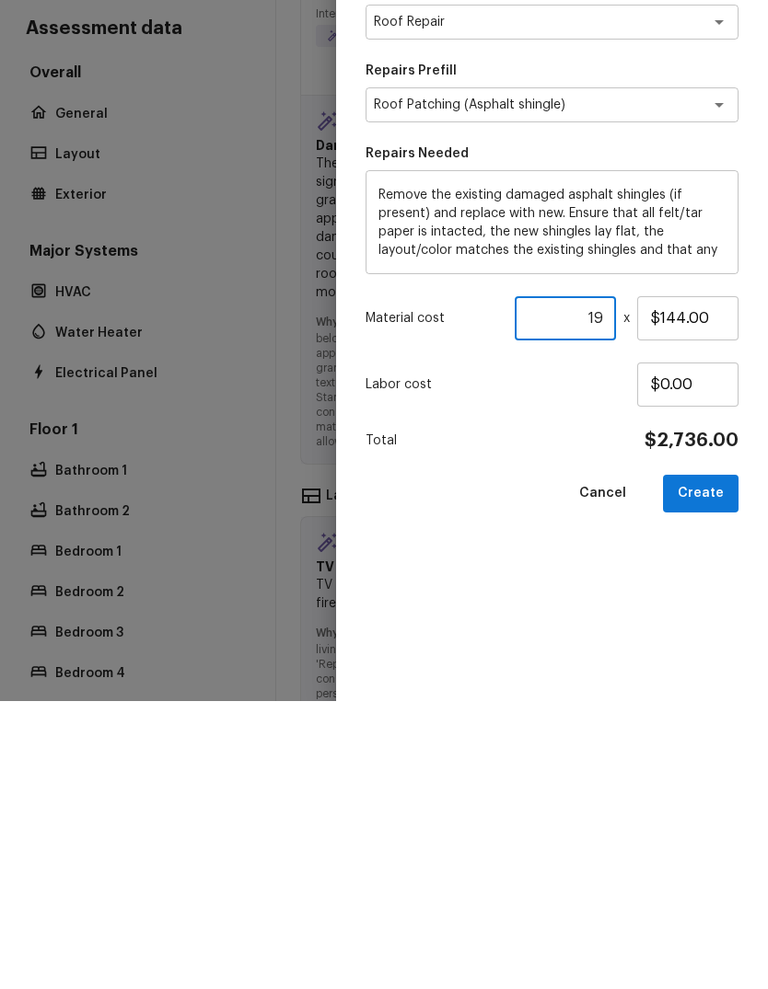
type input "1"
click at [714, 763] on button "Create" at bounding box center [700, 782] width 75 height 38
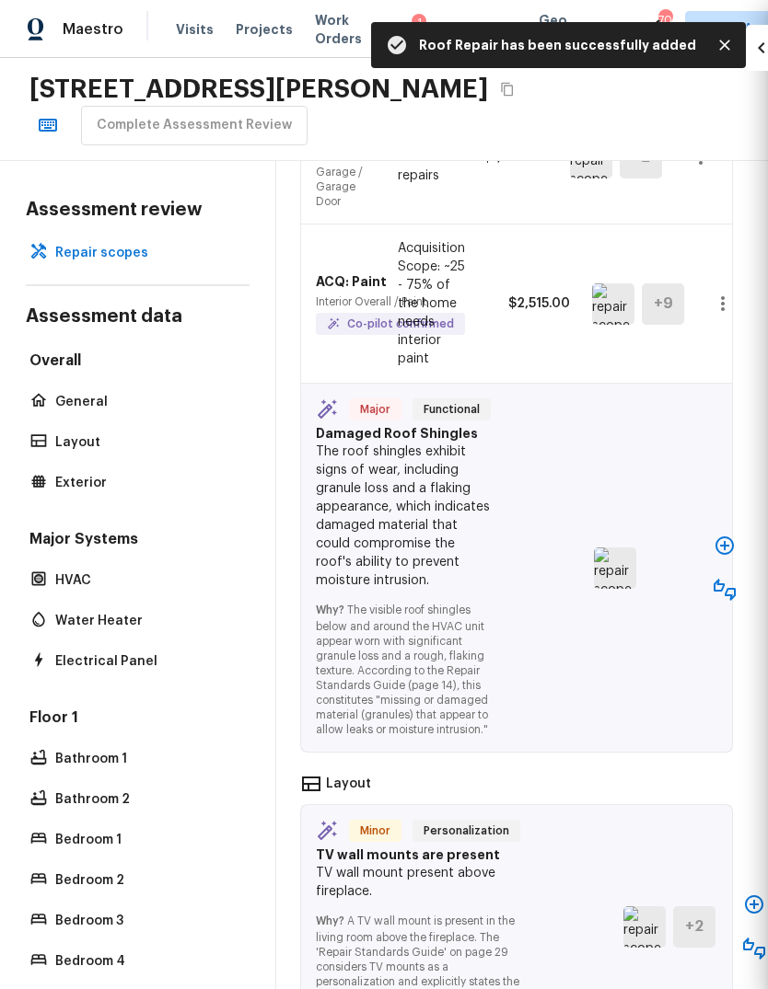
type input "1"
type input "$0.00"
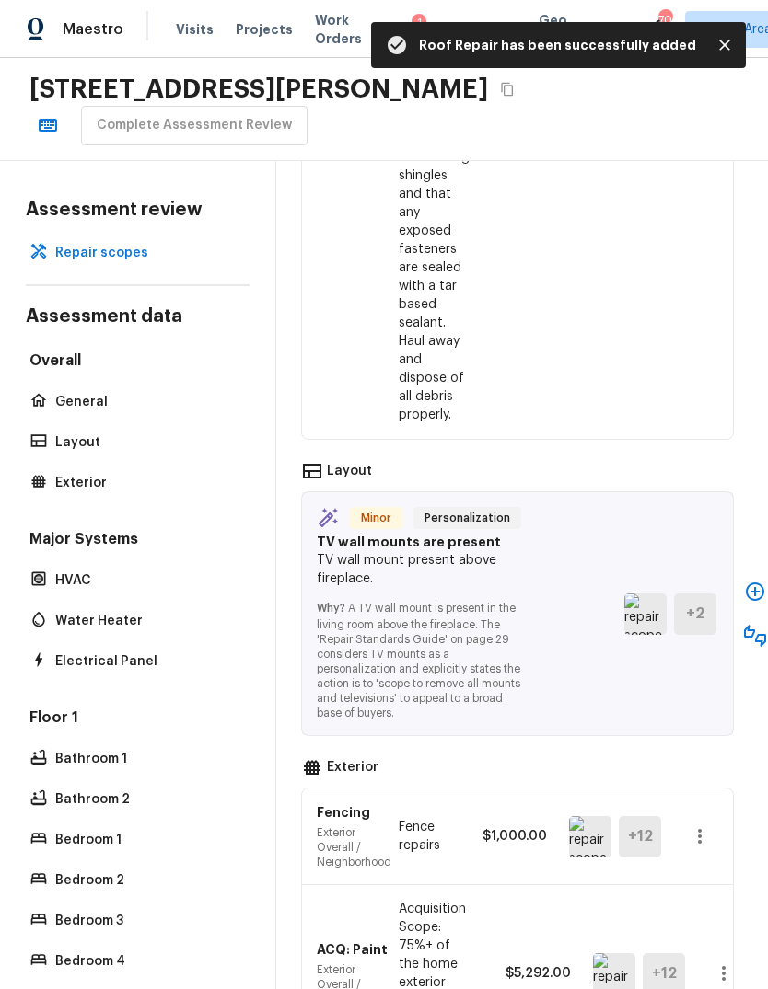
scroll to position [1042, 5]
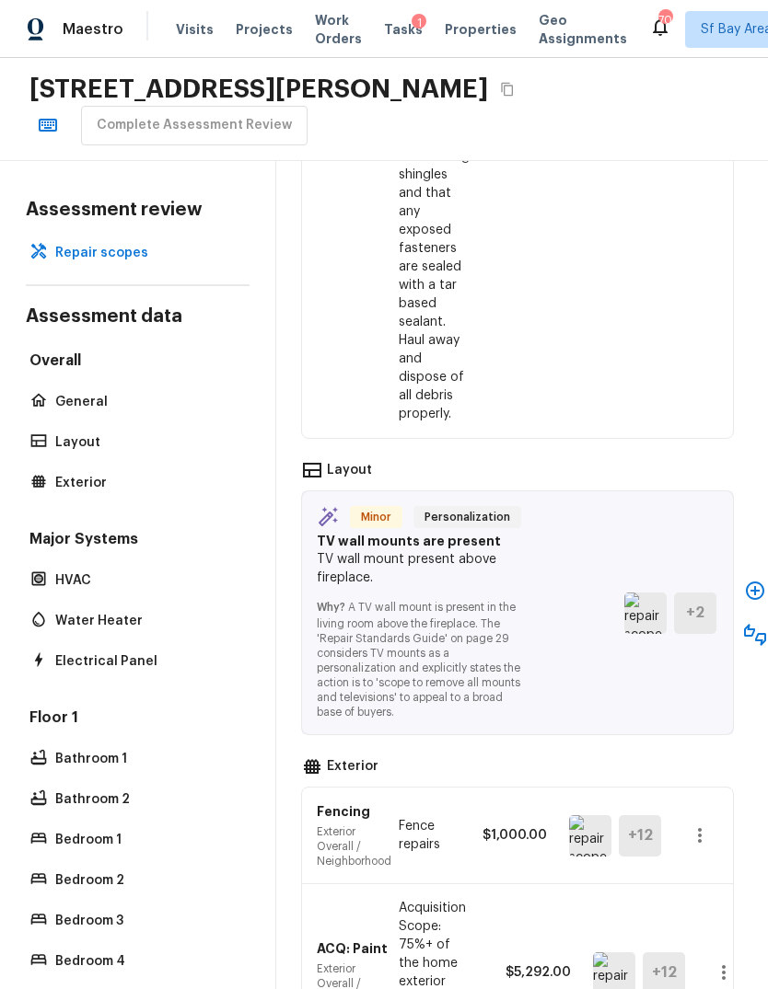
click at [744, 580] on icon "button" at bounding box center [755, 591] width 22 height 22
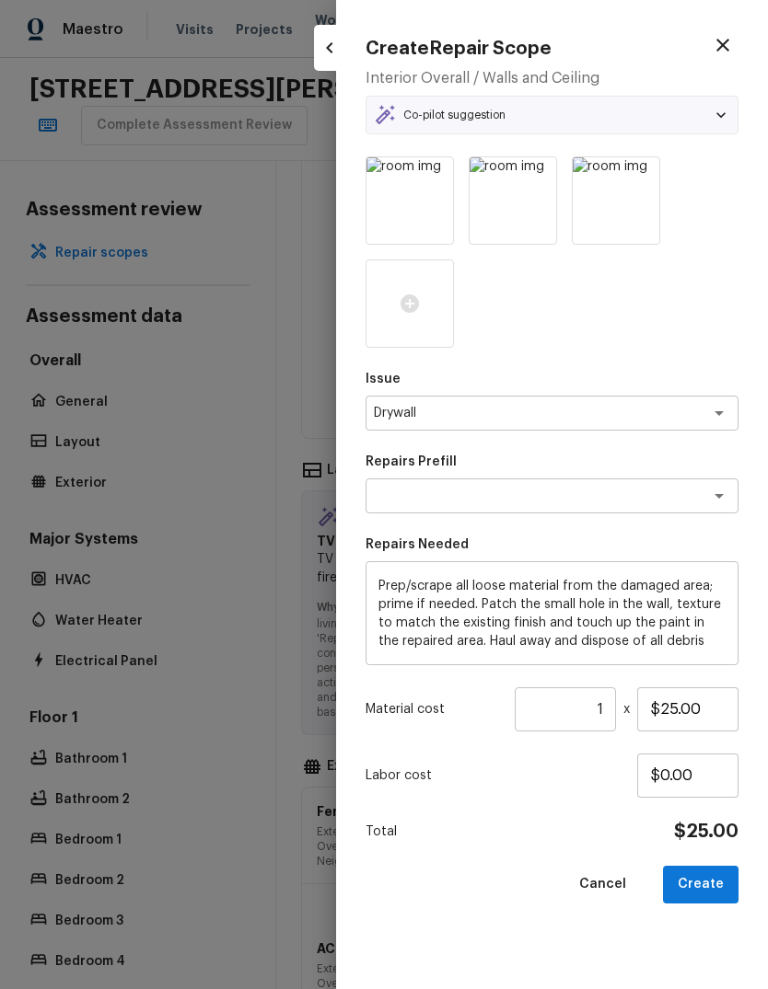
type textarea "Patch Small Hole in Drywall"
click at [610, 704] on input "1" at bounding box center [565, 710] width 101 height 44
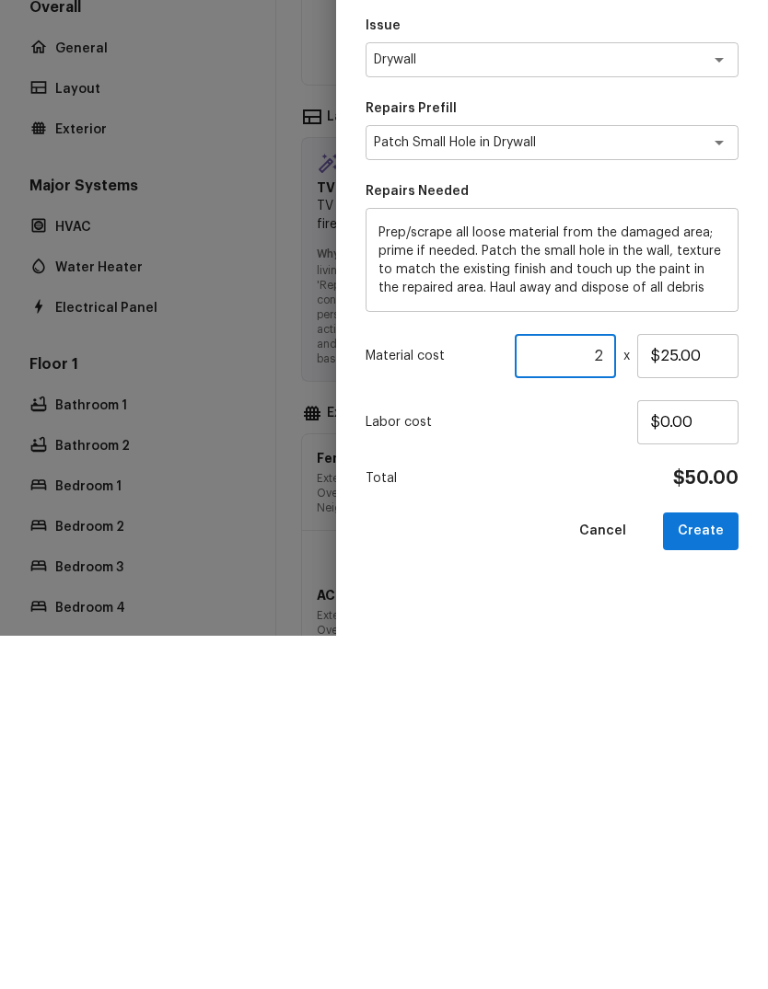
click at [722, 866] on button "Create" at bounding box center [700, 885] width 75 height 38
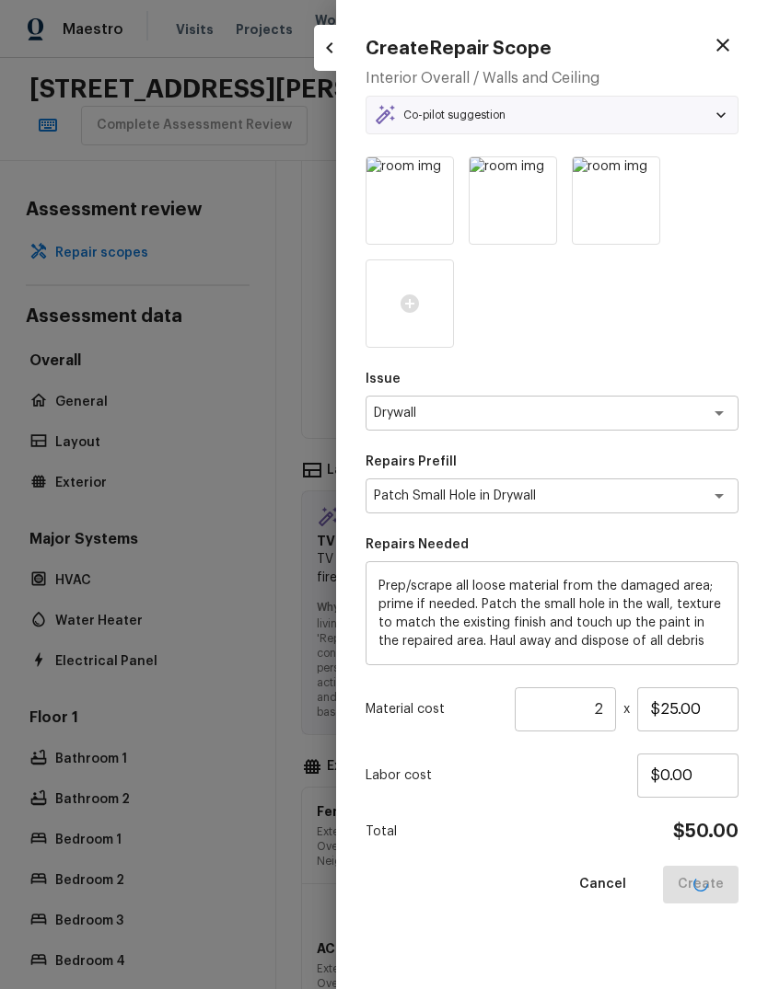
type input "1"
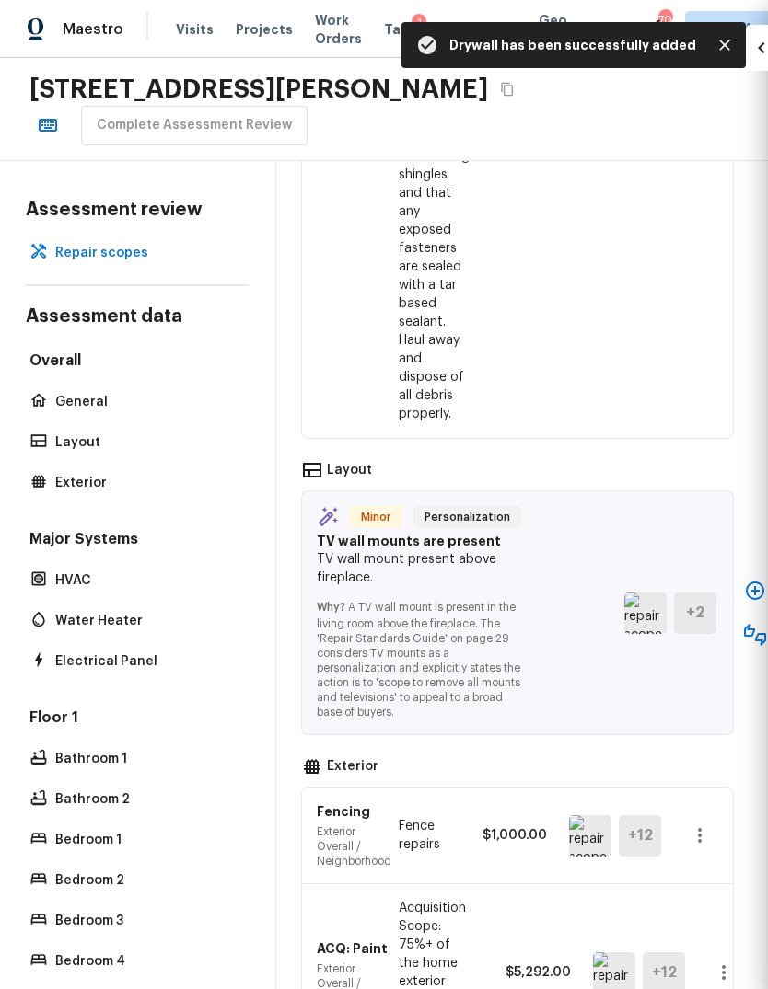
type input "$0.00"
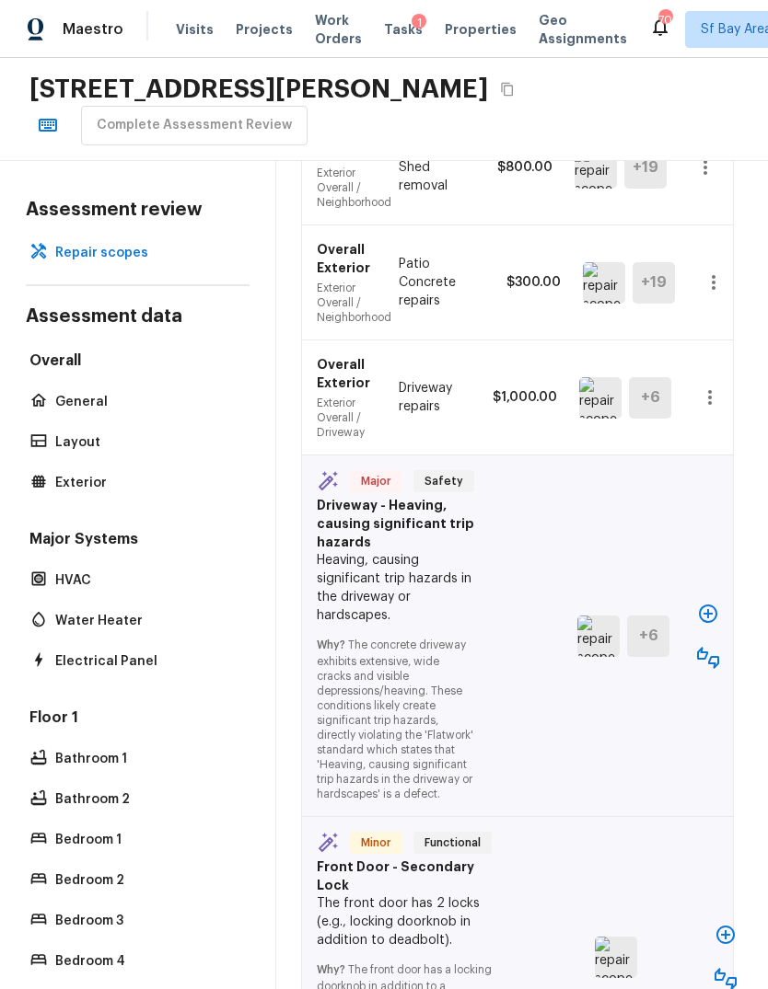
scroll to position [2933, 5]
click at [705, 603] on icon "button" at bounding box center [708, 614] width 22 height 22
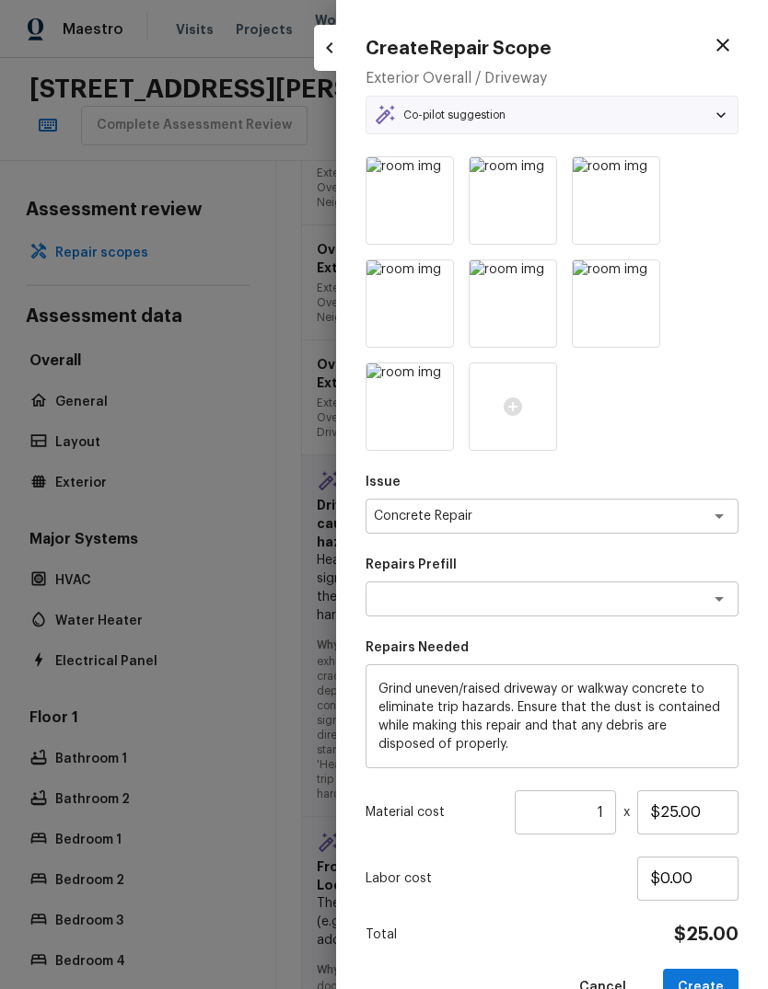
type textarea "Grind Concrete Tripping Hazard"
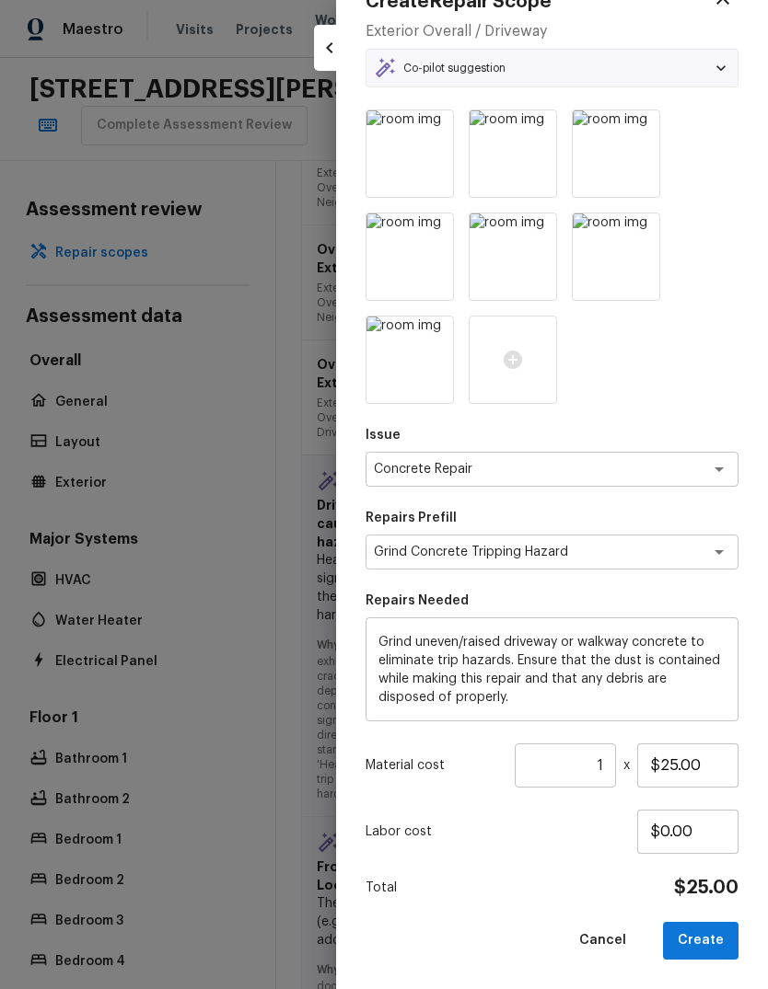
scroll to position [46, 0]
click at [607, 765] on input "1" at bounding box center [565, 767] width 101 height 44
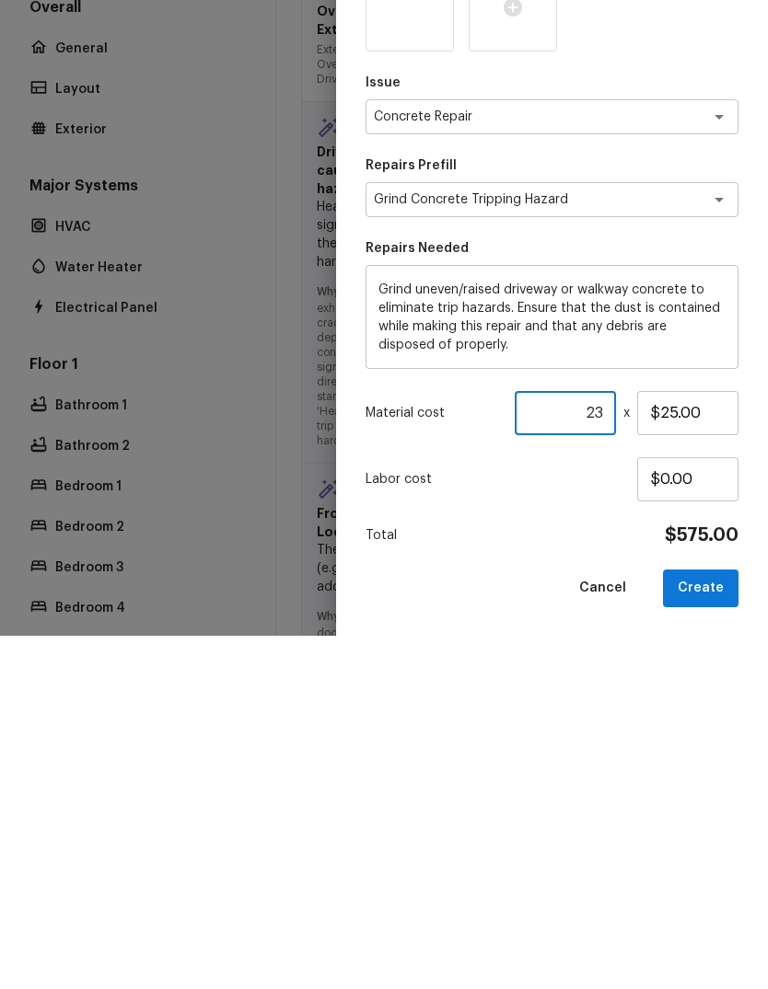
type input "23"
click at [712, 923] on button "Create" at bounding box center [700, 942] width 75 height 38
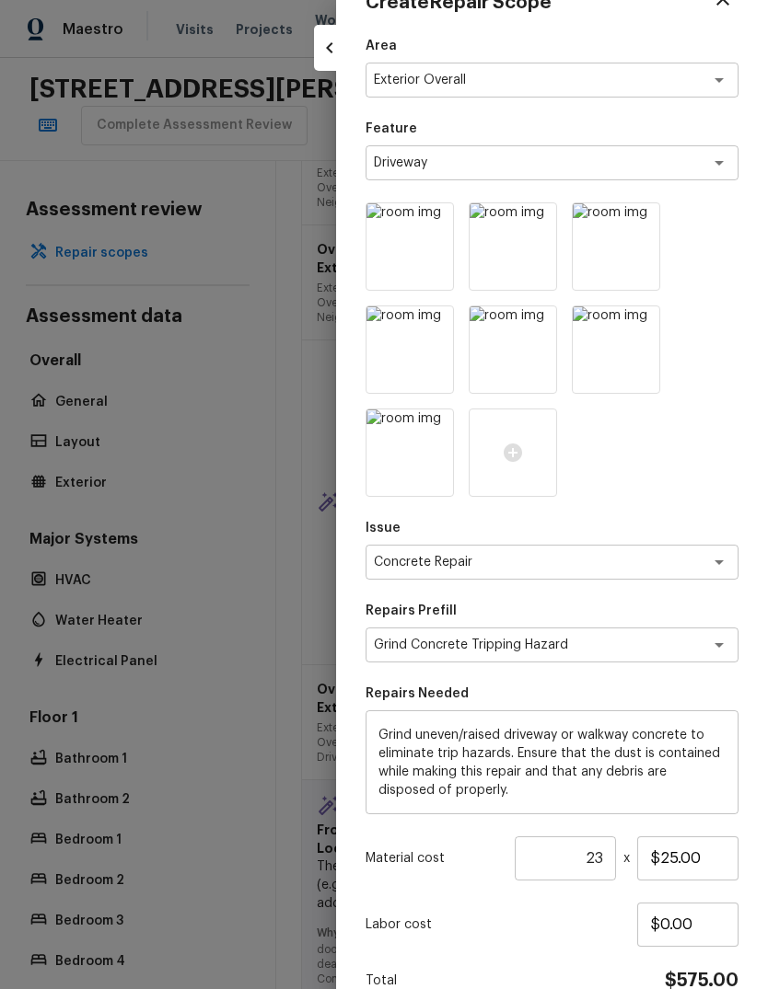
type input "1"
type input "$0.00"
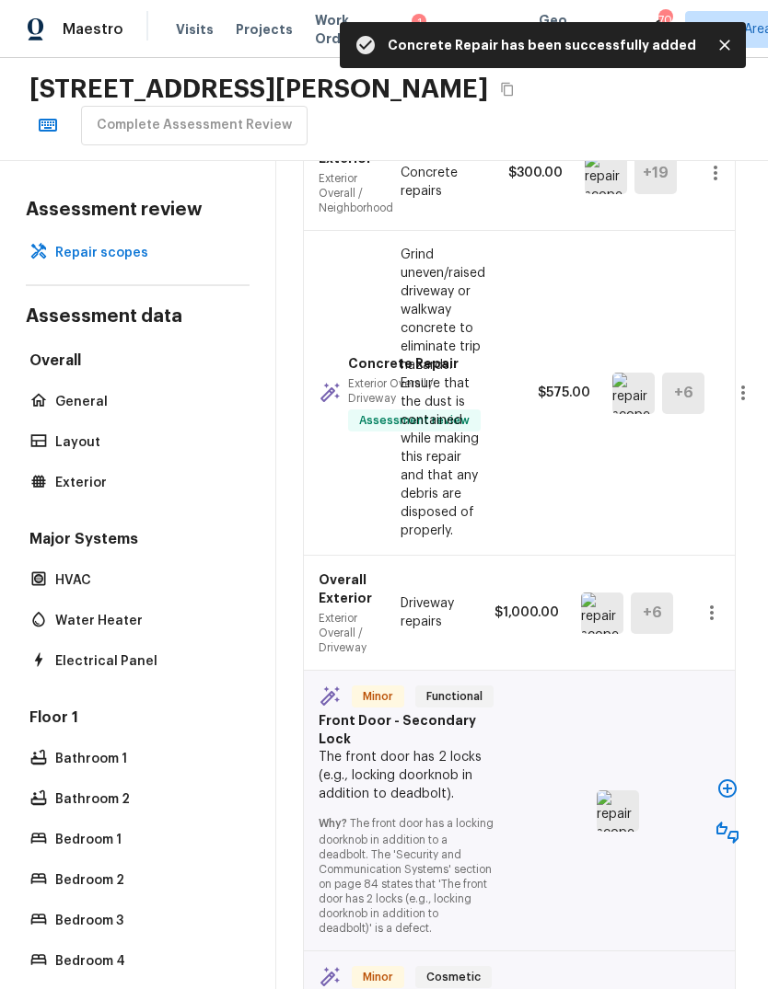
scroll to position [3052, 3]
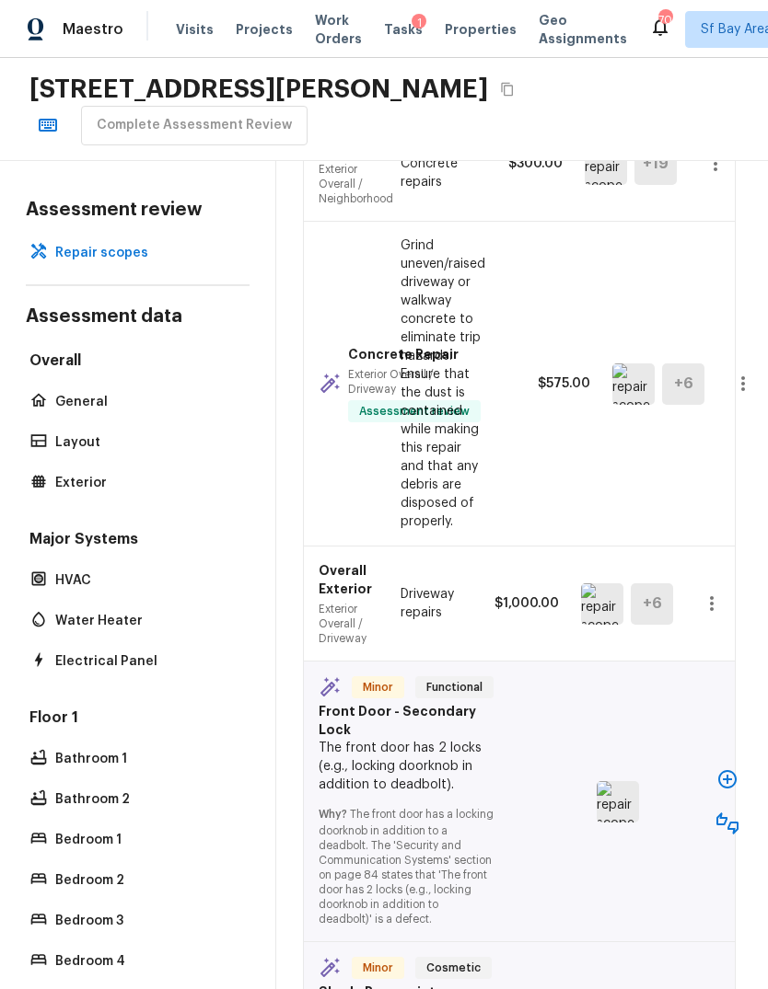
click at [611, 781] on img at bounding box center [617, 801] width 42 height 41
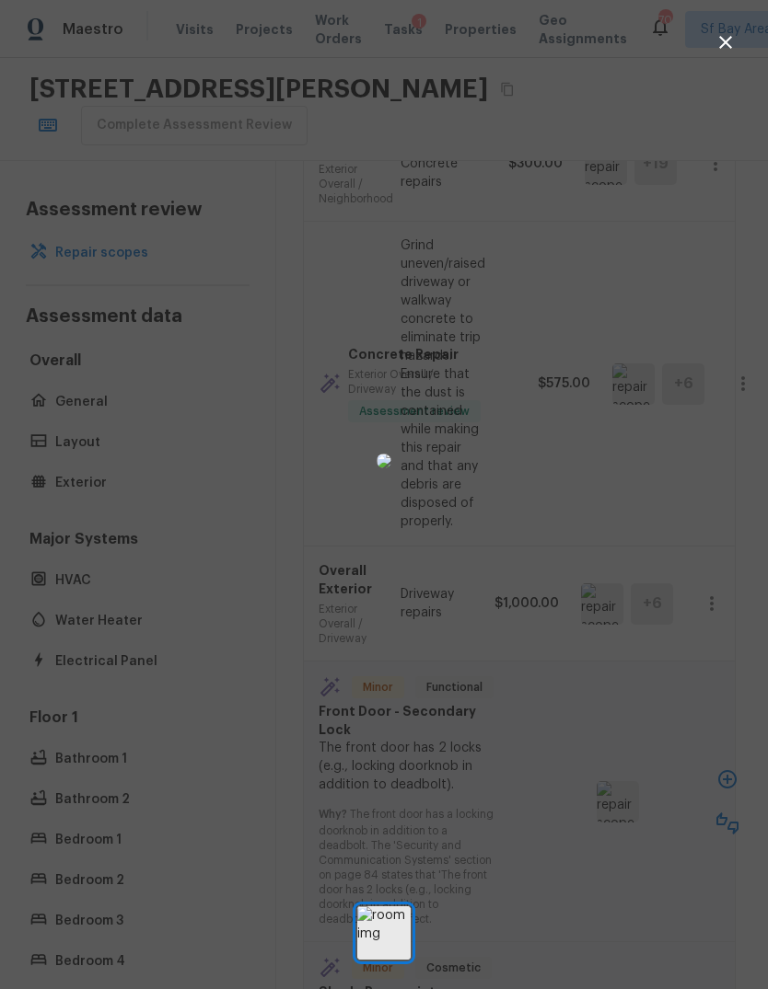
click at [383, 947] on img at bounding box center [383, 933] width 53 height 53
click at [646, 652] on div at bounding box center [384, 460] width 768 height 862
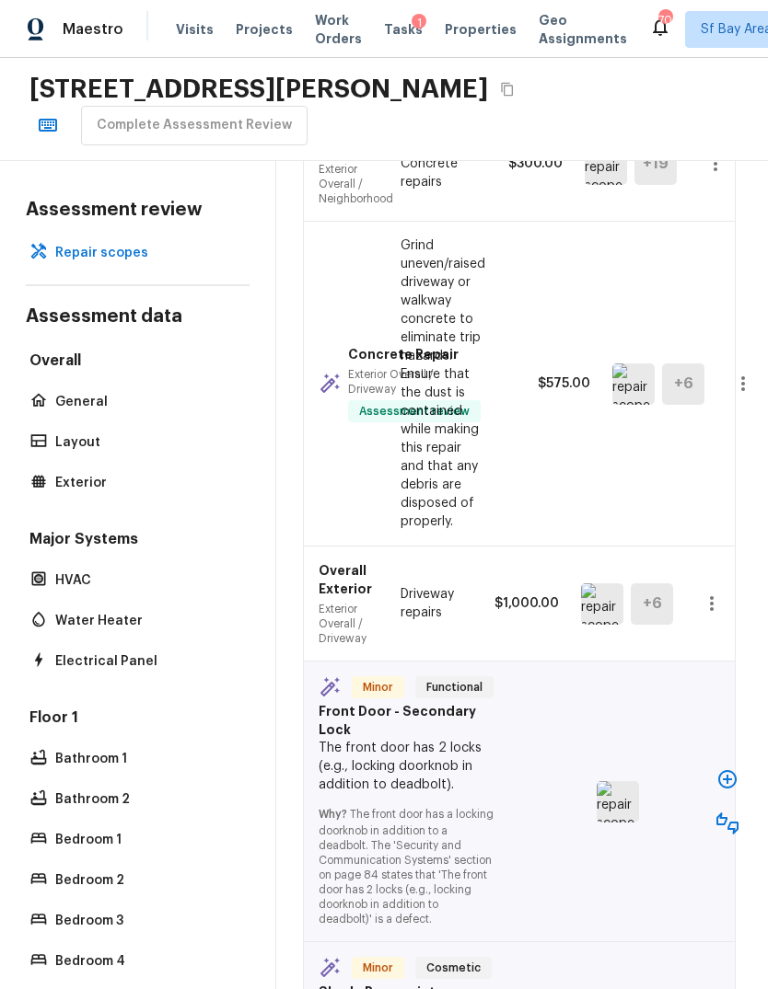
click at [736, 813] on icon "button" at bounding box center [727, 824] width 22 height 22
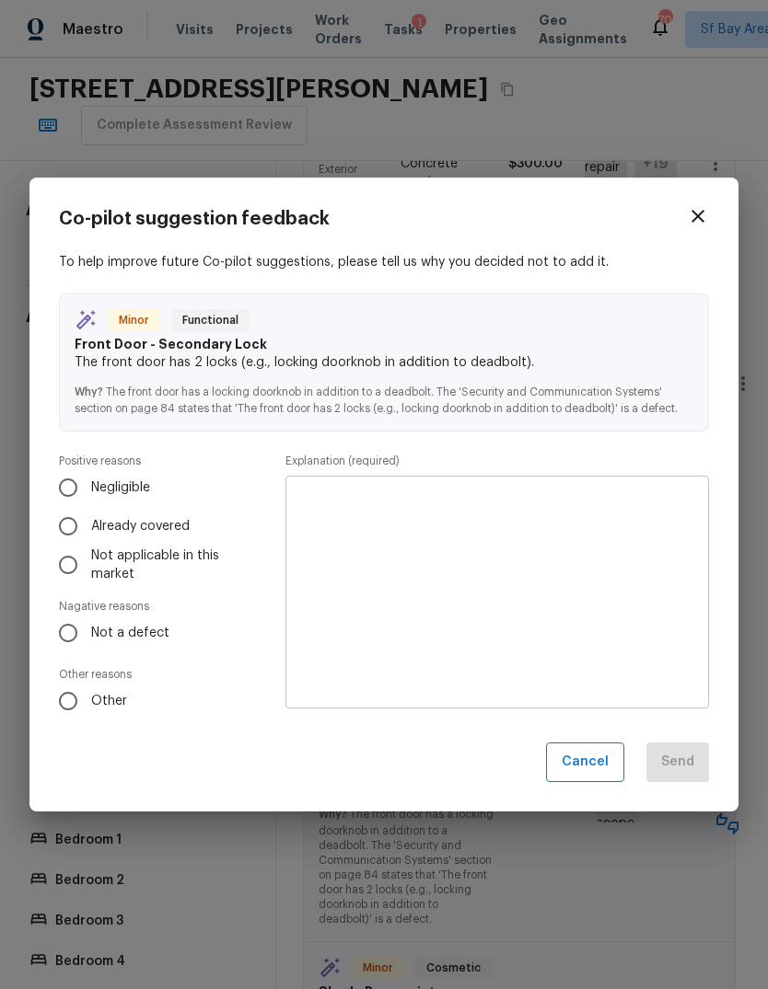
click at [67, 528] on input "Already covered" at bounding box center [68, 526] width 39 height 39
radio input "true"
click at [382, 492] on textarea at bounding box center [497, 593] width 398 height 202
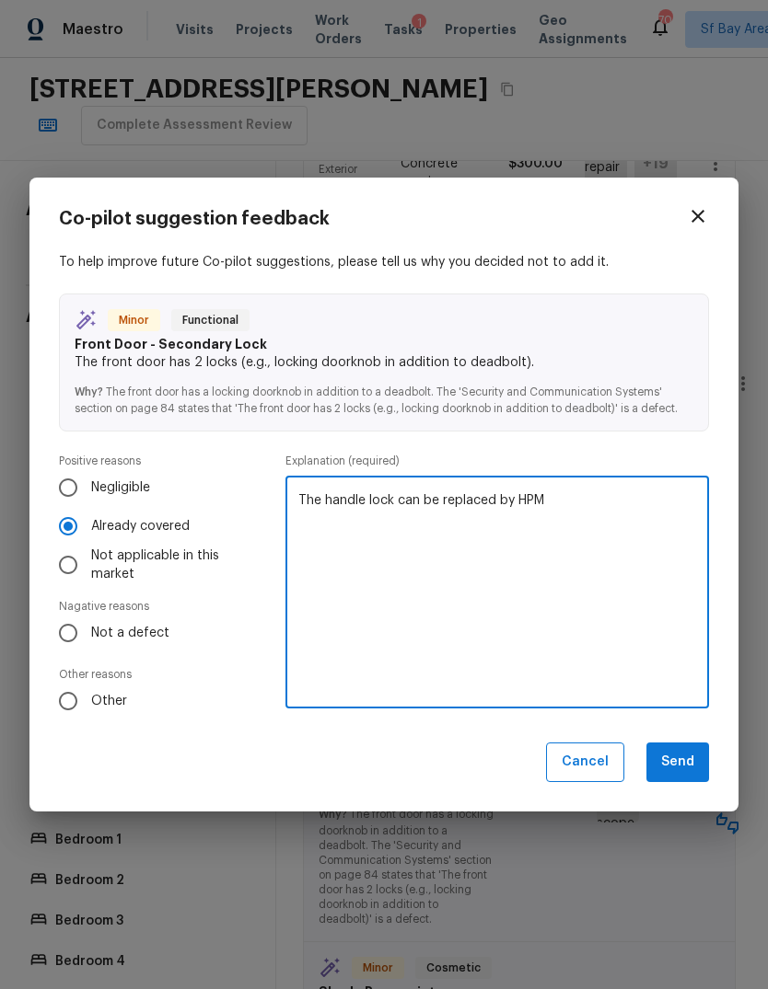
type textarea "The handle lock can be replaced by HPM"
click at [596, 447] on div "To help improve future Co-pilot suggestions, please tell us why you decided not…" at bounding box center [384, 487] width 650 height 468
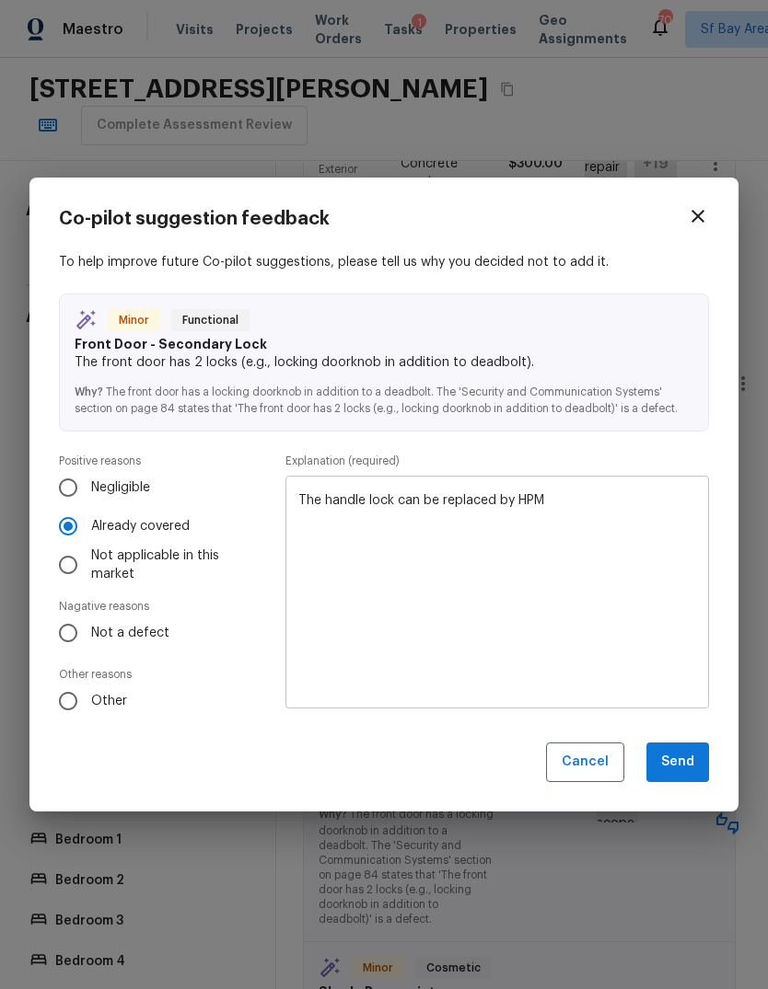
click at [687, 772] on button "Send" at bounding box center [677, 763] width 63 height 40
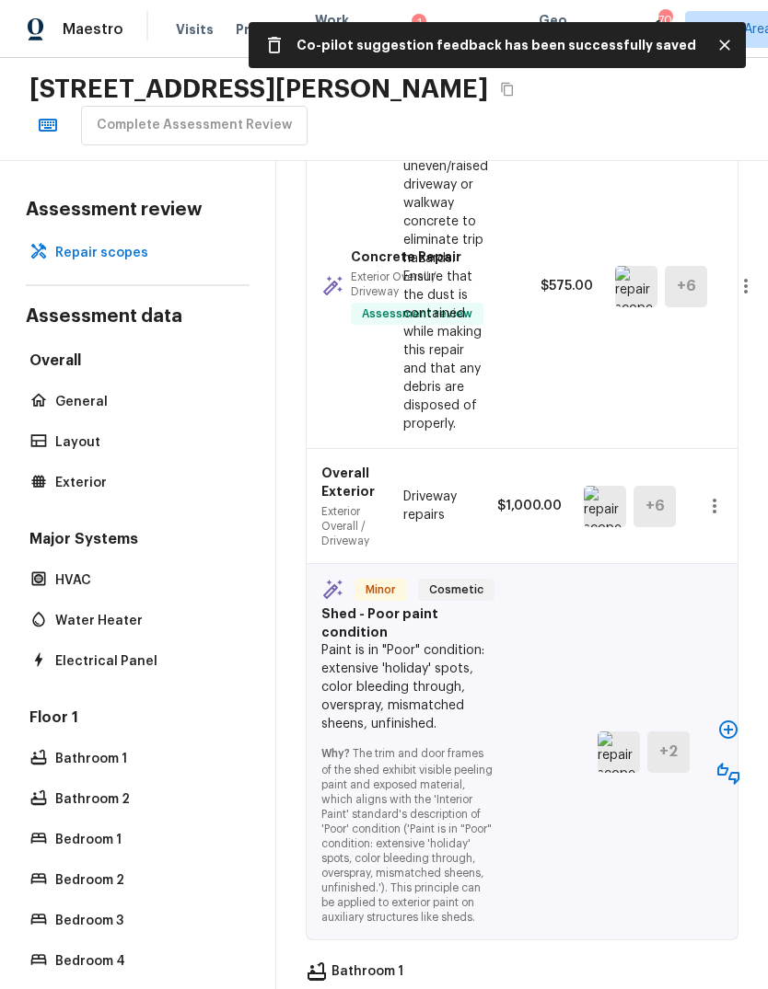
scroll to position [3152, 0]
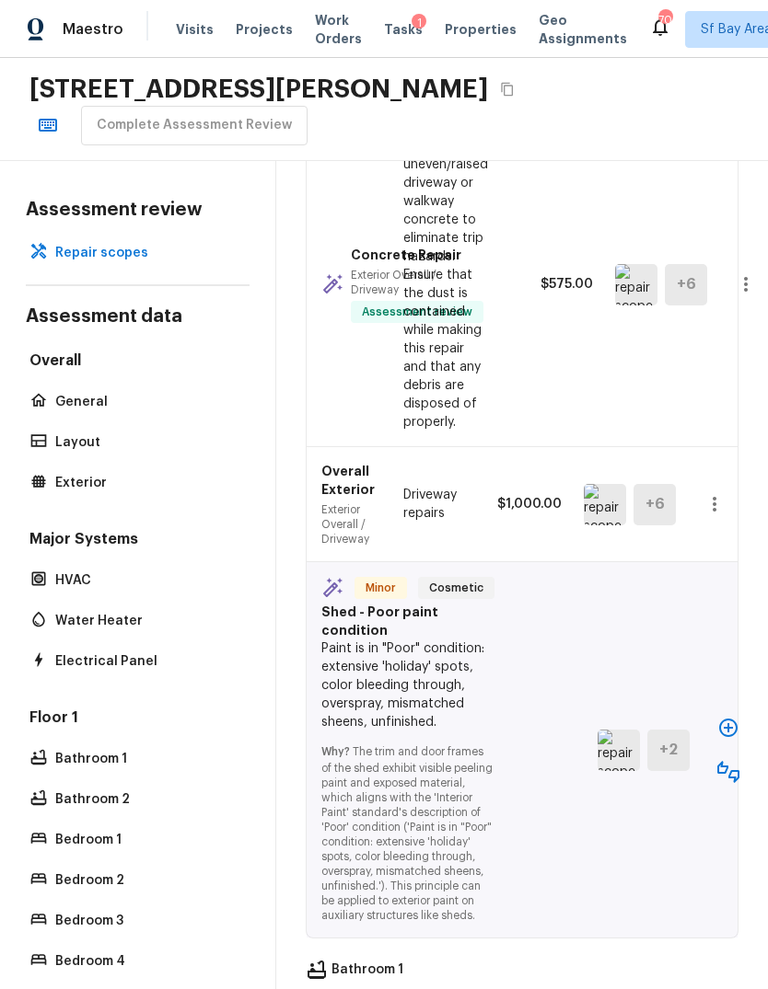
click at [726, 719] on icon "button" at bounding box center [728, 728] width 18 height 18
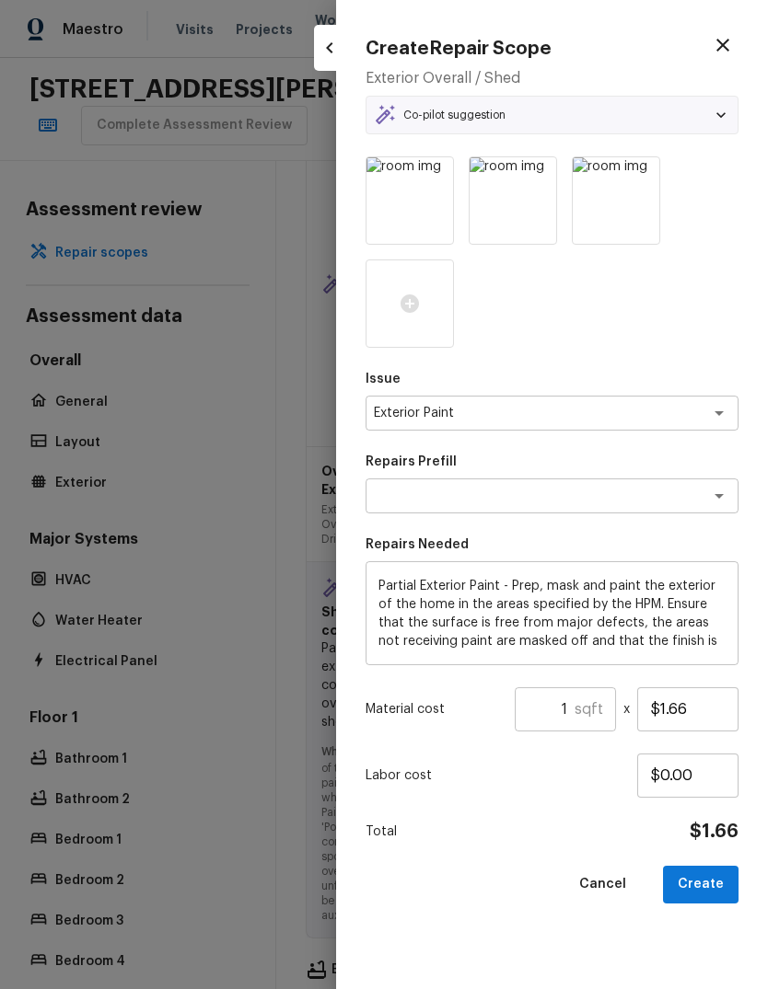
type textarea "Partial Exterior Paint LABOR ONLY"
click at [574, 706] on input "1" at bounding box center [545, 710] width 60 height 44
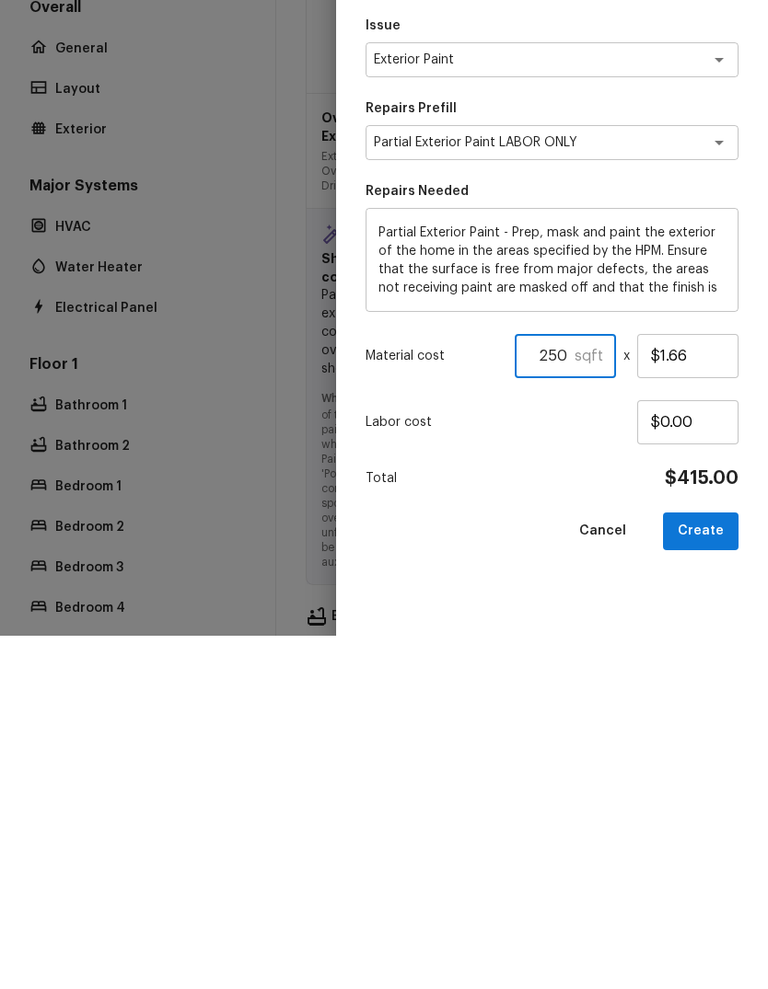
type input "250"
click at [713, 866] on button "Create" at bounding box center [700, 885] width 75 height 38
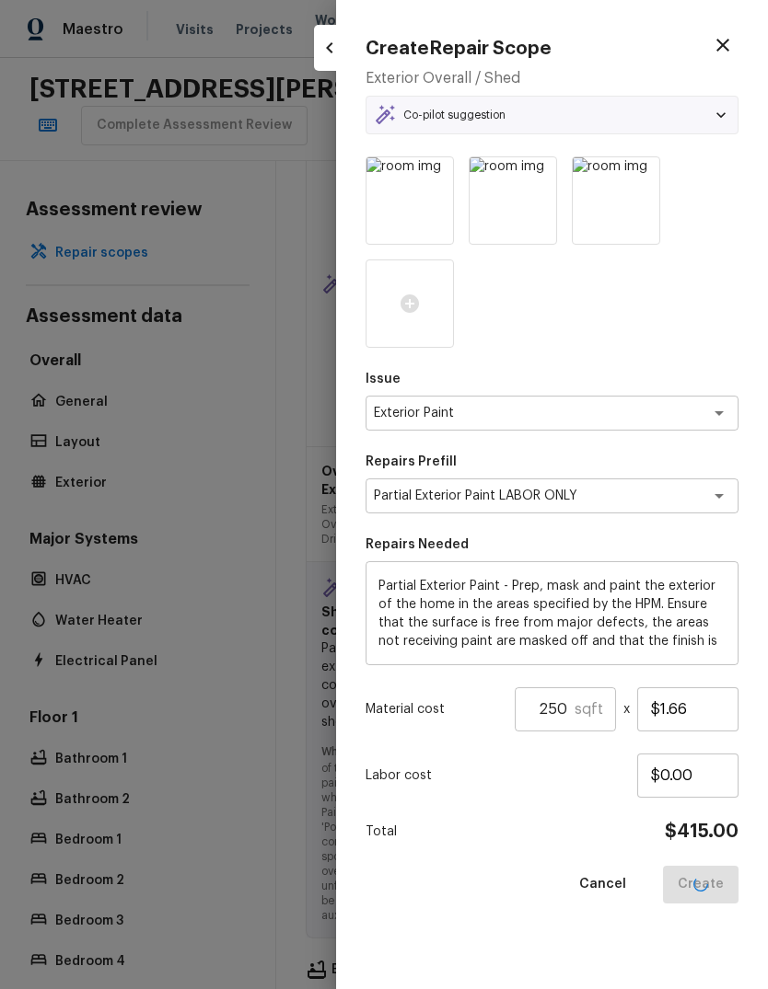
type input "1"
type input "$0.00"
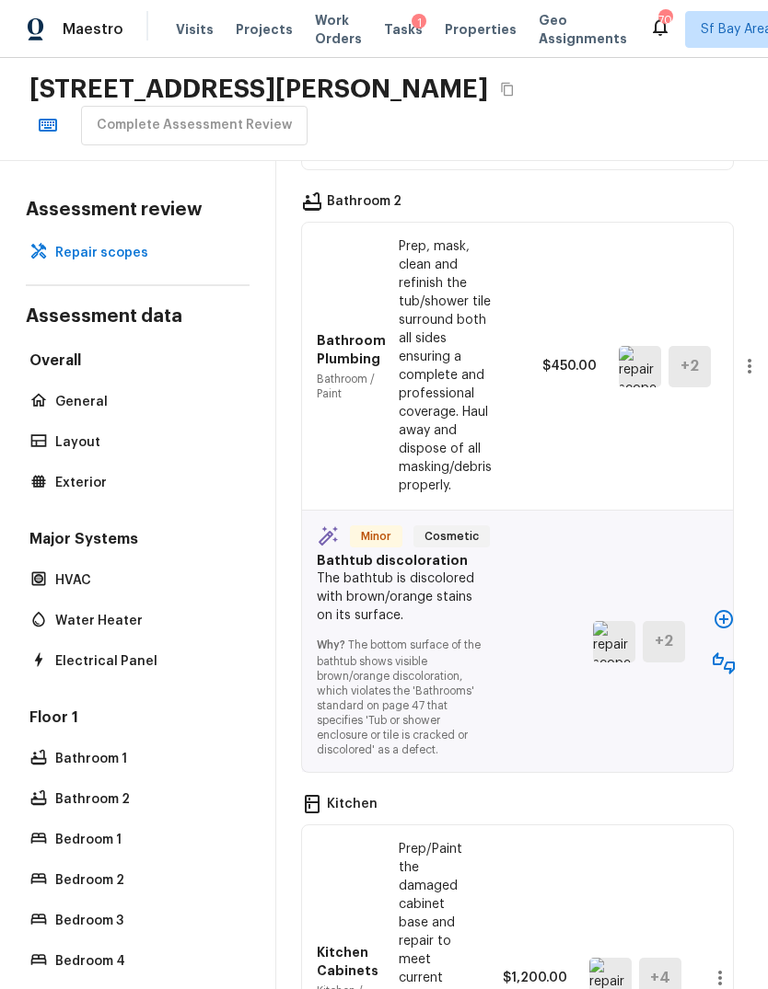
scroll to position [4500, 5]
click at [616, 621] on img at bounding box center [614, 641] width 42 height 41
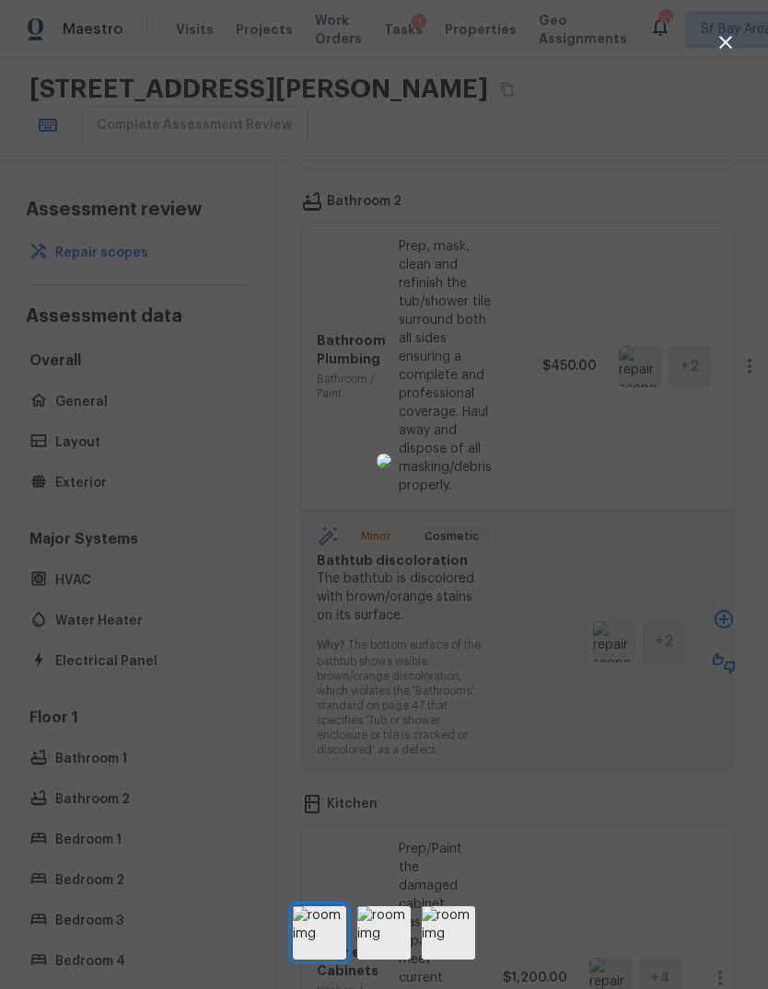
click at [727, 43] on icon "button" at bounding box center [725, 42] width 13 height 13
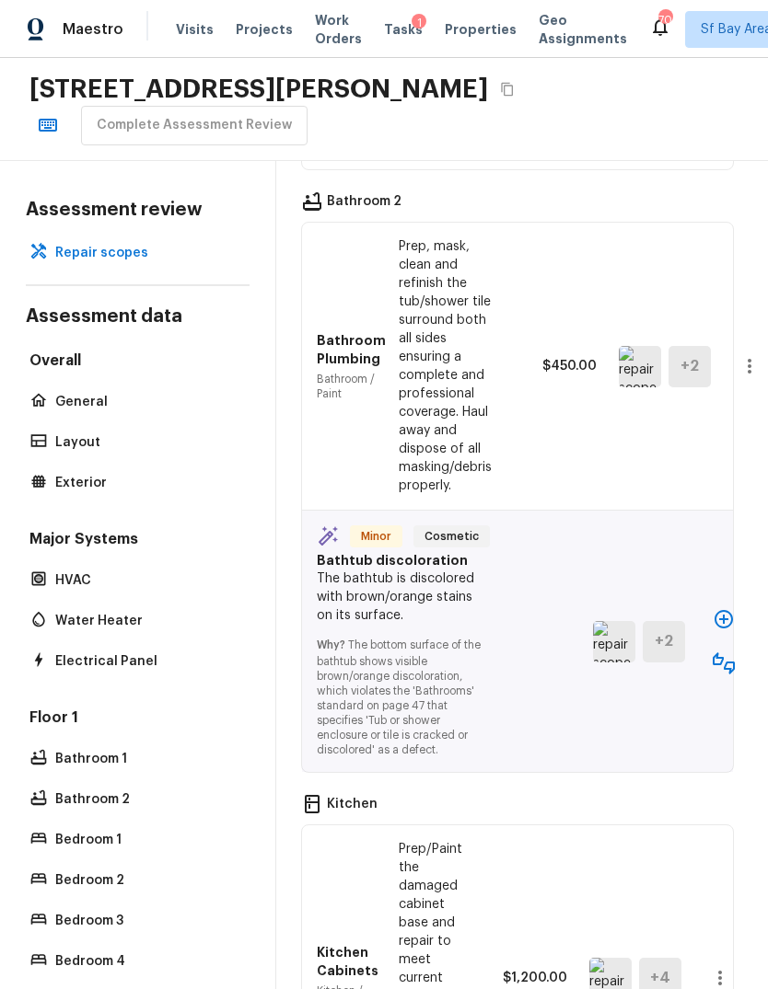
click at [723, 608] on icon "button" at bounding box center [723, 619] width 22 height 22
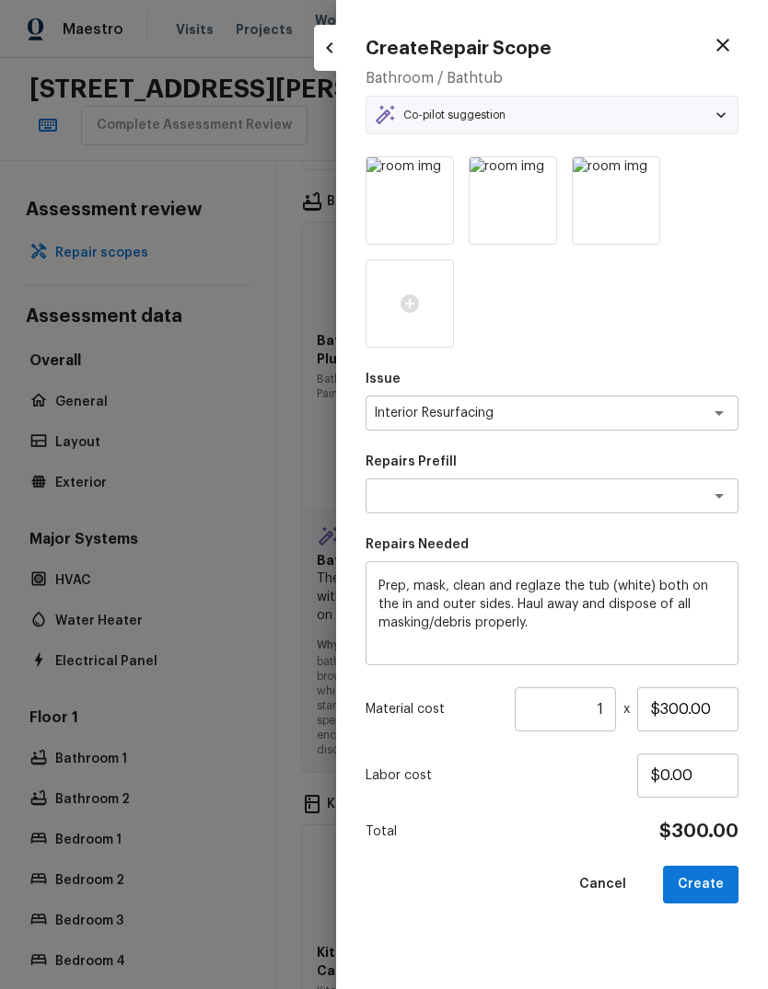
type textarea "Reglaze Tub"
click at [714, 704] on input "$300.00" at bounding box center [687, 710] width 101 height 44
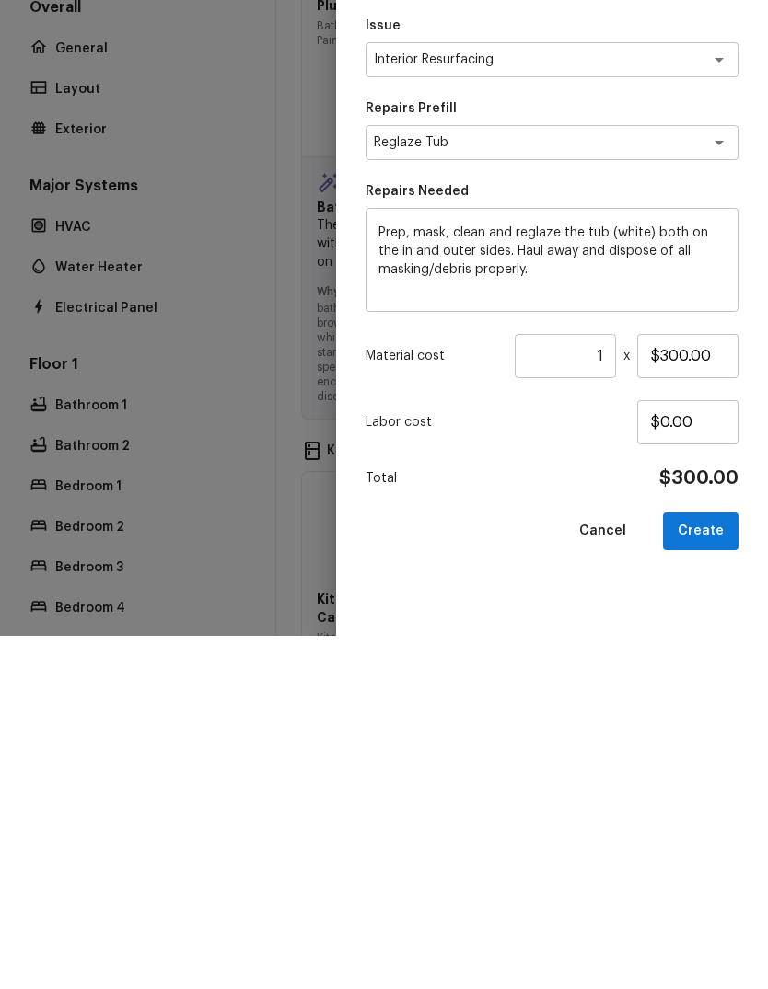
click at [712, 866] on button "Create" at bounding box center [700, 885] width 75 height 38
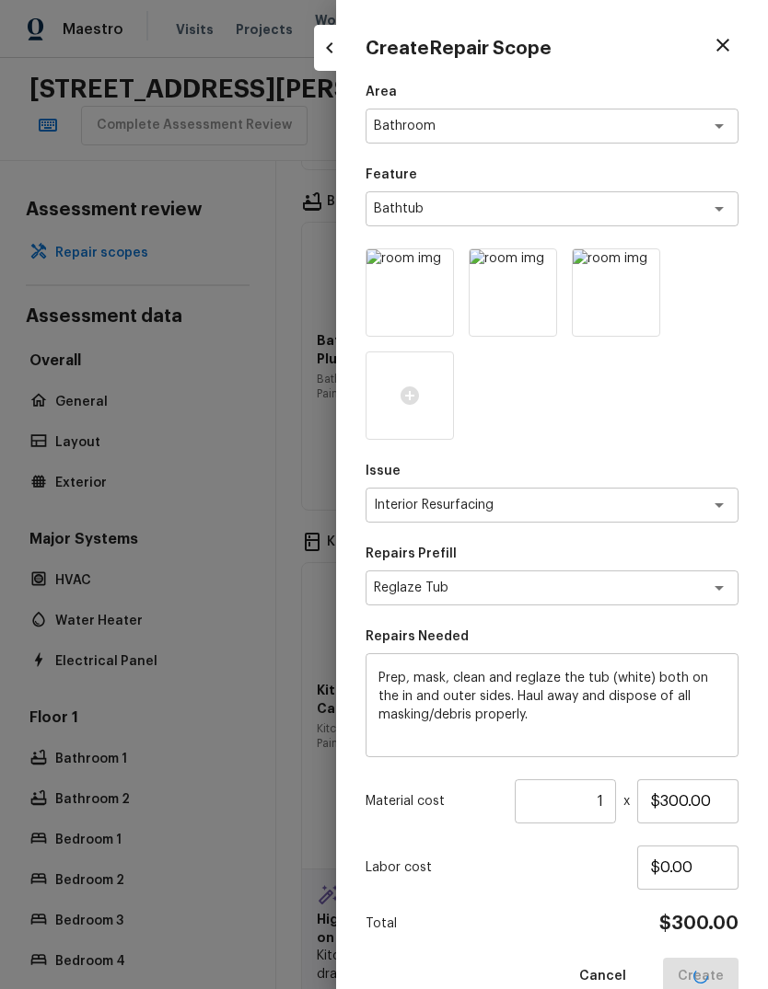
type input "$0.00"
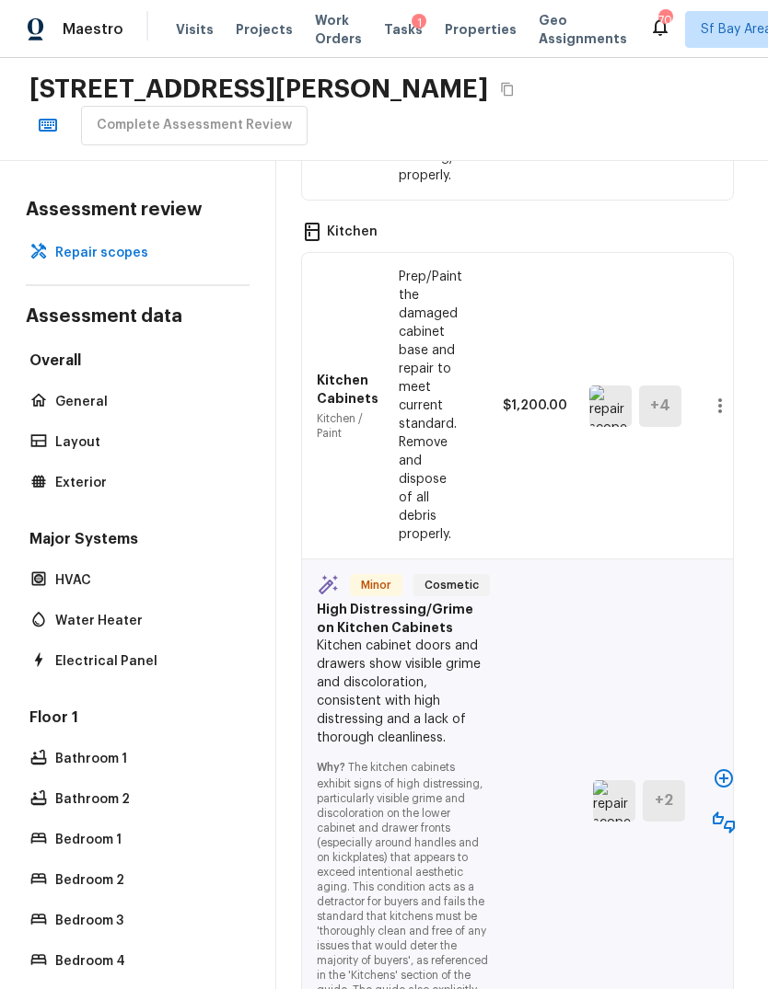
scroll to position [5044, 5]
click at [719, 767] on icon "button" at bounding box center [723, 778] width 22 height 22
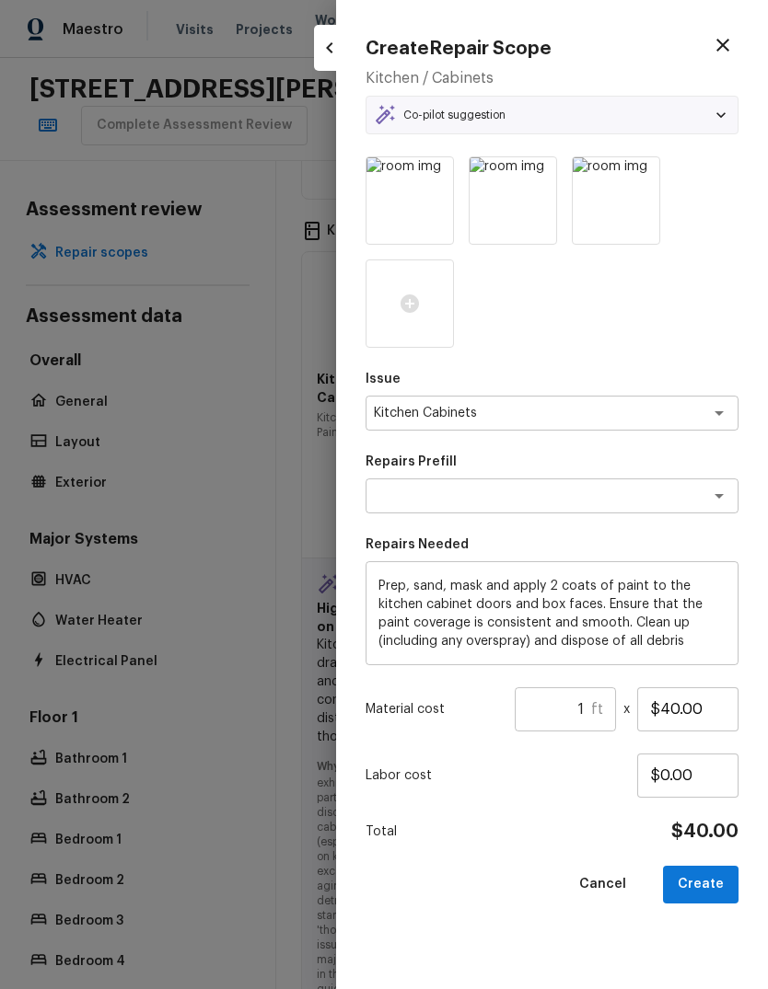
type textarea "Paint Cabinets (Doors and Faces)"
click at [590, 702] on input "1" at bounding box center [553, 710] width 76 height 44
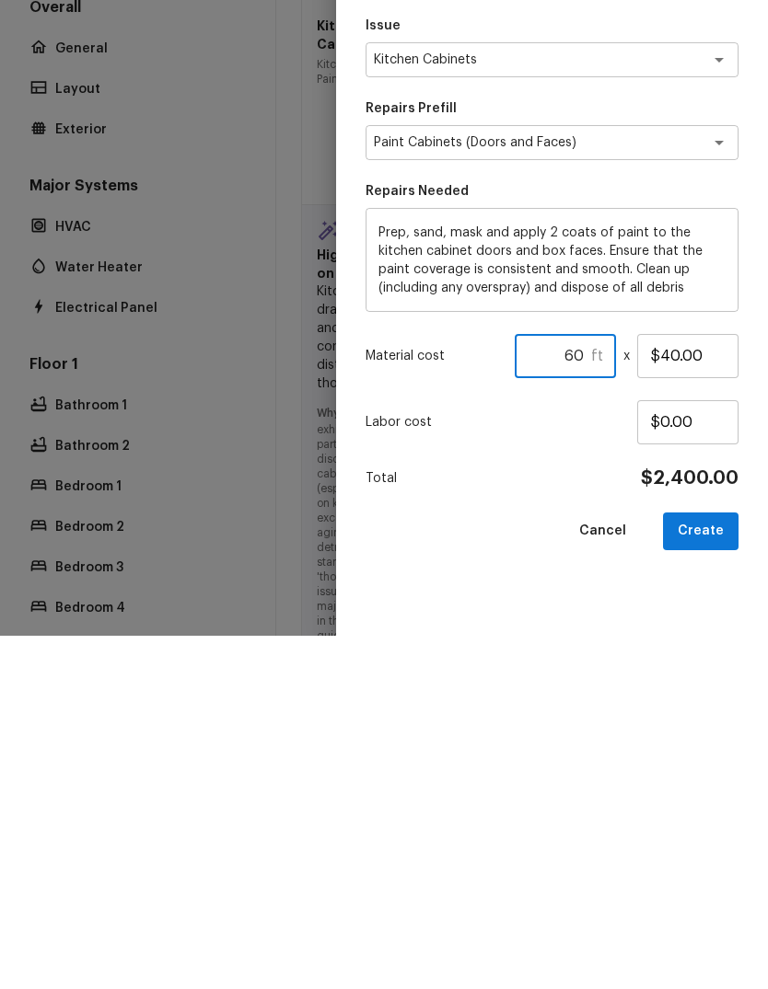
click at [711, 866] on button "Create" at bounding box center [700, 885] width 75 height 38
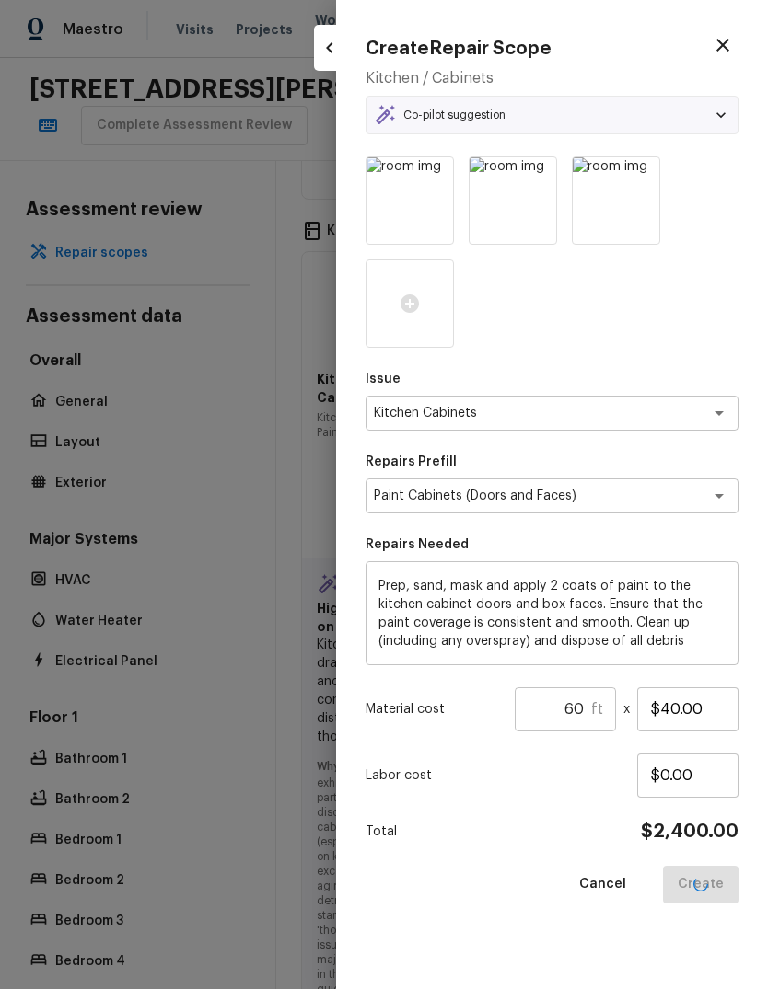
type input "1"
type input "$0.00"
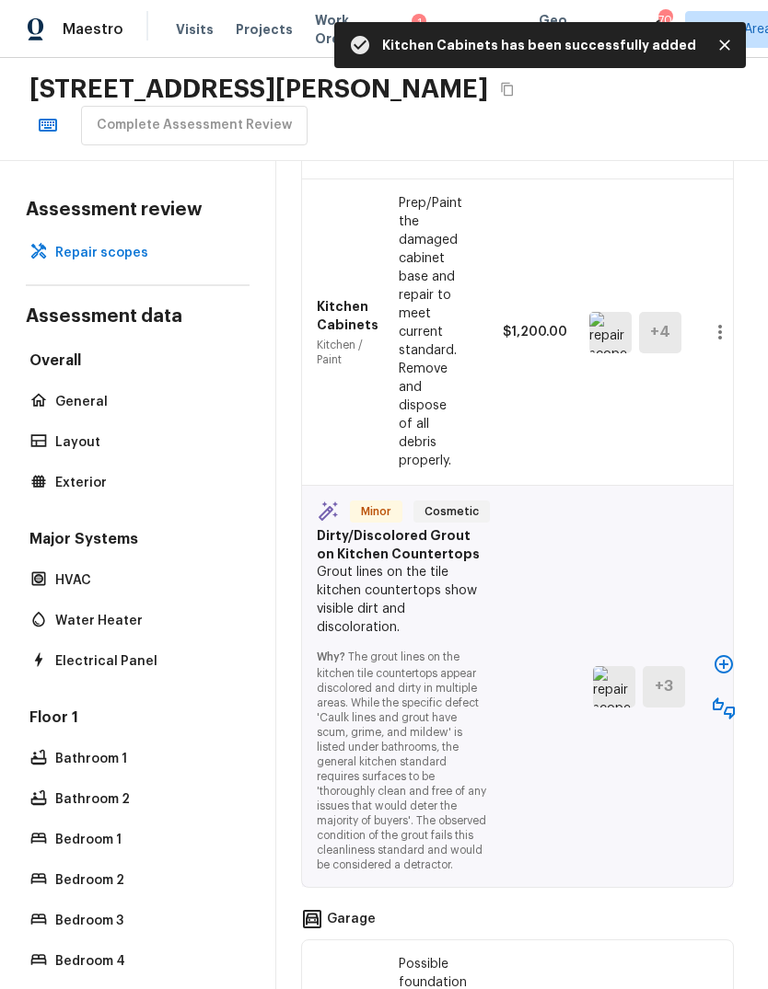
scroll to position [5648, 5]
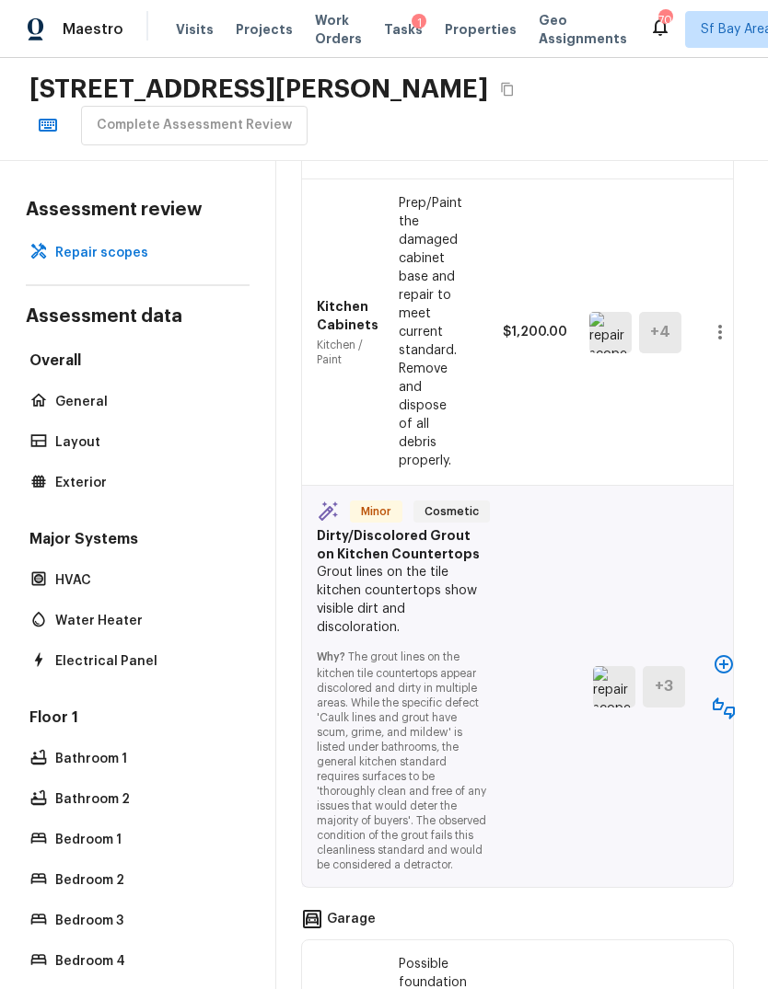
click at [718, 654] on icon "button" at bounding box center [723, 665] width 22 height 22
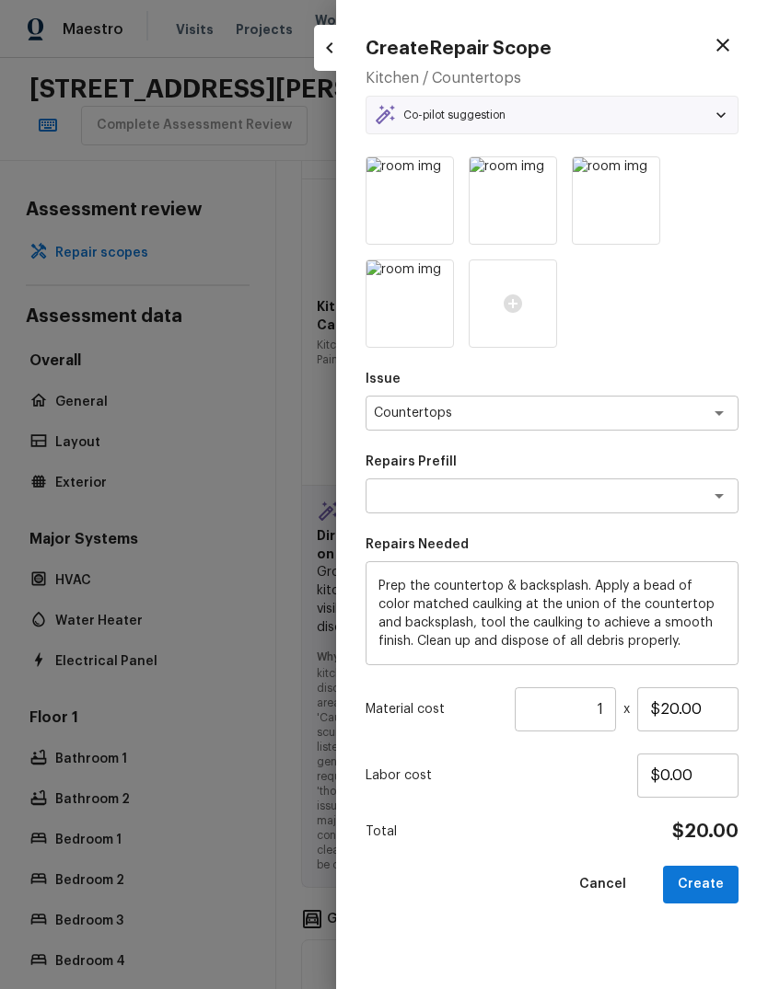
type textarea "Countertop Caulking"
click at [607, 706] on input "1" at bounding box center [565, 710] width 101 height 44
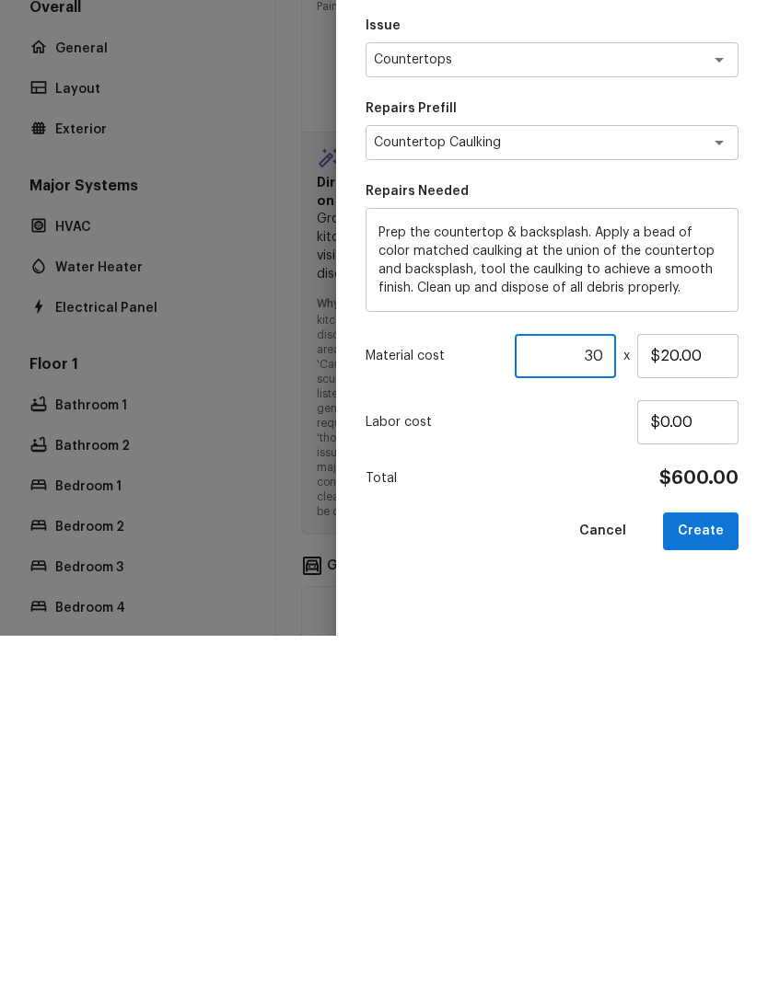
type input "30"
click at [712, 866] on button "Create" at bounding box center [700, 885] width 75 height 38
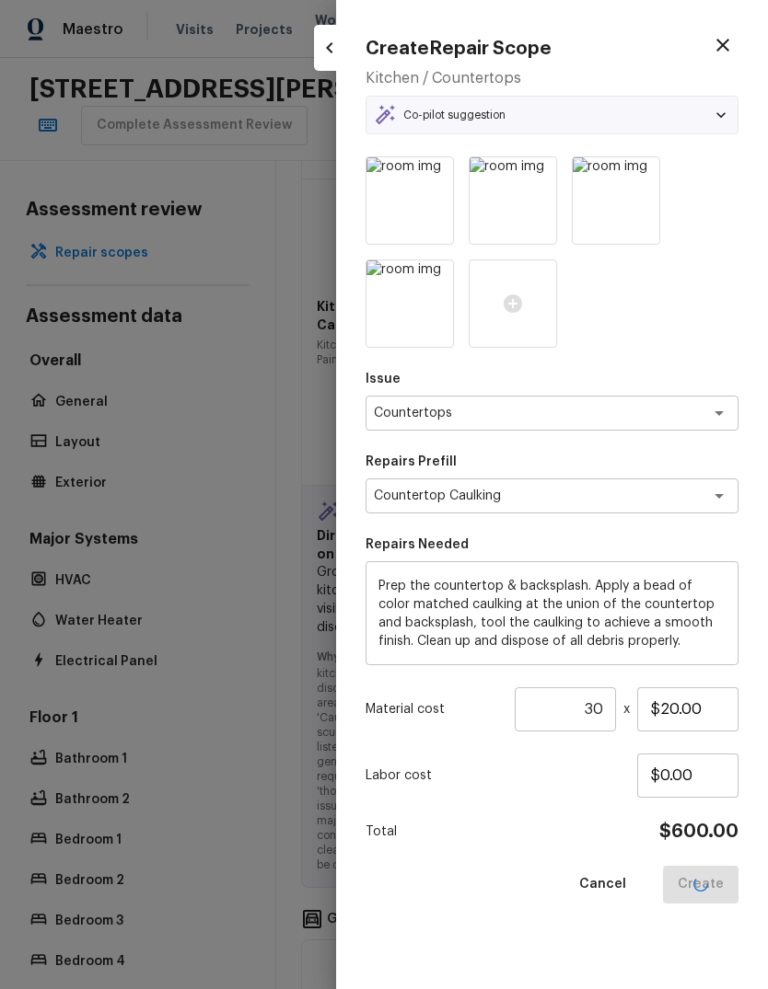
type input "1"
type input "$0.00"
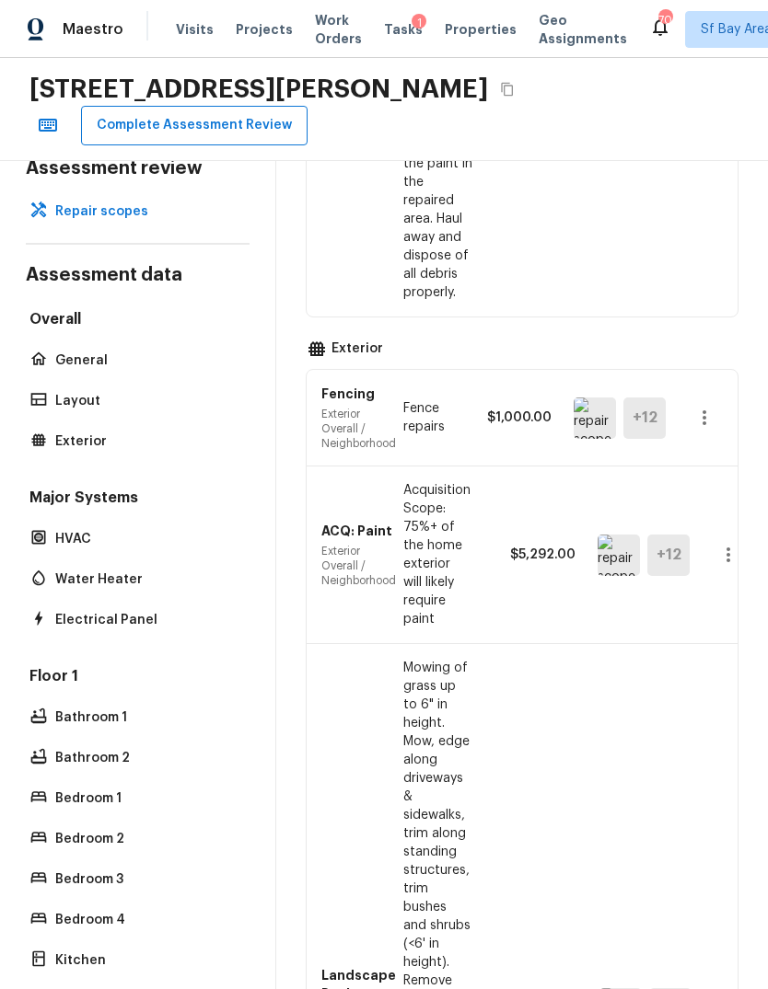
scroll to position [1698, 0]
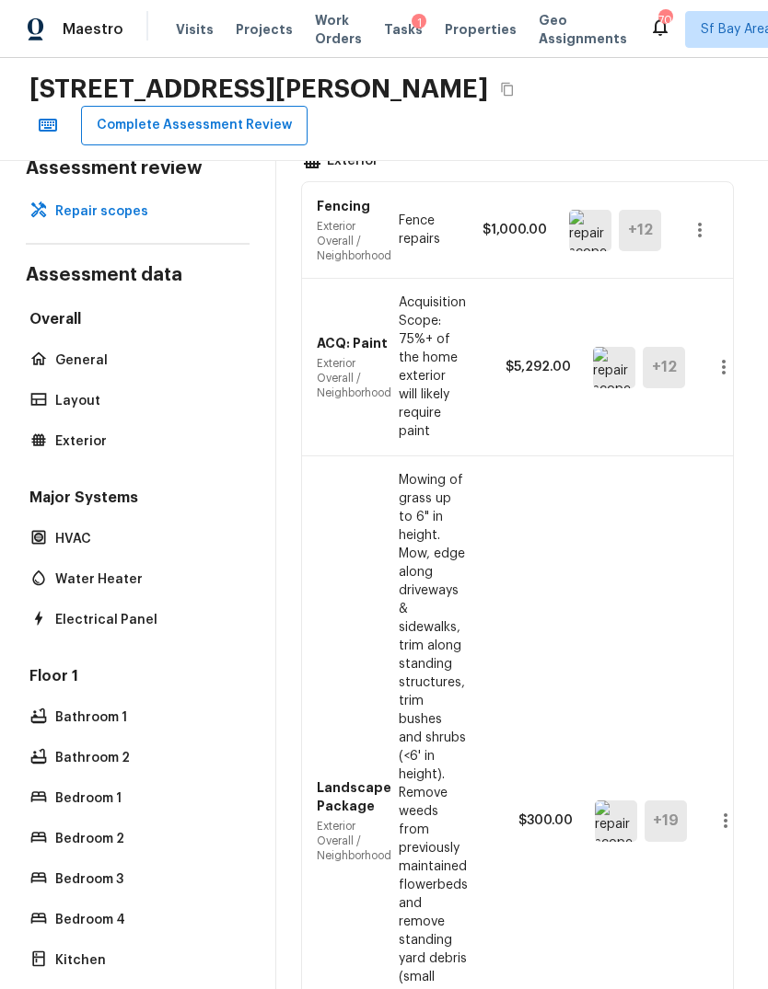
click at [268, 106] on button "Complete Assessment Review" at bounding box center [194, 126] width 226 height 40
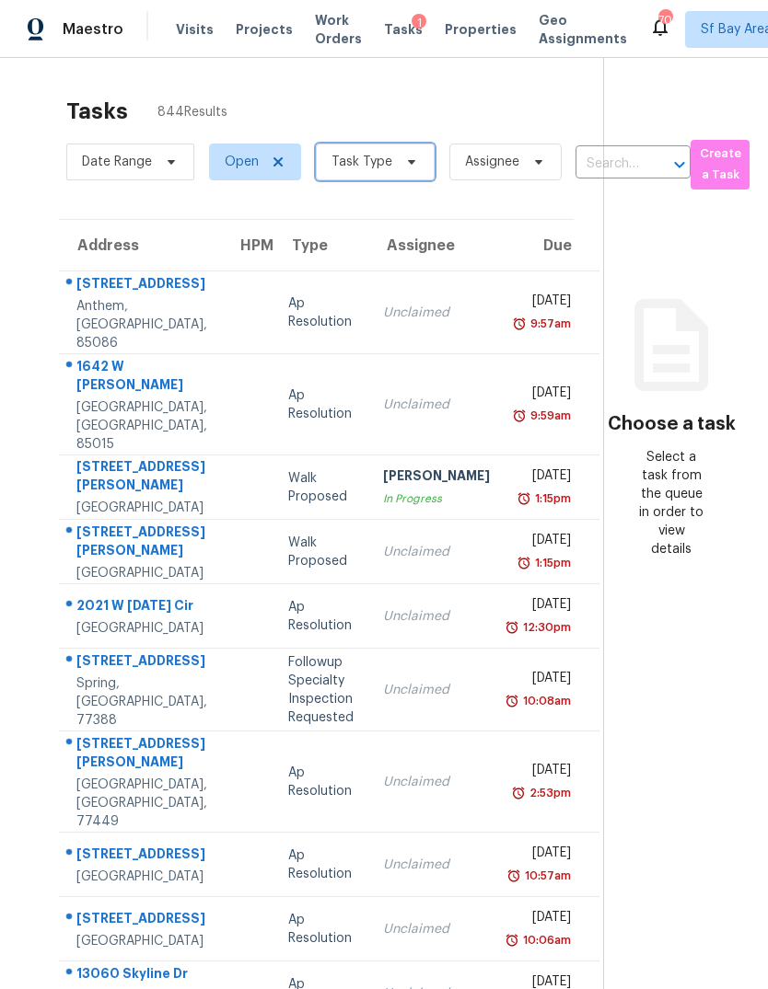
click at [399, 155] on span at bounding box center [409, 162] width 20 height 15
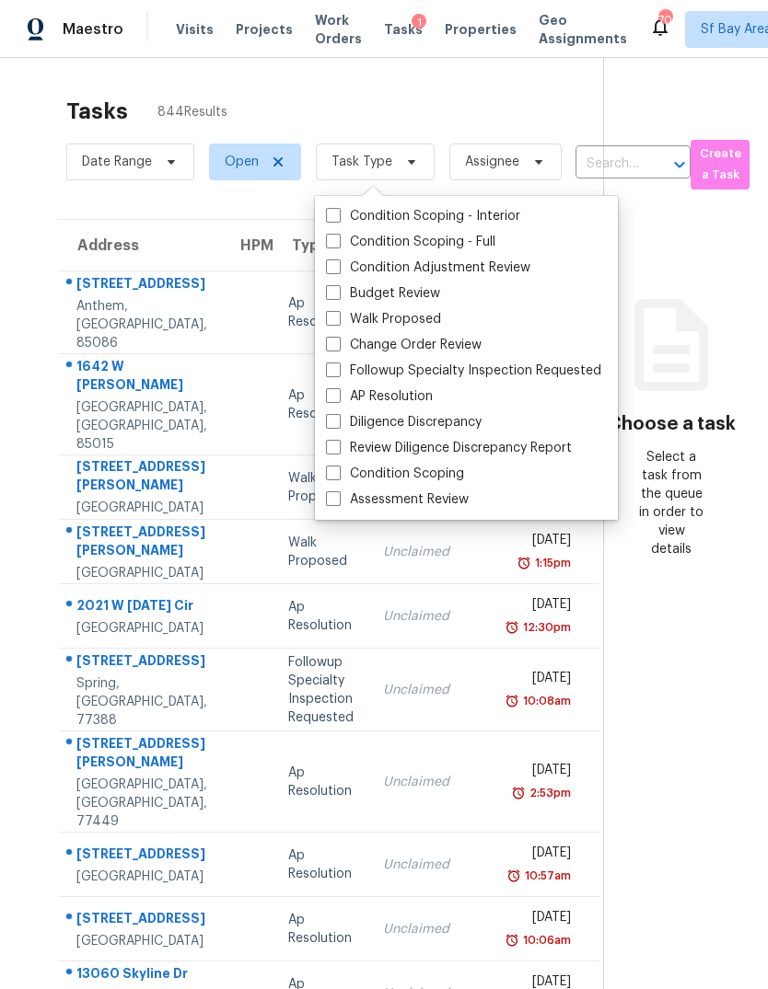
click at [456, 491] on label "Assessment Review" at bounding box center [397, 500] width 143 height 18
click at [338, 491] on input "Assessment Review" at bounding box center [332, 497] width 12 height 12
checkbox input "true"
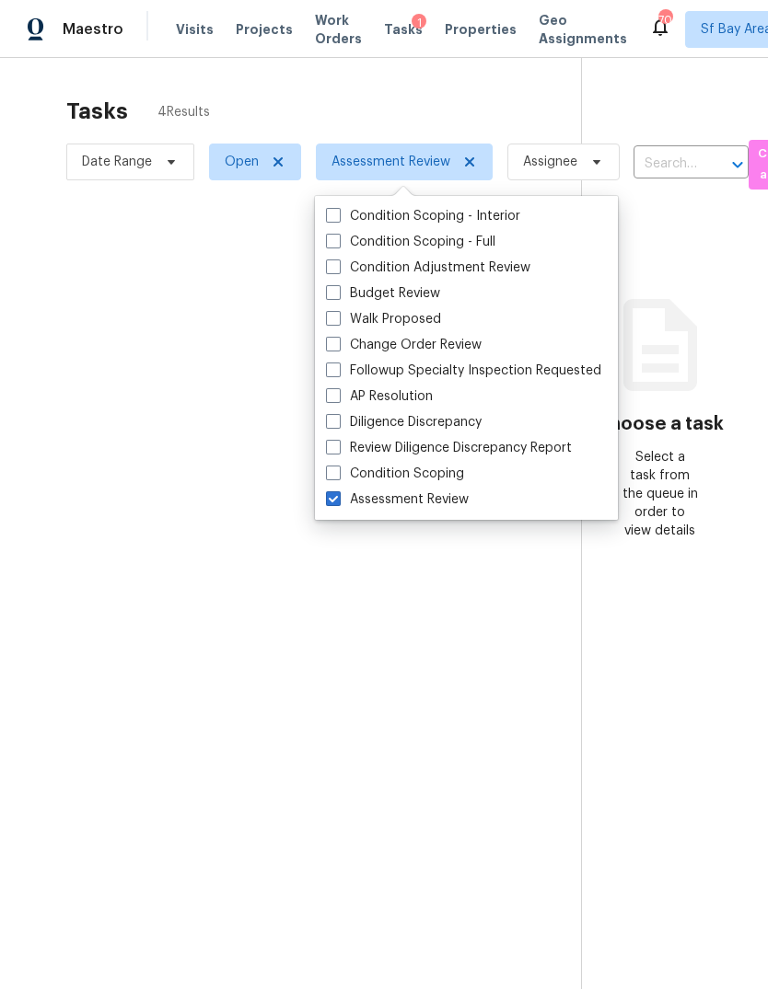
click at [69, 208] on div at bounding box center [384, 494] width 768 height 989
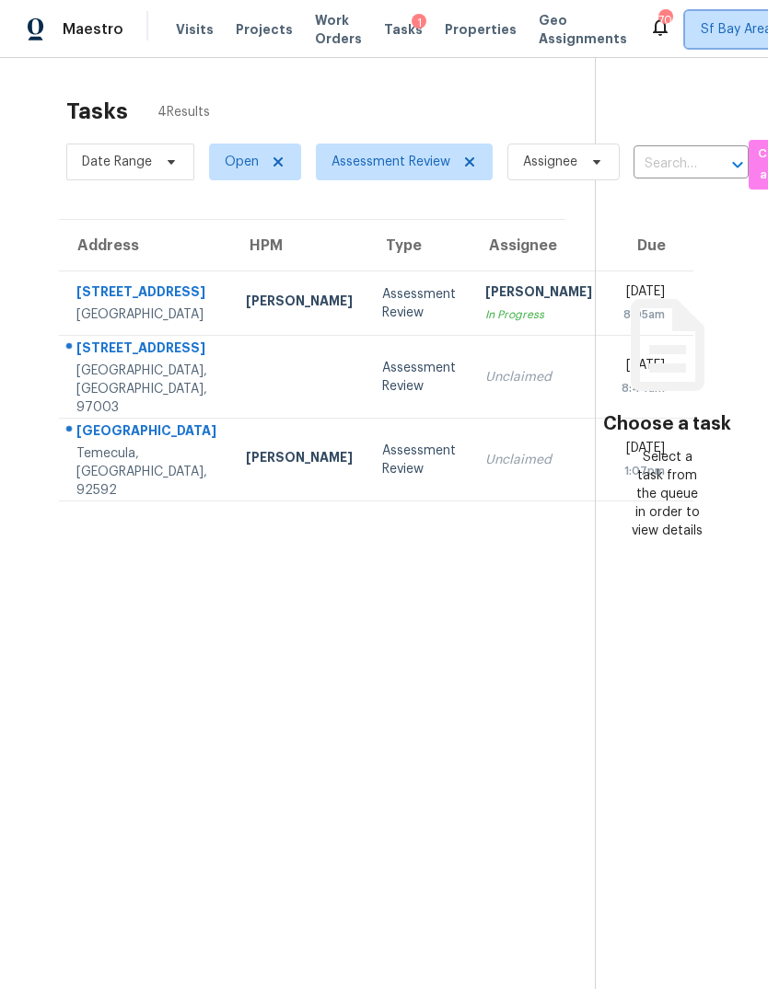
click at [712, 26] on span "Sf Bay Area + 60" at bounding box center [751, 29] width 103 height 18
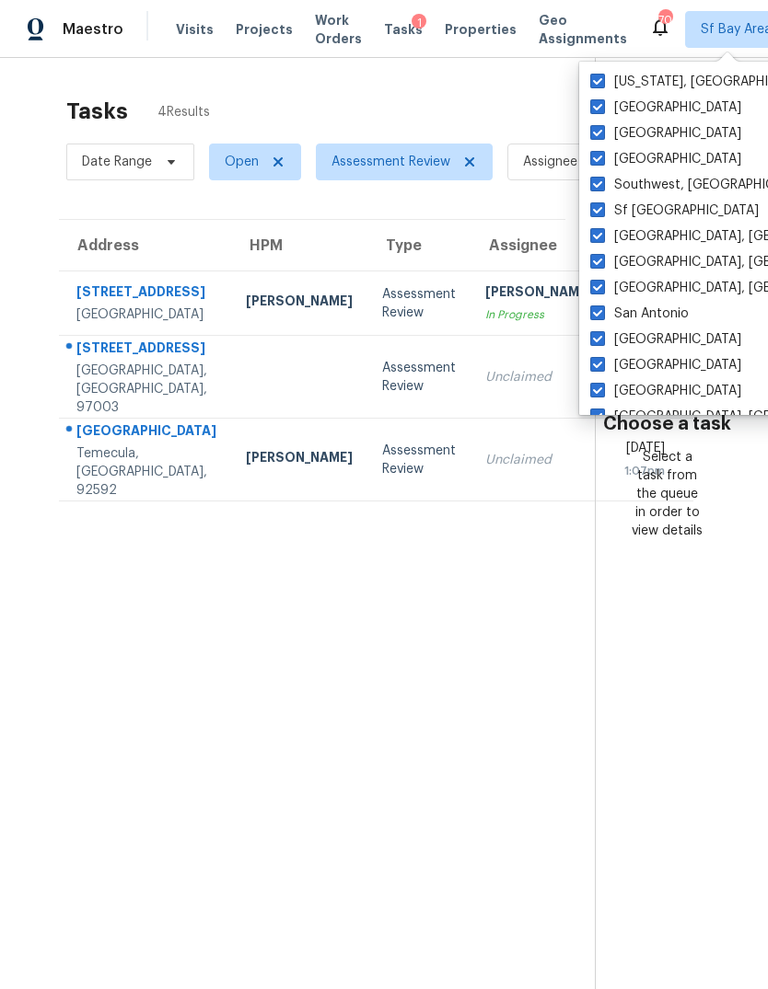
click at [602, 111] on span at bounding box center [597, 106] width 15 height 15
click at [602, 110] on input "[GEOGRAPHIC_DATA]" at bounding box center [596, 104] width 12 height 12
checkbox input "false"
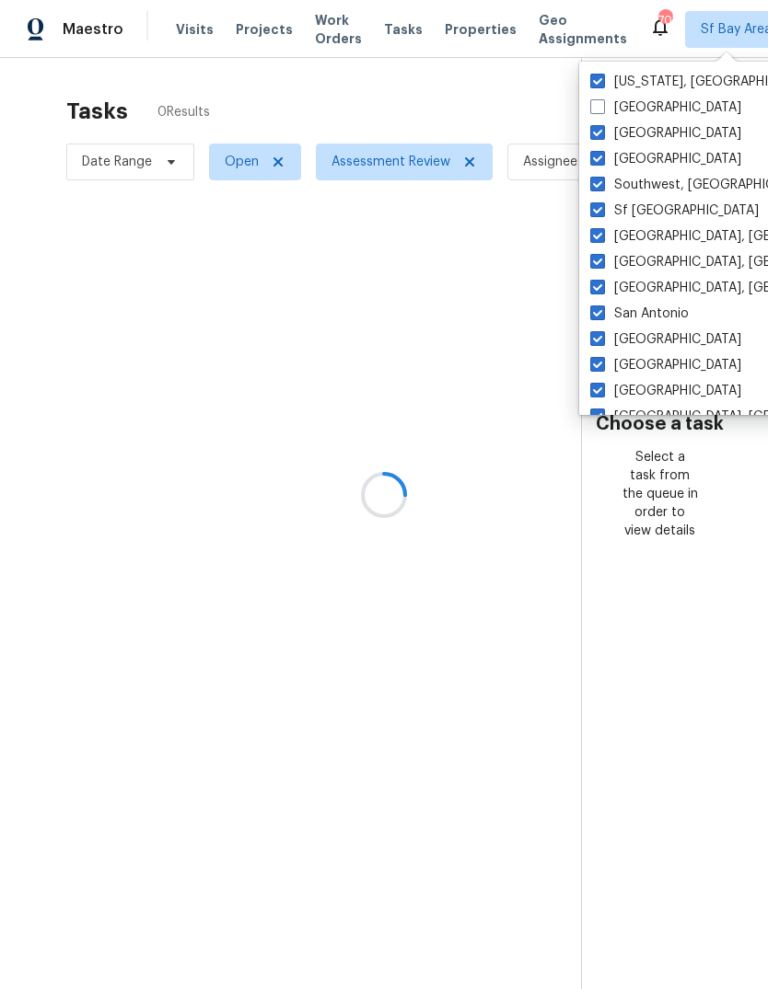
click at [595, 141] on label "[GEOGRAPHIC_DATA]" at bounding box center [665, 133] width 151 height 18
click at [595, 136] on input "[GEOGRAPHIC_DATA]" at bounding box center [596, 130] width 12 height 12
checkbox input "false"
click at [596, 144] on div "[GEOGRAPHIC_DATA]" at bounding box center [769, 134] width 371 height 26
click at [591, 168] on label "[GEOGRAPHIC_DATA]" at bounding box center [665, 159] width 151 height 18
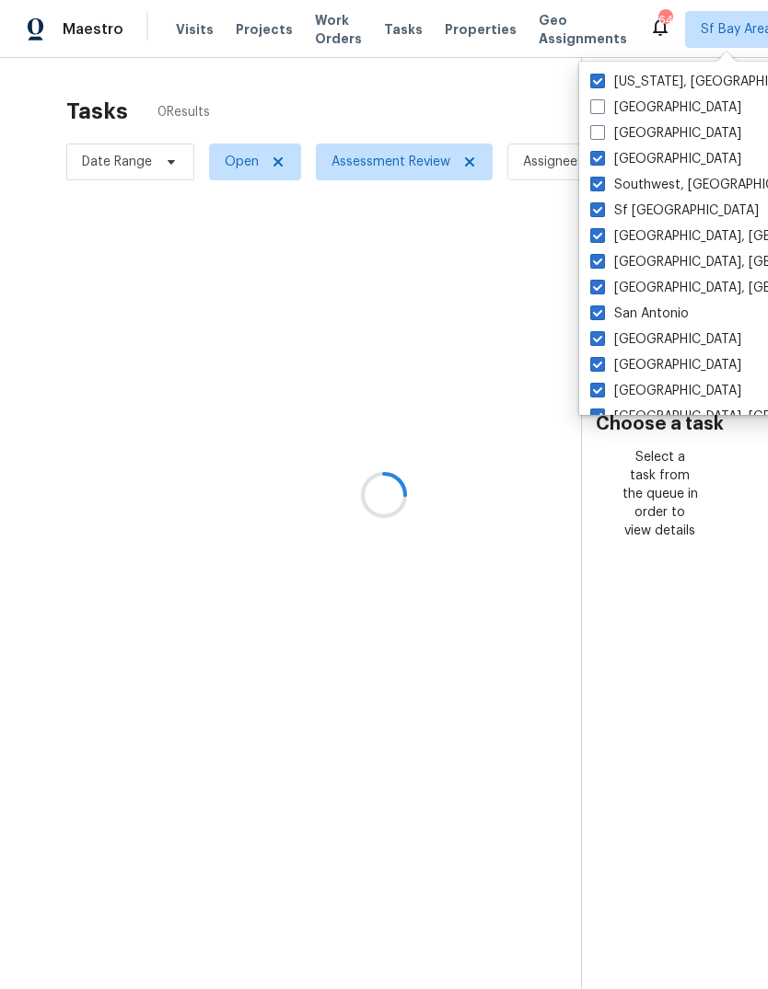
click at [591, 162] on input "[GEOGRAPHIC_DATA]" at bounding box center [596, 156] width 12 height 12
checkbox input "false"
click at [596, 173] on div "Southwest, [GEOGRAPHIC_DATA]" at bounding box center [769, 185] width 371 height 26
click at [606, 234] on label "[GEOGRAPHIC_DATA], [GEOGRAPHIC_DATA]" at bounding box center [732, 236] width 285 height 18
click at [602, 234] on input "[GEOGRAPHIC_DATA], [GEOGRAPHIC_DATA]" at bounding box center [596, 233] width 12 height 12
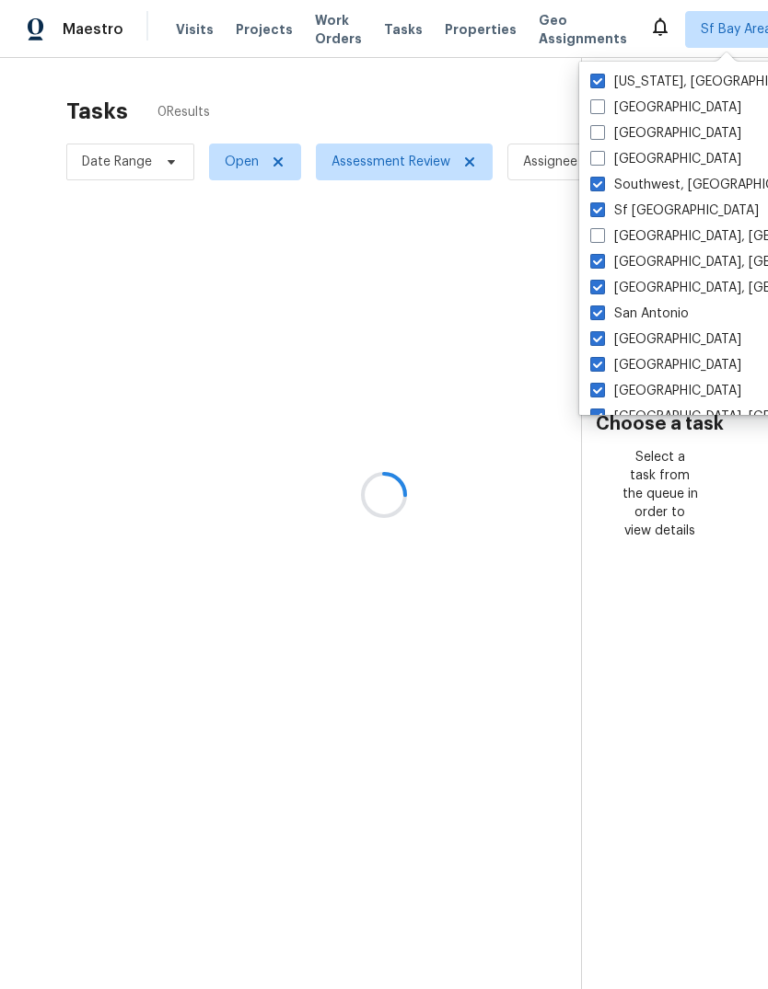
checkbox input "false"
click at [619, 191] on label "Southwest, [GEOGRAPHIC_DATA]" at bounding box center [702, 185] width 225 height 18
click at [602, 188] on input "Southwest, [GEOGRAPHIC_DATA]" at bounding box center [596, 182] width 12 height 12
checkbox input "false"
click at [649, 244] on label "[GEOGRAPHIC_DATA], [GEOGRAPHIC_DATA]" at bounding box center [732, 236] width 285 height 18
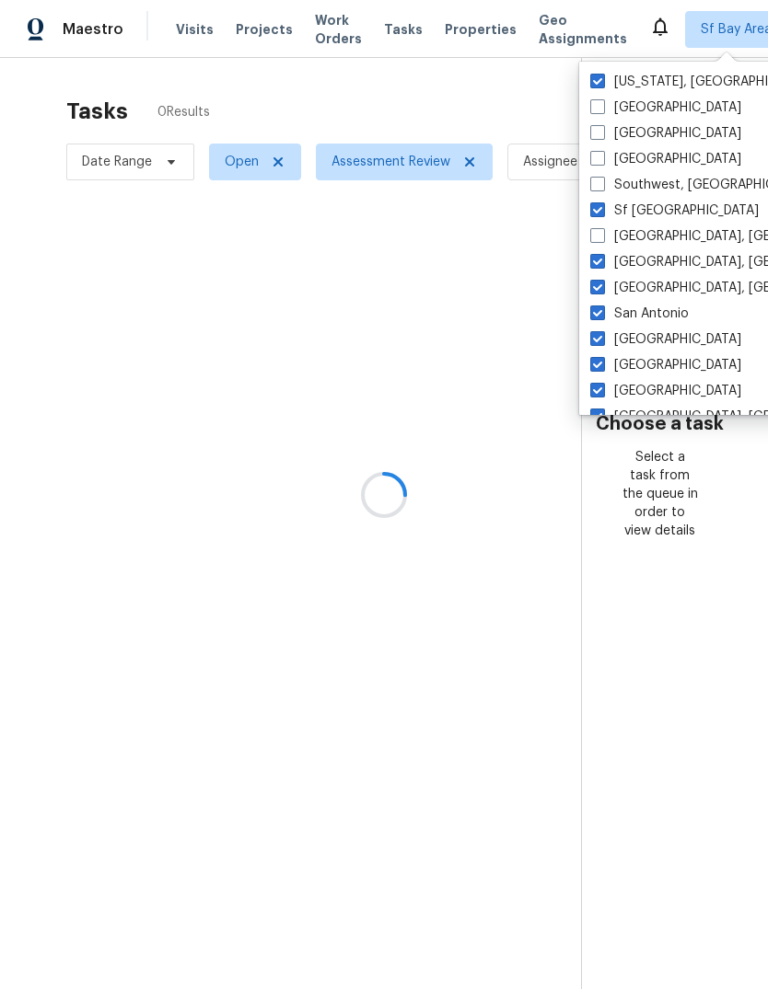
click at [602, 239] on input "[GEOGRAPHIC_DATA], [GEOGRAPHIC_DATA]" at bounding box center [596, 233] width 12 height 12
checkbox input "true"
click at [664, 288] on label "[GEOGRAPHIC_DATA], [GEOGRAPHIC_DATA]" at bounding box center [732, 288] width 285 height 18
click at [602, 288] on input "[GEOGRAPHIC_DATA], [GEOGRAPHIC_DATA]" at bounding box center [596, 285] width 12 height 12
checkbox input "false"
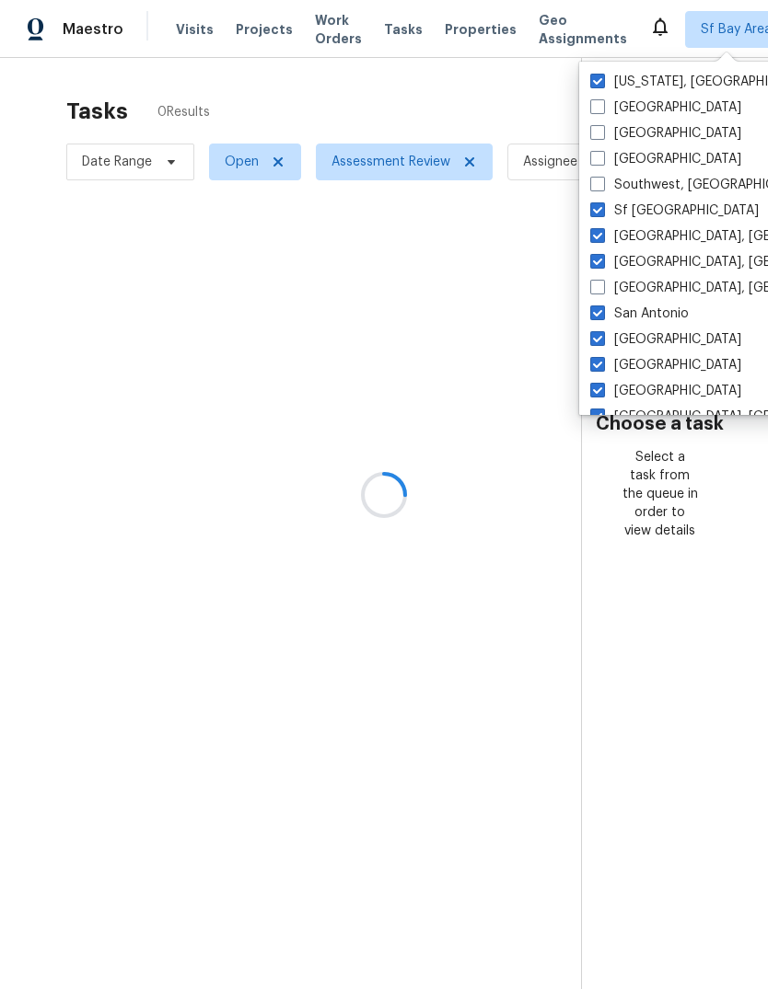
click at [655, 202] on label "Sf [GEOGRAPHIC_DATA]" at bounding box center [674, 211] width 168 height 18
click at [602, 202] on input "Sf [GEOGRAPHIC_DATA]" at bounding box center [596, 208] width 12 height 12
checkbox input "false"
click at [653, 242] on label "[GEOGRAPHIC_DATA], [GEOGRAPHIC_DATA]" at bounding box center [732, 236] width 285 height 18
click at [602, 239] on input "[GEOGRAPHIC_DATA], [GEOGRAPHIC_DATA]" at bounding box center [596, 233] width 12 height 12
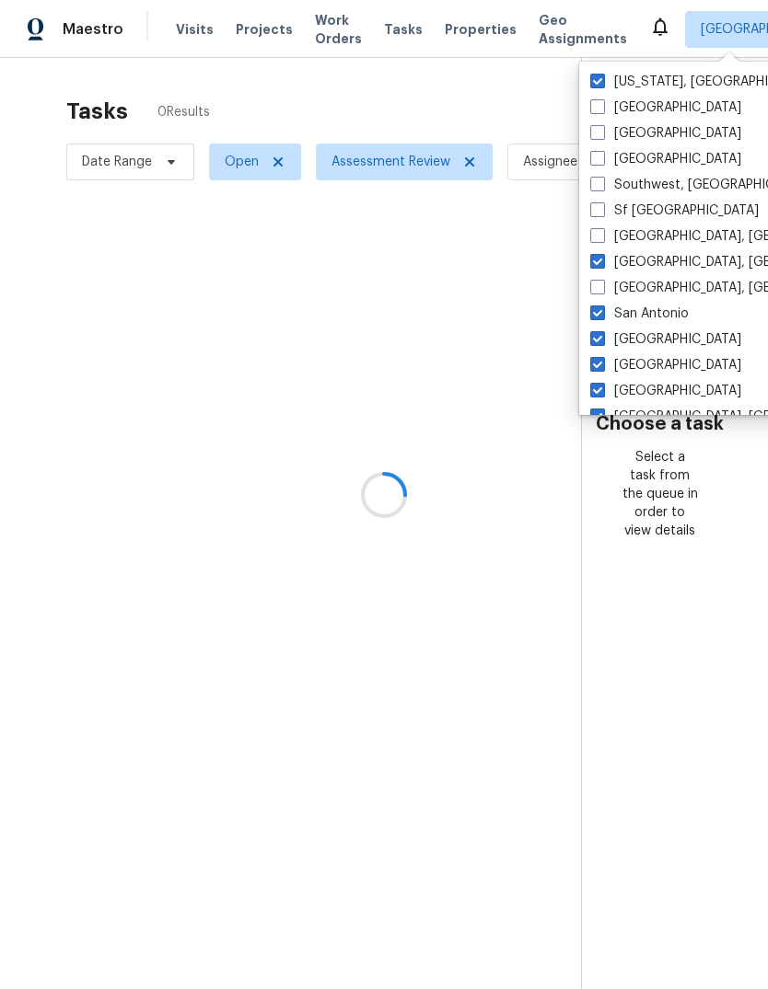
checkbox input "false"
click at [656, 209] on label "Sf [GEOGRAPHIC_DATA]" at bounding box center [674, 211] width 168 height 18
click at [602, 209] on input "Sf [GEOGRAPHIC_DATA]" at bounding box center [596, 208] width 12 height 12
checkbox input "true"
click at [654, 80] on label "[US_STATE], [GEOGRAPHIC_DATA]" at bounding box center [703, 82] width 227 height 18
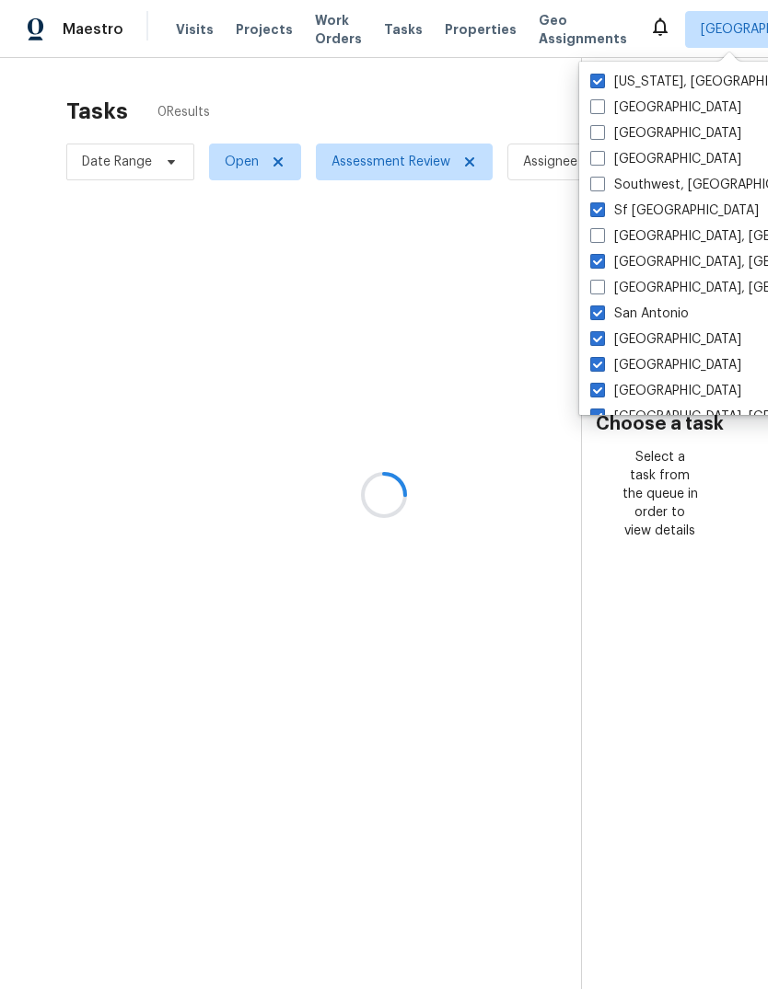
click at [602, 80] on input "[US_STATE], [GEOGRAPHIC_DATA]" at bounding box center [596, 79] width 12 height 12
checkbox input "false"
click at [647, 233] on label "[GEOGRAPHIC_DATA], [GEOGRAPHIC_DATA]" at bounding box center [732, 236] width 285 height 18
click at [602, 233] on input "[GEOGRAPHIC_DATA], [GEOGRAPHIC_DATA]" at bounding box center [596, 233] width 12 height 12
click at [650, 239] on label "[GEOGRAPHIC_DATA], [GEOGRAPHIC_DATA]" at bounding box center [732, 236] width 285 height 18
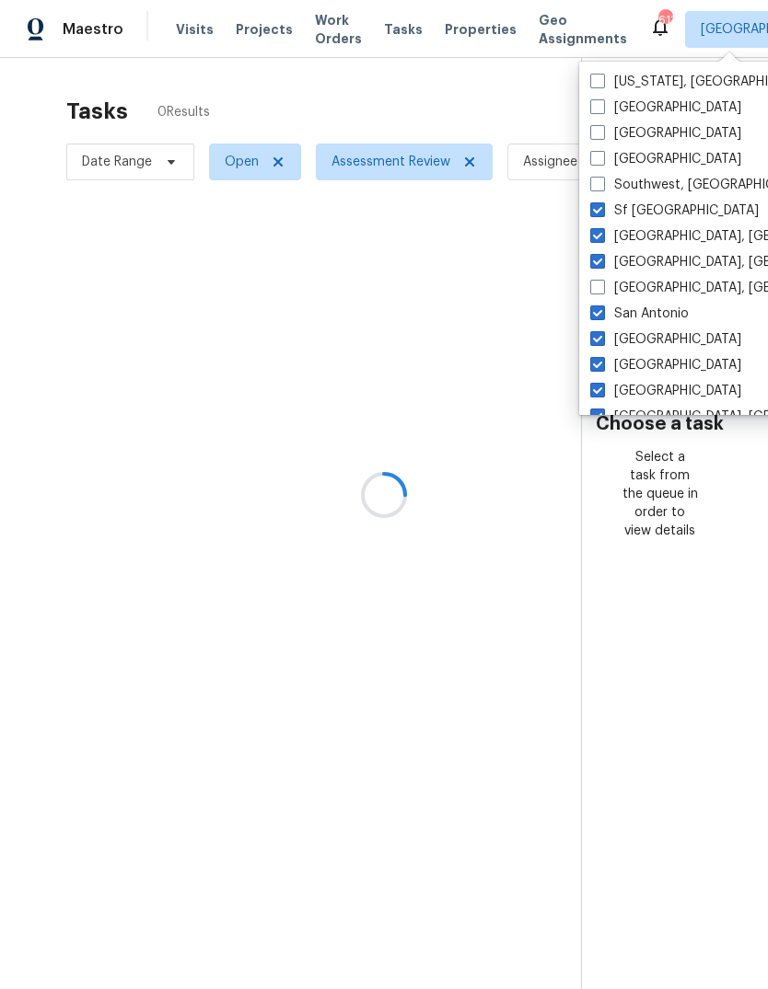
click at [602, 239] on input "[GEOGRAPHIC_DATA], [GEOGRAPHIC_DATA]" at bounding box center [596, 233] width 12 height 12
click at [650, 239] on label "[GEOGRAPHIC_DATA], [GEOGRAPHIC_DATA]" at bounding box center [732, 236] width 285 height 18
click at [602, 239] on input "[GEOGRAPHIC_DATA], [GEOGRAPHIC_DATA]" at bounding box center [596, 233] width 12 height 12
checkbox input "true"
click at [665, 319] on label "San Antonio" at bounding box center [639, 314] width 98 height 18
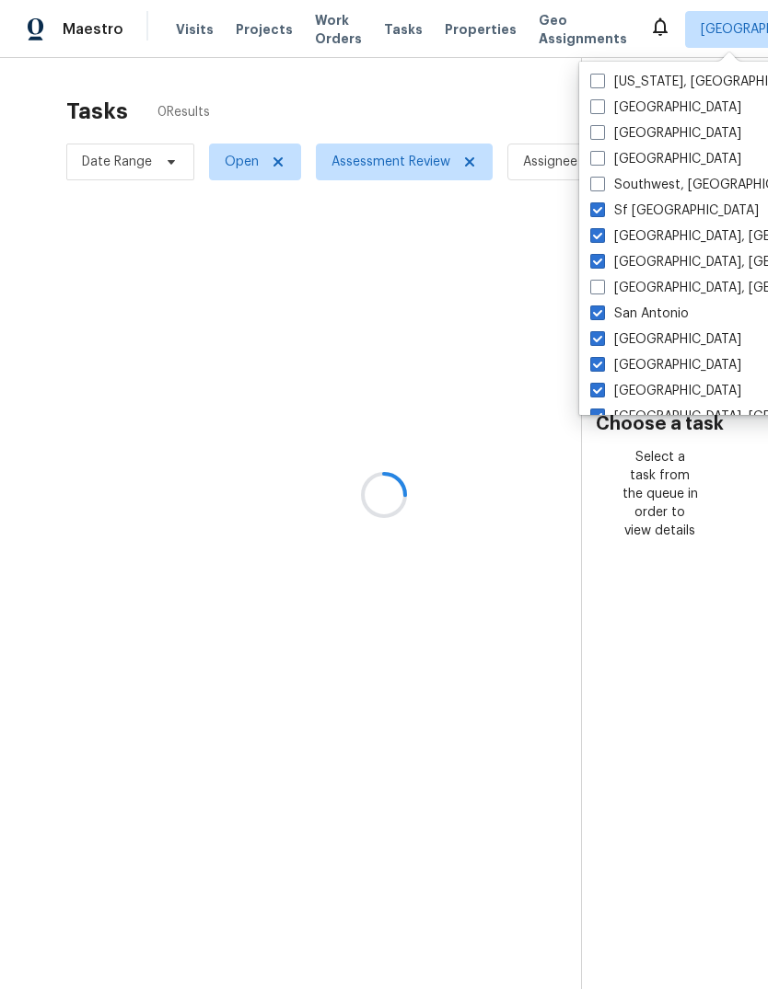
click at [602, 317] on input "San Antonio" at bounding box center [596, 311] width 12 height 12
checkbox input "false"
click at [654, 333] on label "[GEOGRAPHIC_DATA]" at bounding box center [665, 339] width 151 height 18
click at [602, 333] on input "[GEOGRAPHIC_DATA]" at bounding box center [596, 336] width 12 height 12
checkbox input "false"
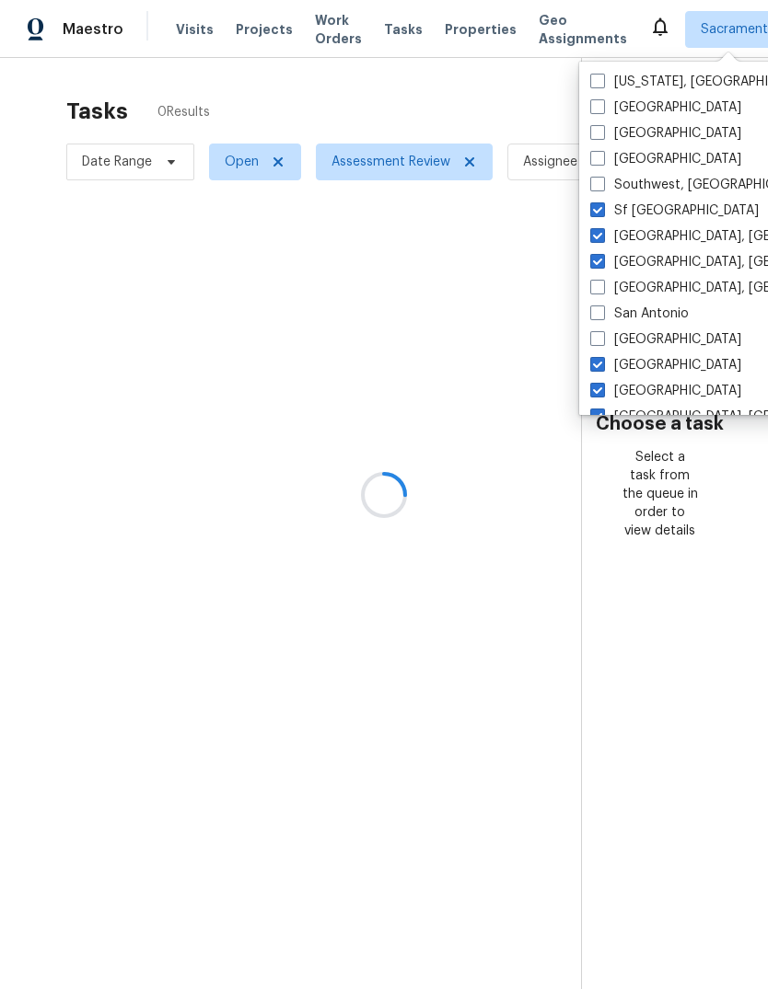
click at [658, 261] on label "[GEOGRAPHIC_DATA], [GEOGRAPHIC_DATA]" at bounding box center [732, 262] width 285 height 18
click at [602, 261] on input "[GEOGRAPHIC_DATA], [GEOGRAPHIC_DATA]" at bounding box center [596, 259] width 12 height 12
click at [660, 230] on label "[GEOGRAPHIC_DATA], [GEOGRAPHIC_DATA]" at bounding box center [732, 236] width 285 height 18
click at [602, 230] on input "[GEOGRAPHIC_DATA], [GEOGRAPHIC_DATA]" at bounding box center [596, 233] width 12 height 12
click at [668, 364] on label "[GEOGRAPHIC_DATA]" at bounding box center [665, 365] width 151 height 18
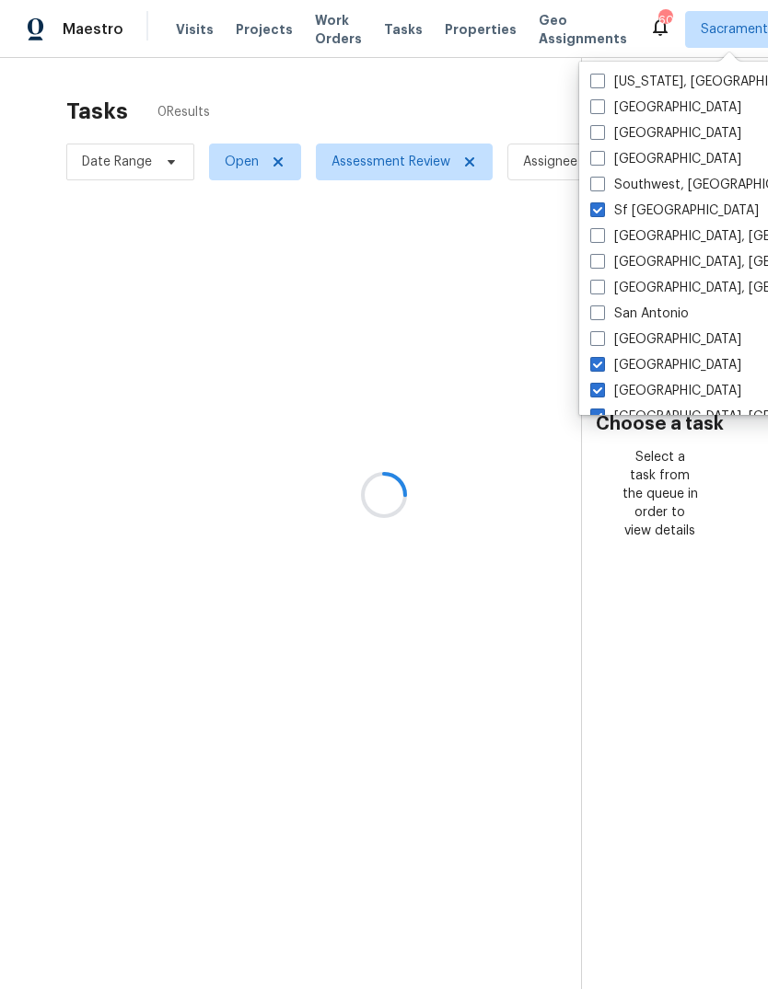
click at [602, 364] on input "[GEOGRAPHIC_DATA]" at bounding box center [596, 362] width 12 height 12
click at [668, 363] on label "[GEOGRAPHIC_DATA]" at bounding box center [665, 365] width 151 height 18
click at [602, 363] on input "[GEOGRAPHIC_DATA]" at bounding box center [596, 362] width 12 height 12
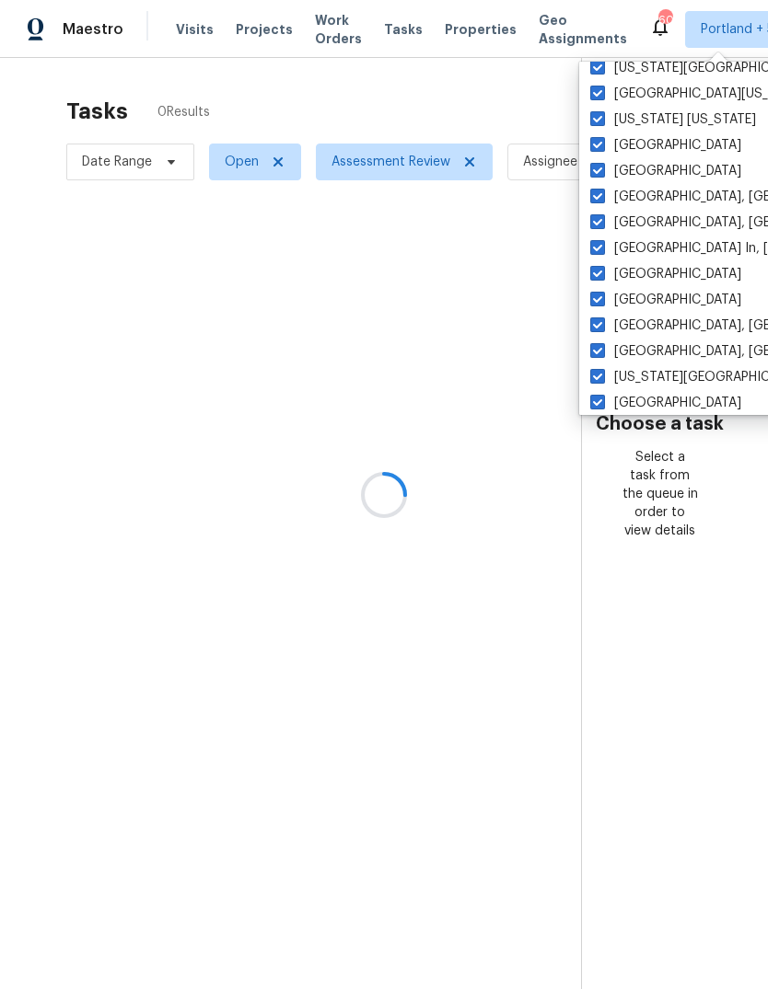
scroll to position [588, 0]
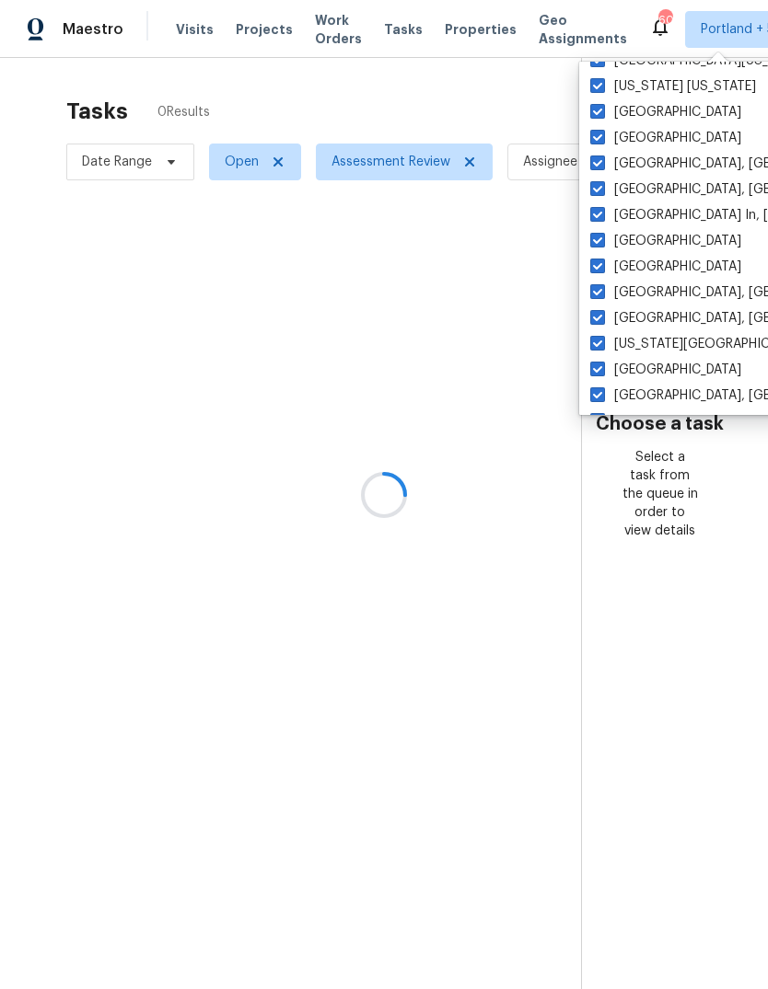
click at [648, 273] on label "[GEOGRAPHIC_DATA]" at bounding box center [665, 267] width 151 height 18
click at [602, 270] on input "[GEOGRAPHIC_DATA]" at bounding box center [596, 264] width 12 height 12
click at [650, 353] on label "[US_STATE][GEOGRAPHIC_DATA]" at bounding box center [700, 344] width 220 height 18
click at [602, 347] on input "[US_STATE][GEOGRAPHIC_DATA]" at bounding box center [596, 341] width 12 height 12
click at [655, 402] on label "[GEOGRAPHIC_DATA], [GEOGRAPHIC_DATA]" at bounding box center [732, 396] width 285 height 18
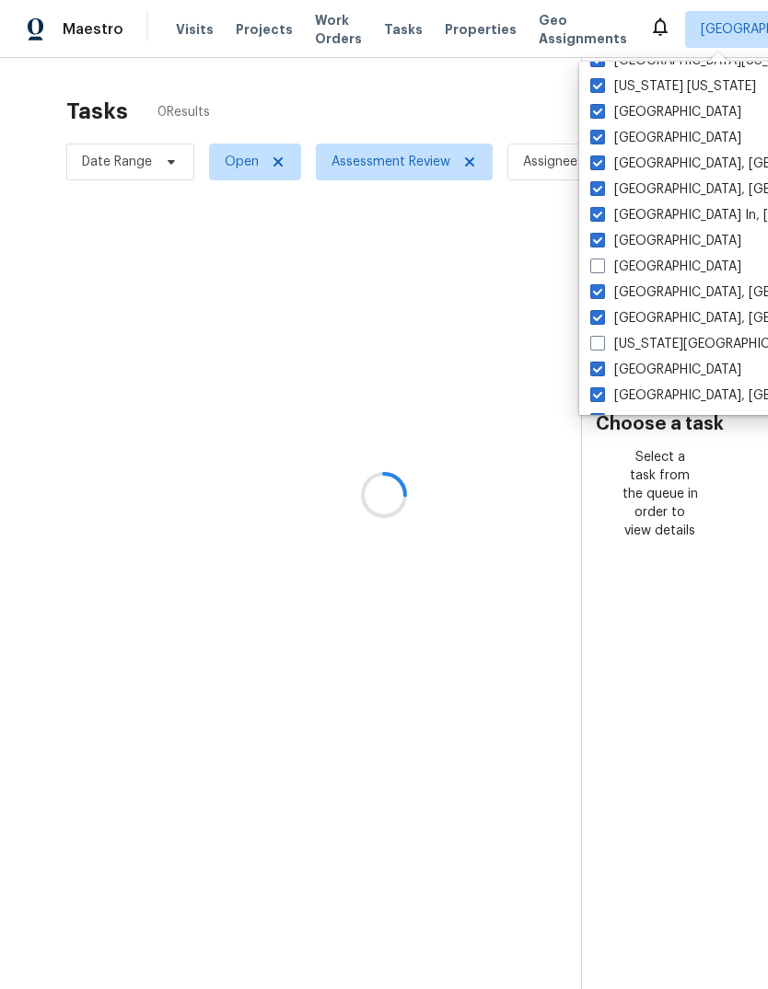
click at [602, 399] on input "[GEOGRAPHIC_DATA], [GEOGRAPHIC_DATA]" at bounding box center [596, 393] width 12 height 12
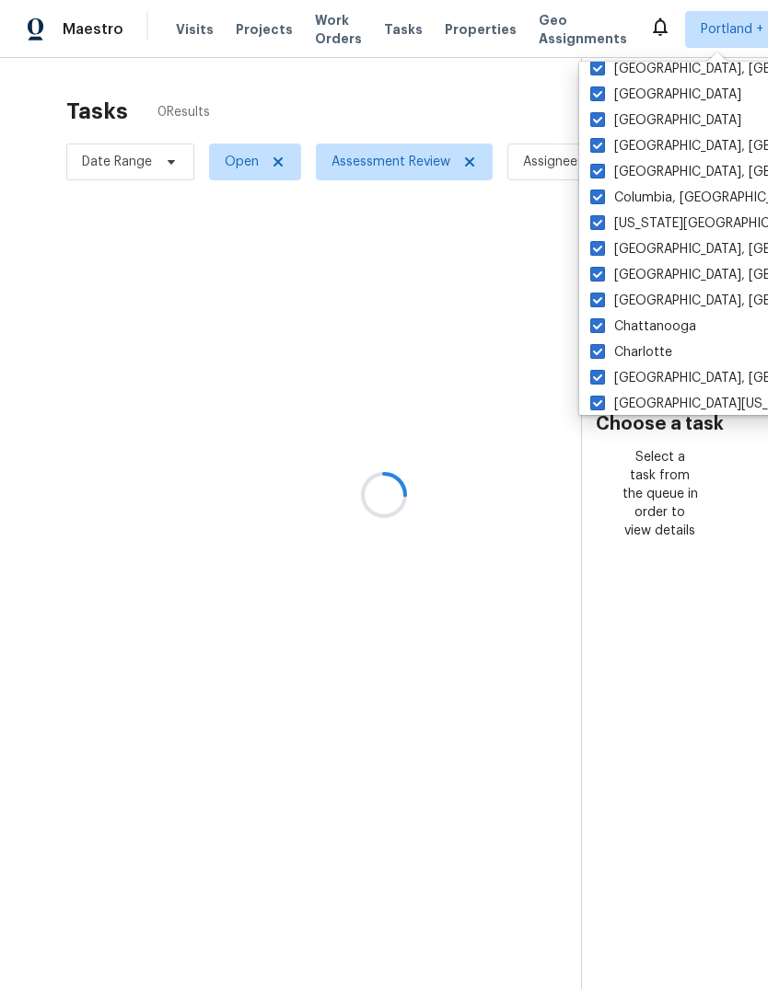
scroll to position [1060, 0]
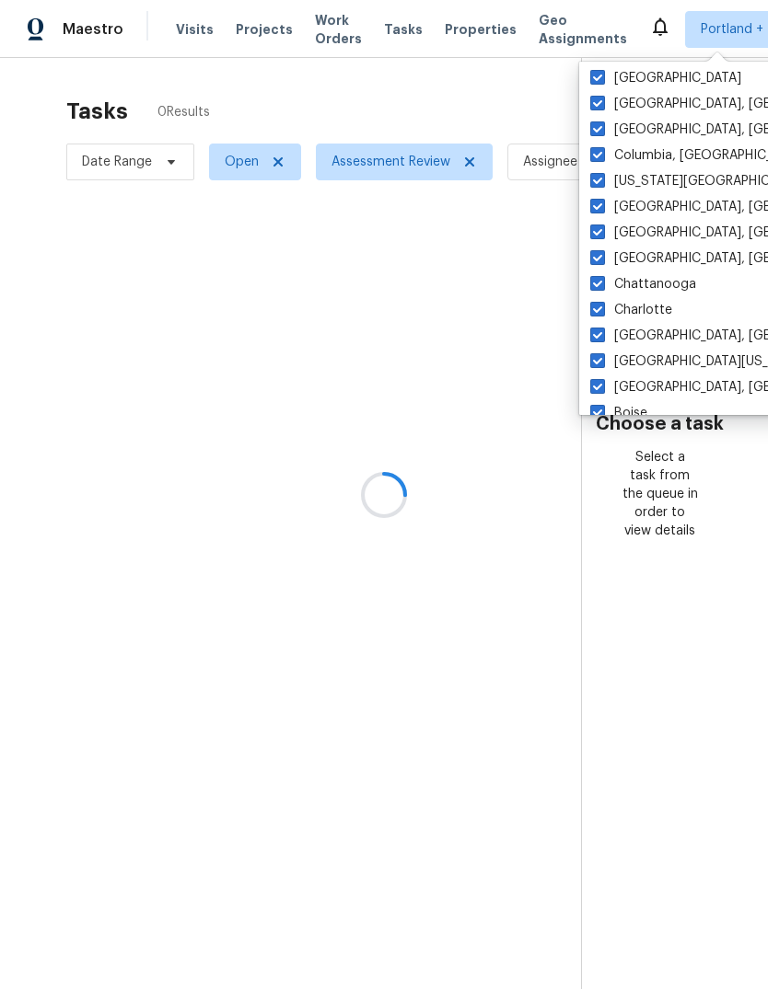
click at [647, 259] on label "[GEOGRAPHIC_DATA], [GEOGRAPHIC_DATA]" at bounding box center [732, 258] width 285 height 18
click at [602, 259] on input "[GEOGRAPHIC_DATA], [GEOGRAPHIC_DATA]" at bounding box center [596, 255] width 12 height 12
click at [645, 311] on label "Charlotte" at bounding box center [631, 310] width 82 height 18
click at [602, 311] on input "Charlotte" at bounding box center [596, 307] width 12 height 12
click at [651, 369] on label "[GEOGRAPHIC_DATA][US_STATE], [GEOGRAPHIC_DATA]" at bounding box center [767, 362] width 354 height 18
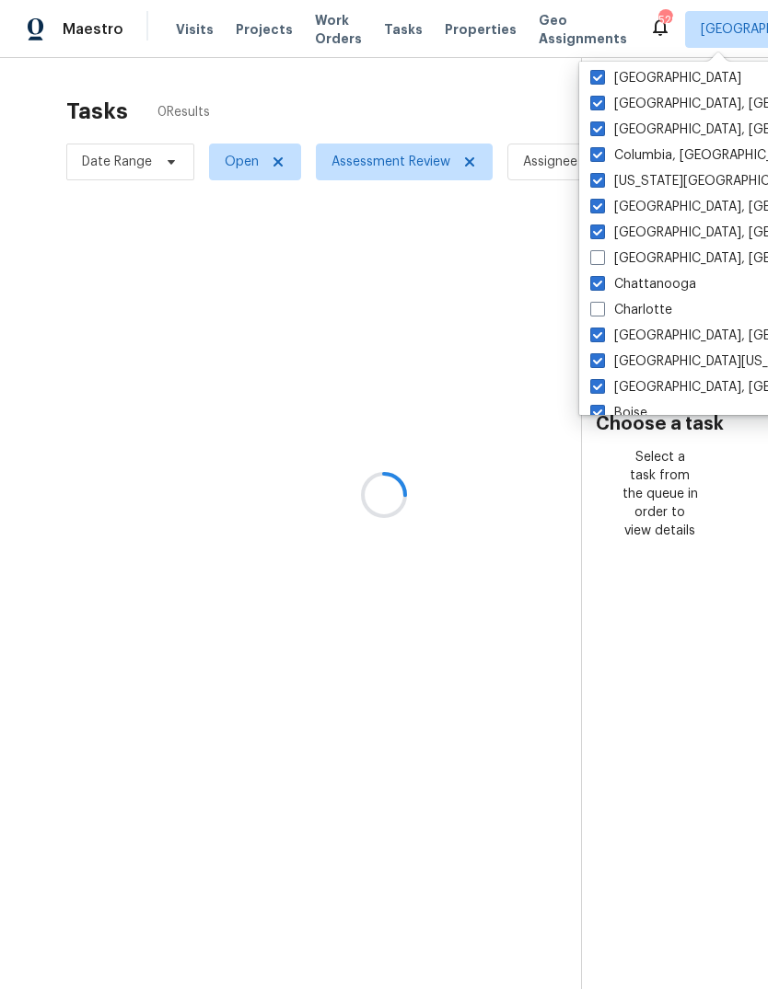
click at [602, 364] on input "[GEOGRAPHIC_DATA][US_STATE], [GEOGRAPHIC_DATA]" at bounding box center [596, 359] width 12 height 12
click at [660, 233] on label "[GEOGRAPHIC_DATA], [GEOGRAPHIC_DATA]" at bounding box center [732, 233] width 285 height 18
click at [602, 233] on input "[GEOGRAPHIC_DATA], [GEOGRAPHIC_DATA]" at bounding box center [596, 230] width 12 height 12
click at [657, 185] on label "[US_STATE][GEOGRAPHIC_DATA], [GEOGRAPHIC_DATA]" at bounding box center [767, 181] width 354 height 18
click at [602, 184] on input "[US_STATE][GEOGRAPHIC_DATA], [GEOGRAPHIC_DATA]" at bounding box center [596, 178] width 12 height 12
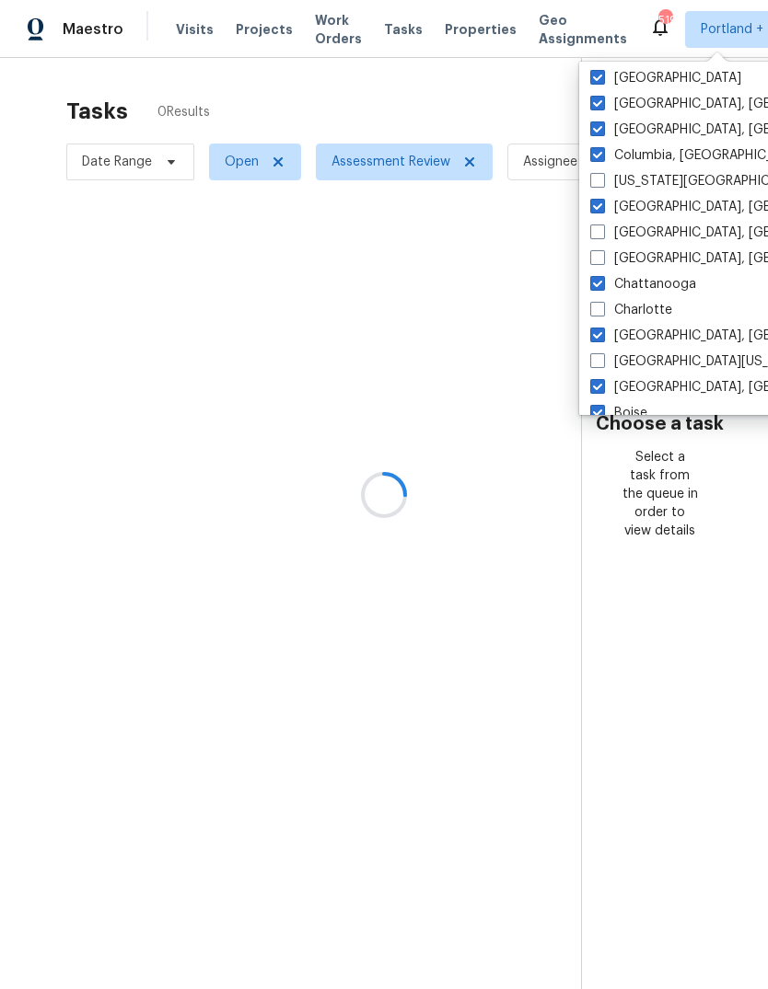
click at [643, 148] on label "Columbia, [GEOGRAPHIC_DATA]" at bounding box center [698, 155] width 216 height 18
click at [602, 148] on input "Columbia, [GEOGRAPHIC_DATA]" at bounding box center [596, 152] width 12 height 12
click at [645, 101] on label "[GEOGRAPHIC_DATA], [GEOGRAPHIC_DATA]" at bounding box center [732, 104] width 285 height 18
click at [602, 101] on input "[GEOGRAPHIC_DATA], [GEOGRAPHIC_DATA]" at bounding box center [596, 101] width 12 height 12
click at [634, 81] on label "[GEOGRAPHIC_DATA]" at bounding box center [665, 78] width 151 height 18
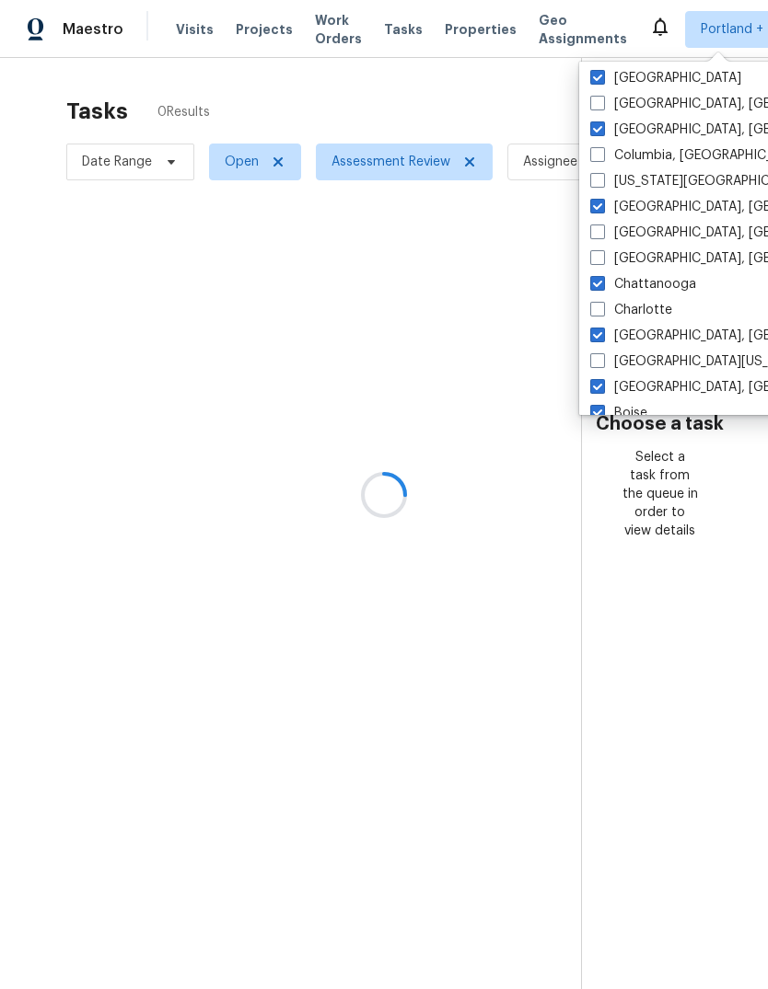
click at [602, 81] on input "[GEOGRAPHIC_DATA]" at bounding box center [596, 75] width 12 height 12
click at [659, 318] on label "Charlotte" at bounding box center [631, 310] width 82 height 18
click at [602, 313] on input "Charlotte" at bounding box center [596, 307] width 12 height 12
click at [654, 287] on label "Chattanooga" at bounding box center [643, 284] width 106 height 18
click at [602, 287] on input "Chattanooga" at bounding box center [596, 281] width 12 height 12
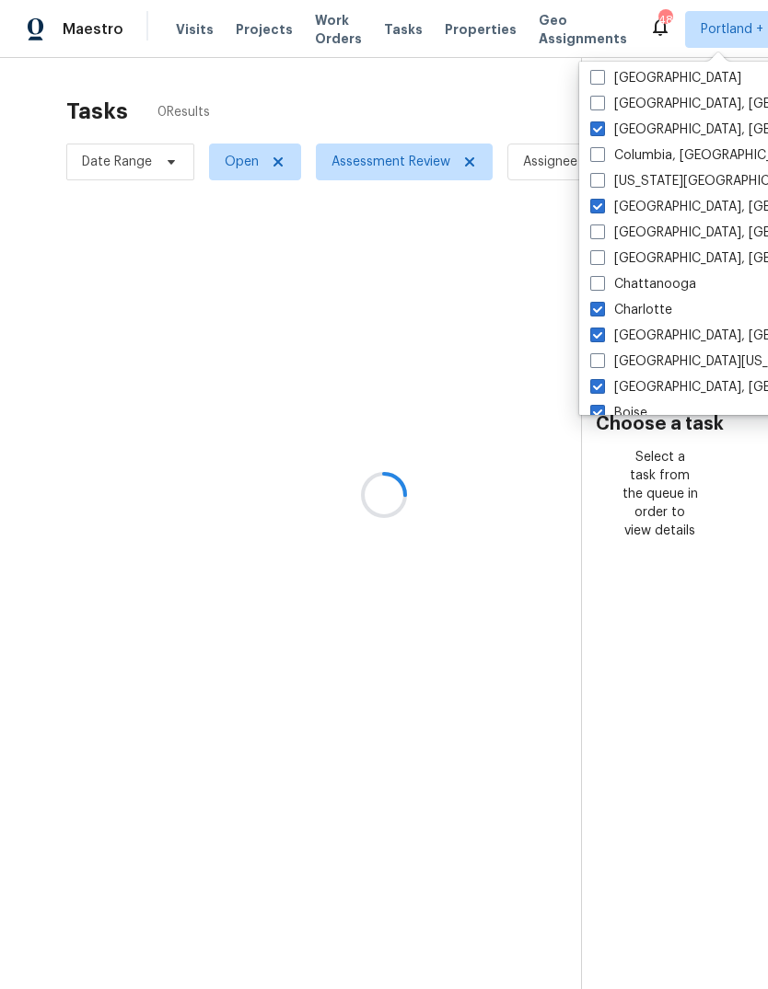
click at [654, 287] on label "Chattanooga" at bounding box center [643, 284] width 106 height 18
click at [602, 287] on input "Chattanooga" at bounding box center [596, 281] width 12 height 12
click at [657, 335] on label "[GEOGRAPHIC_DATA], [GEOGRAPHIC_DATA]" at bounding box center [732, 336] width 285 height 18
click at [602, 335] on input "[GEOGRAPHIC_DATA], [GEOGRAPHIC_DATA]" at bounding box center [596, 333] width 12 height 12
click at [655, 305] on label "Charlotte" at bounding box center [631, 310] width 82 height 18
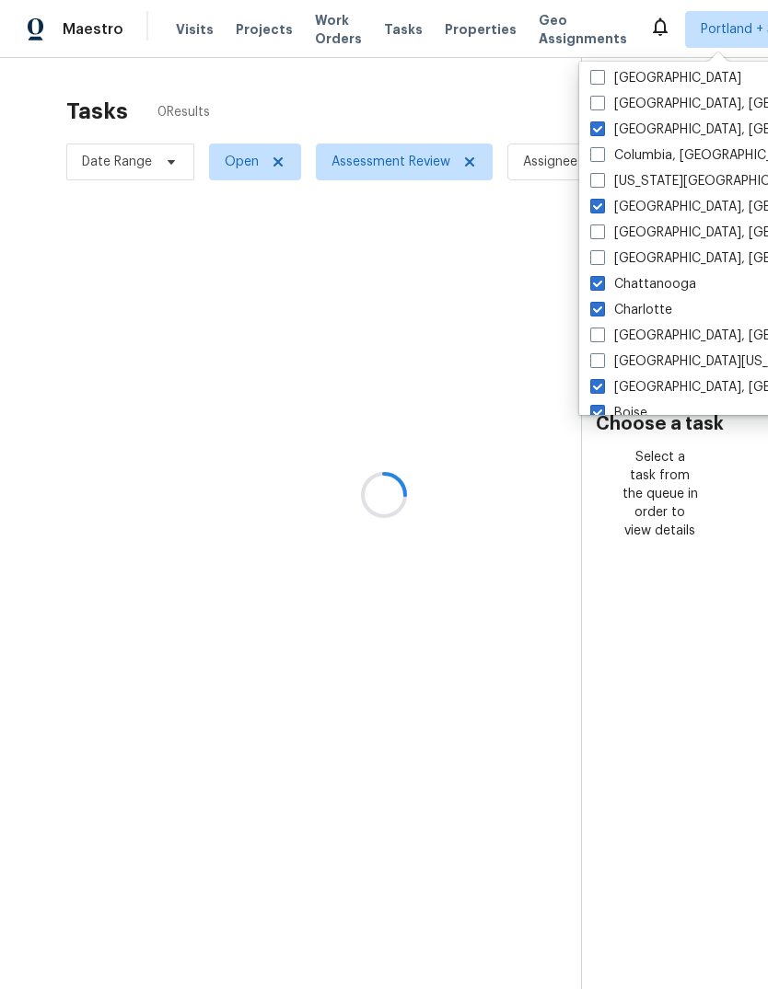
click at [602, 305] on input "Charlotte" at bounding box center [596, 307] width 12 height 12
click at [654, 305] on label "Charlotte" at bounding box center [631, 310] width 82 height 18
click at [602, 305] on input "Charlotte" at bounding box center [596, 307] width 12 height 12
click at [648, 207] on label "[GEOGRAPHIC_DATA], [GEOGRAPHIC_DATA]" at bounding box center [732, 207] width 285 height 18
click at [602, 207] on input "[GEOGRAPHIC_DATA], [GEOGRAPHIC_DATA]" at bounding box center [596, 204] width 12 height 12
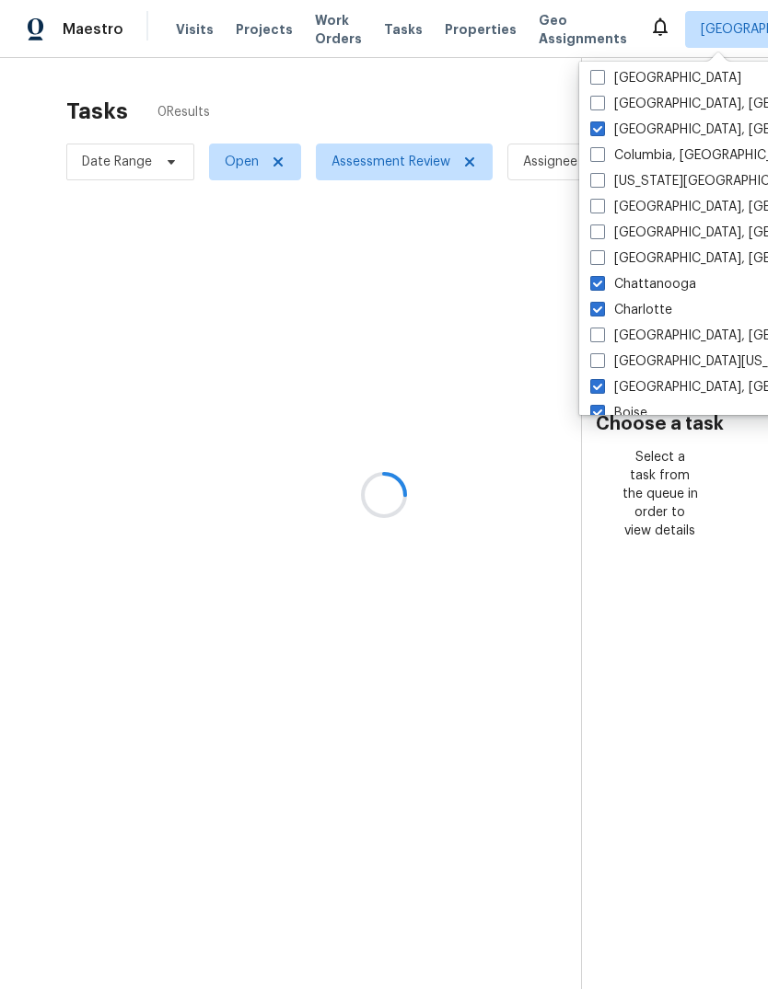
click at [643, 132] on label "[GEOGRAPHIC_DATA], [GEOGRAPHIC_DATA]" at bounding box center [732, 130] width 285 height 18
click at [602, 132] on input "[GEOGRAPHIC_DATA], [GEOGRAPHIC_DATA]" at bounding box center [596, 127] width 12 height 12
click at [648, 307] on label "Charlotte" at bounding box center [631, 310] width 82 height 18
click at [602, 307] on input "Charlotte" at bounding box center [596, 307] width 12 height 12
click at [648, 307] on label "Charlotte" at bounding box center [631, 310] width 82 height 18
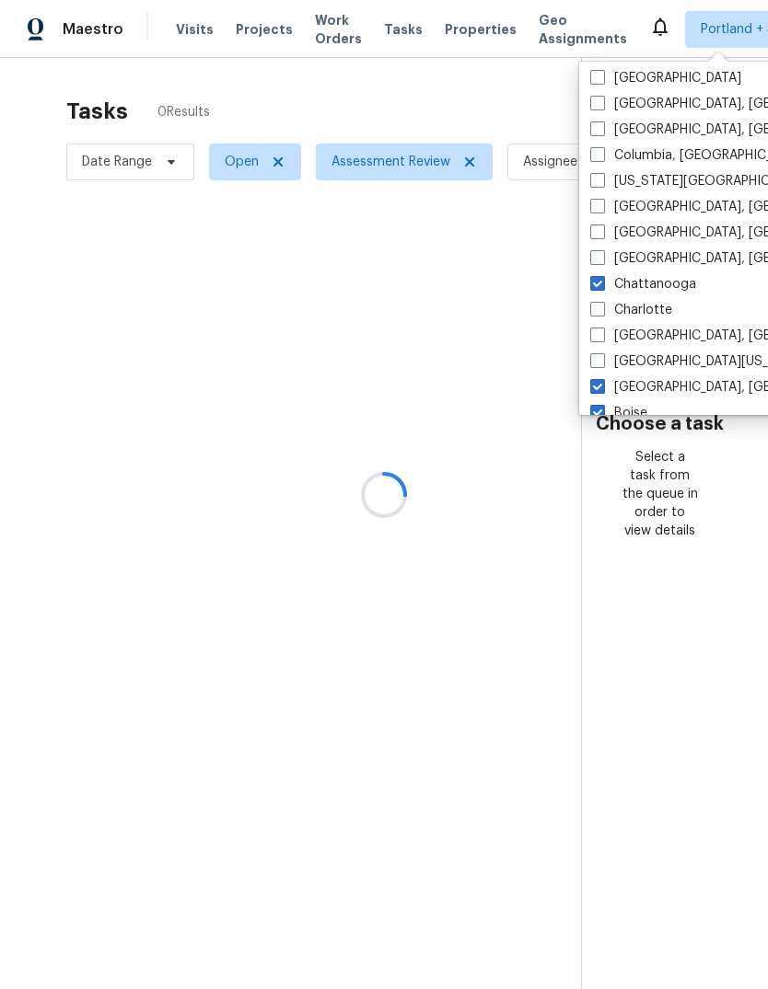
click at [602, 307] on input "Charlotte" at bounding box center [596, 307] width 12 height 12
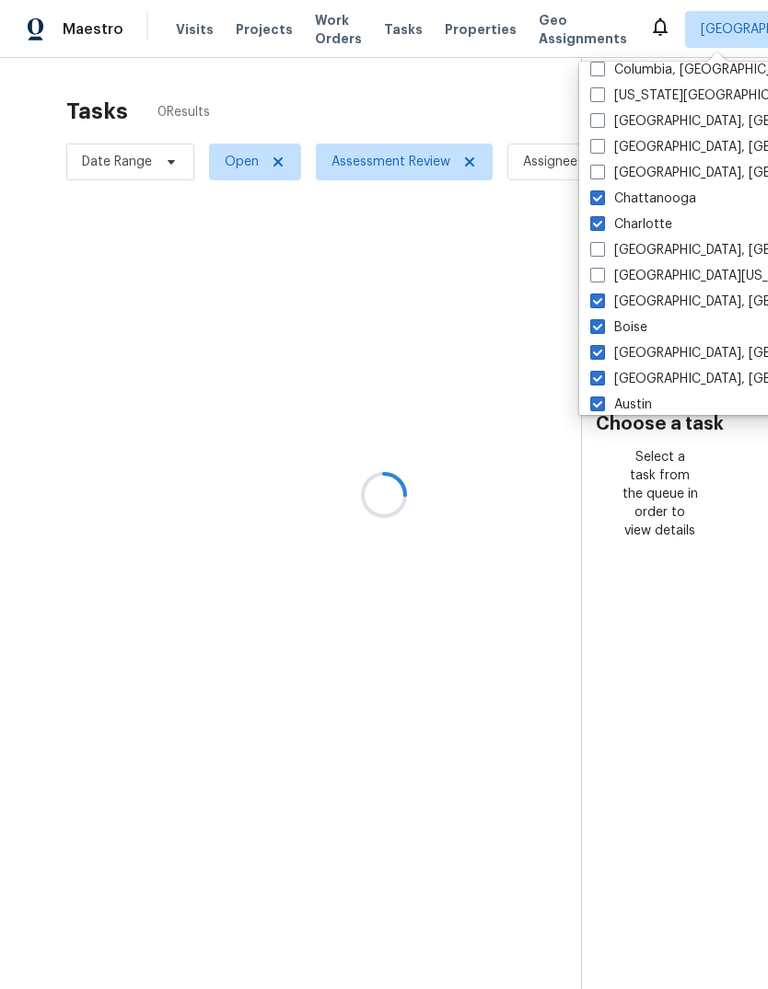
scroll to position [1151, 0]
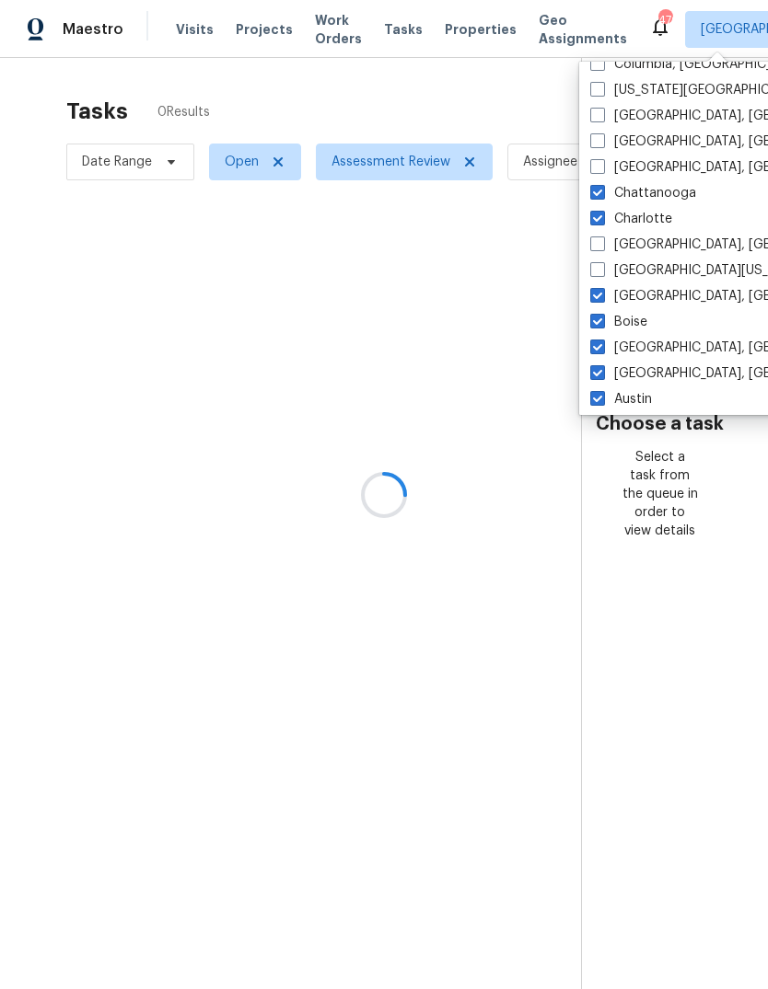
click at [657, 191] on label "Chattanooga" at bounding box center [643, 193] width 106 height 18
click at [602, 191] on input "Chattanooga" at bounding box center [596, 190] width 12 height 12
click at [654, 220] on label "Charlotte" at bounding box center [631, 219] width 82 height 18
click at [602, 220] on input "Charlotte" at bounding box center [596, 216] width 12 height 12
click at [645, 294] on label "[GEOGRAPHIC_DATA], [GEOGRAPHIC_DATA]" at bounding box center [732, 296] width 285 height 18
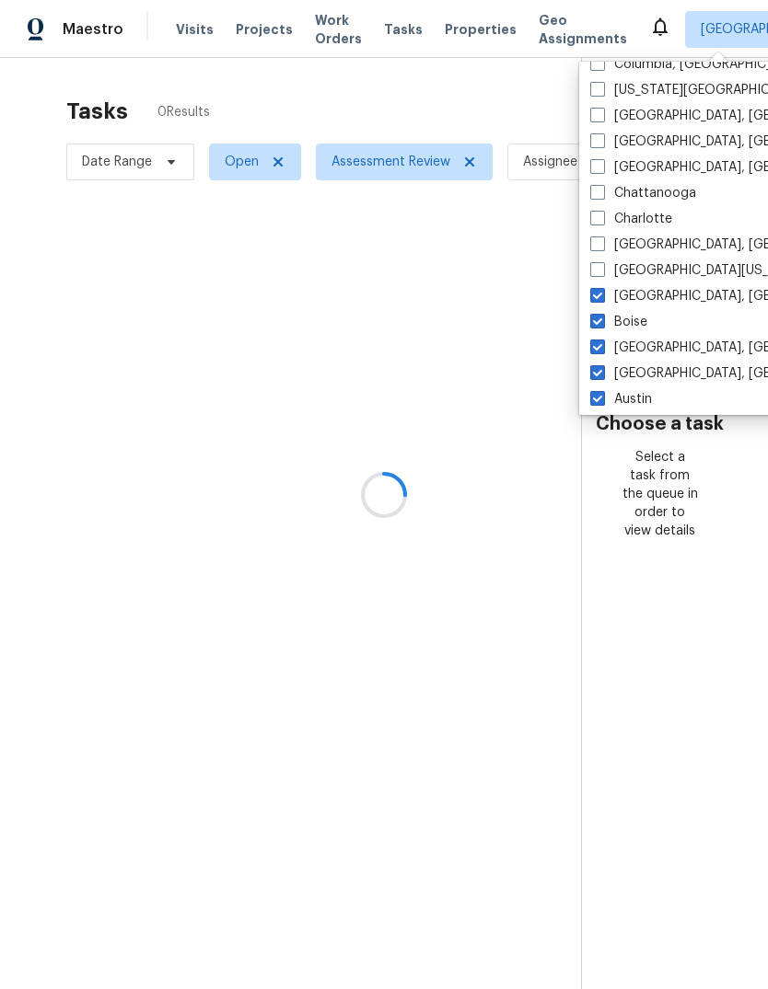
click at [602, 294] on input "[GEOGRAPHIC_DATA], [GEOGRAPHIC_DATA]" at bounding box center [596, 293] width 12 height 12
click at [645, 371] on label "[GEOGRAPHIC_DATA], [GEOGRAPHIC_DATA]" at bounding box center [732, 373] width 285 height 18
click at [602, 371] on input "[GEOGRAPHIC_DATA], [GEOGRAPHIC_DATA]" at bounding box center [596, 370] width 12 height 12
click at [628, 319] on label "Boise" at bounding box center [618, 322] width 57 height 18
click at [602, 319] on input "Boise" at bounding box center [596, 319] width 12 height 12
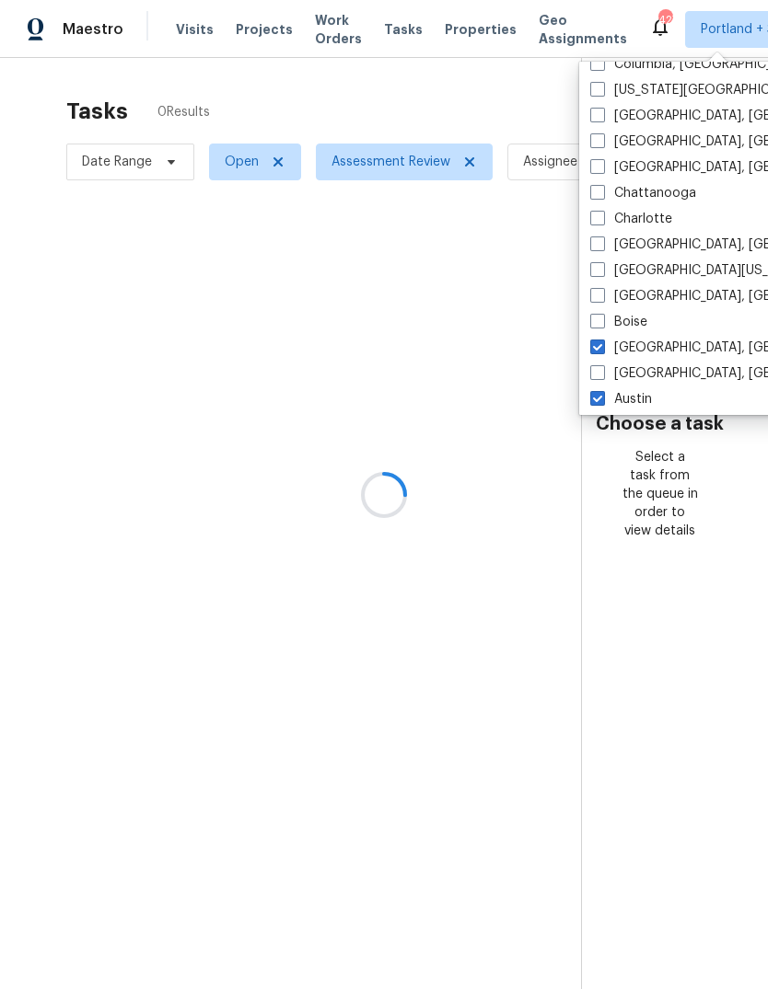
click at [642, 349] on label "[GEOGRAPHIC_DATA], [GEOGRAPHIC_DATA]" at bounding box center [732, 348] width 285 height 18
click at [602, 349] on input "[GEOGRAPHIC_DATA], [GEOGRAPHIC_DATA]" at bounding box center [596, 345] width 12 height 12
click at [630, 402] on label "Austin" at bounding box center [621, 399] width 62 height 18
click at [602, 402] on input "Austin" at bounding box center [596, 396] width 12 height 12
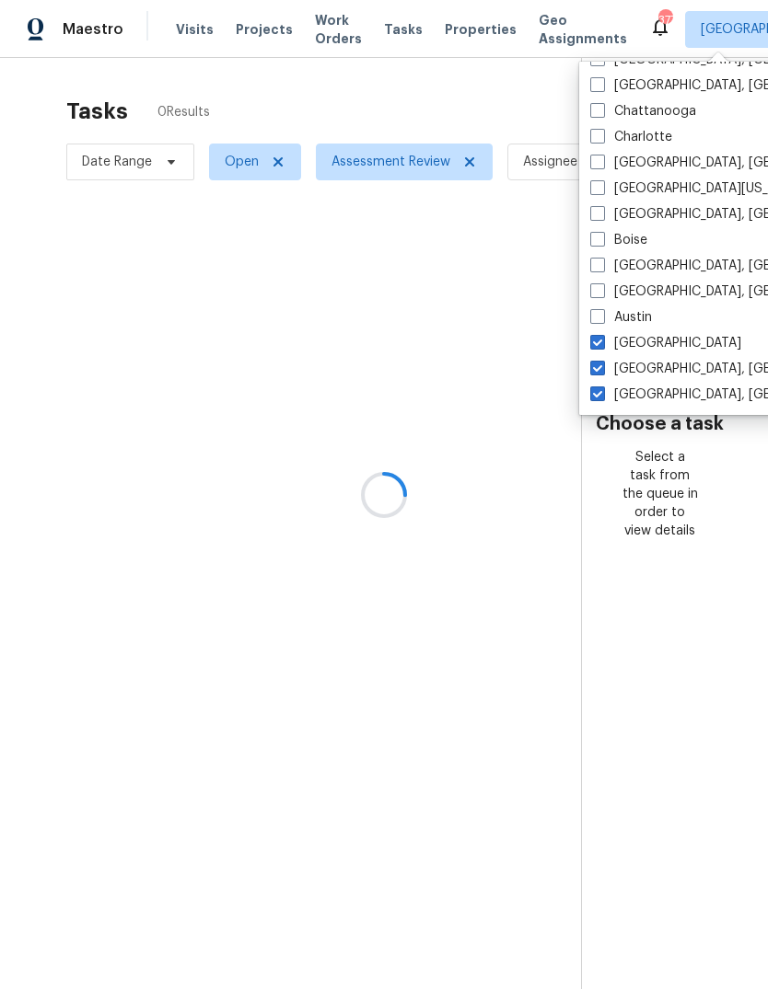
scroll to position [1233, 0]
click at [630, 344] on label "[GEOGRAPHIC_DATA]" at bounding box center [665, 343] width 151 height 18
click at [602, 344] on input "[GEOGRAPHIC_DATA]" at bounding box center [596, 340] width 12 height 12
click at [650, 368] on label "[GEOGRAPHIC_DATA], [GEOGRAPHIC_DATA]" at bounding box center [732, 369] width 285 height 18
click at [602, 368] on input "[GEOGRAPHIC_DATA], [GEOGRAPHIC_DATA]" at bounding box center [596, 366] width 12 height 12
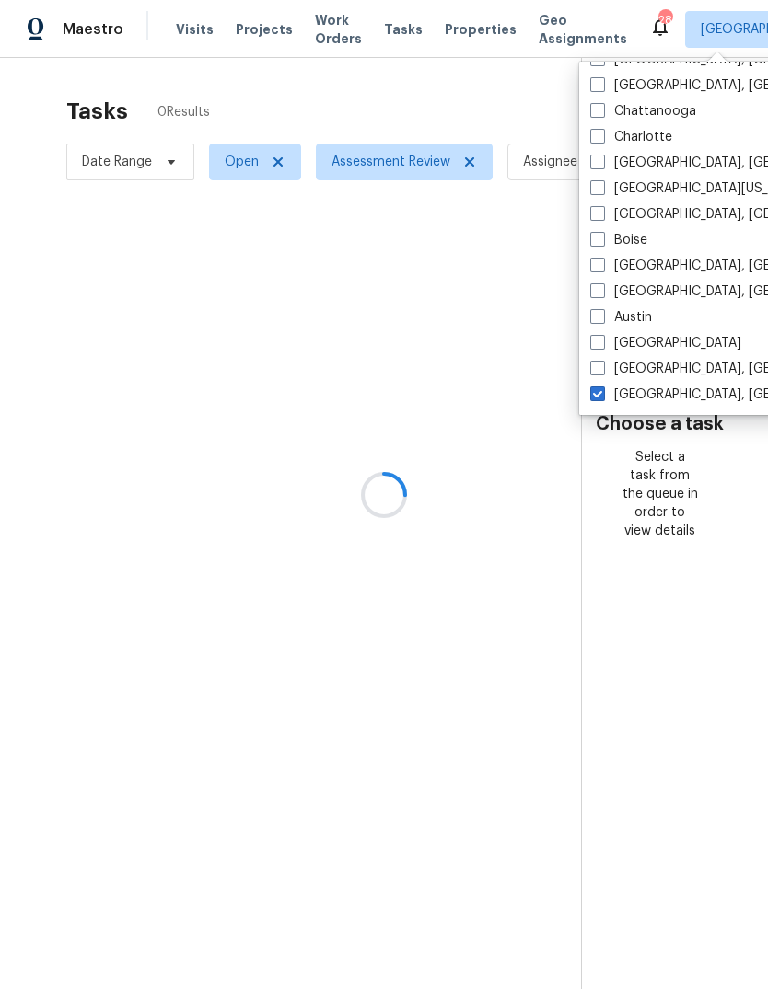
click at [659, 394] on label "[GEOGRAPHIC_DATA], [GEOGRAPHIC_DATA]" at bounding box center [732, 395] width 285 height 18
click at [602, 394] on input "[GEOGRAPHIC_DATA], [GEOGRAPHIC_DATA]" at bounding box center [596, 392] width 12 height 12
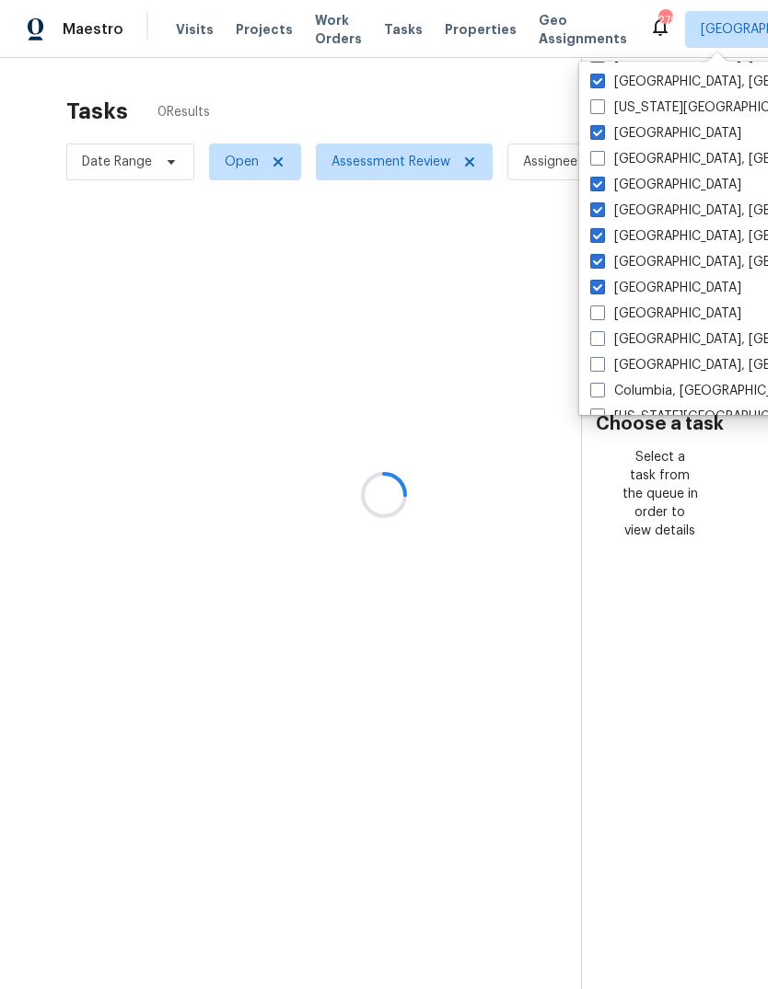
scroll to position [890, 0]
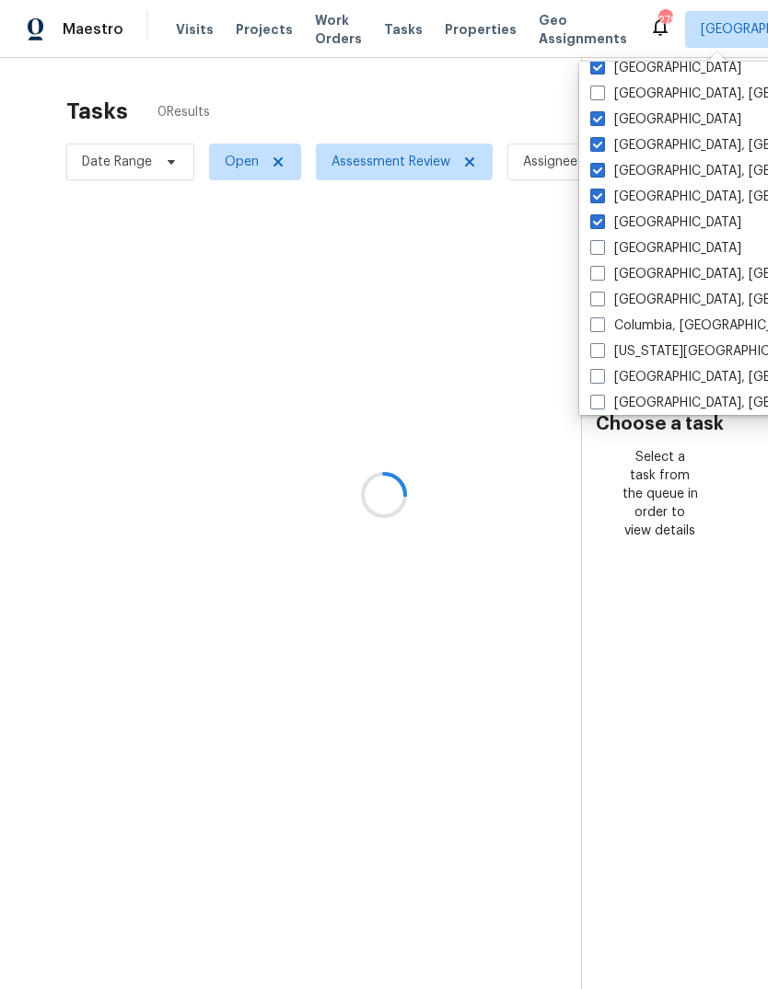
click at [637, 226] on label "[GEOGRAPHIC_DATA]" at bounding box center [665, 223] width 151 height 18
click at [602, 226] on input "[GEOGRAPHIC_DATA]" at bounding box center [596, 220] width 12 height 12
click at [636, 111] on label "[GEOGRAPHIC_DATA]" at bounding box center [665, 119] width 151 height 18
click at [602, 111] on input "[GEOGRAPHIC_DATA]" at bounding box center [596, 116] width 12 height 12
click at [642, 167] on label "[GEOGRAPHIC_DATA], [GEOGRAPHIC_DATA]" at bounding box center [732, 171] width 285 height 18
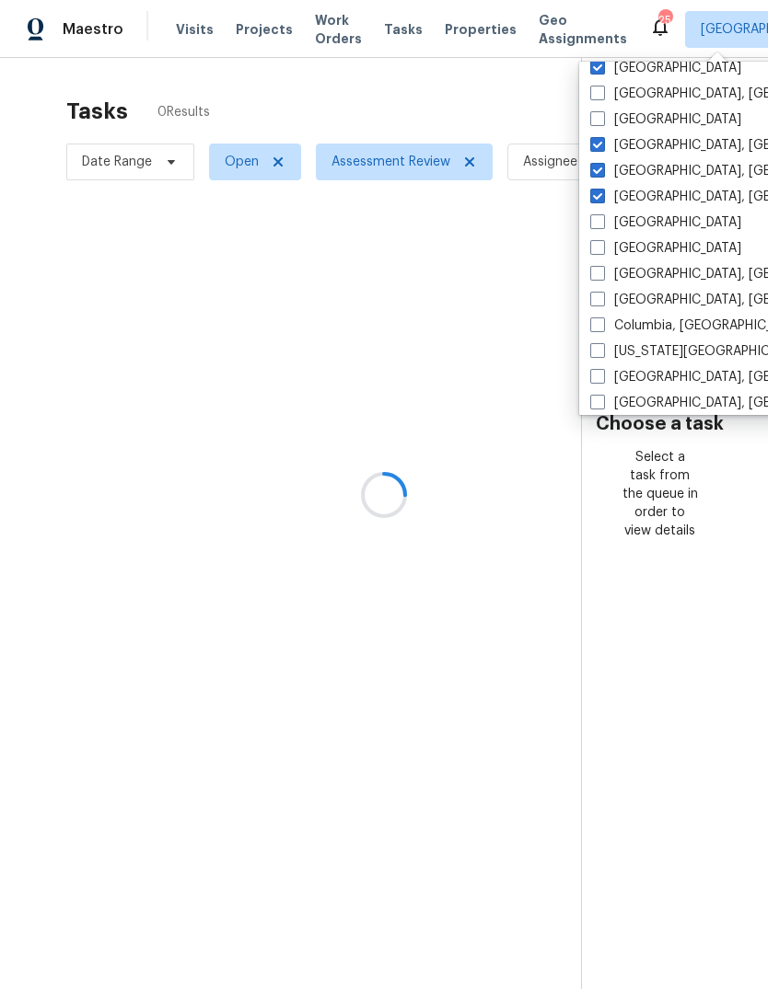
click at [602, 167] on input "[GEOGRAPHIC_DATA], [GEOGRAPHIC_DATA]" at bounding box center [596, 168] width 12 height 12
click at [641, 140] on label "[GEOGRAPHIC_DATA], [GEOGRAPHIC_DATA]" at bounding box center [732, 145] width 285 height 18
click at [602, 140] on input "[GEOGRAPHIC_DATA], [GEOGRAPHIC_DATA]" at bounding box center [596, 142] width 12 height 12
click at [645, 197] on label "[GEOGRAPHIC_DATA], [GEOGRAPHIC_DATA]" at bounding box center [732, 197] width 285 height 18
click at [602, 197] on input "[GEOGRAPHIC_DATA], [GEOGRAPHIC_DATA]" at bounding box center [596, 194] width 12 height 12
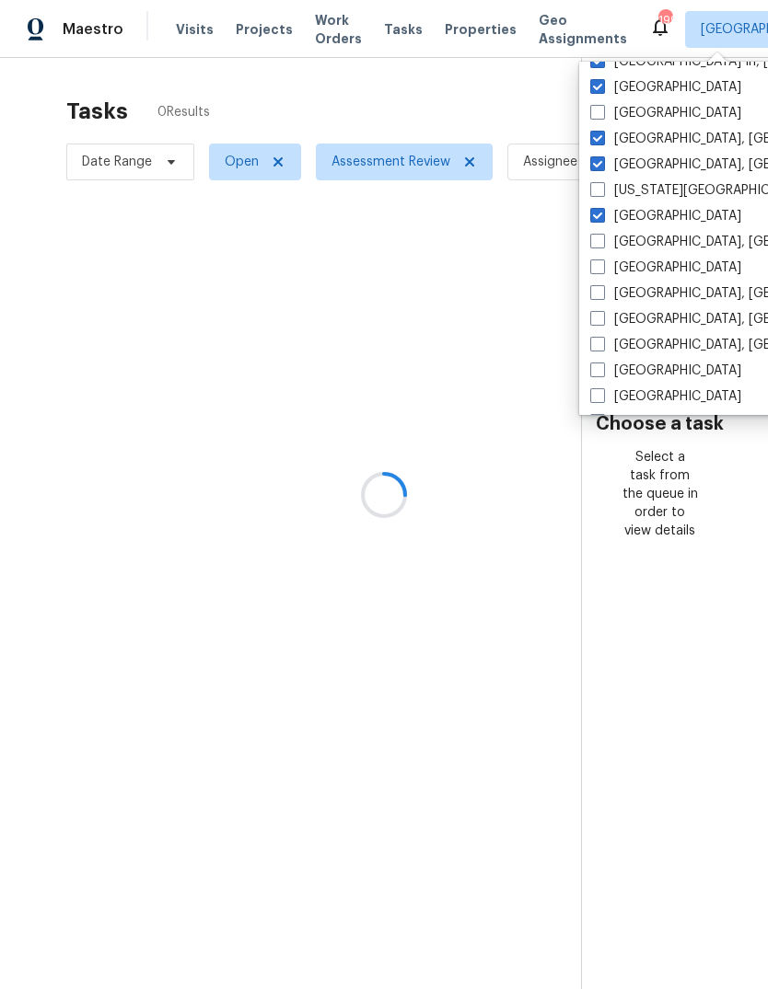
scroll to position [744, 0]
click at [648, 211] on label "[GEOGRAPHIC_DATA]" at bounding box center [665, 214] width 151 height 18
click at [602, 211] on input "[GEOGRAPHIC_DATA]" at bounding box center [596, 211] width 12 height 12
click at [641, 157] on label "[GEOGRAPHIC_DATA], [GEOGRAPHIC_DATA]" at bounding box center [732, 163] width 285 height 18
click at [602, 157] on input "[GEOGRAPHIC_DATA], [GEOGRAPHIC_DATA]" at bounding box center [596, 160] width 12 height 12
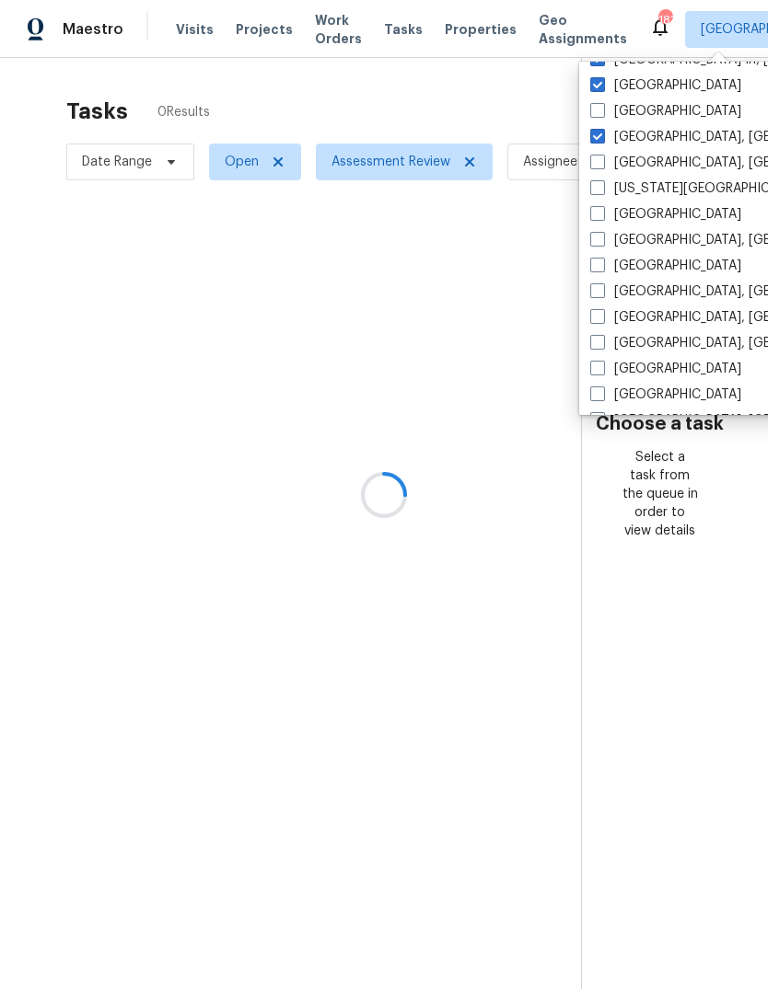
click at [641, 133] on label "[GEOGRAPHIC_DATA], [GEOGRAPHIC_DATA]" at bounding box center [732, 137] width 285 height 18
click at [602, 133] on input "[GEOGRAPHIC_DATA], [GEOGRAPHIC_DATA]" at bounding box center [596, 134] width 12 height 12
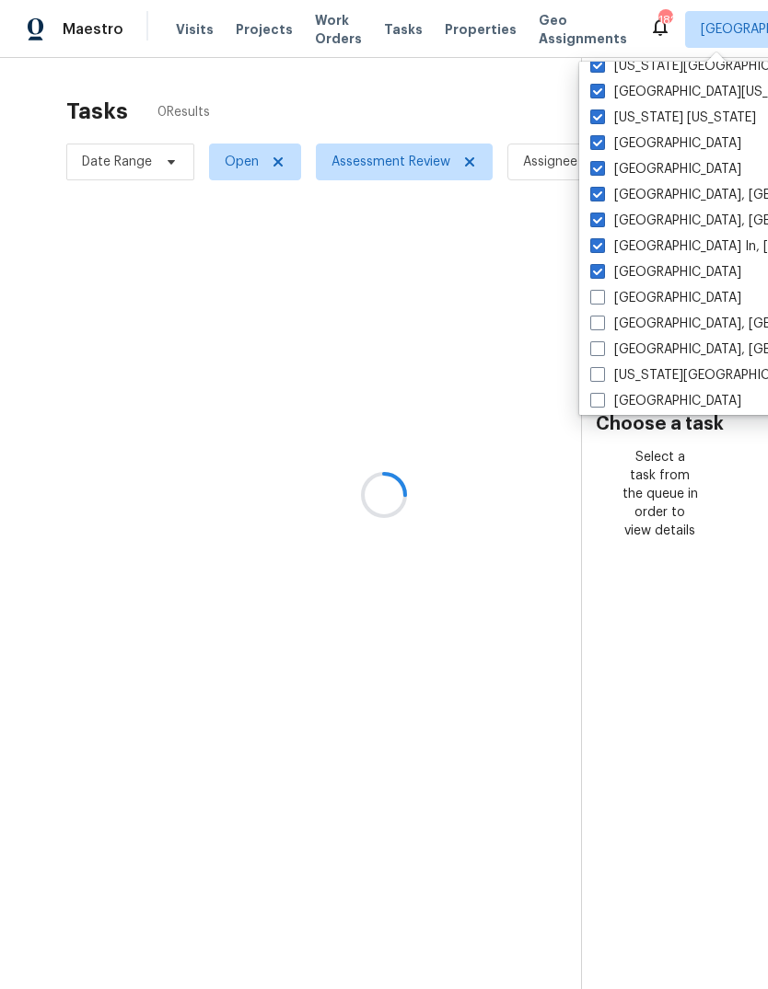
scroll to position [554, 0]
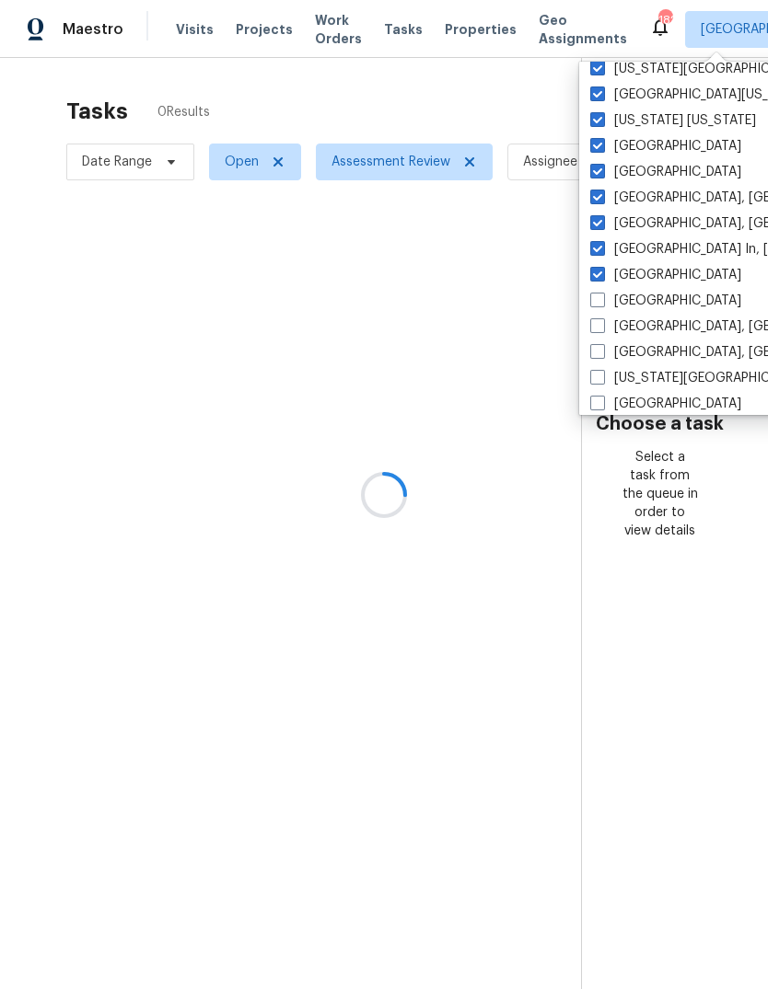
click at [622, 127] on label "[US_STATE] [US_STATE]" at bounding box center [673, 120] width 166 height 18
click at [602, 123] on input "[US_STATE] [US_STATE]" at bounding box center [596, 117] width 12 height 12
click at [641, 202] on label "[GEOGRAPHIC_DATA], [GEOGRAPHIC_DATA]" at bounding box center [732, 198] width 285 height 18
click at [602, 201] on input "[GEOGRAPHIC_DATA], [GEOGRAPHIC_DATA]" at bounding box center [596, 195] width 12 height 12
click at [640, 146] on label "[GEOGRAPHIC_DATA]" at bounding box center [665, 146] width 151 height 18
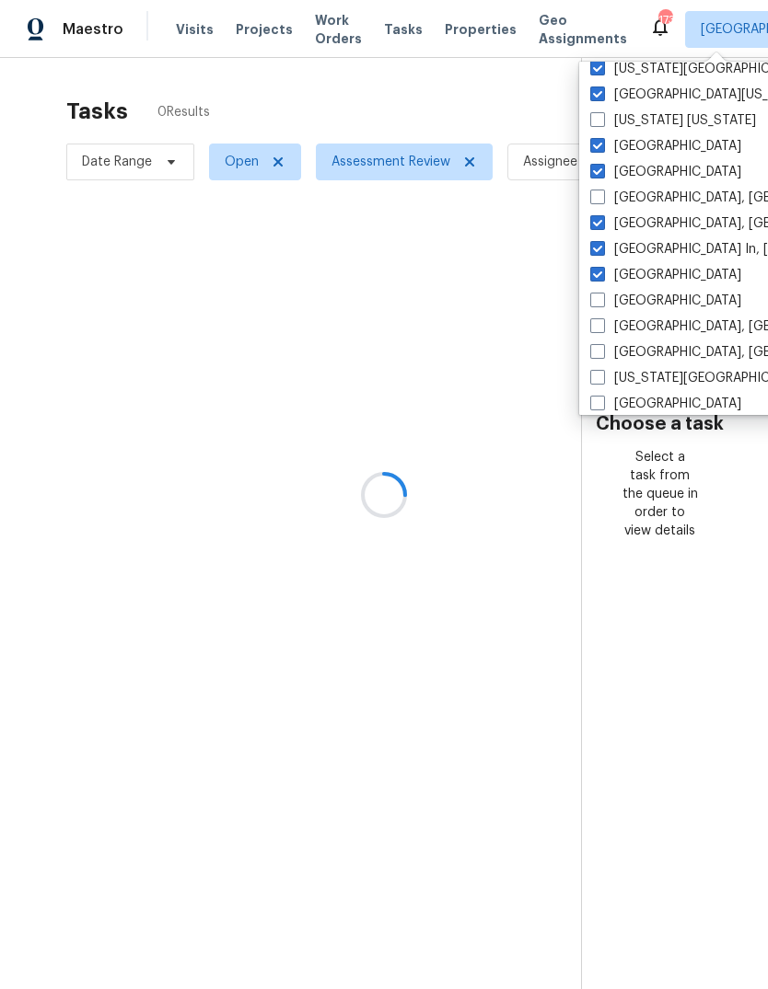
click at [602, 146] on input "[GEOGRAPHIC_DATA]" at bounding box center [596, 143] width 12 height 12
click at [642, 171] on label "[GEOGRAPHIC_DATA]" at bounding box center [665, 172] width 151 height 18
click at [602, 171] on input "[GEOGRAPHIC_DATA]" at bounding box center [596, 169] width 12 height 12
click at [642, 98] on label "[GEOGRAPHIC_DATA][US_STATE]" at bounding box center [700, 95] width 220 height 18
click at [602, 98] on input "[GEOGRAPHIC_DATA][US_STATE]" at bounding box center [596, 92] width 12 height 12
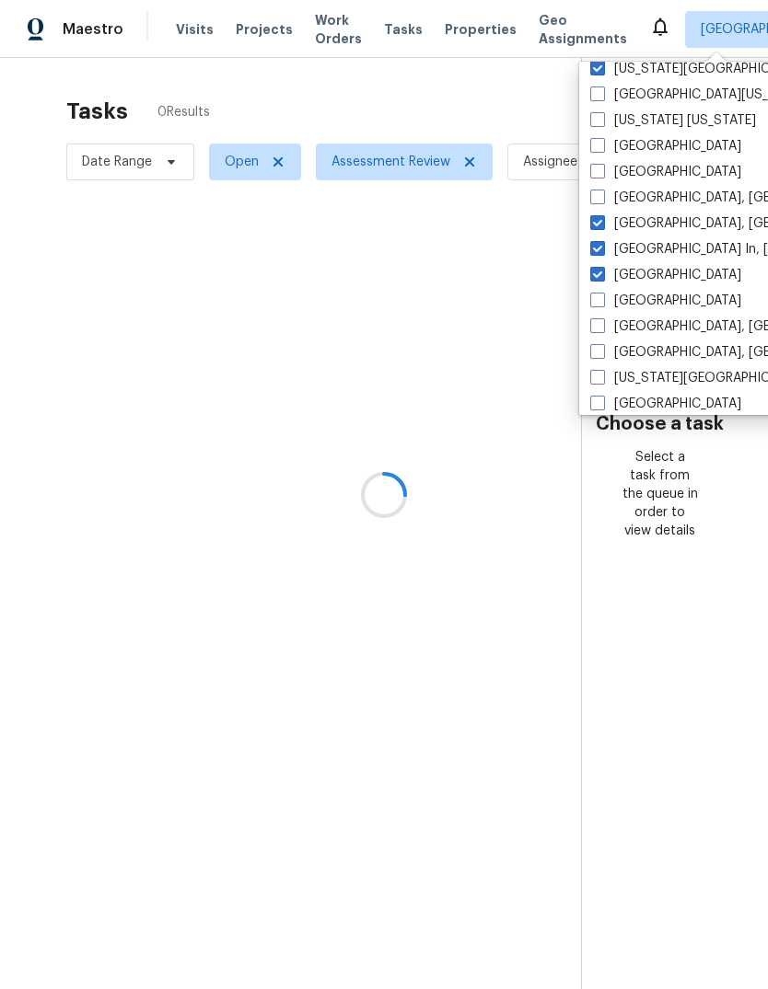
click at [640, 67] on label "[US_STATE][GEOGRAPHIC_DATA], [GEOGRAPHIC_DATA]" at bounding box center [767, 69] width 354 height 18
click at [602, 67] on input "[US_STATE][GEOGRAPHIC_DATA], [GEOGRAPHIC_DATA]" at bounding box center [596, 66] width 12 height 12
click at [654, 275] on label "[GEOGRAPHIC_DATA]" at bounding box center [665, 275] width 151 height 18
click at [602, 275] on input "[GEOGRAPHIC_DATA]" at bounding box center [596, 272] width 12 height 12
click at [650, 245] on label "[GEOGRAPHIC_DATA] In, [GEOGRAPHIC_DATA]" at bounding box center [740, 249] width 300 height 18
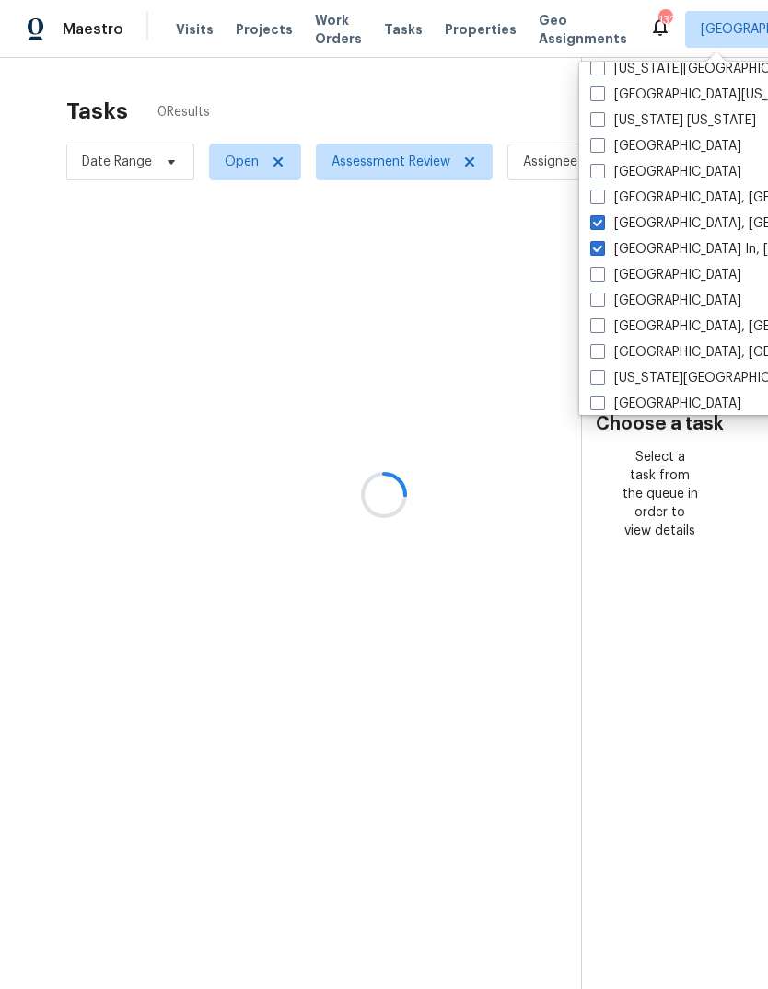
click at [602, 245] on input "[GEOGRAPHIC_DATA] In, [GEOGRAPHIC_DATA]" at bounding box center [596, 246] width 12 height 12
click at [650, 223] on label "[GEOGRAPHIC_DATA], [GEOGRAPHIC_DATA]" at bounding box center [732, 223] width 285 height 18
click at [602, 223] on input "[GEOGRAPHIC_DATA], [GEOGRAPHIC_DATA]" at bounding box center [596, 220] width 12 height 12
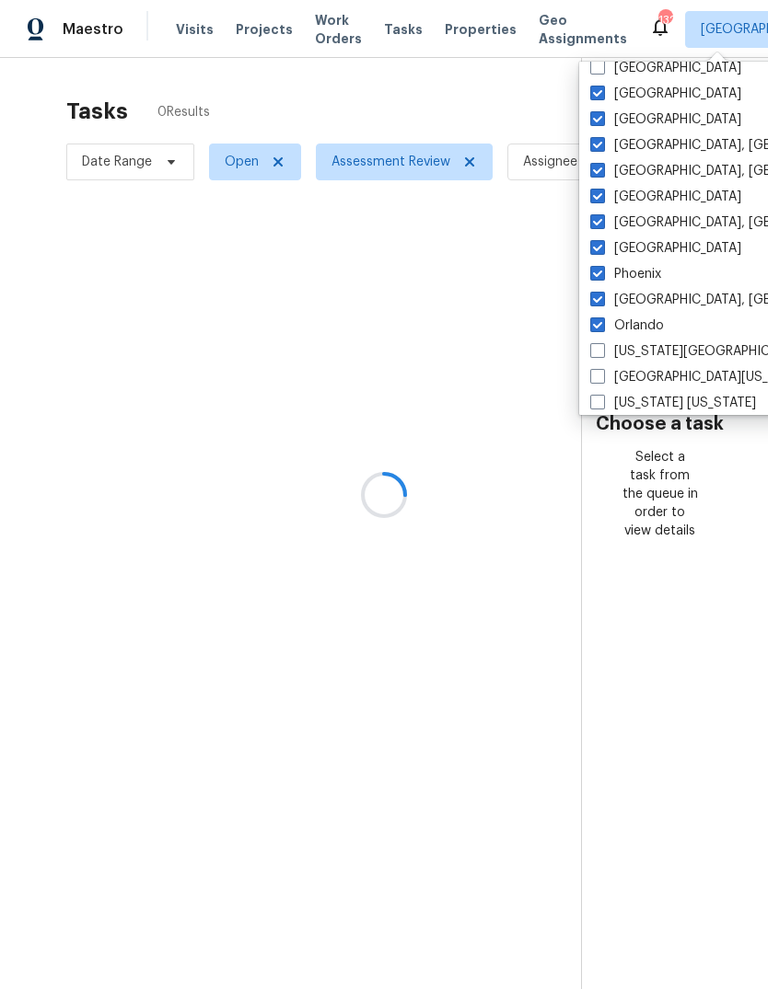
scroll to position [264, 0]
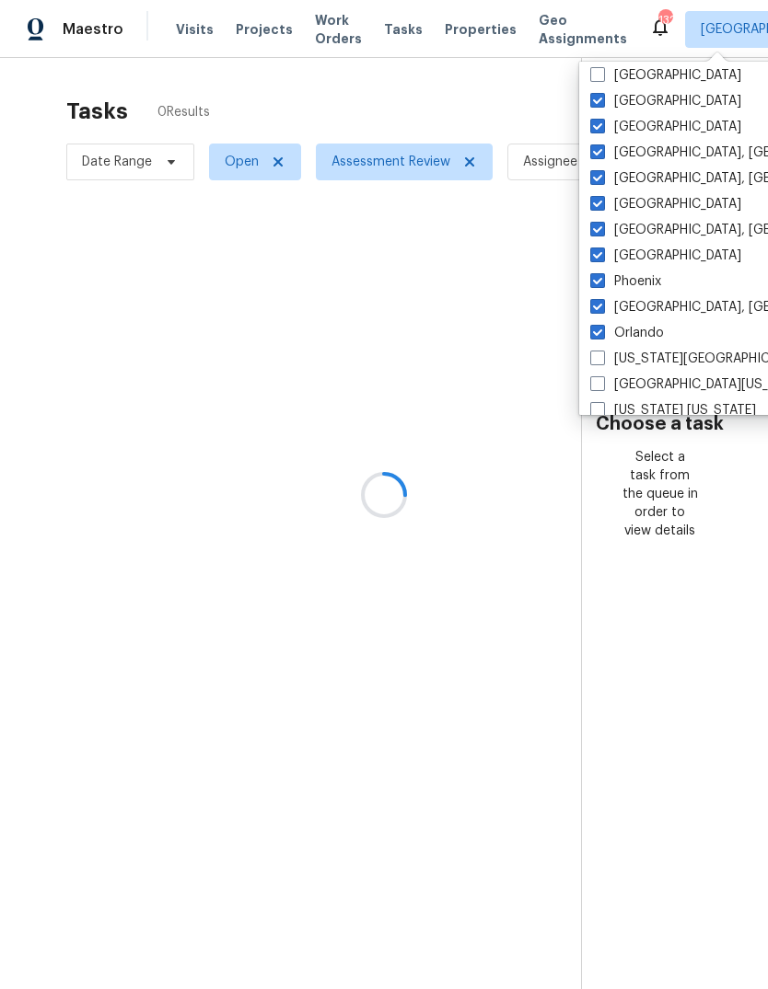
click at [642, 330] on label "Orlando" at bounding box center [627, 333] width 74 height 18
click at [602, 330] on input "Orlando" at bounding box center [596, 330] width 12 height 12
click at [636, 200] on label "[GEOGRAPHIC_DATA]" at bounding box center [665, 204] width 151 height 18
click at [602, 200] on input "[GEOGRAPHIC_DATA]" at bounding box center [596, 201] width 12 height 12
click at [648, 284] on label "Phoenix" at bounding box center [625, 281] width 71 height 18
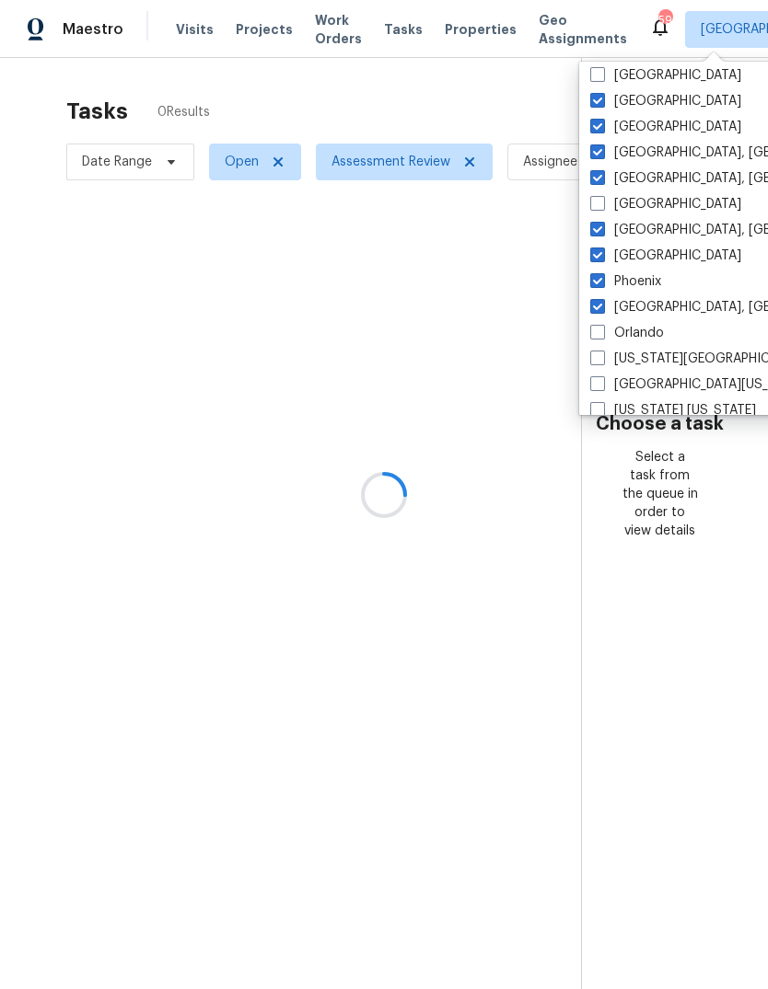
click at [602, 284] on input "Phoenix" at bounding box center [596, 278] width 12 height 12
click at [651, 249] on label "[GEOGRAPHIC_DATA]" at bounding box center [665, 256] width 151 height 18
click at [602, 249] on input "[GEOGRAPHIC_DATA]" at bounding box center [596, 253] width 12 height 12
click at [648, 224] on label "[GEOGRAPHIC_DATA], [GEOGRAPHIC_DATA]" at bounding box center [732, 230] width 285 height 18
click at [602, 224] on input "[GEOGRAPHIC_DATA], [GEOGRAPHIC_DATA]" at bounding box center [596, 227] width 12 height 12
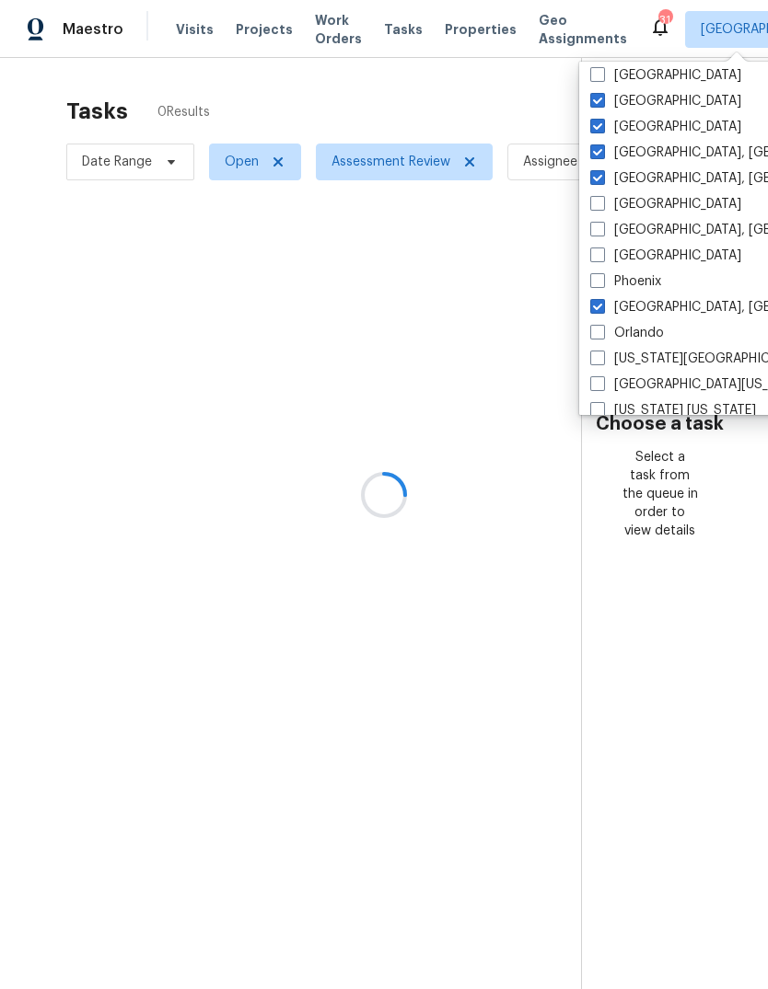
click at [652, 309] on label "[GEOGRAPHIC_DATA], [GEOGRAPHIC_DATA]" at bounding box center [732, 307] width 285 height 18
click at [602, 309] on input "[GEOGRAPHIC_DATA], [GEOGRAPHIC_DATA]" at bounding box center [596, 304] width 12 height 12
click at [632, 171] on label "[GEOGRAPHIC_DATA], [GEOGRAPHIC_DATA]" at bounding box center [732, 178] width 285 height 18
click at [602, 171] on input "[GEOGRAPHIC_DATA], [GEOGRAPHIC_DATA]" at bounding box center [596, 175] width 12 height 12
click at [627, 133] on label "[GEOGRAPHIC_DATA]" at bounding box center [665, 127] width 151 height 18
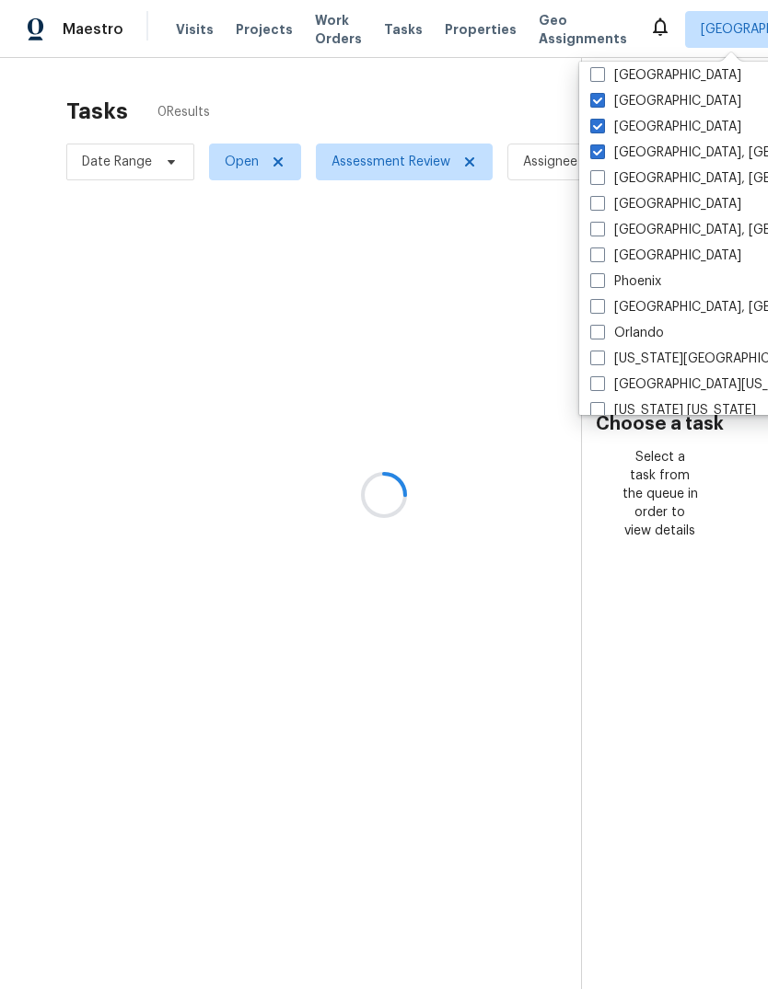
click at [602, 130] on input "[GEOGRAPHIC_DATA]" at bounding box center [596, 124] width 12 height 12
click at [644, 151] on label "[GEOGRAPHIC_DATA], [GEOGRAPHIC_DATA]" at bounding box center [732, 153] width 285 height 18
click at [602, 151] on input "[GEOGRAPHIC_DATA], [GEOGRAPHIC_DATA]" at bounding box center [596, 150] width 12 height 12
click at [644, 98] on label "[GEOGRAPHIC_DATA]" at bounding box center [665, 101] width 151 height 18
click at [602, 98] on input "[GEOGRAPHIC_DATA]" at bounding box center [596, 98] width 12 height 12
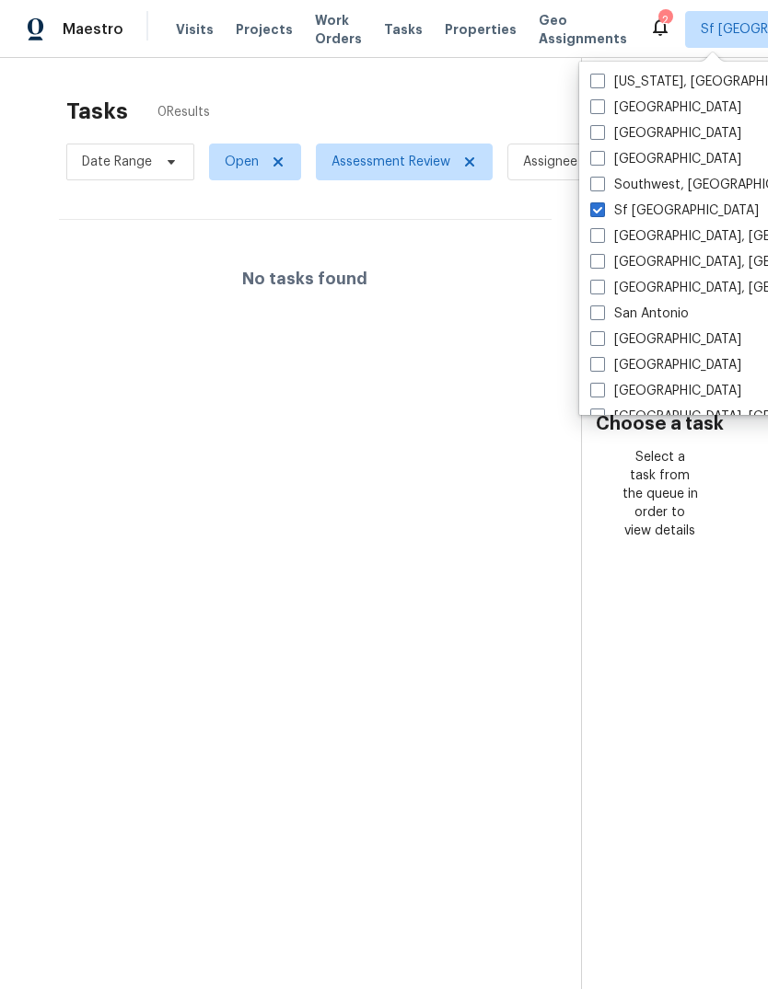
click at [176, 20] on span "Visits" at bounding box center [195, 29] width 38 height 18
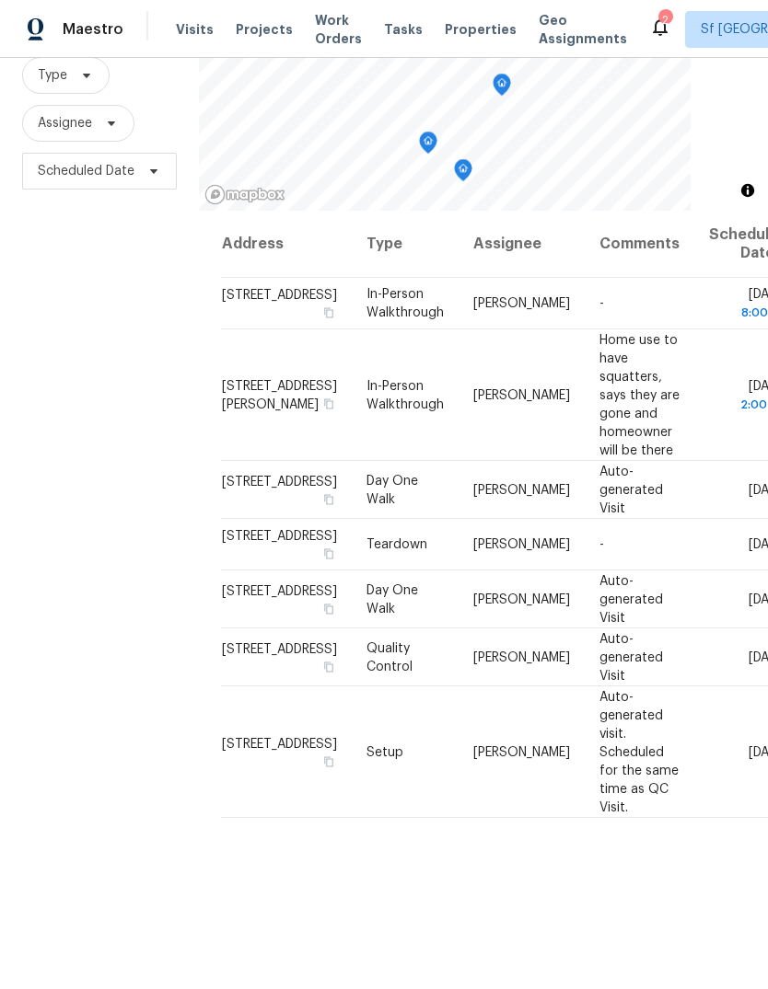
scroll to position [178, 0]
